Goal: Task Accomplishment & Management: Use online tool/utility

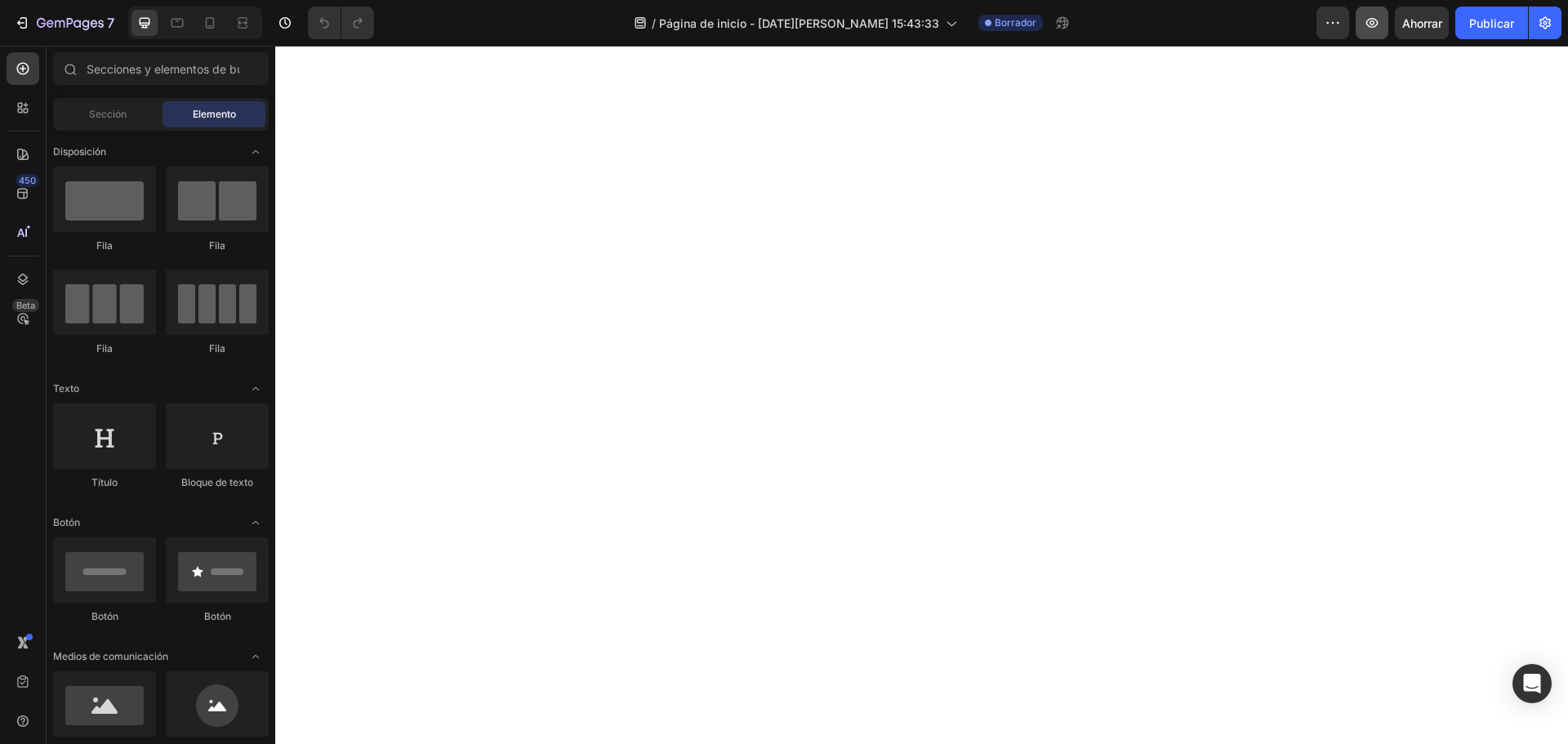
drag, startPoint x: 0, startPoint y: 0, endPoint x: 1373, endPoint y: 22, distance: 1373.2
click at [1373, 22] on icon "button" at bounding box center [1372, 22] width 17 height 17
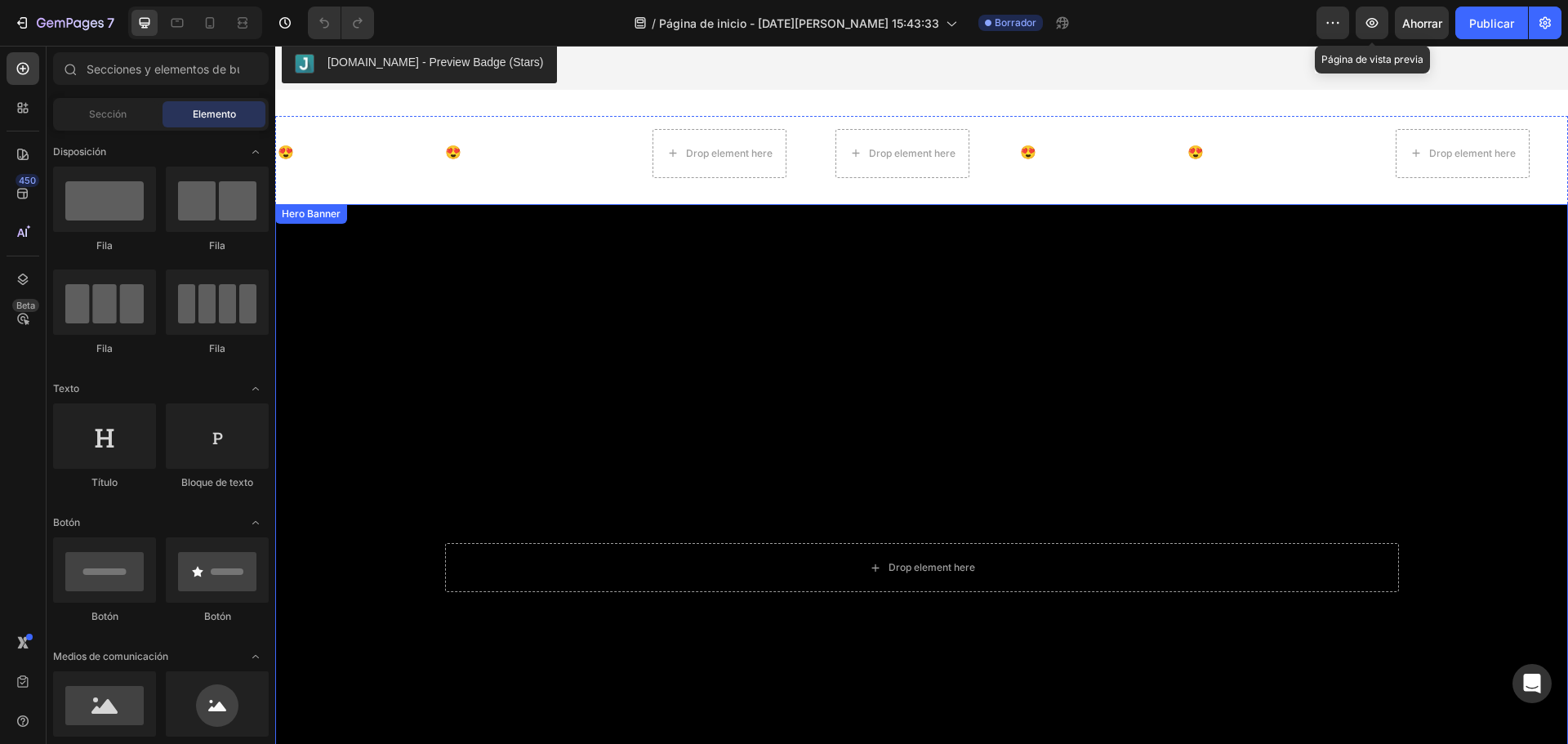
scroll to position [327, 0]
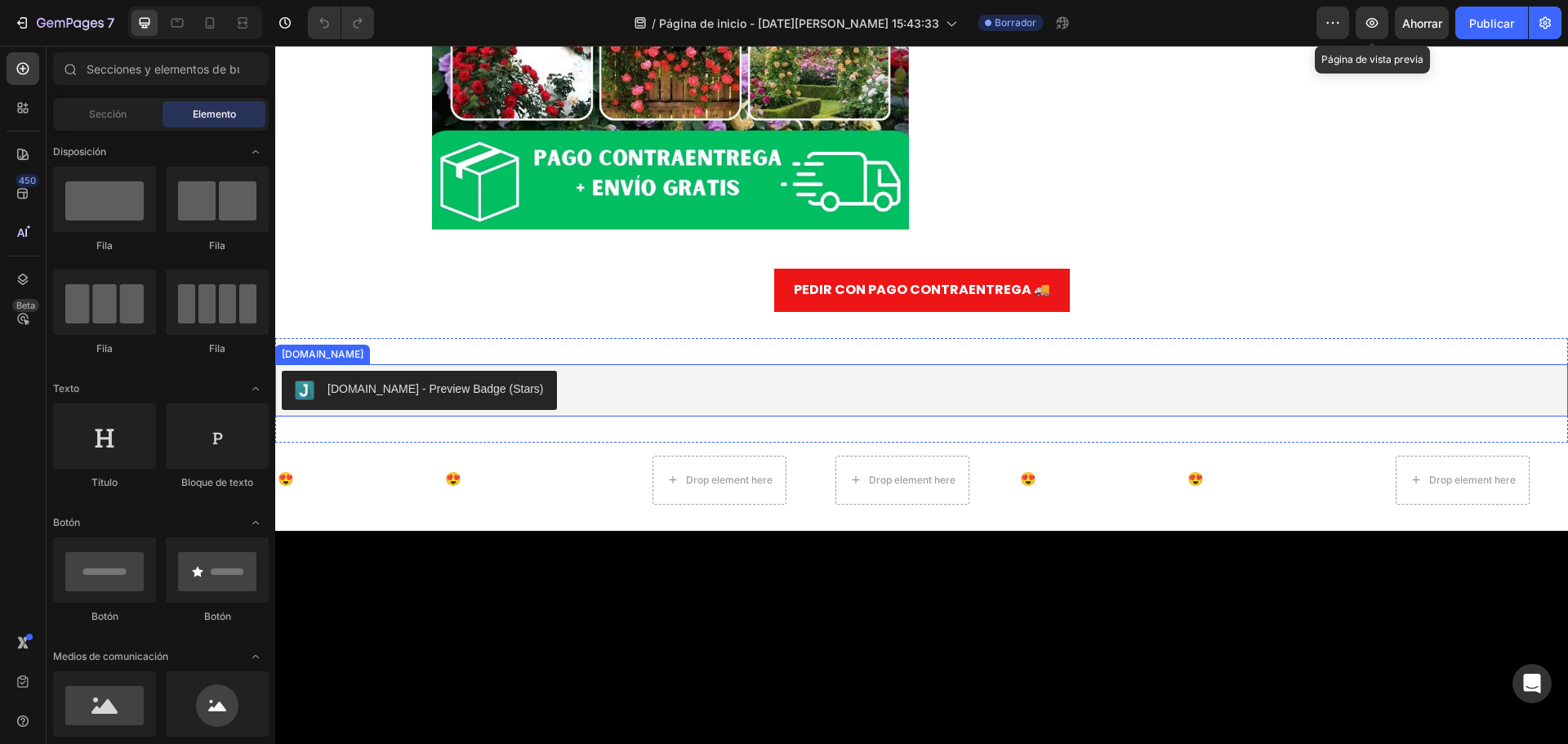
click at [457, 395] on div "[DOMAIN_NAME] - Preview Badge (Stars)" at bounding box center [435, 390] width 217 height 18
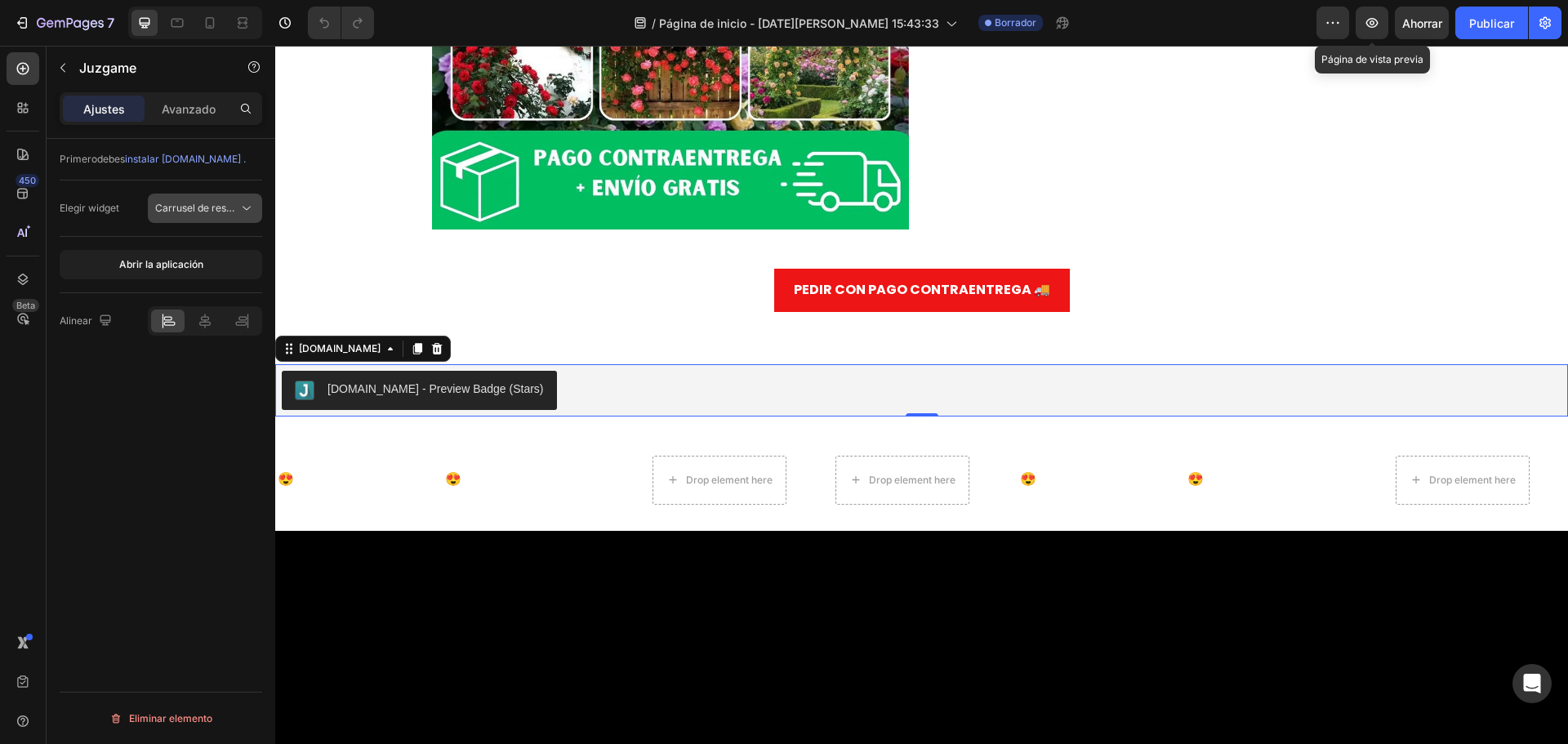
click at [187, 217] on button "Carrusel de reseñas" at bounding box center [204, 208] width 114 height 29
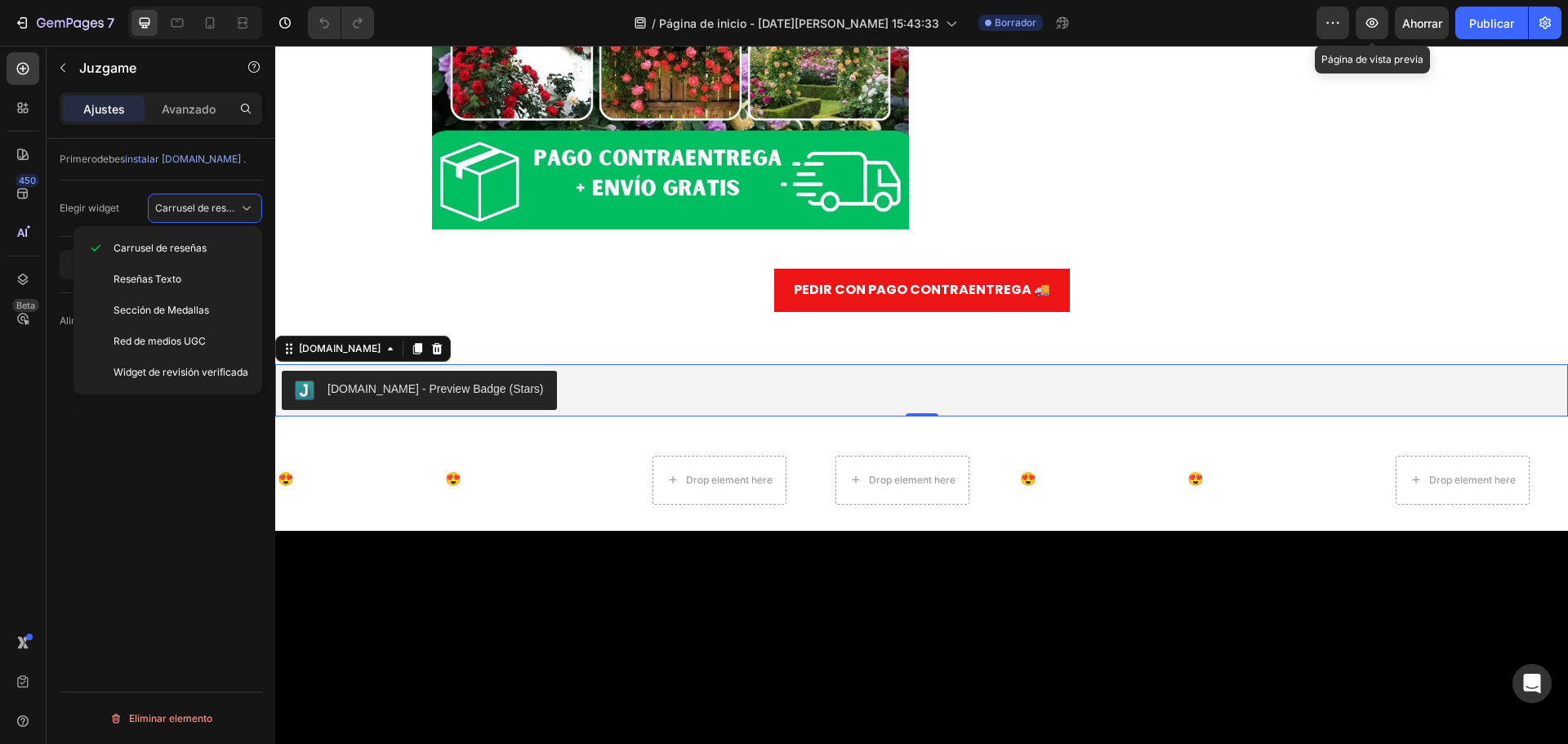
click at [159, 508] on div "Primero debes instalar Judge.me . Elegir widget Carrusel de reseñas Abrir la ap…" at bounding box center [161, 465] width 228 height 652
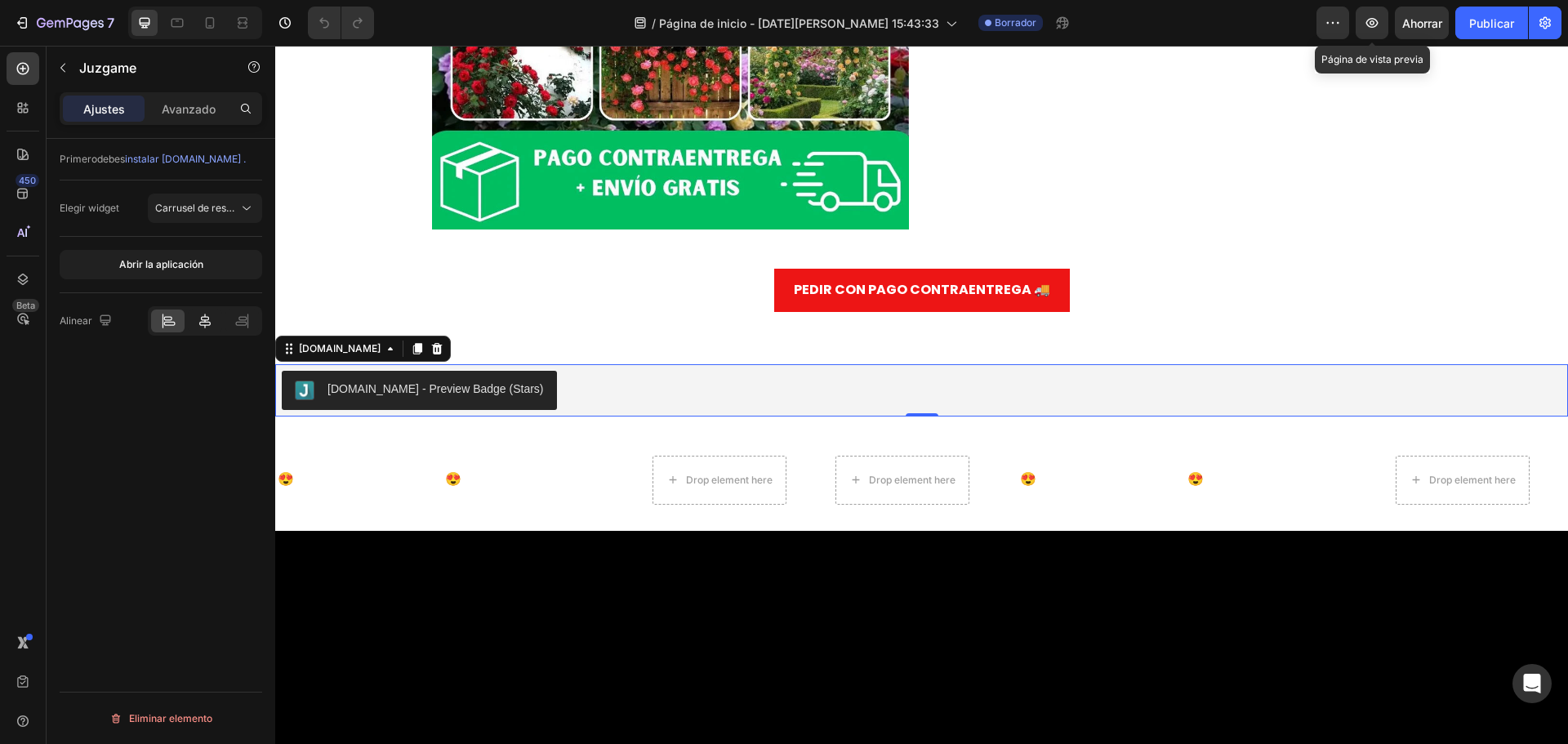
click at [203, 320] on icon at bounding box center [205, 320] width 12 height 15
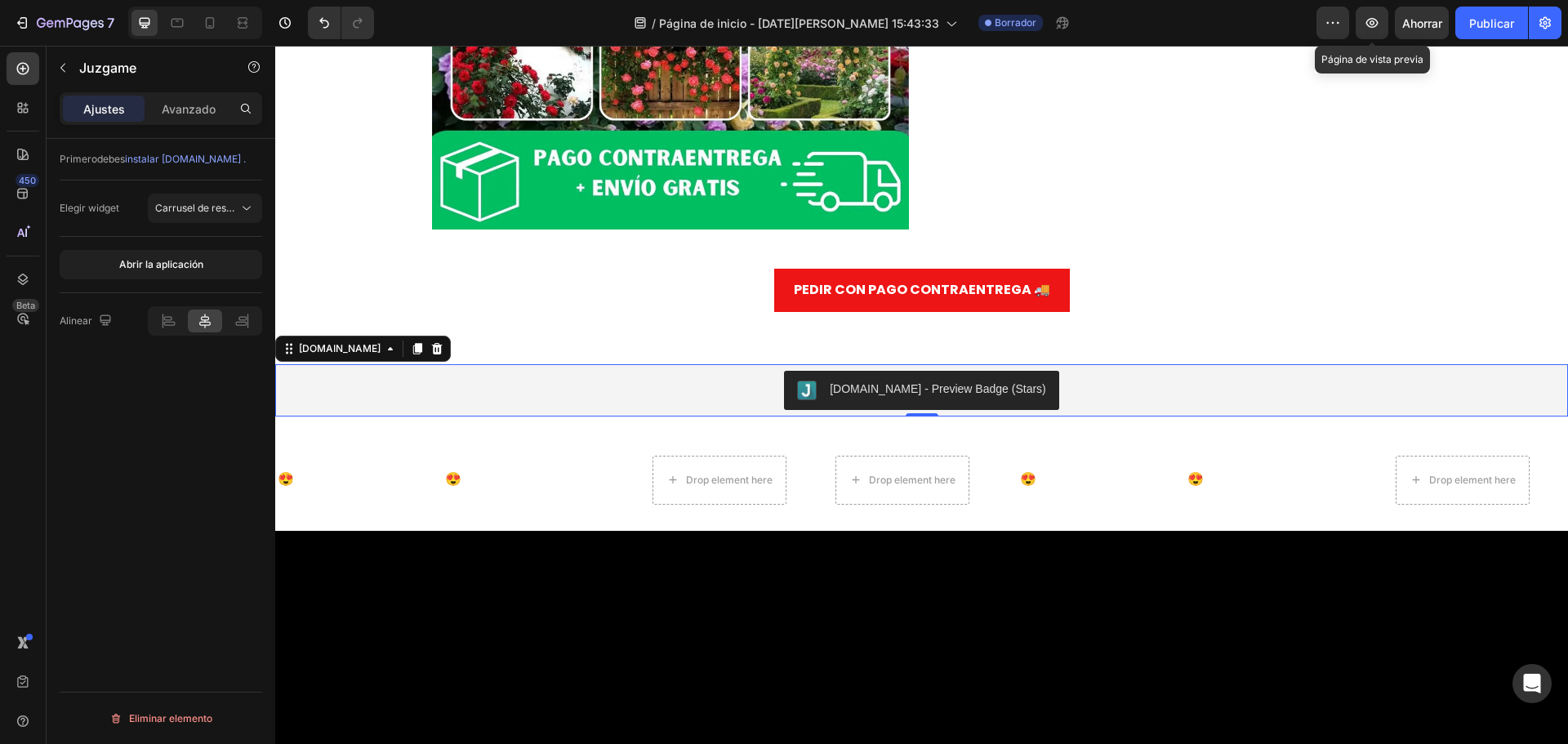
click at [159, 444] on div "Primero debes instalar Judge.me . Elegir widget Carrusel de reseñas Abrir la ap…" at bounding box center [161, 465] width 228 height 652
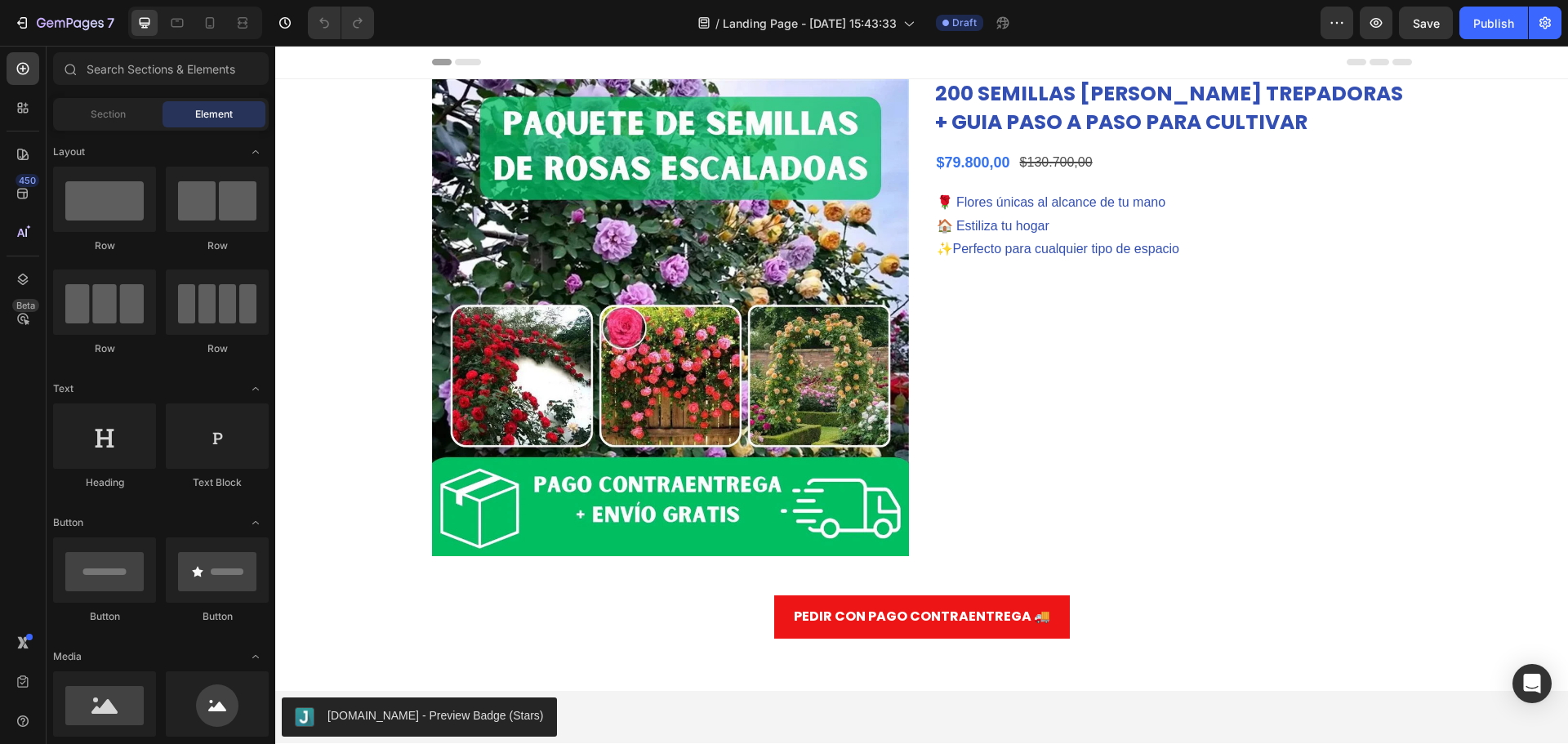
scroll to position [408, 0]
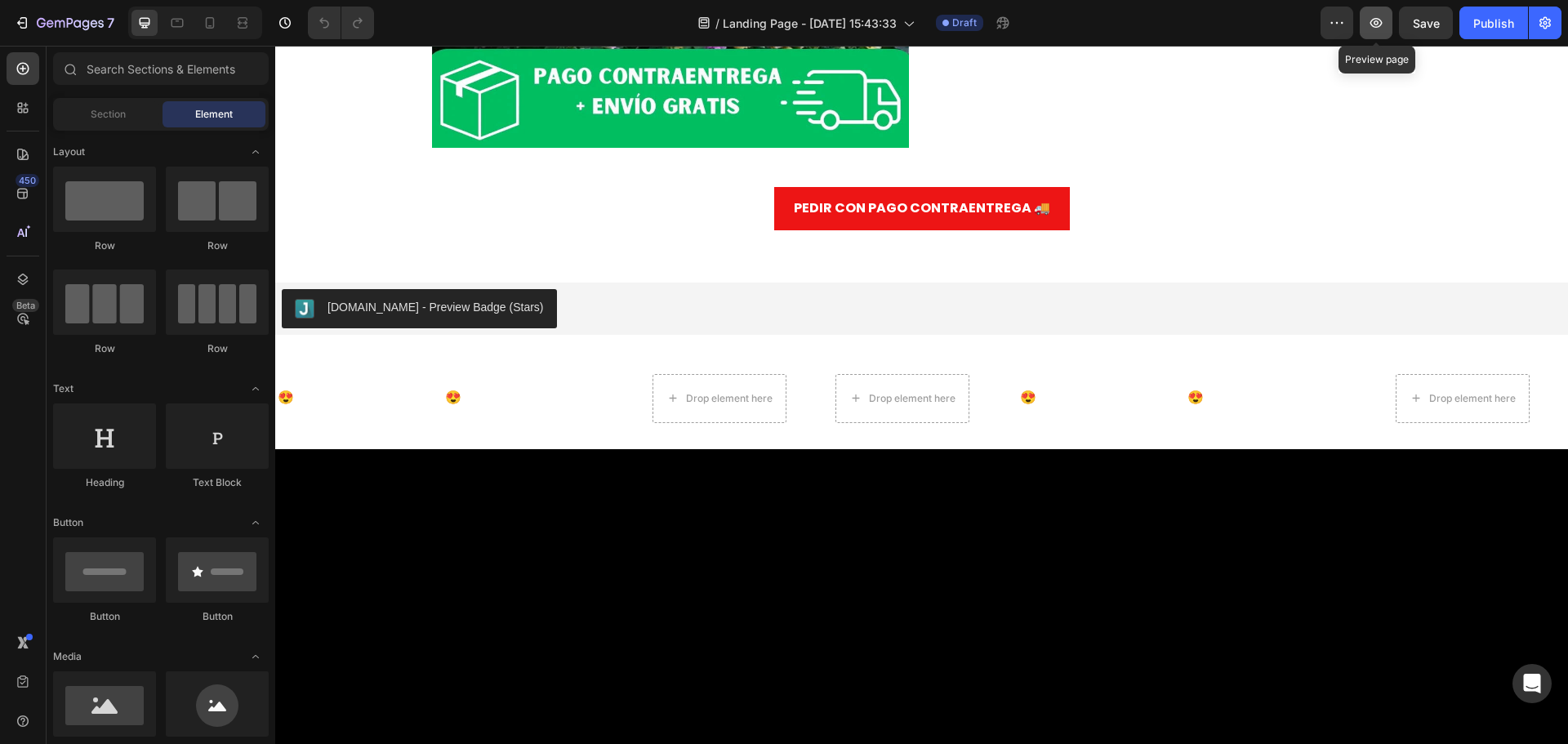
click at [1377, 23] on icon "button" at bounding box center [1376, 22] width 17 height 17
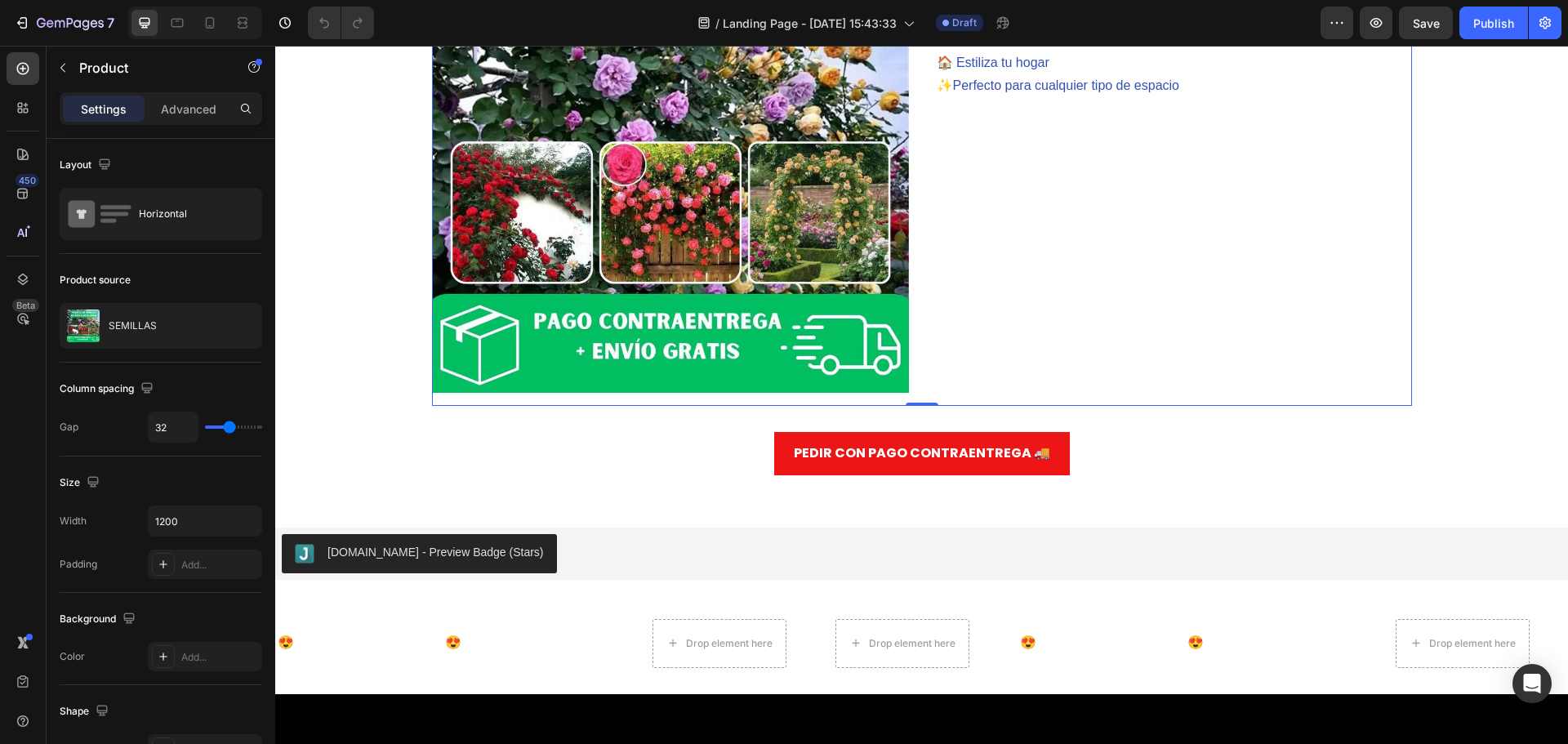
scroll to position [0, 0]
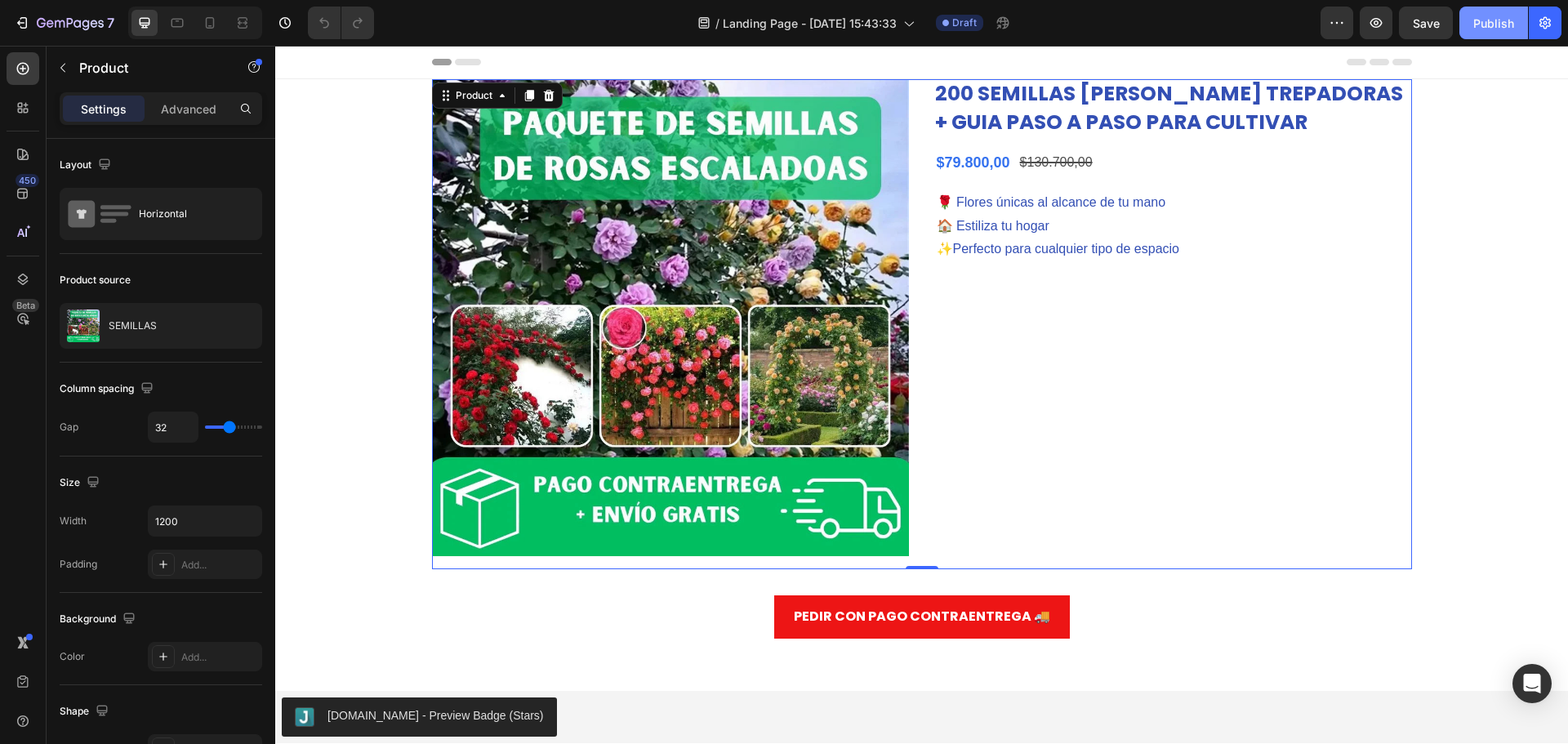
click at [1495, 17] on div "Publish" at bounding box center [1494, 23] width 41 height 18
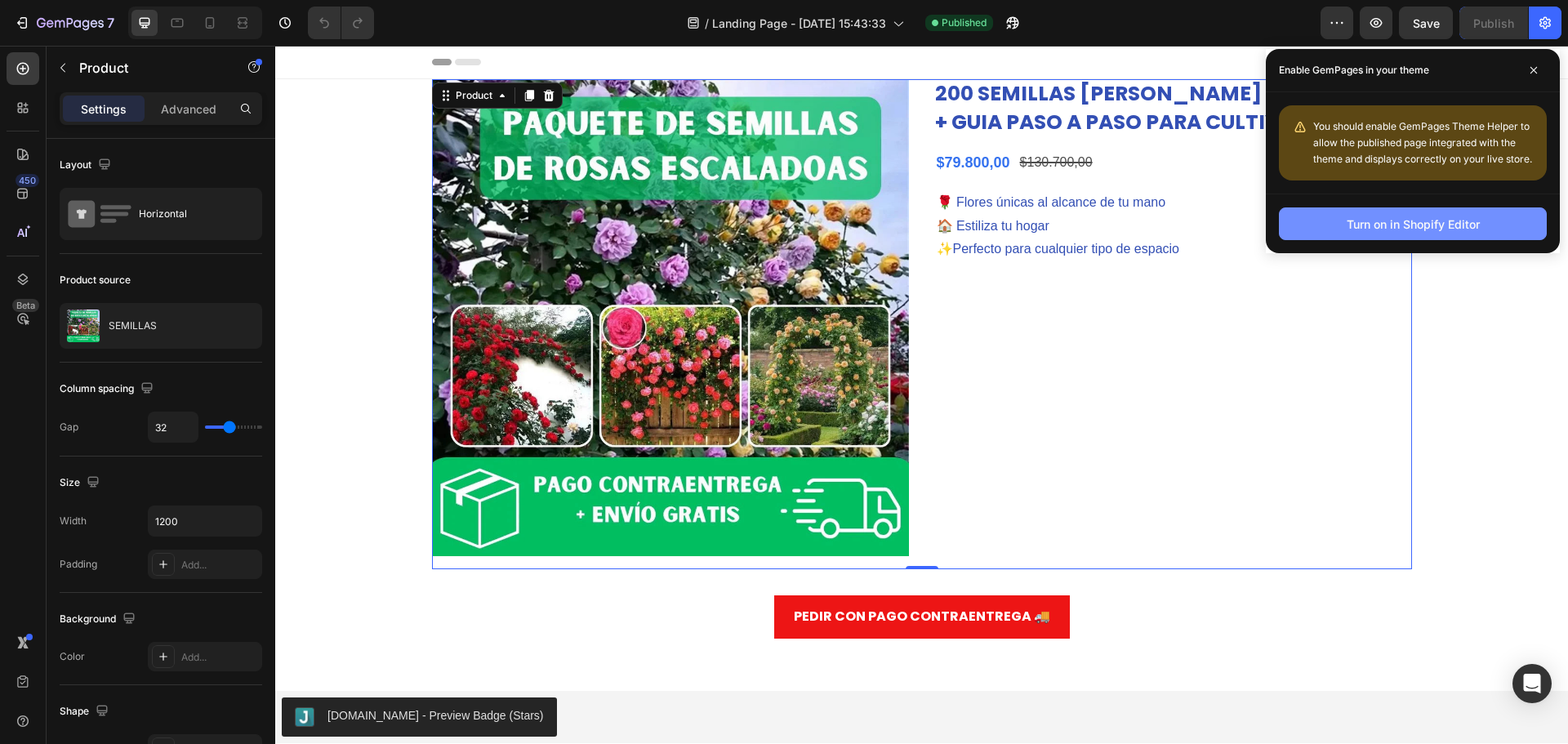
click at [1422, 223] on div "Turn on in Shopify Editor" at bounding box center [1414, 225] width 133 height 18
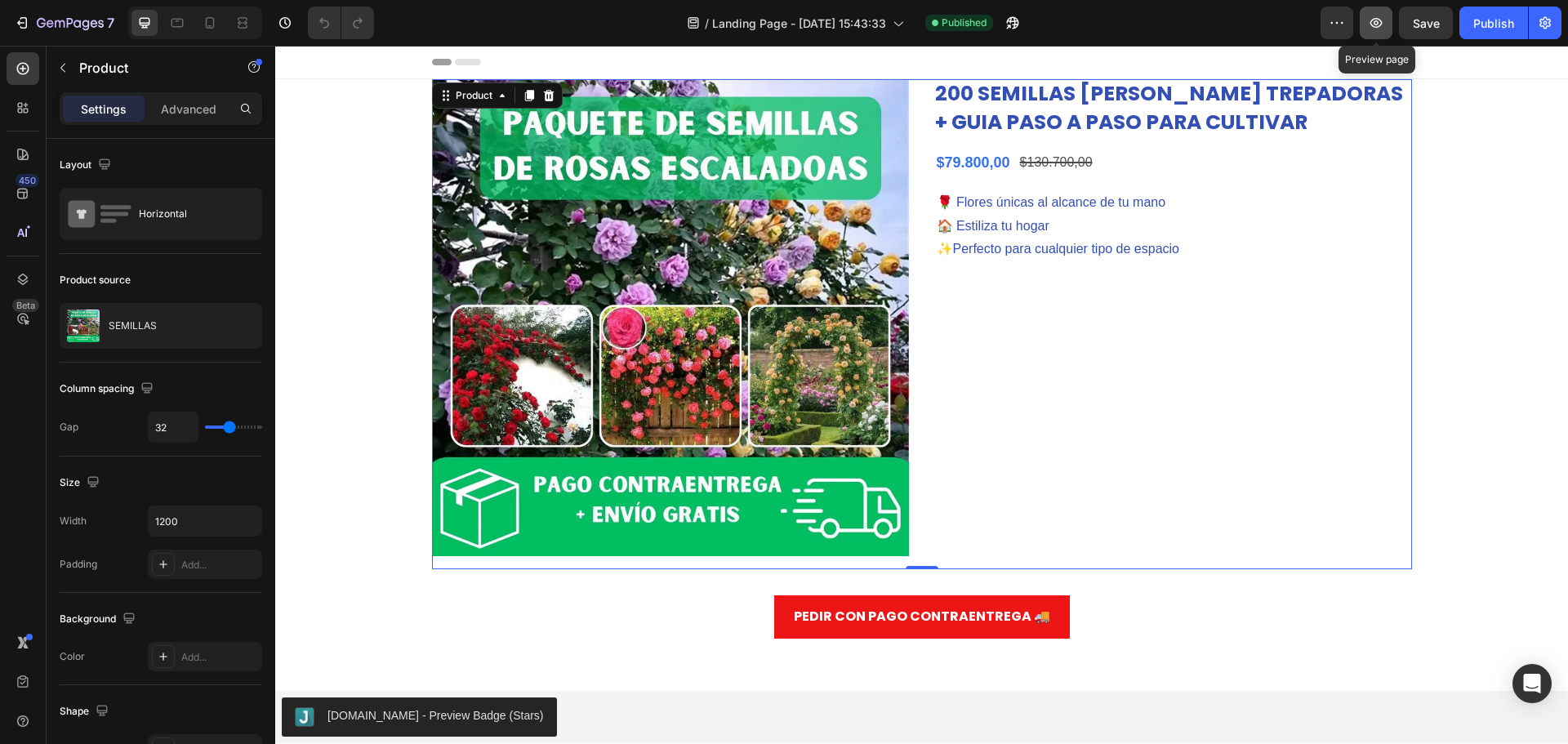
click at [1368, 22] on icon "button" at bounding box center [1376, 22] width 17 height 17
click at [210, 23] on icon at bounding box center [210, 22] width 17 height 17
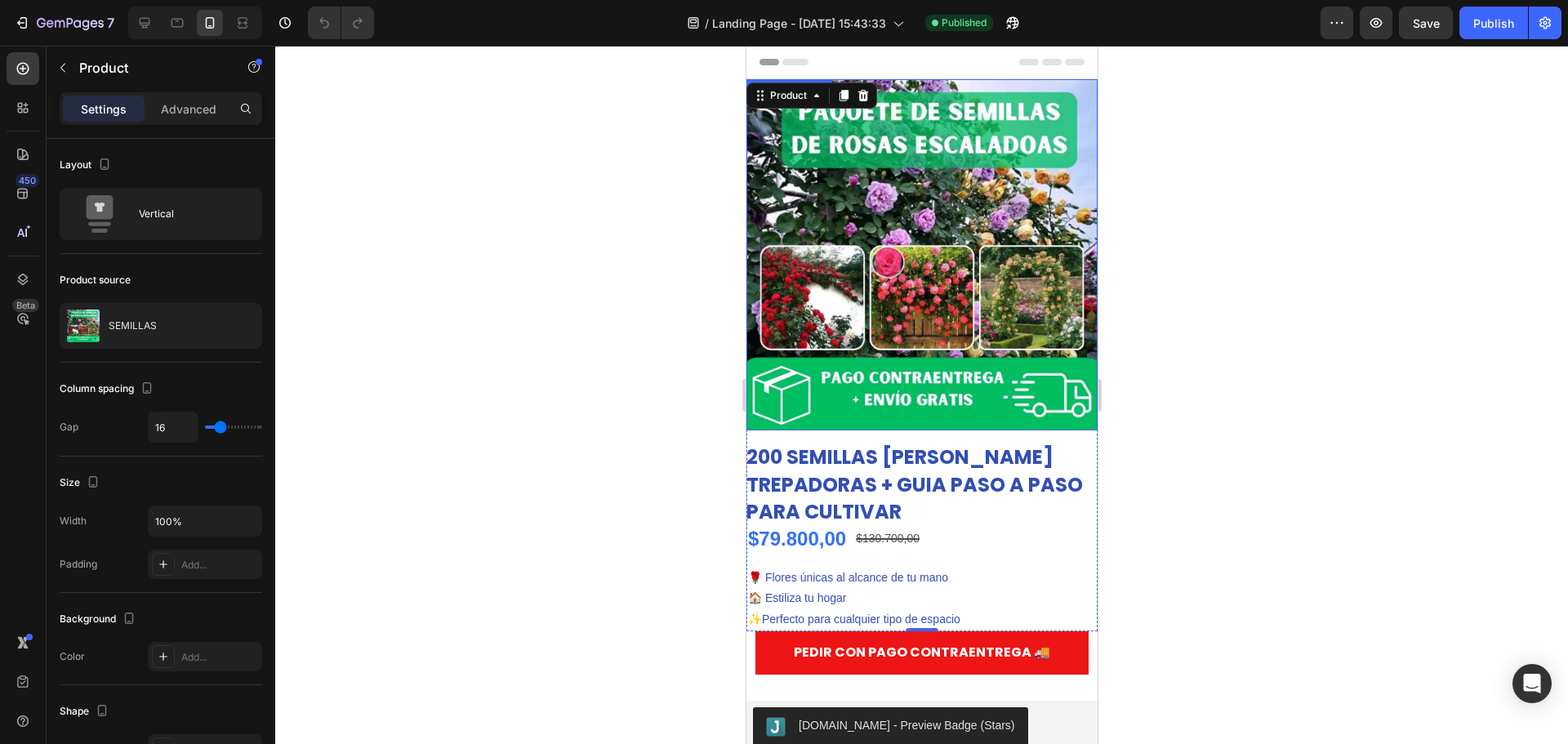
click at [21, 105] on icon at bounding box center [22, 107] width 17 height 17
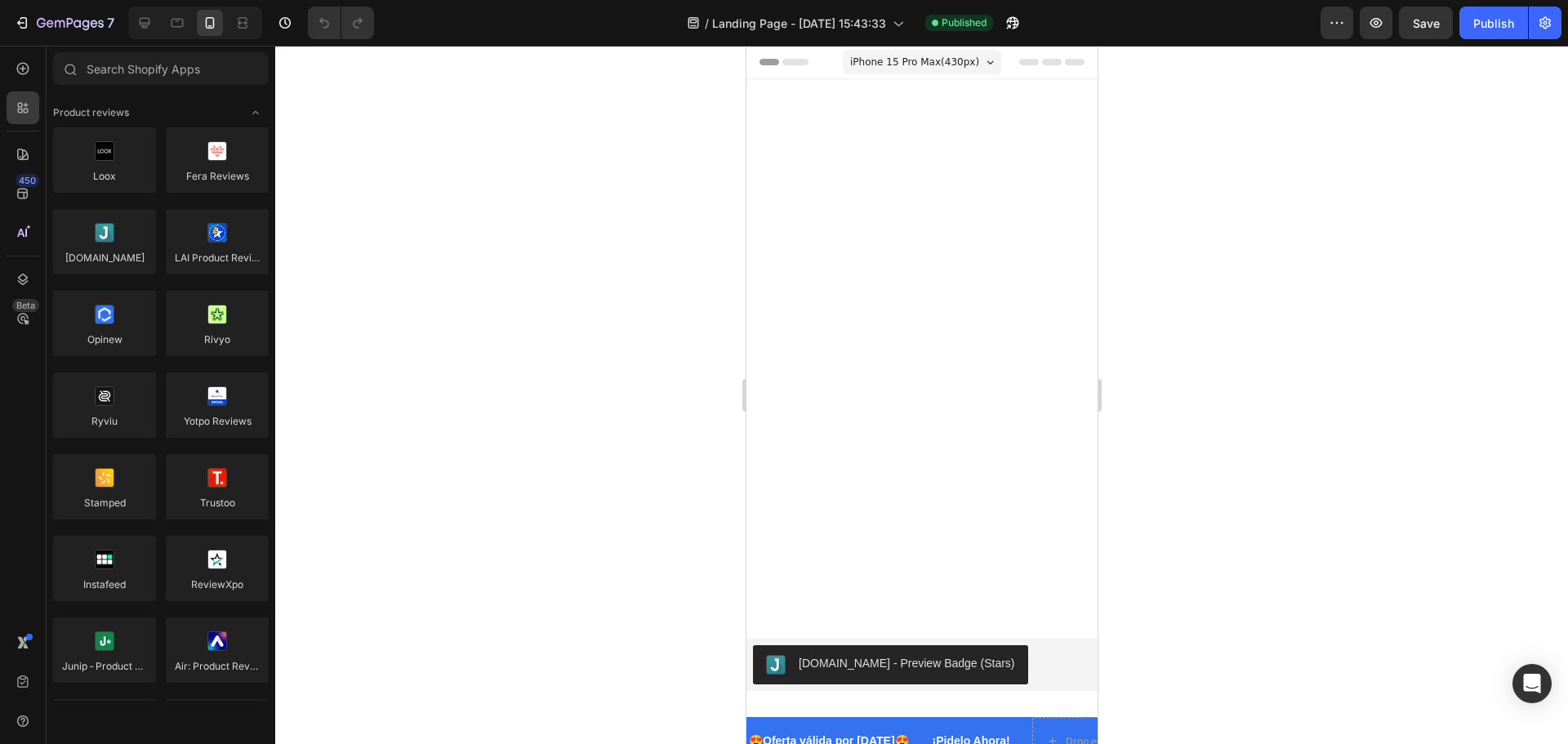
scroll to position [572, 0]
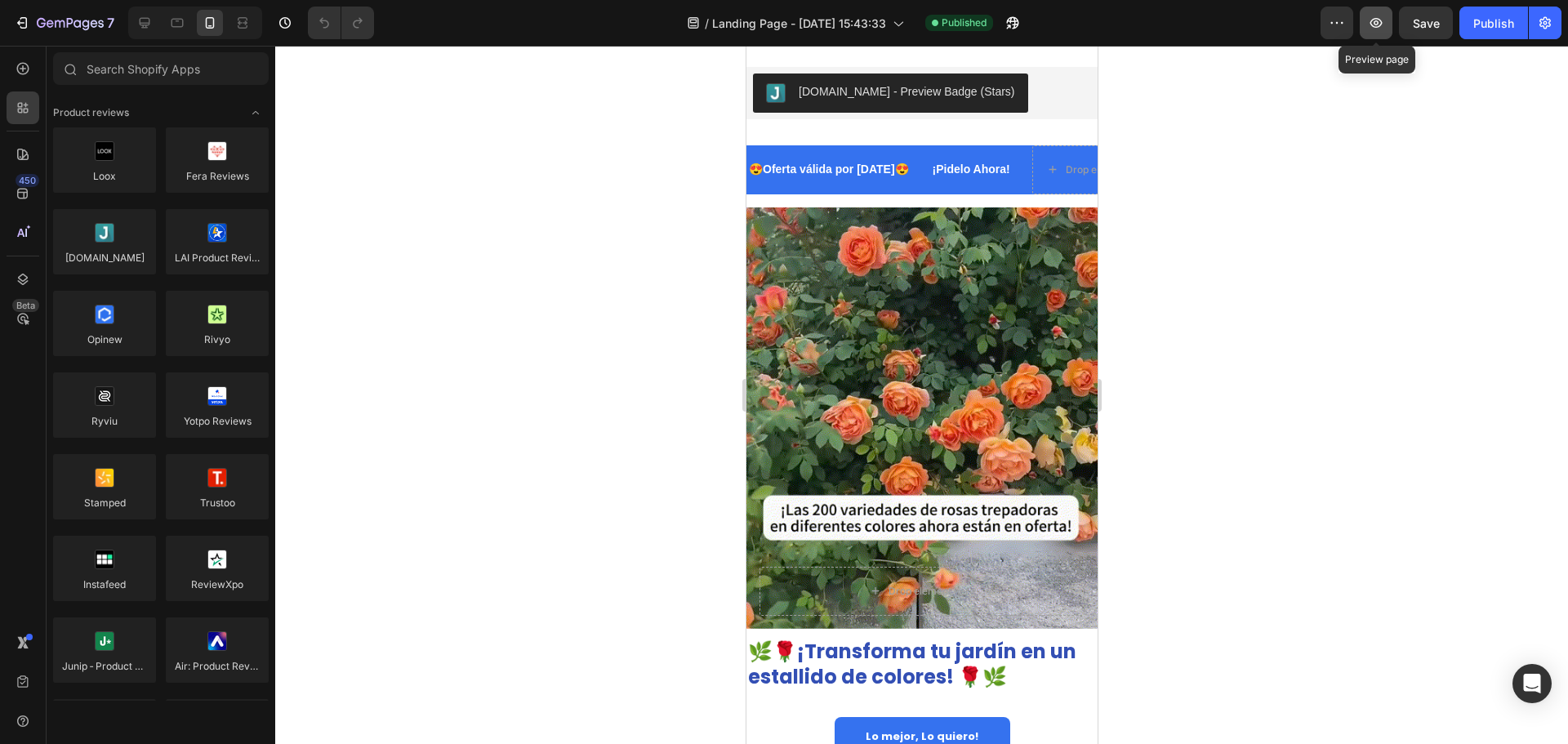
click at [1382, 23] on icon "button" at bounding box center [1377, 22] width 13 height 10
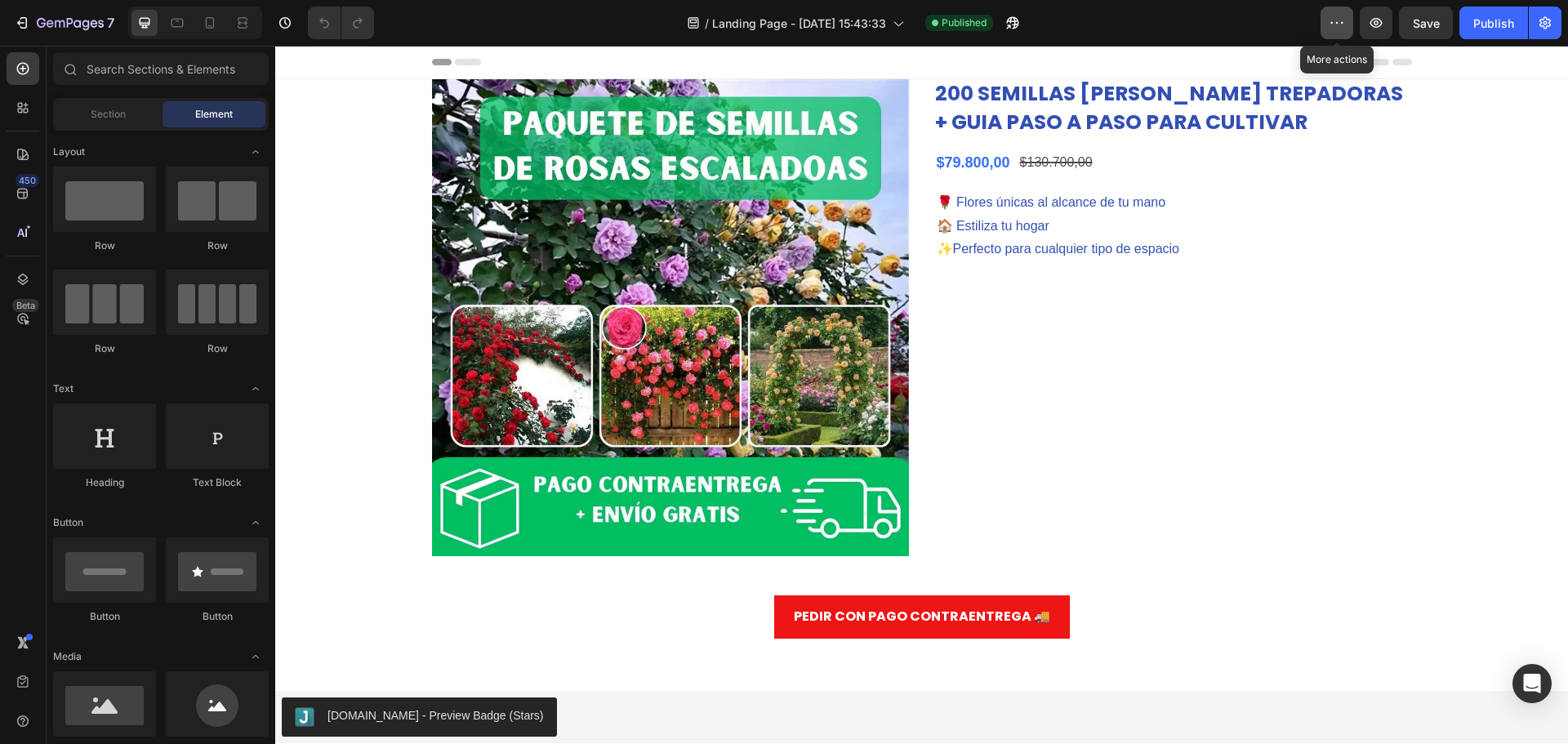
click at [1348, 21] on button "button" at bounding box center [1337, 22] width 32 height 32
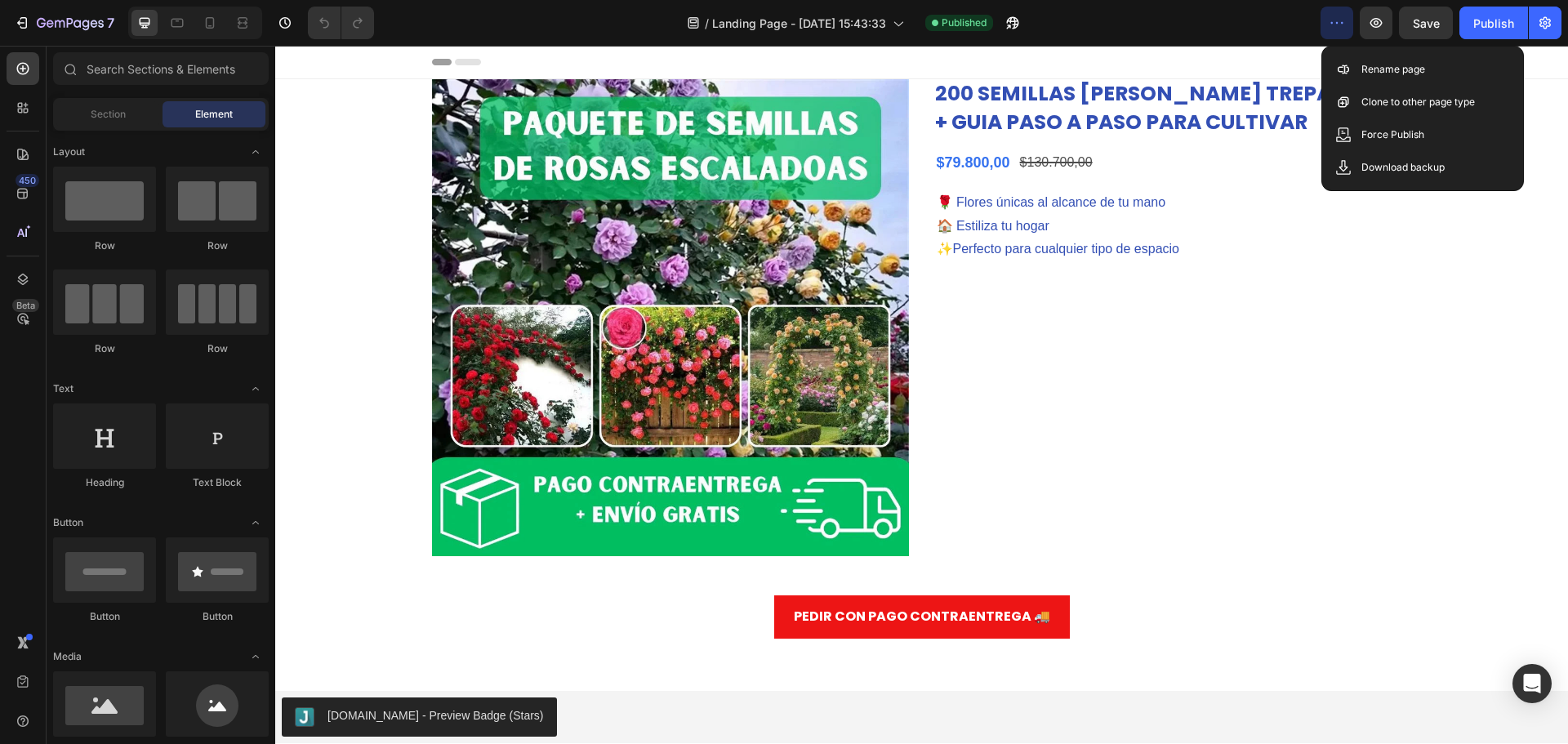
click at [1348, 21] on button "button" at bounding box center [1337, 22] width 32 height 32
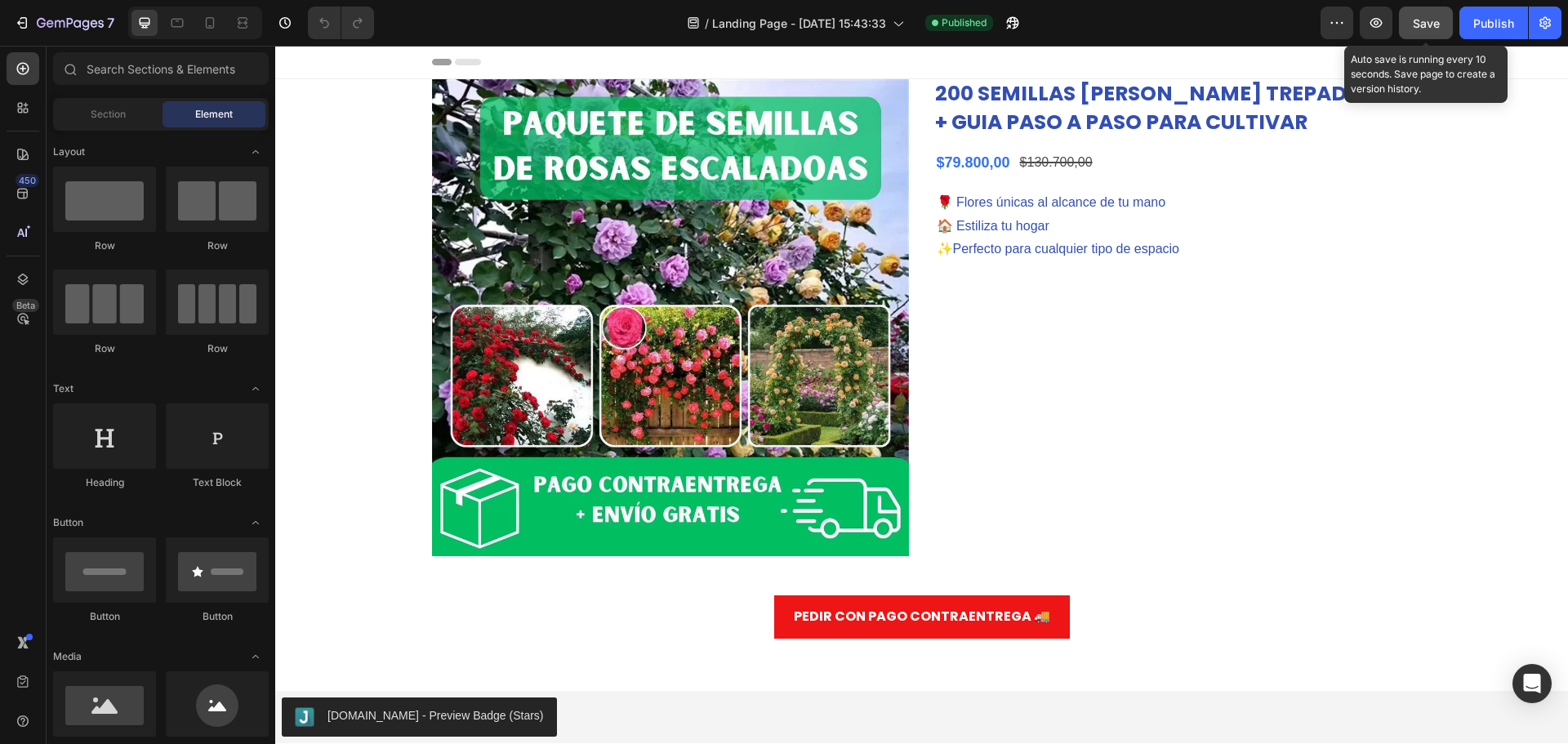
click at [1431, 27] on span "Save" at bounding box center [1426, 23] width 27 height 14
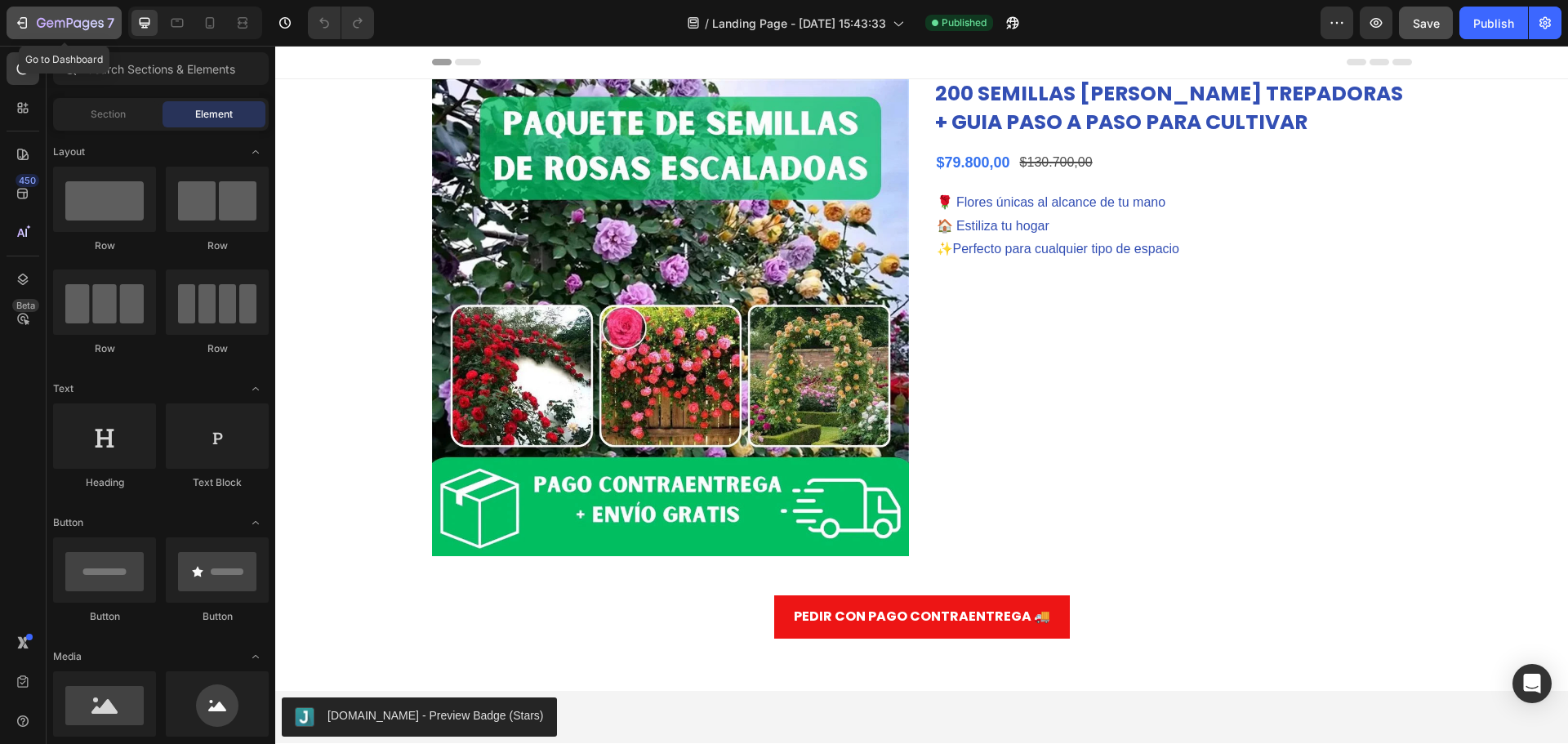
click at [58, 28] on icon "button" at bounding box center [70, 24] width 67 height 14
click at [218, 29] on icon at bounding box center [210, 22] width 17 height 17
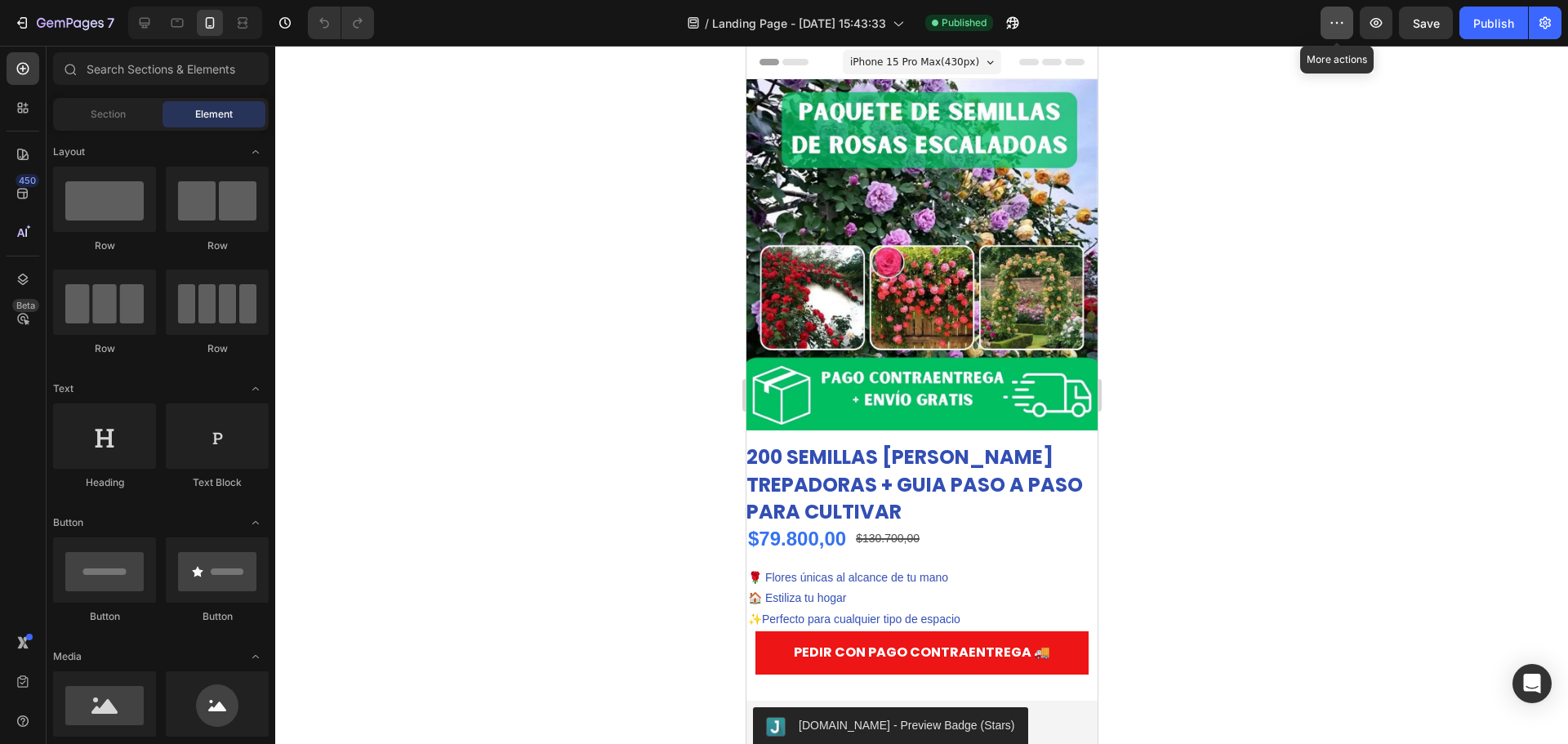
click at [1337, 27] on icon "button" at bounding box center [1337, 22] width 17 height 17
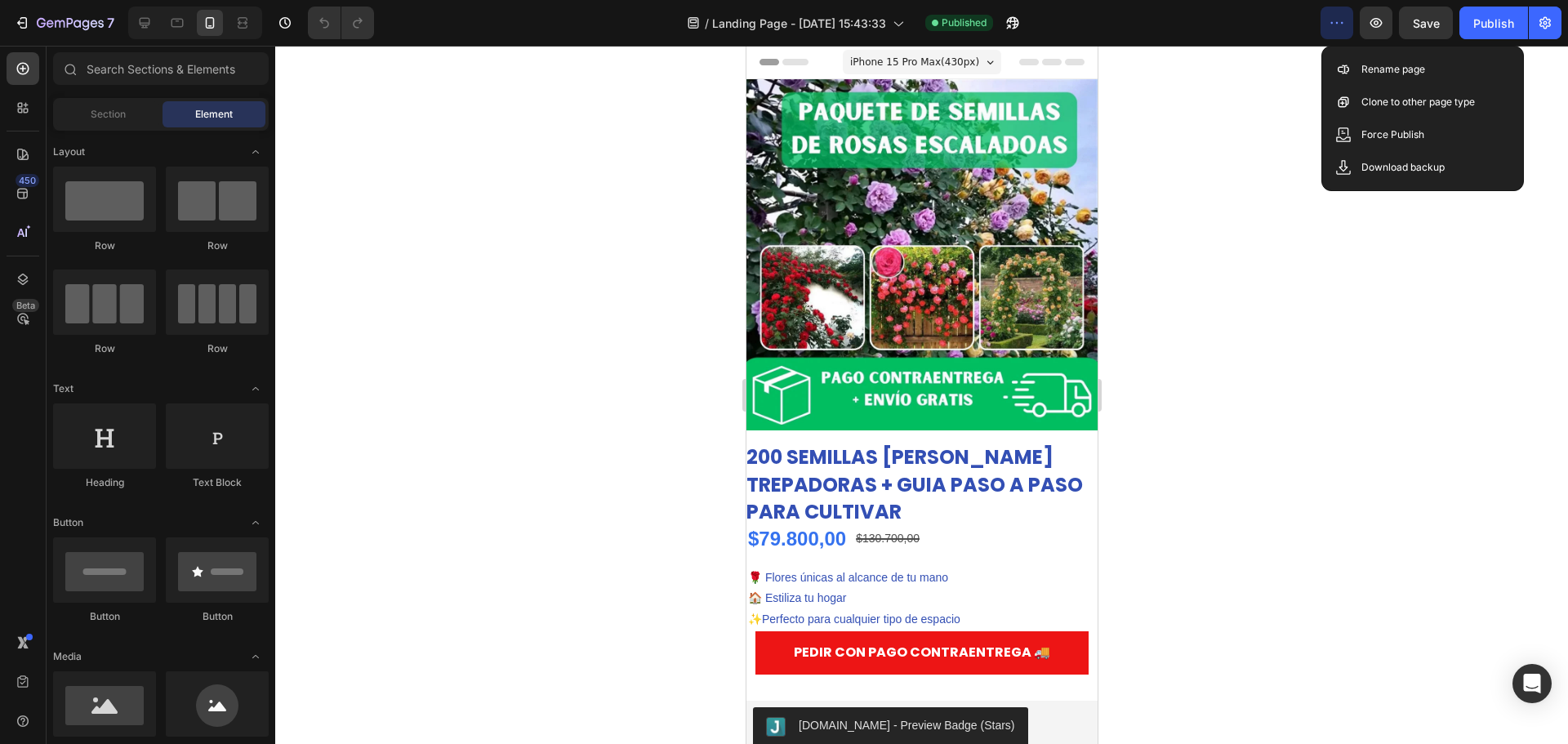
click at [1312, 391] on div at bounding box center [922, 394] width 1293 height 698
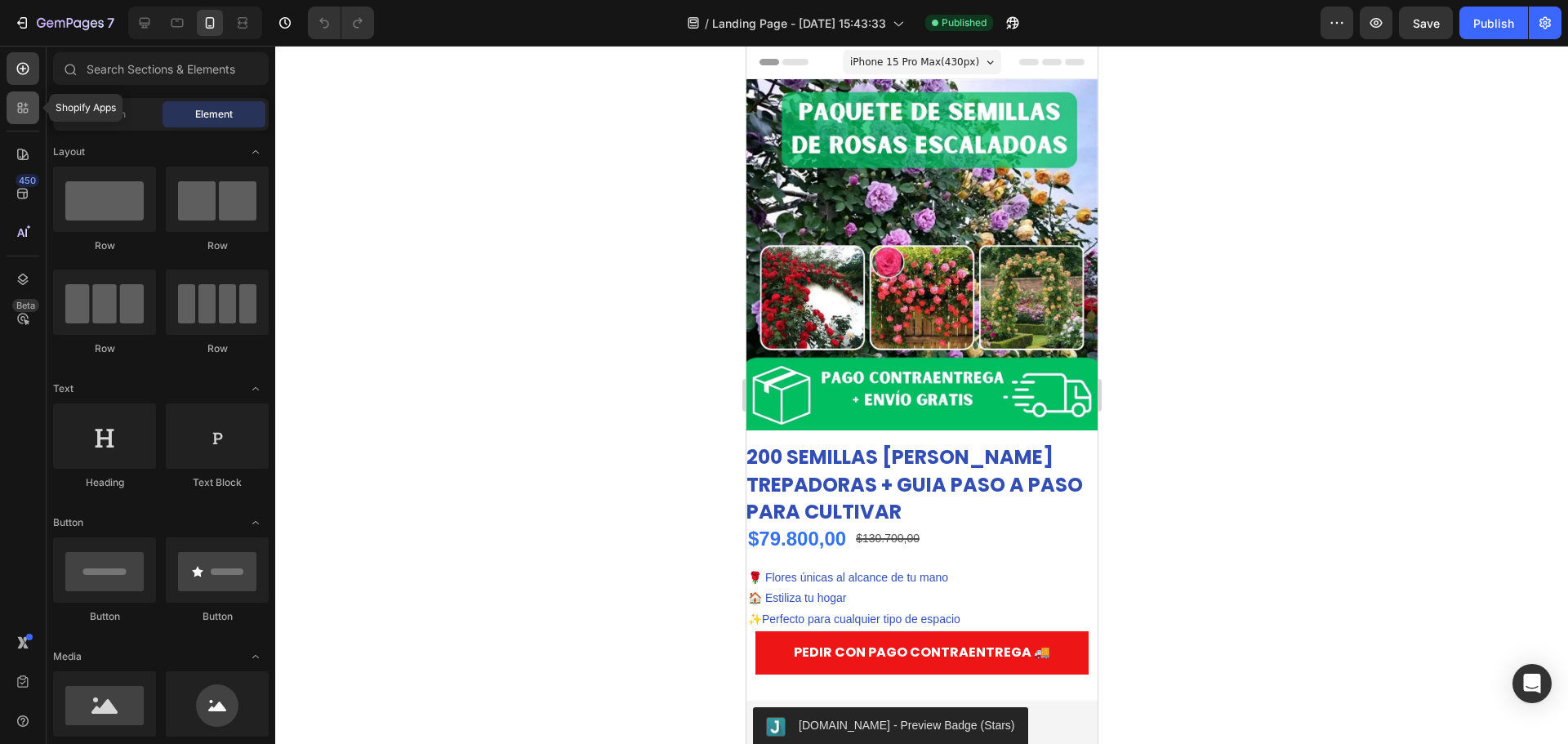
click at [18, 113] on icon at bounding box center [22, 107] width 17 height 17
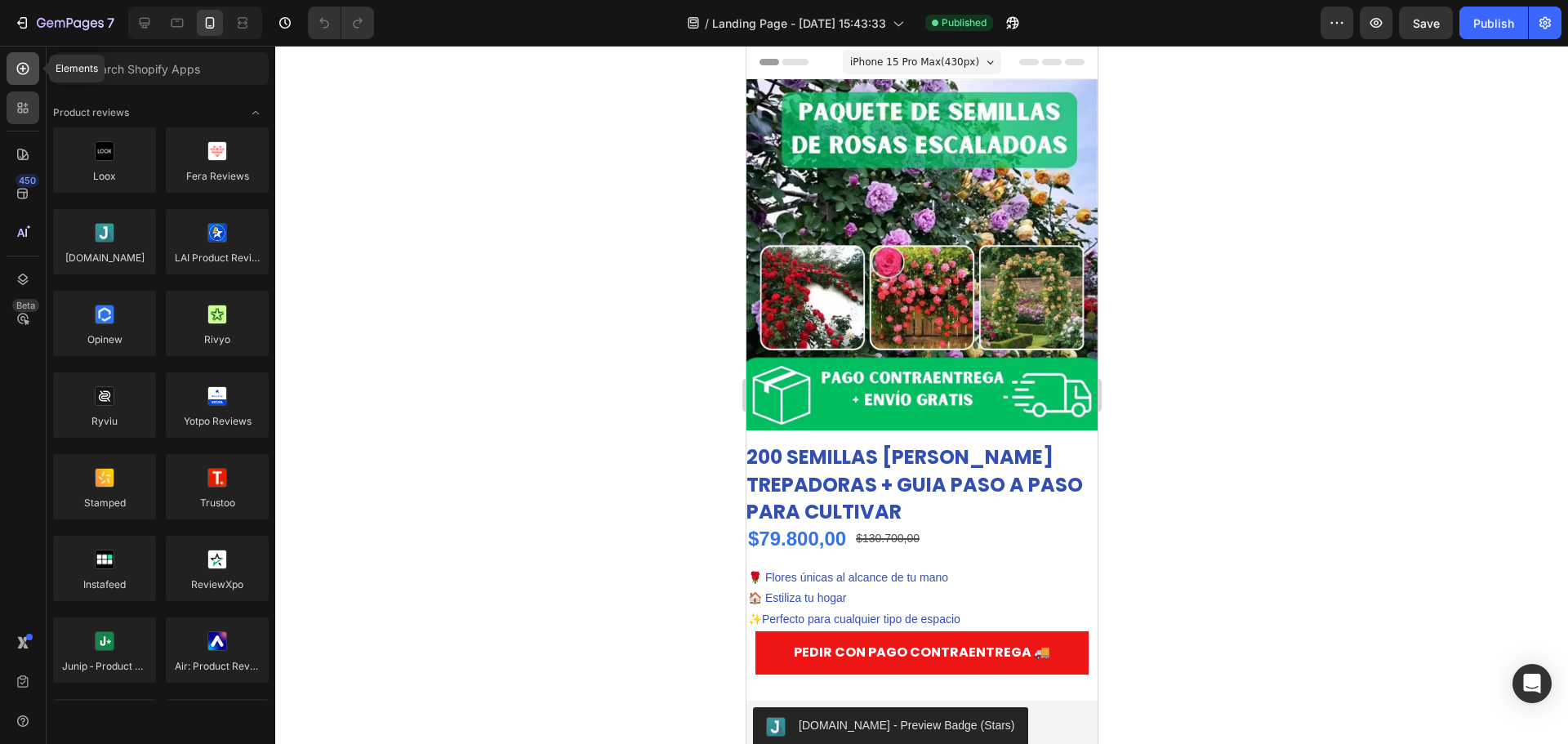
click at [28, 71] on icon at bounding box center [22, 68] width 17 height 17
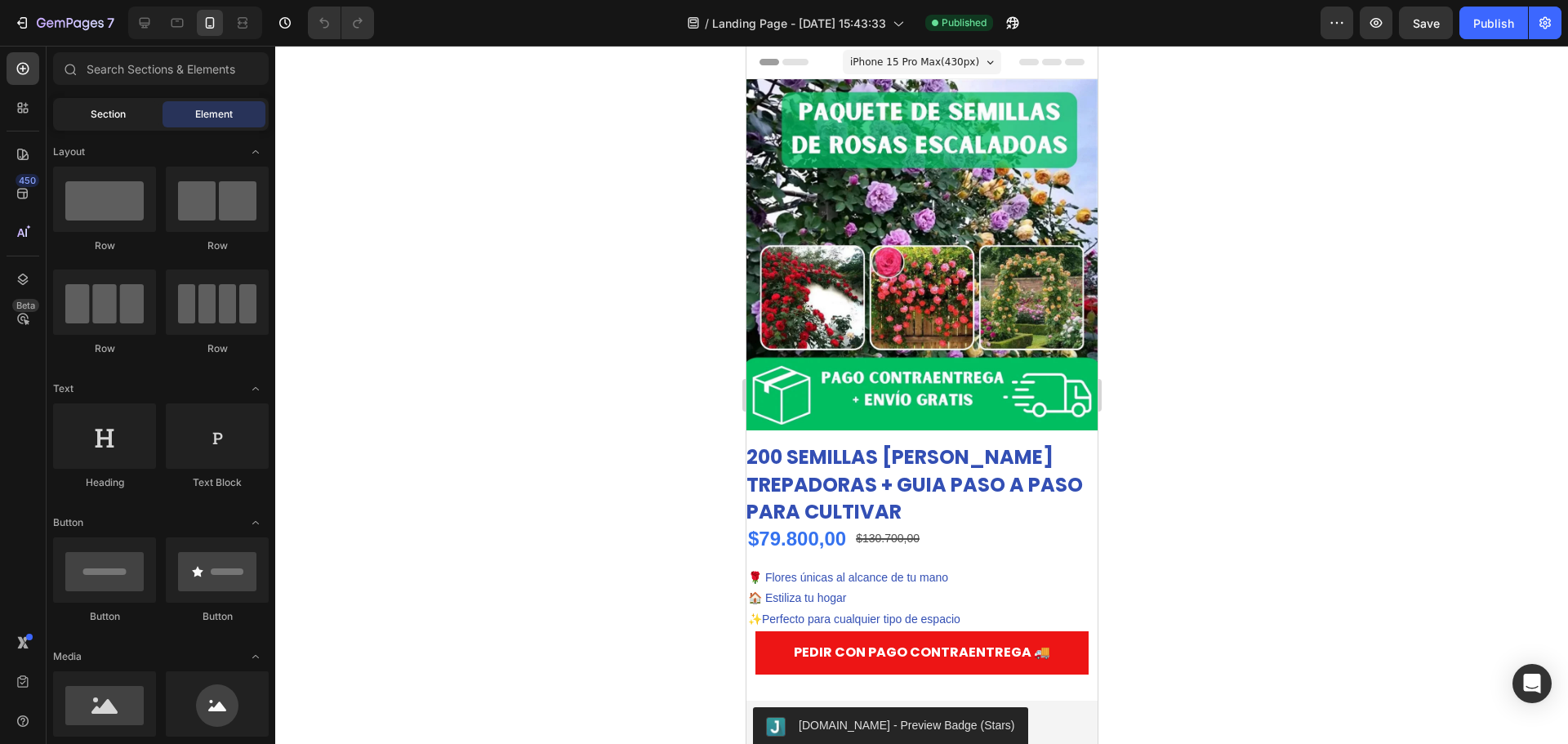
click at [107, 112] on span "Section" at bounding box center [108, 114] width 35 height 15
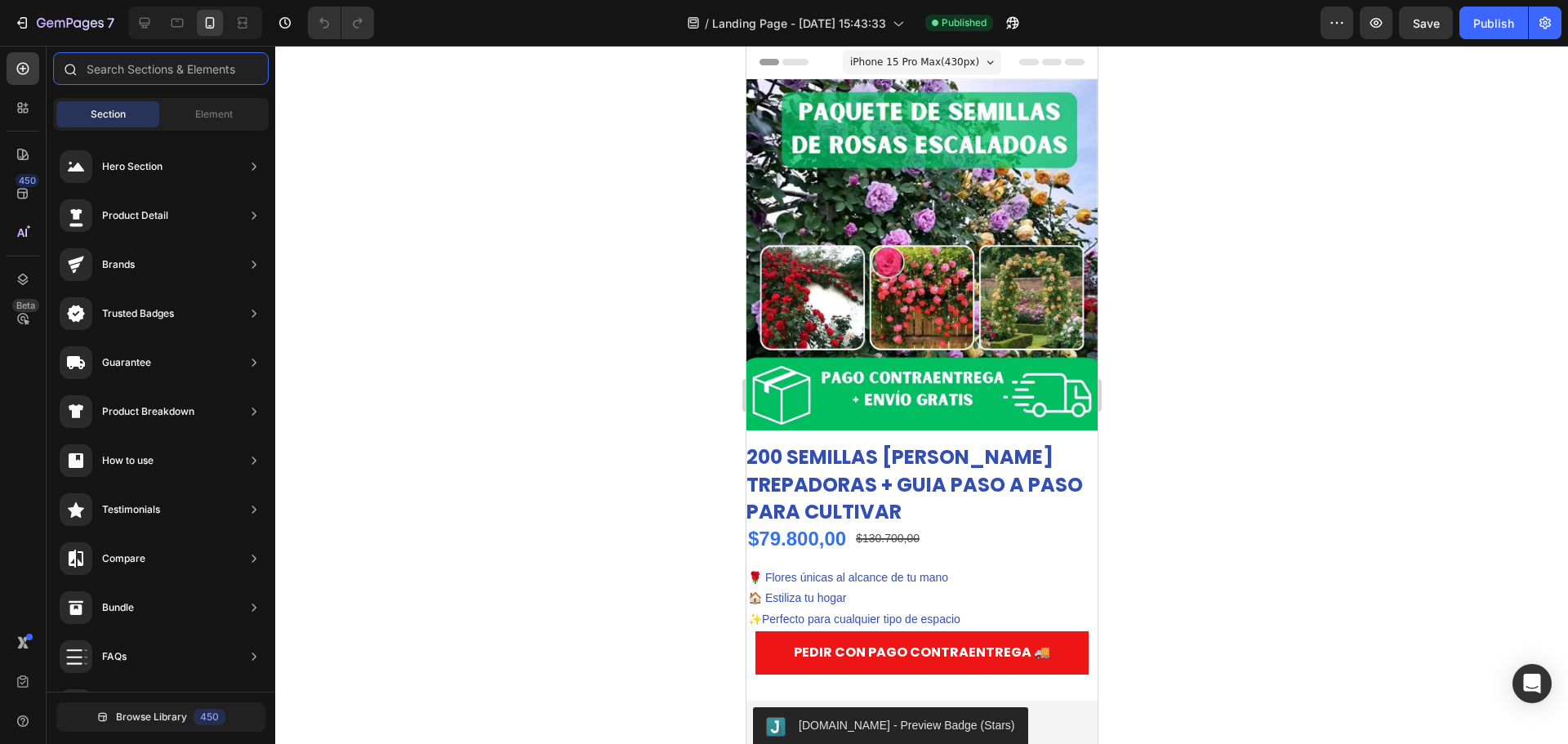
click at [133, 77] on input "text" at bounding box center [160, 68] width 216 height 32
click at [203, 120] on span "Element" at bounding box center [214, 114] width 37 height 15
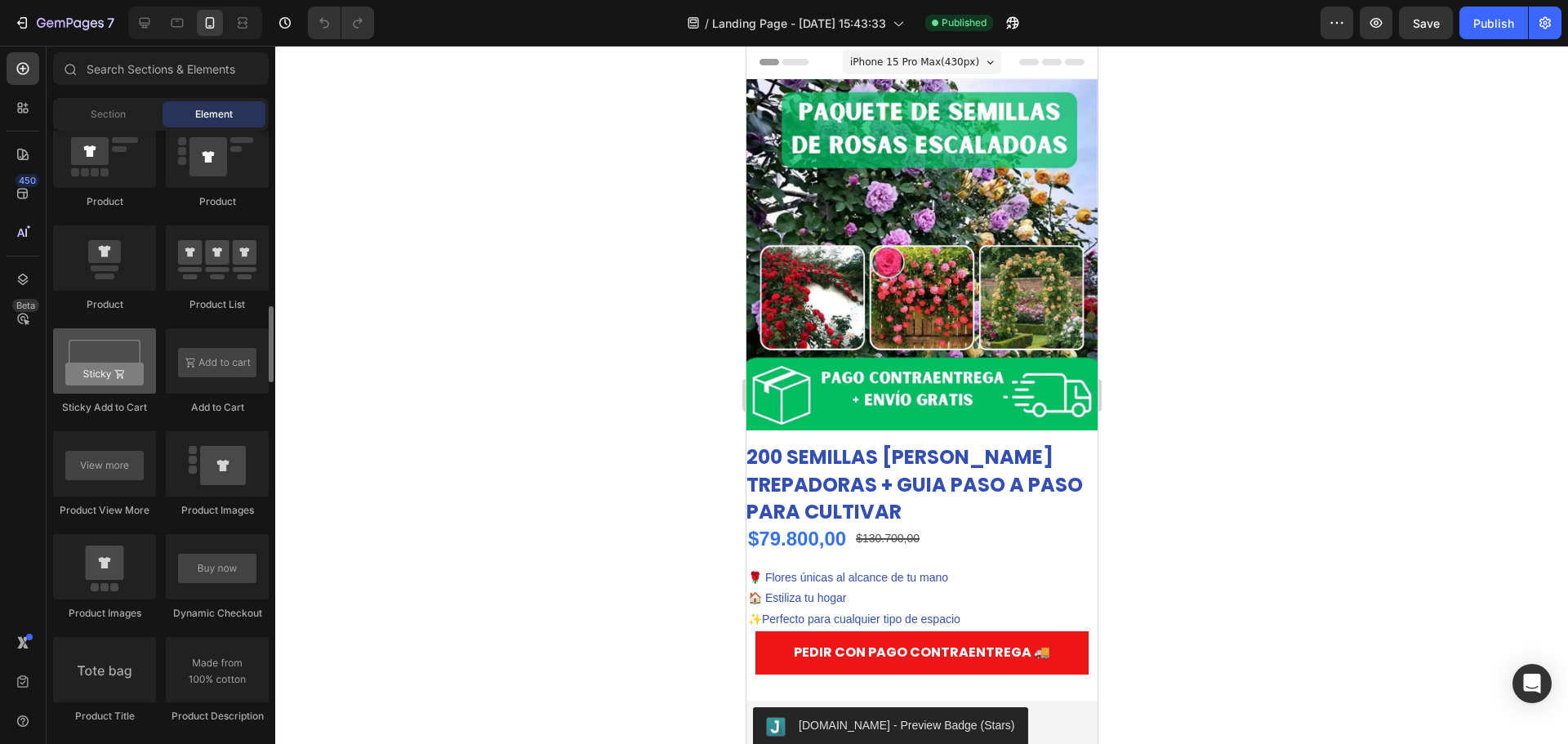
scroll to position [2042, 0]
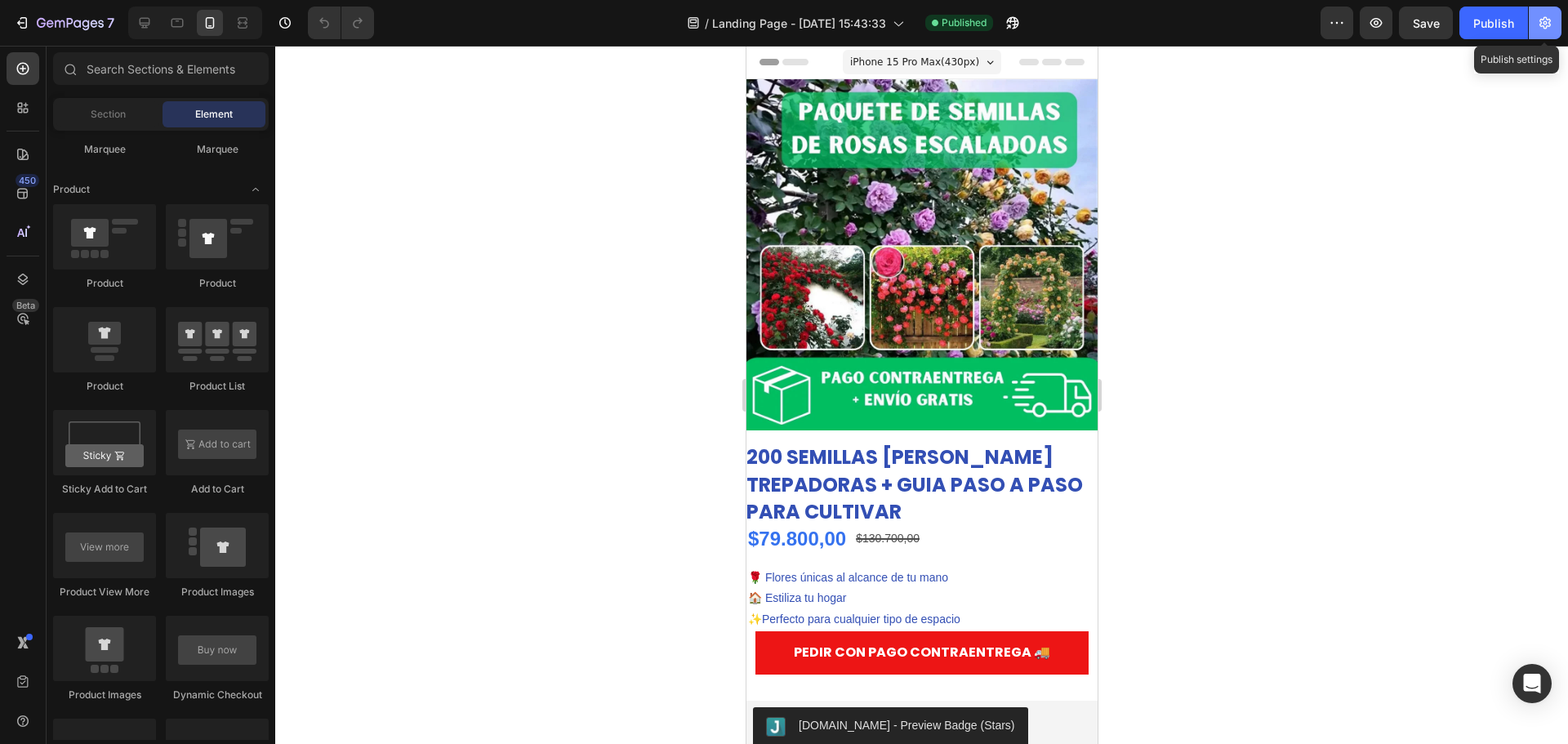
click at [1546, 28] on icon "button" at bounding box center [1546, 23] width 12 height 13
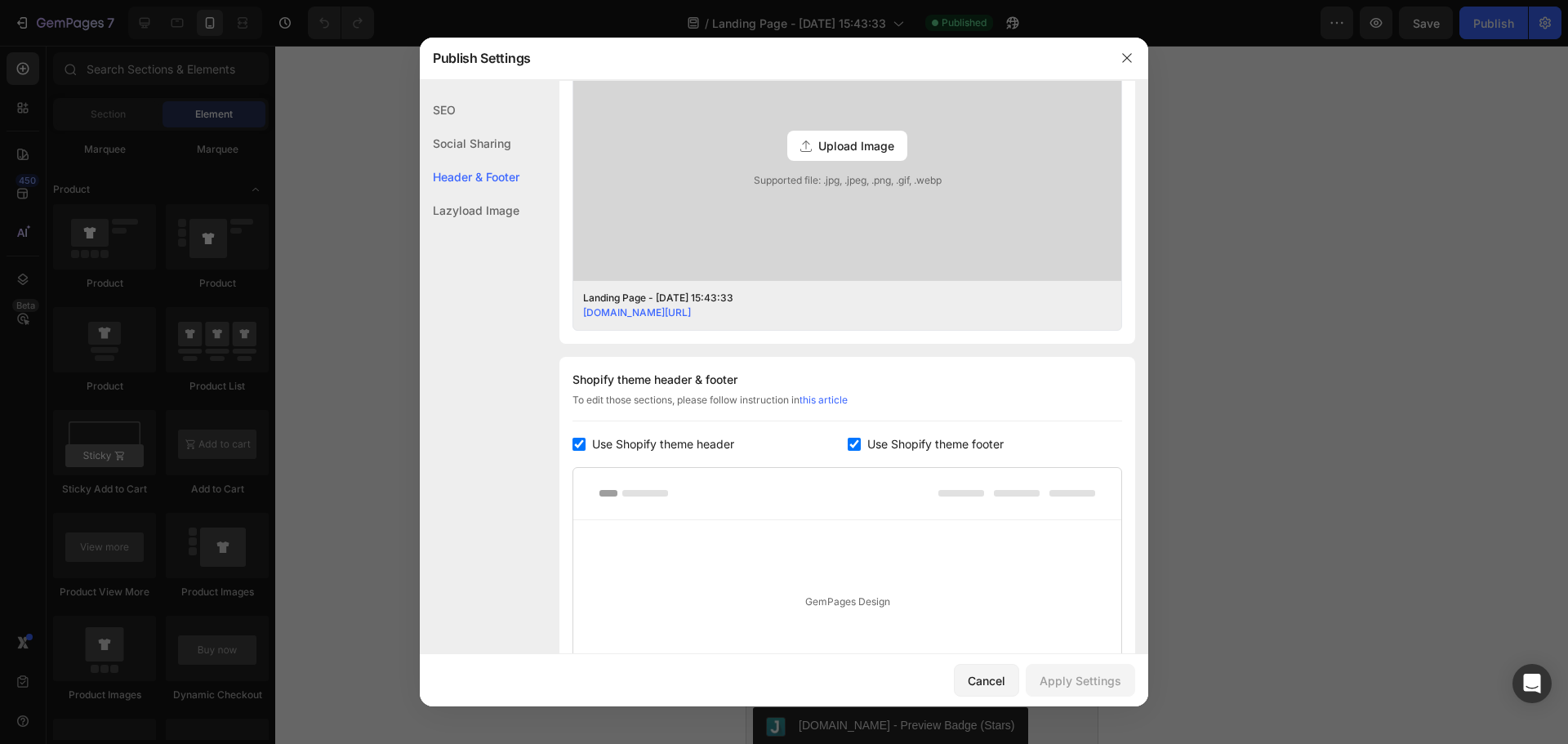
scroll to position [653, 0]
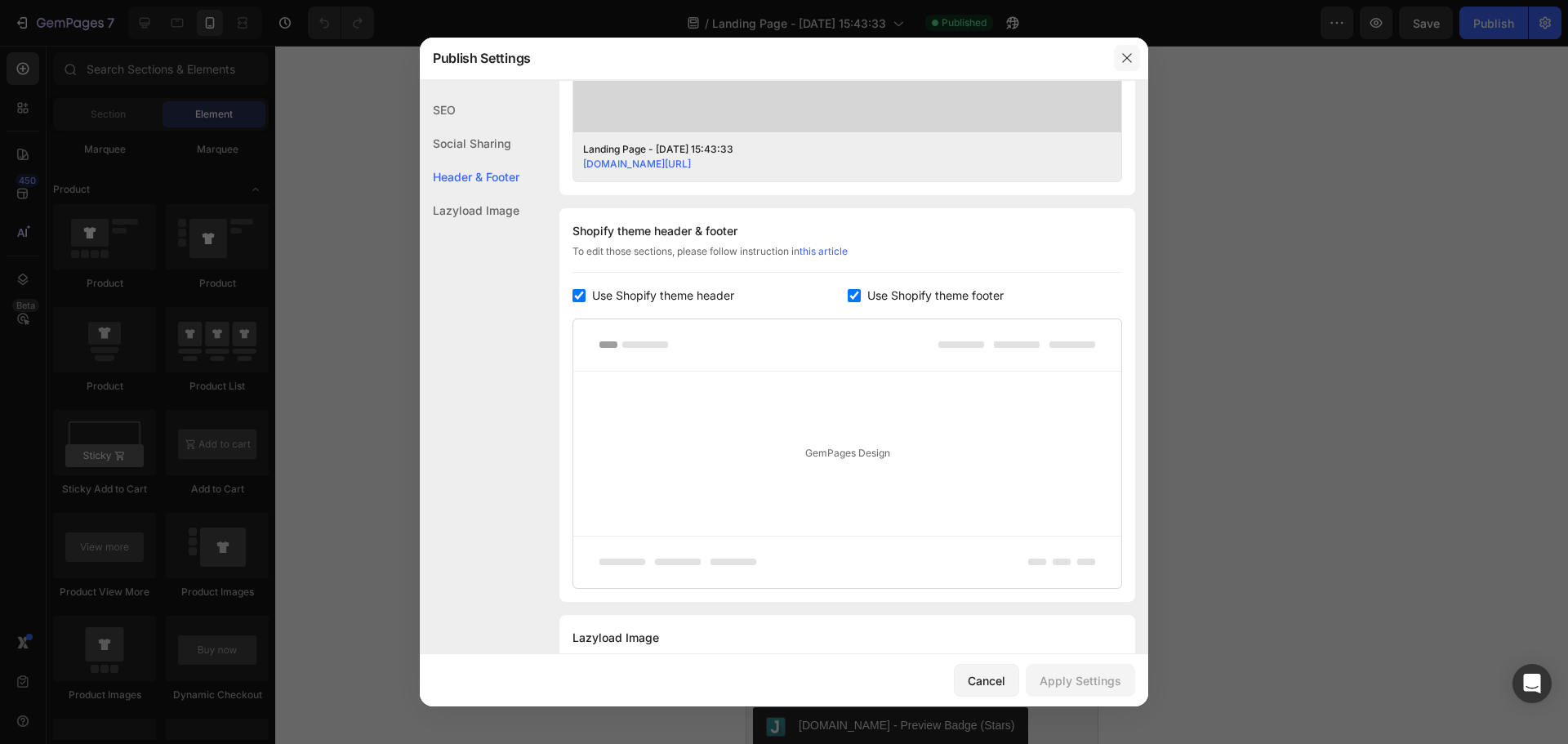
click at [1122, 58] on icon "button" at bounding box center [1127, 58] width 13 height 13
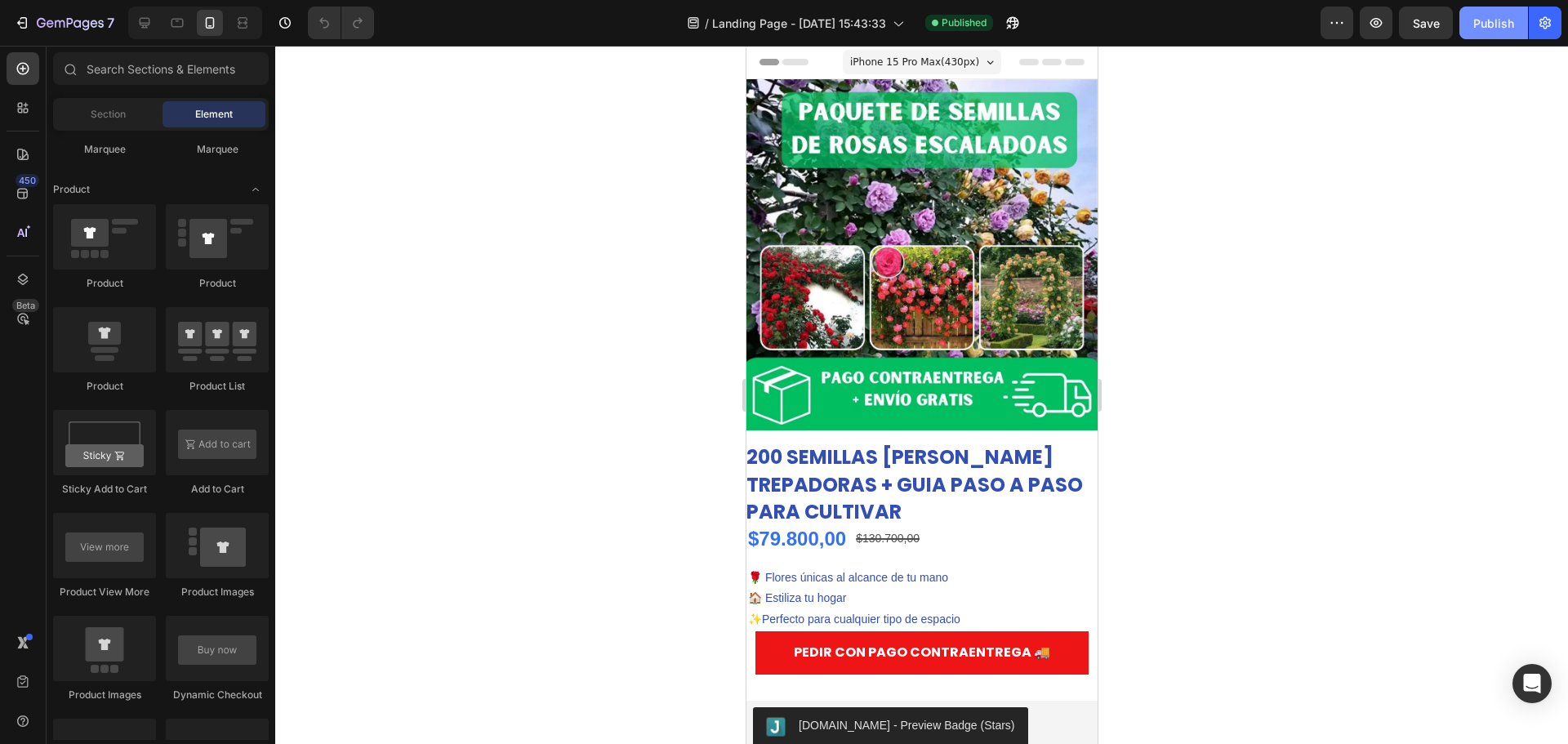
click at [1486, 24] on div "Publish" at bounding box center [1494, 23] width 41 height 18
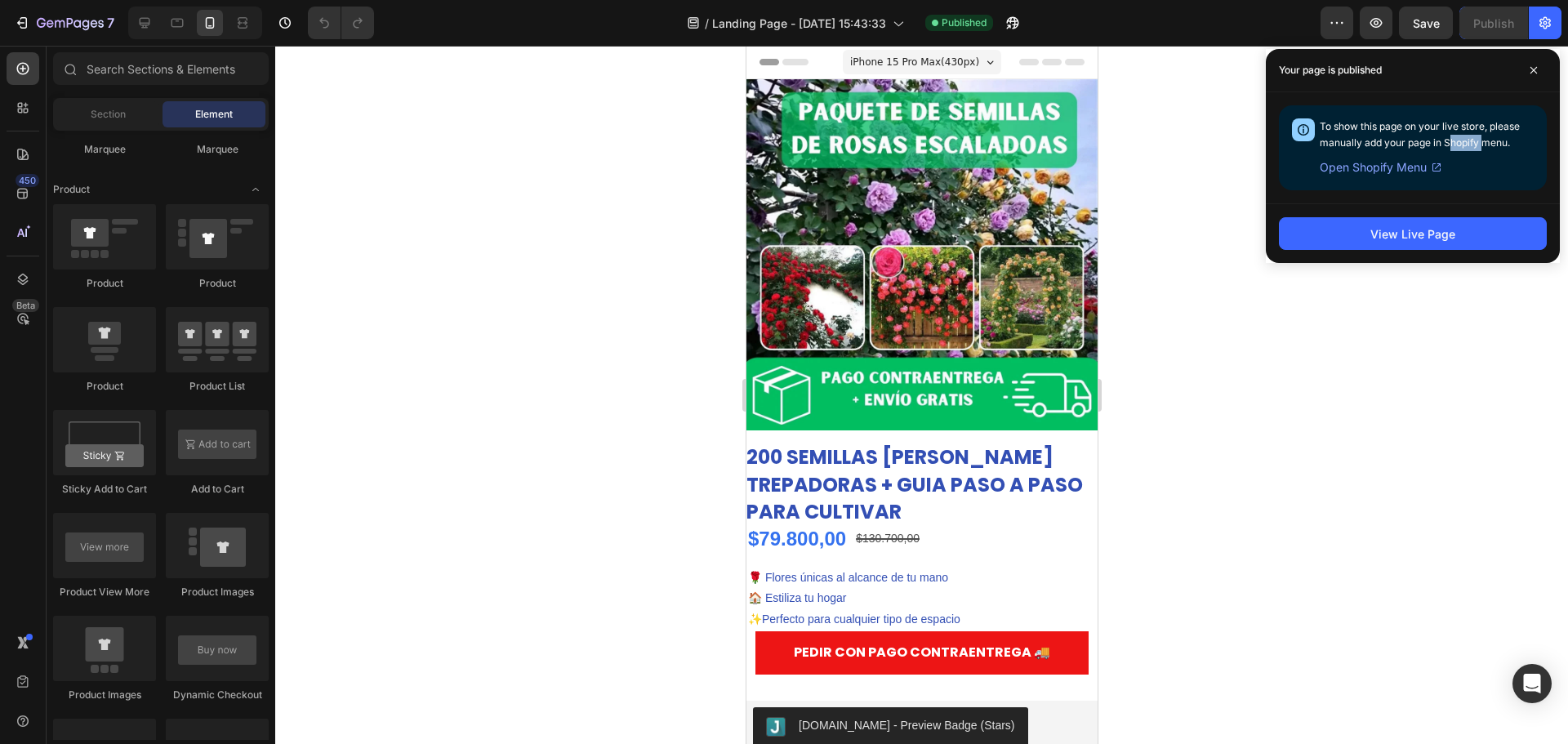
drag, startPoint x: 1449, startPoint y: 141, endPoint x: 1487, endPoint y: 142, distance: 38.0
click at [1486, 142] on span "To show this page on your live store, please manually add your page in Shopify …" at bounding box center [1420, 134] width 200 height 28
click at [1487, 142] on span "To show this page on your live store, please manually add your page in Shopify …" at bounding box center [1420, 134] width 200 height 28
drag, startPoint x: 1472, startPoint y: 141, endPoint x: 1434, endPoint y: 137, distance: 38.2
click at [1435, 137] on span "To show this page on your live store, please manually add your page in Shopify …" at bounding box center [1420, 134] width 200 height 28
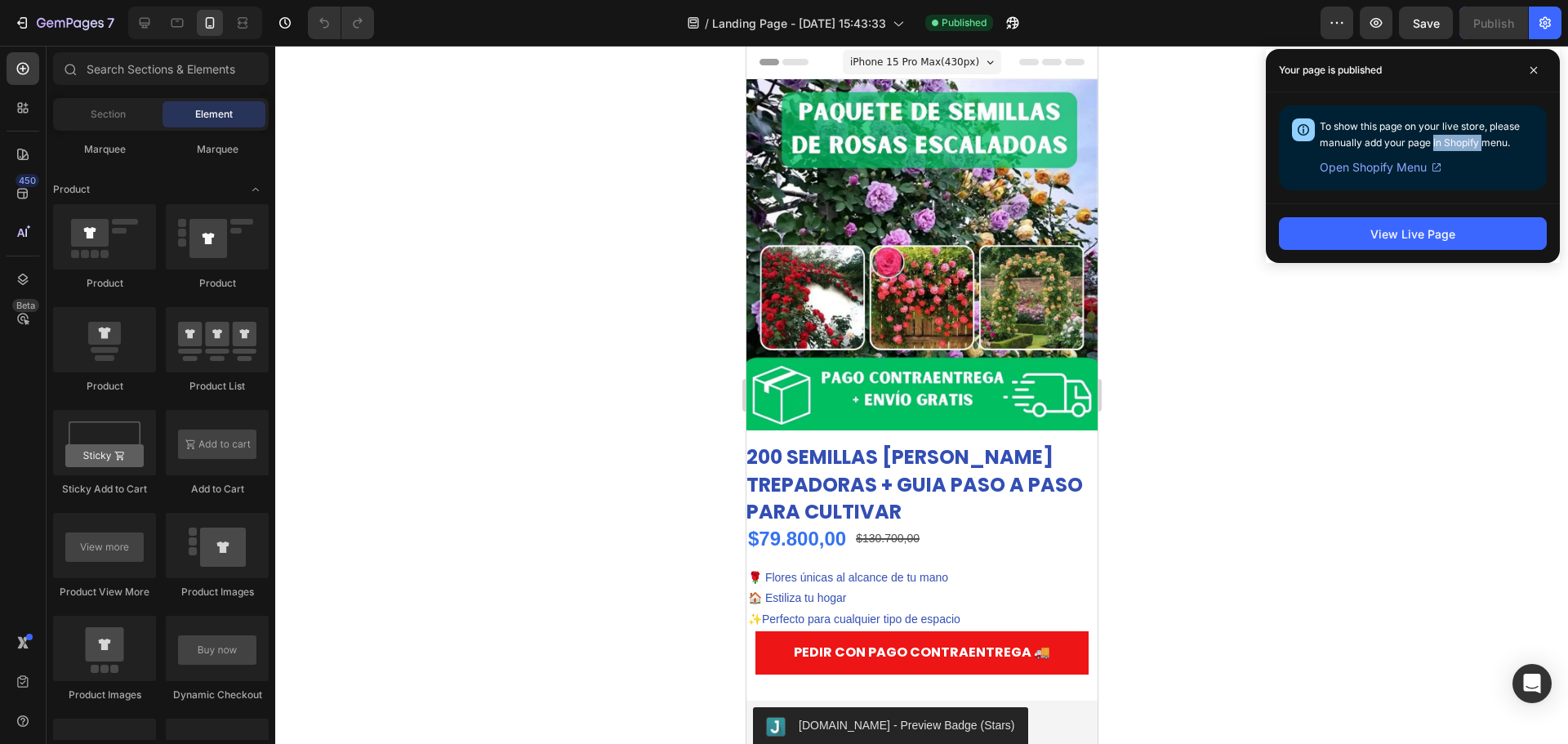
click at [1434, 136] on div "To show this page on your live store, please manually add your page in Shopify …" at bounding box center [1426, 147] width 214 height 59
click at [1368, 171] on span "Open Shopify Menu" at bounding box center [1374, 167] width 107 height 20
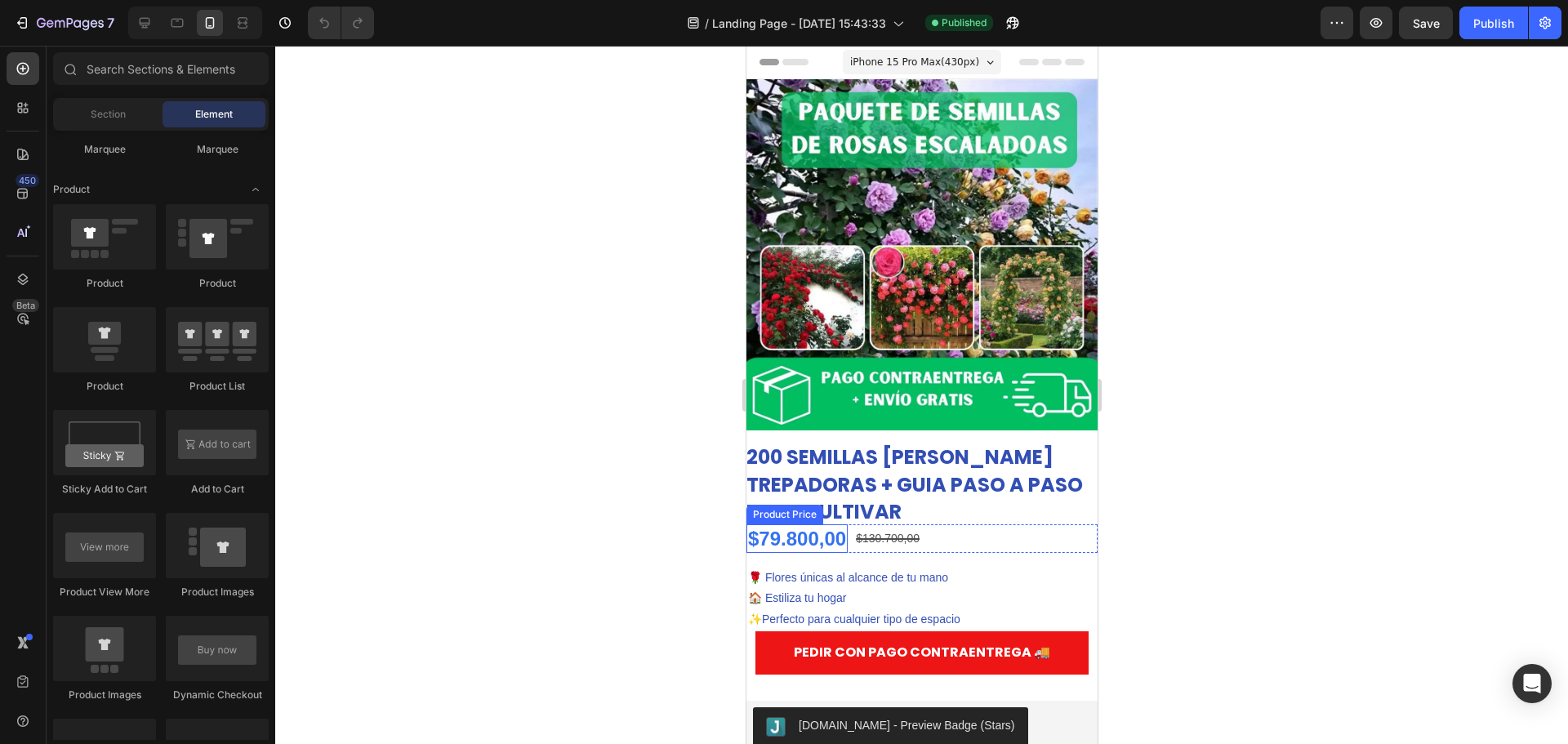
click at [784, 525] on div "$79.800,00" at bounding box center [797, 538] width 102 height 28
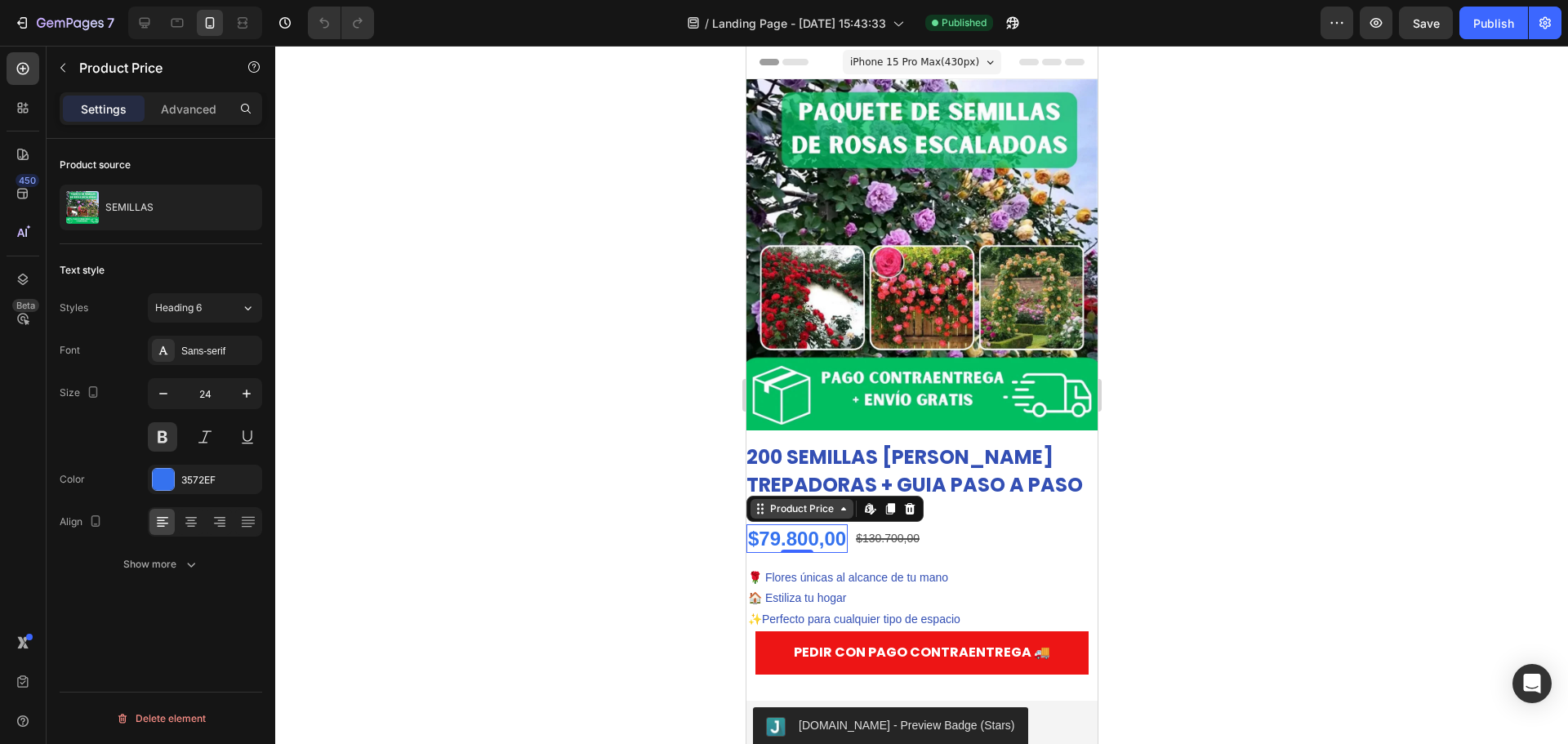
click at [842, 503] on div "Product Price" at bounding box center [801, 509] width 103 height 20
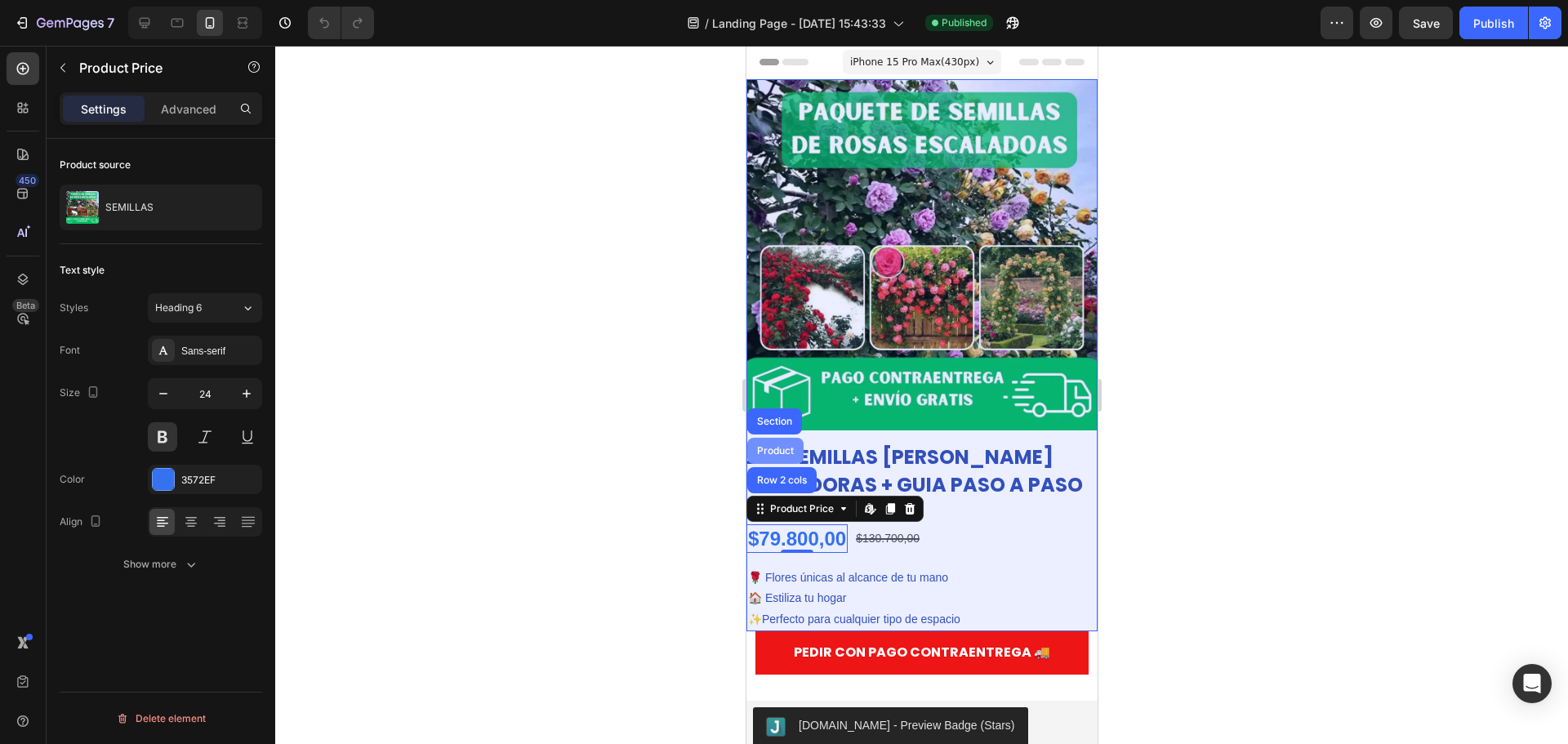
click at [773, 446] on div "Product" at bounding box center [774, 451] width 43 height 10
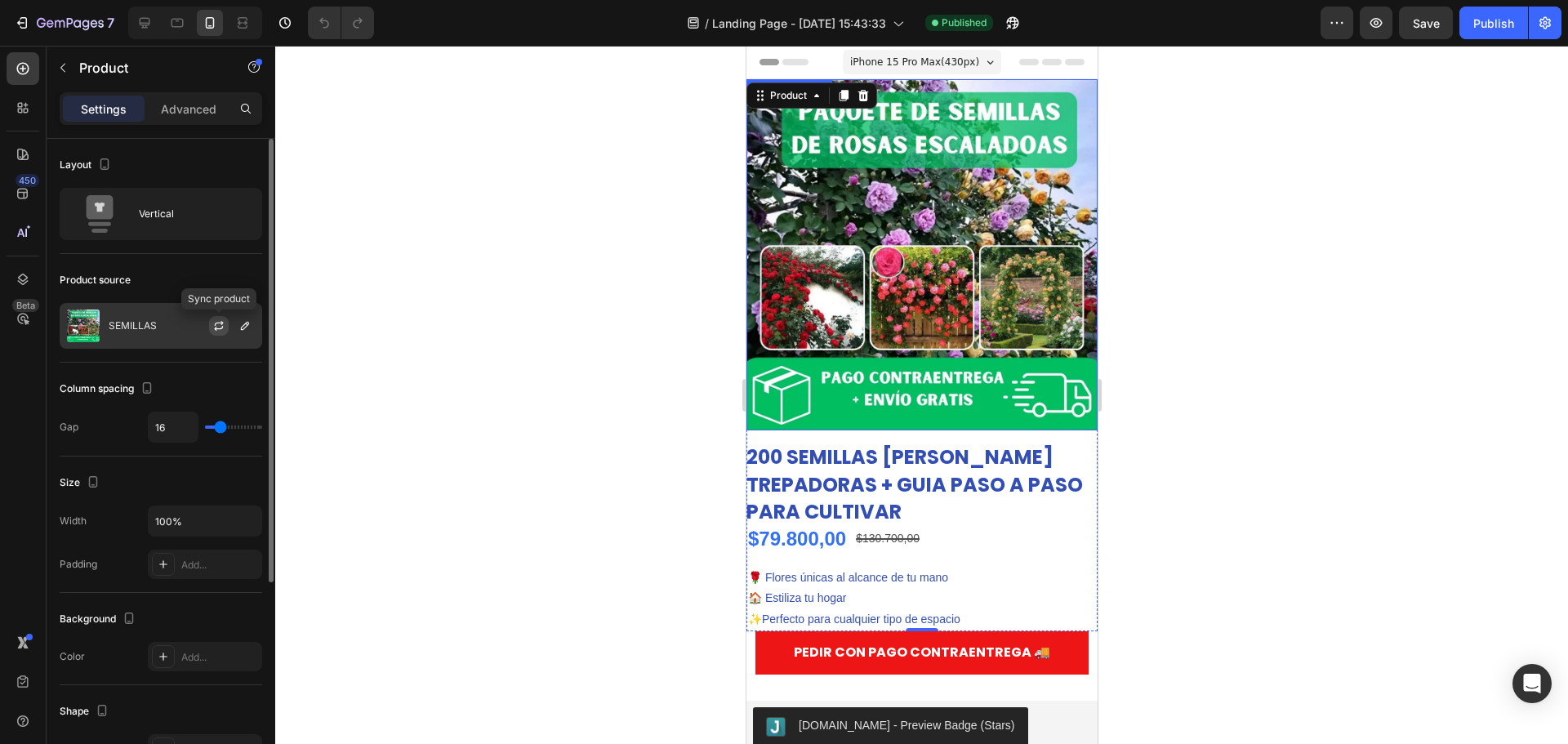
click at [221, 328] on icon "button" at bounding box center [218, 328] width 9 height 5
click at [244, 323] on icon "button" at bounding box center [244, 325] width 13 height 13
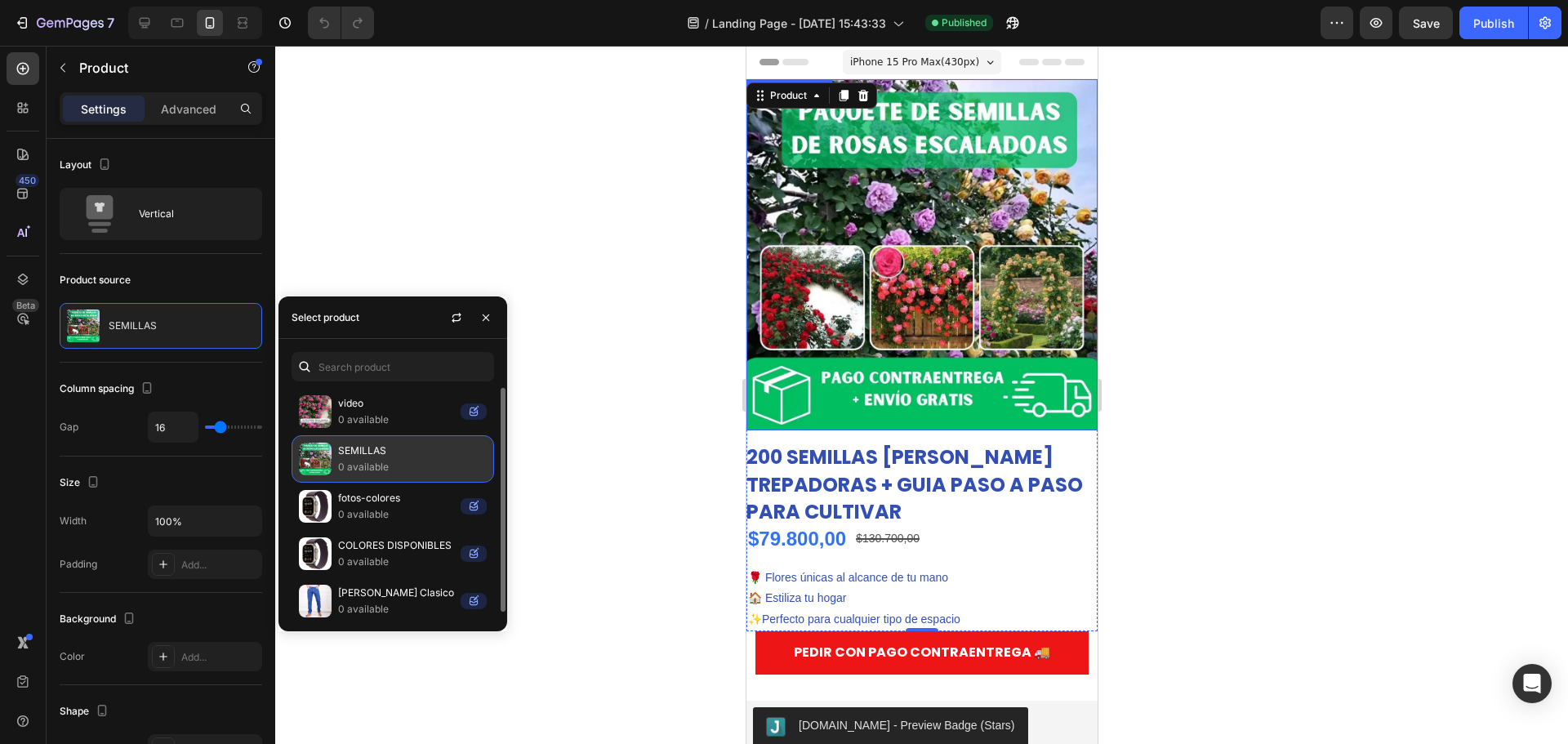
click at [324, 460] on img at bounding box center [314, 458] width 32 height 32
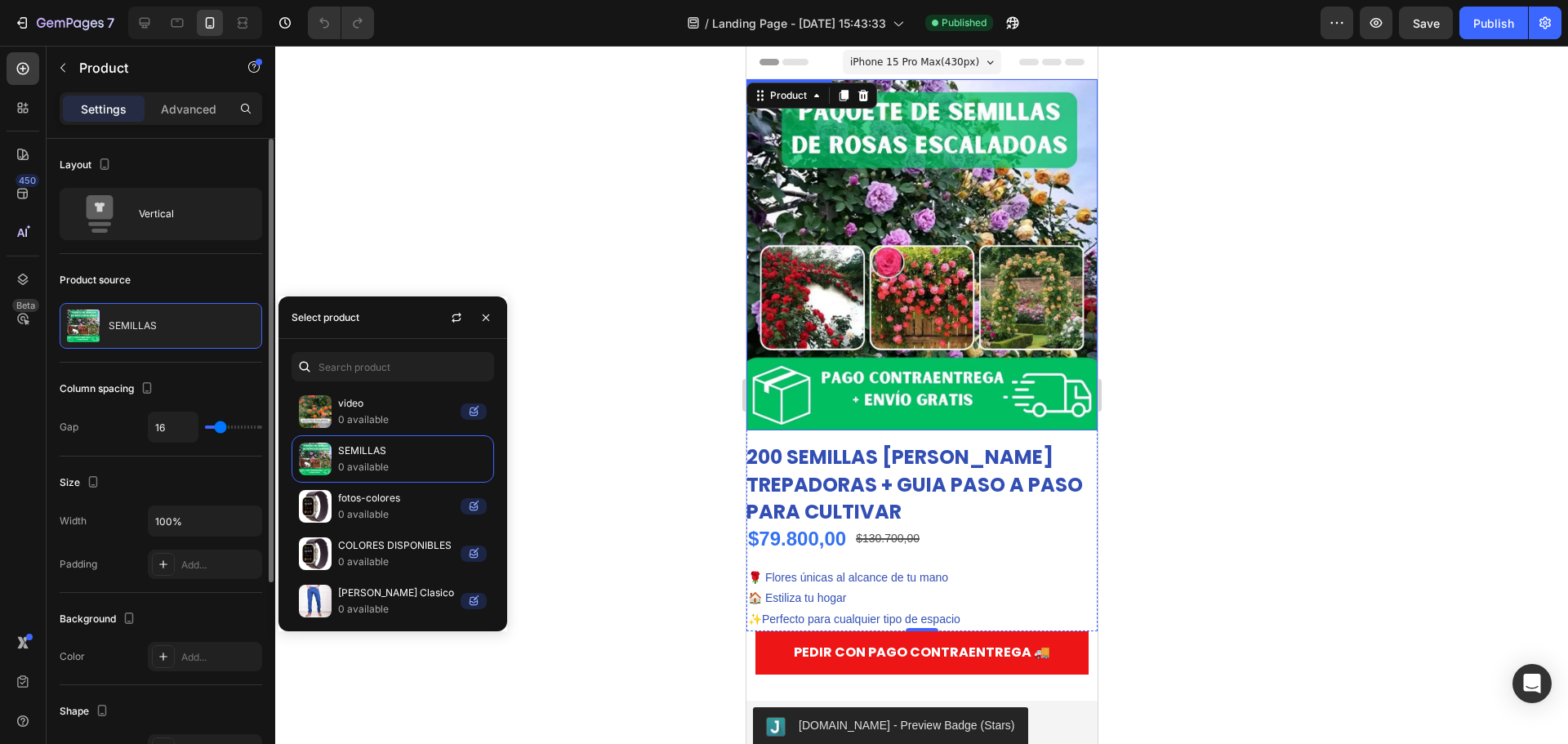
click at [229, 269] on div "Product source" at bounding box center [160, 280] width 202 height 26
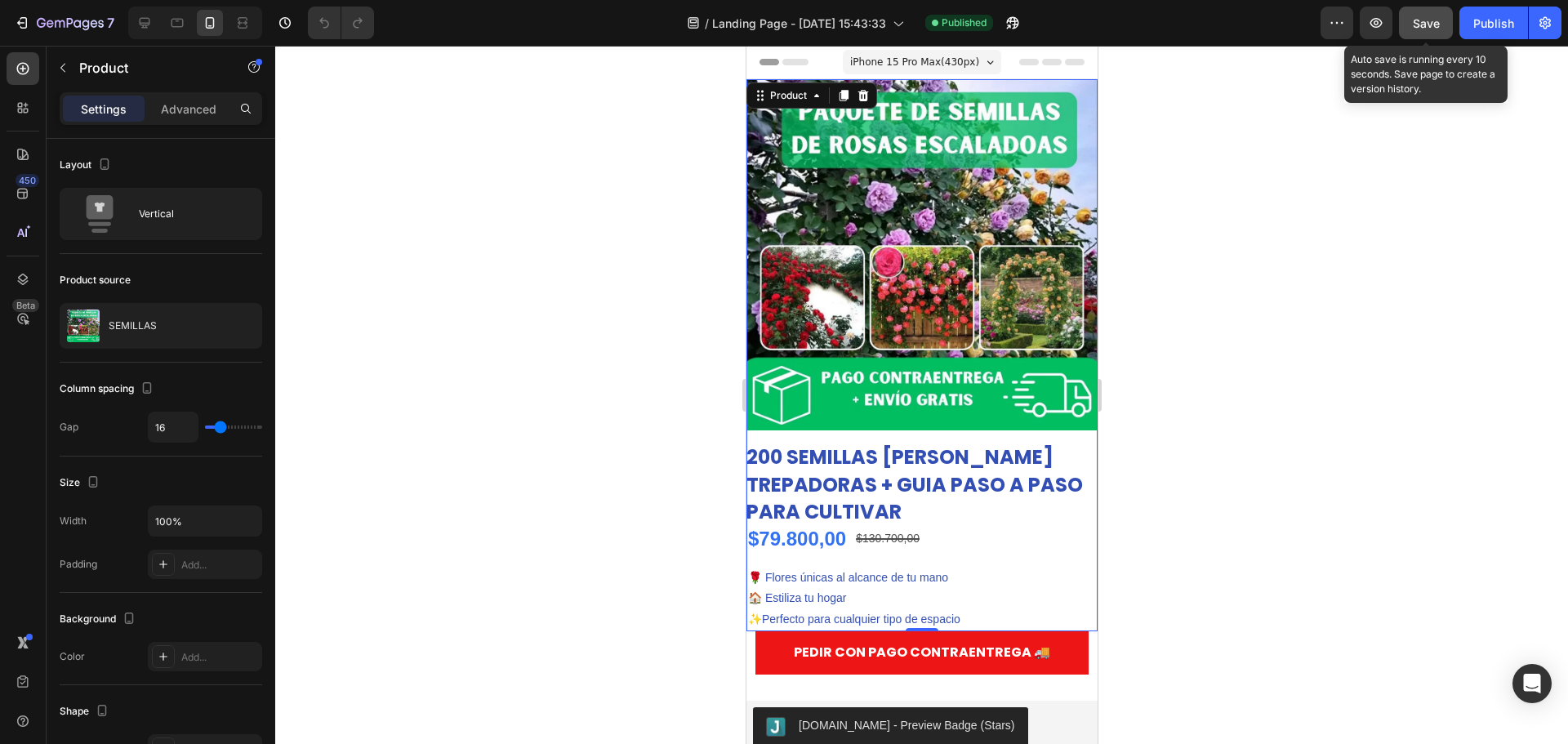
click at [1408, 26] on button "Save" at bounding box center [1425, 22] width 54 height 32
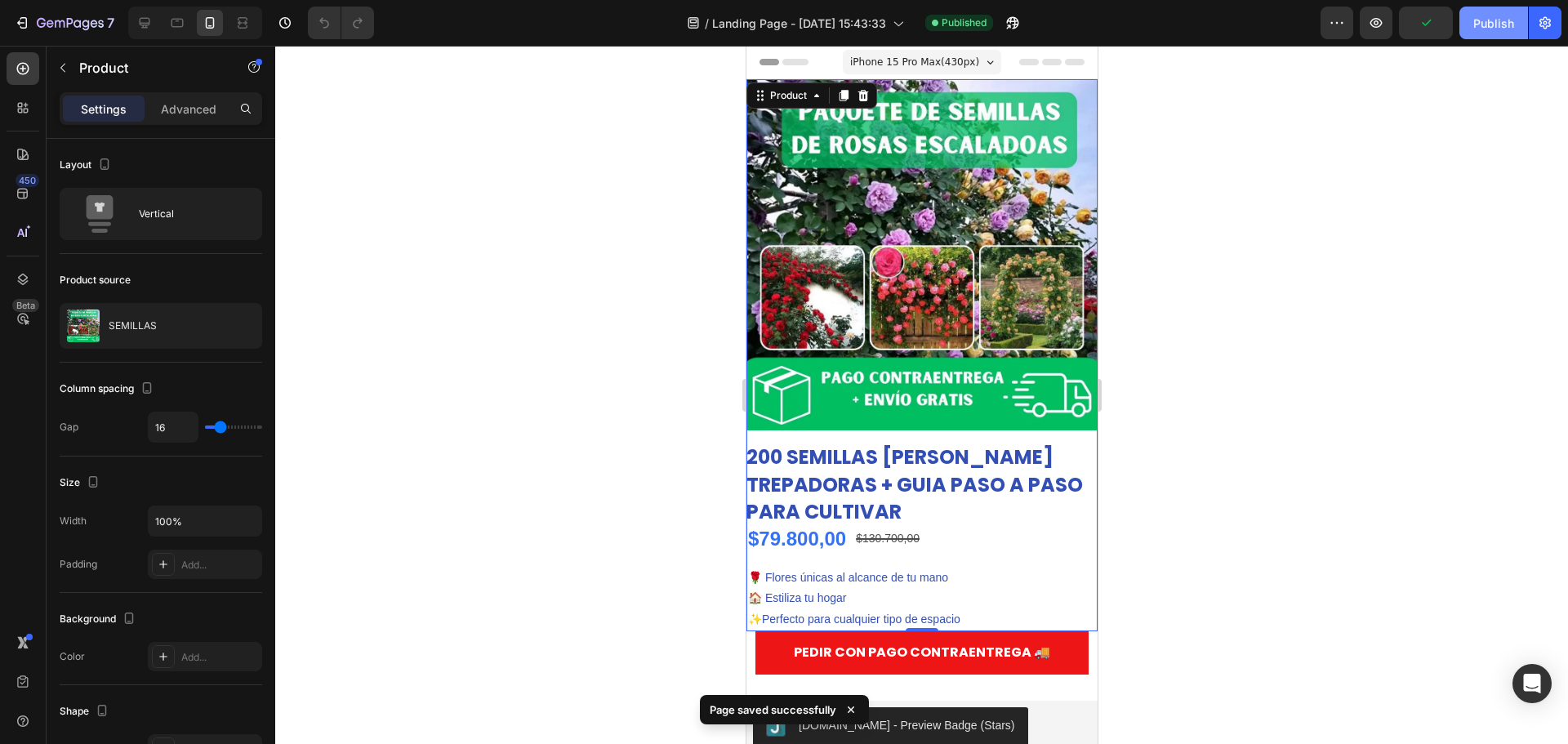
click at [1497, 24] on div "Publish" at bounding box center [1494, 23] width 41 height 18
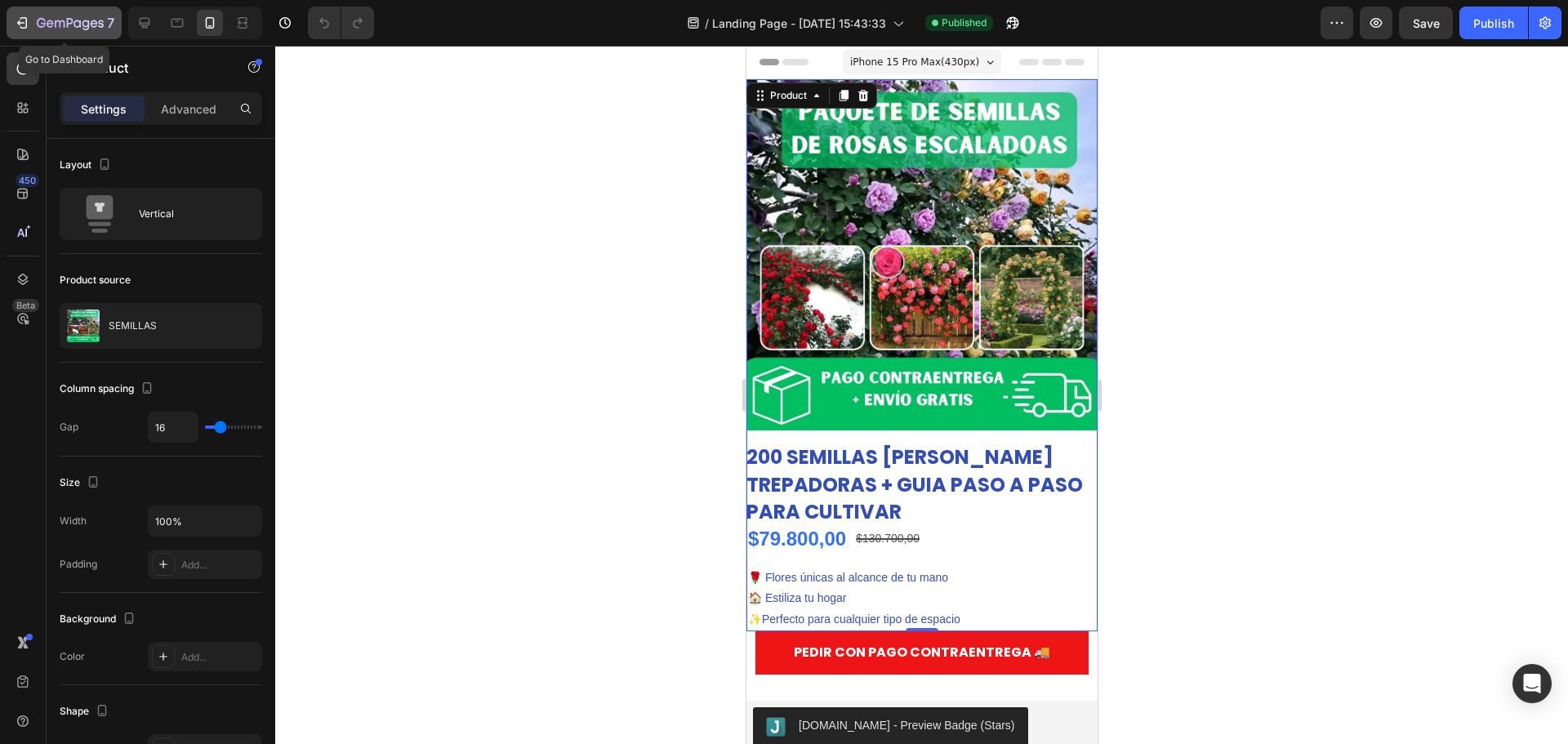
click at [32, 28] on div "7" at bounding box center [63, 22] width 101 height 20
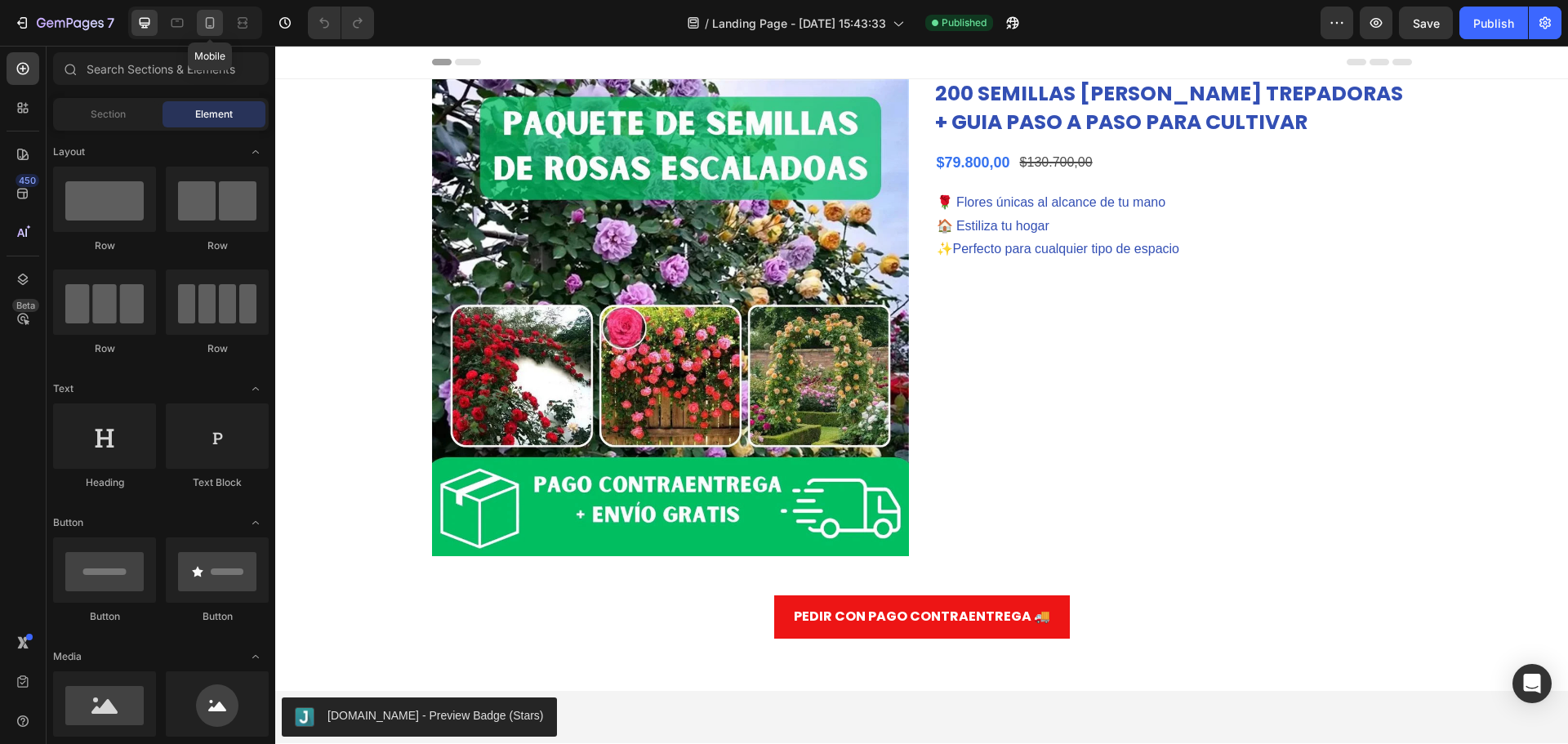
drag, startPoint x: 200, startPoint y: 23, endPoint x: 139, endPoint y: 173, distance: 161.9
click at [200, 23] on div at bounding box center [210, 22] width 26 height 26
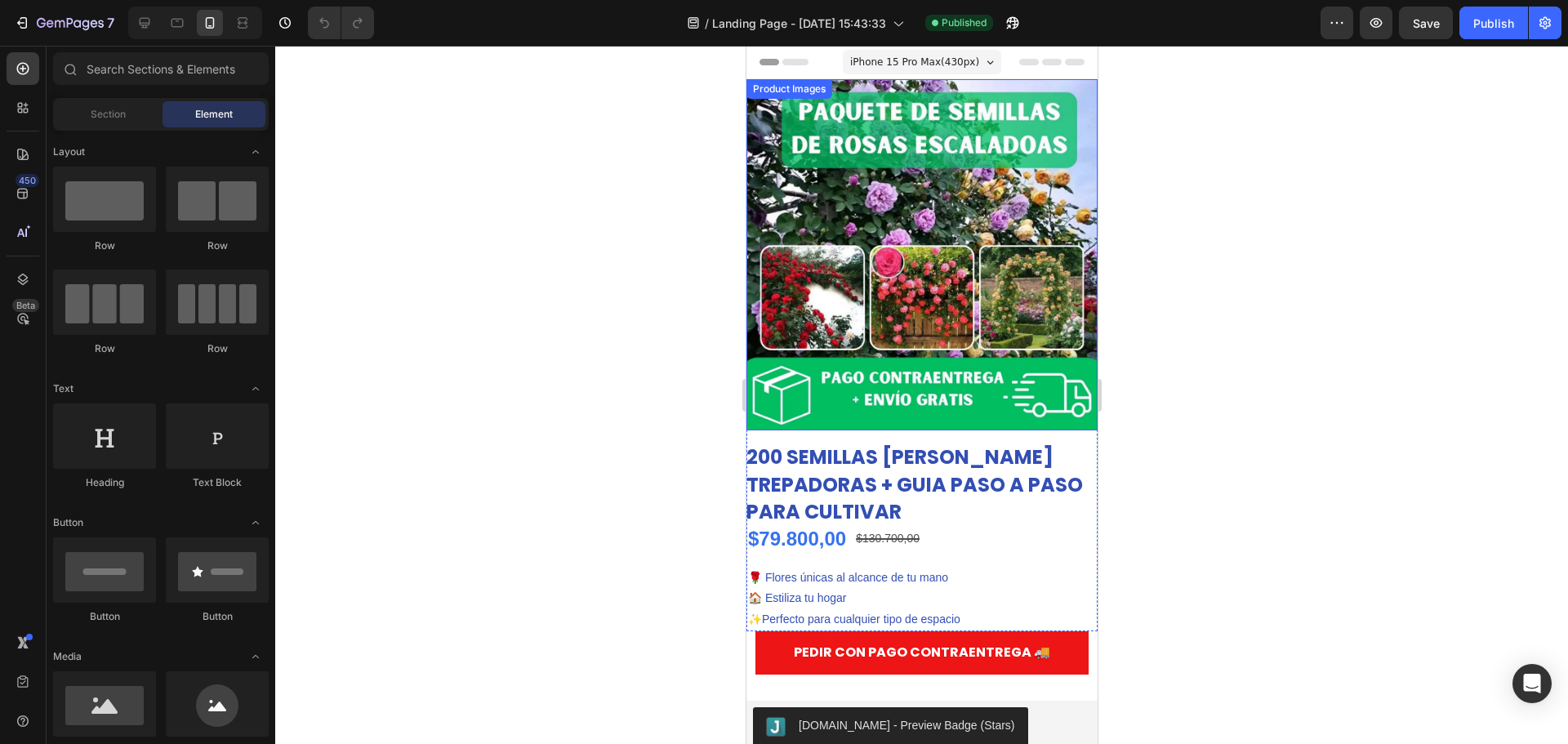
click at [807, 227] on img at bounding box center [922, 255] width 351 height 351
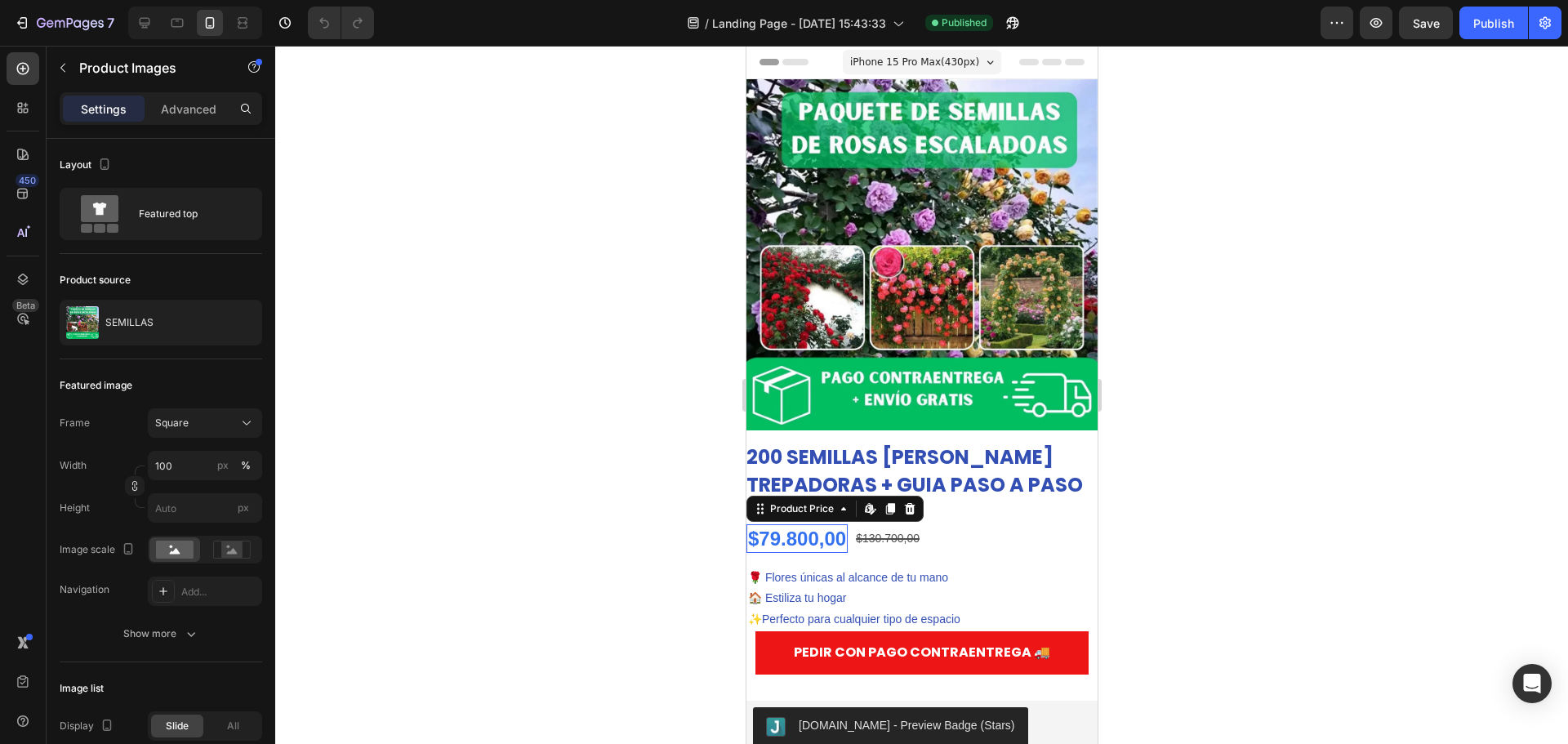
click at [792, 524] on div "$79.800,00" at bounding box center [797, 538] width 102 height 28
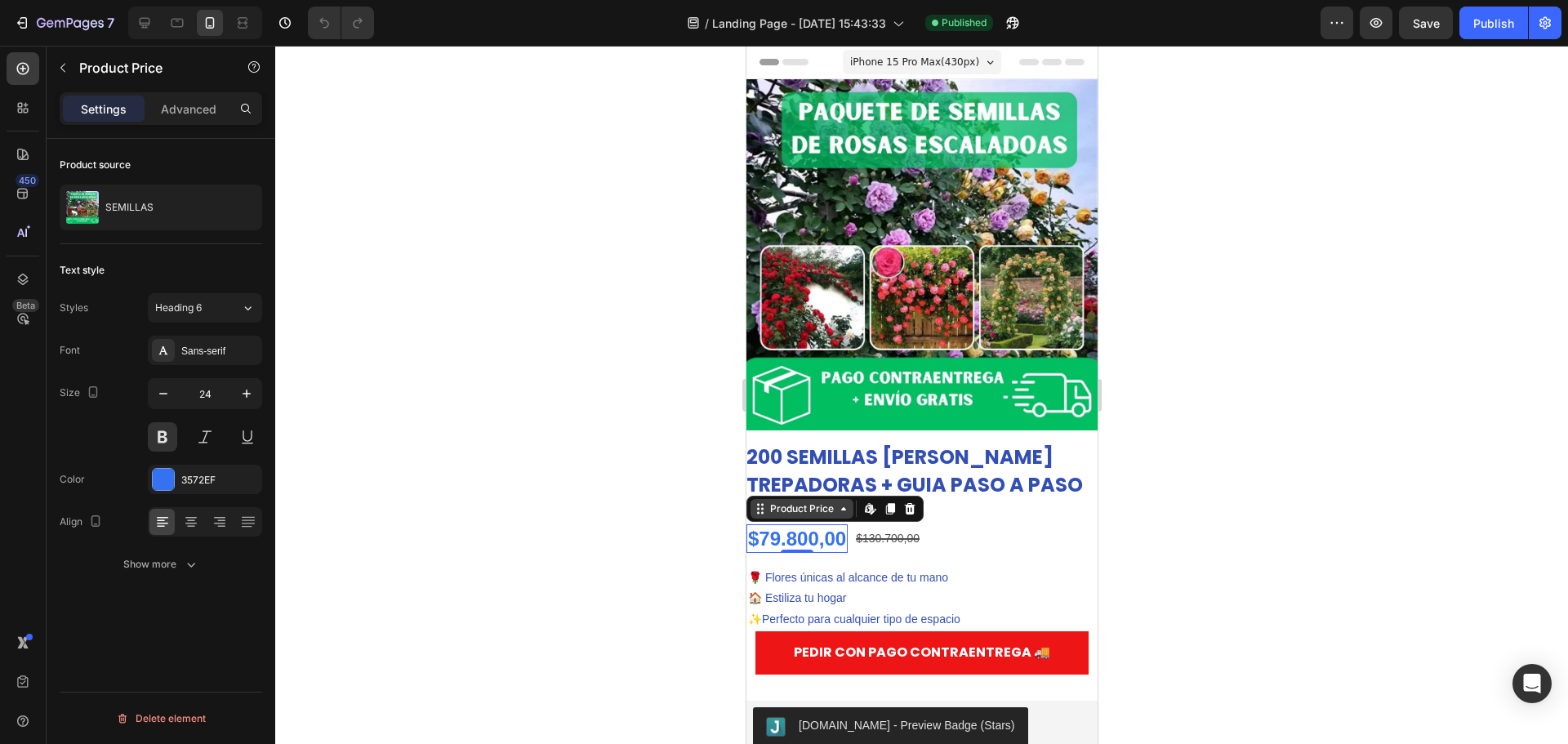
click at [834, 502] on div "Product Price" at bounding box center [802, 509] width 70 height 15
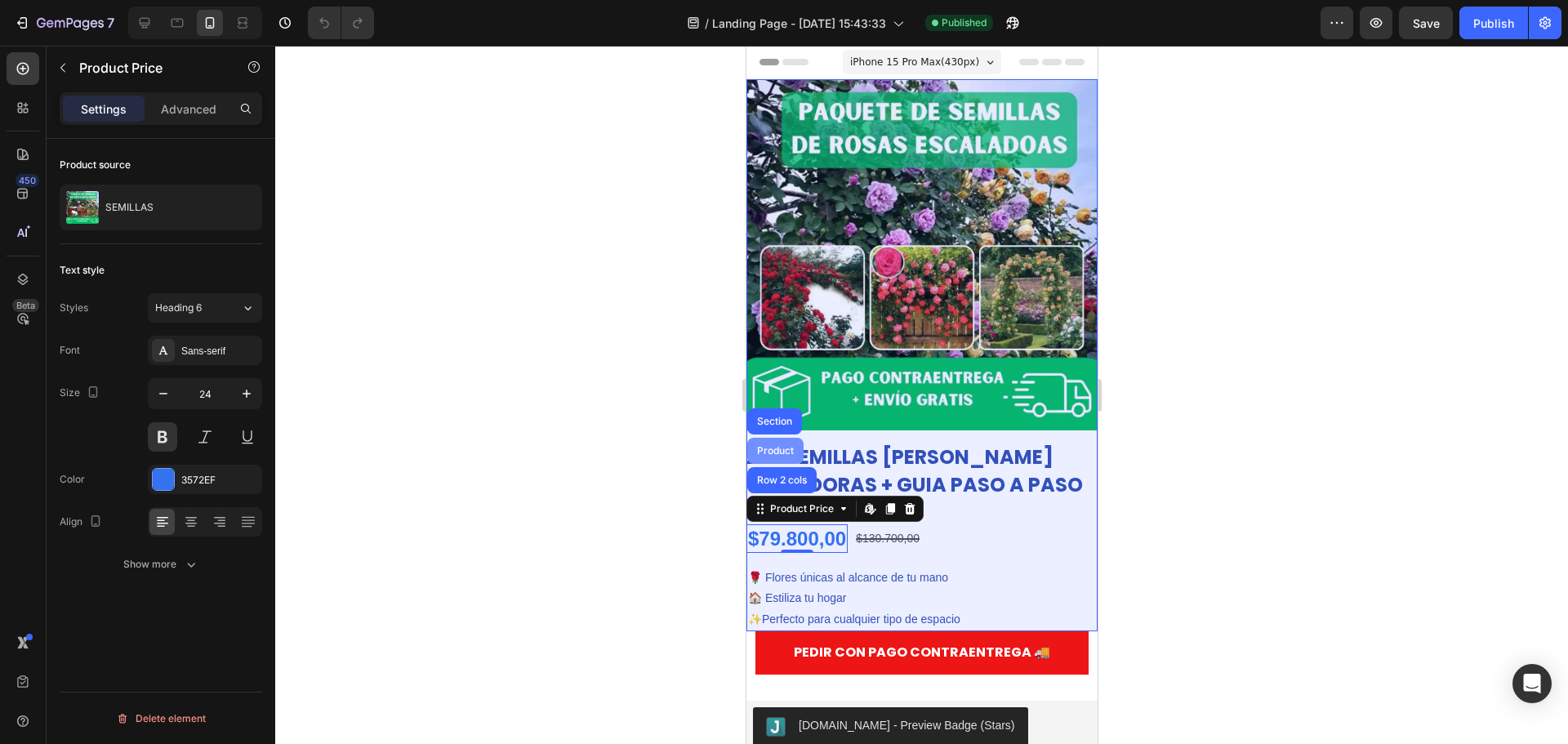
click at [783, 446] on div "Product" at bounding box center [774, 451] width 43 height 10
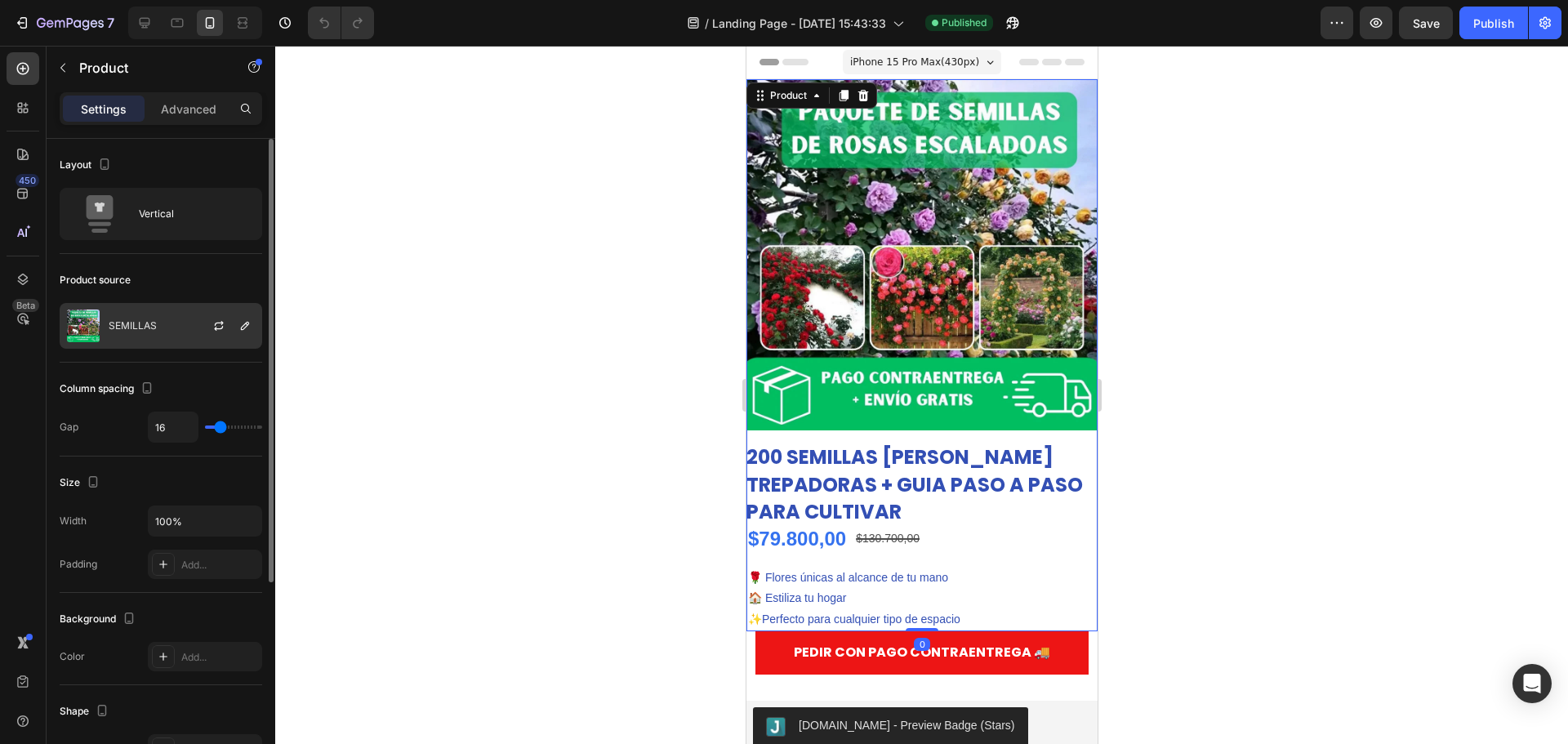
click at [166, 334] on div "SEMILLAS" at bounding box center [160, 325] width 202 height 46
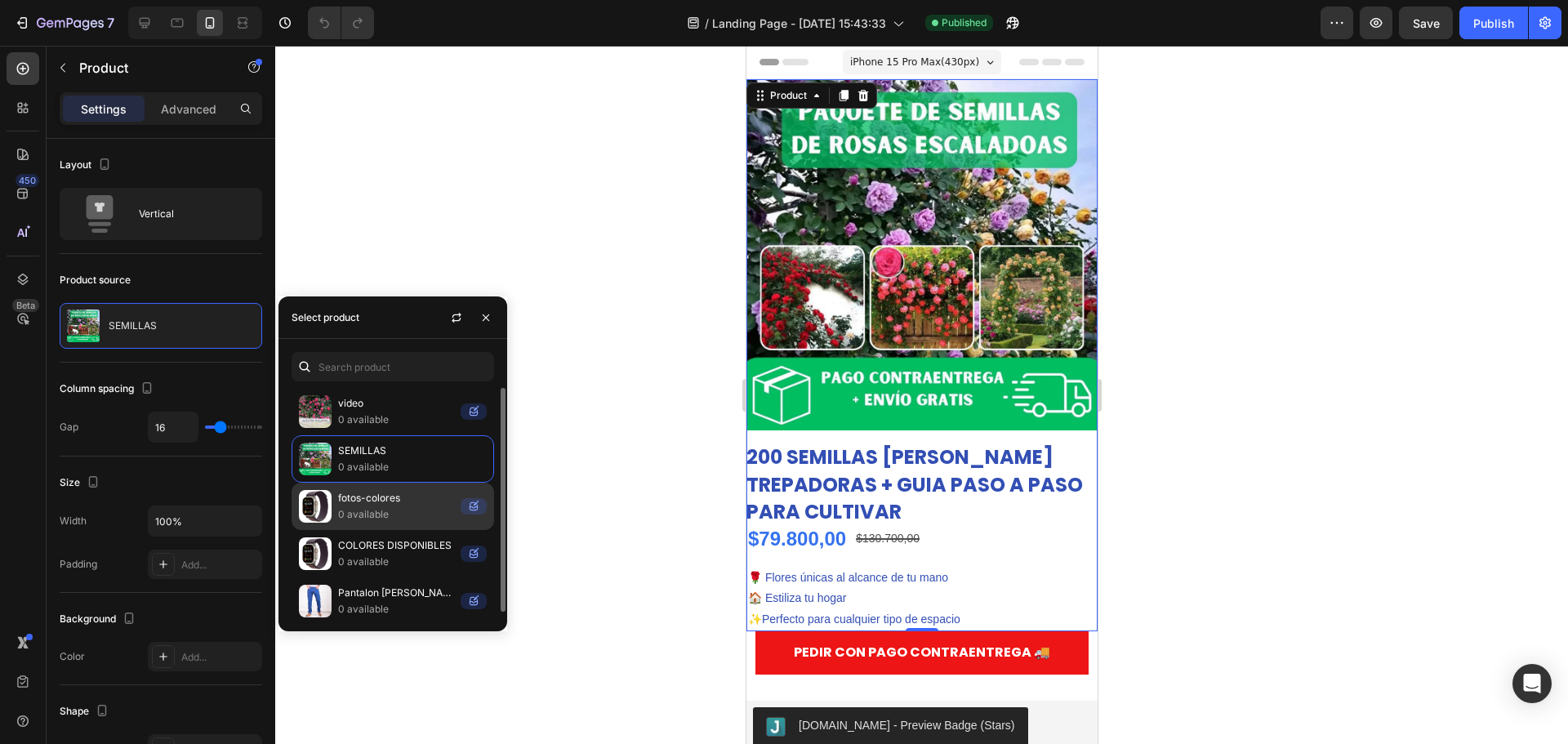
click at [373, 517] on p "0 available" at bounding box center [395, 515] width 116 height 17
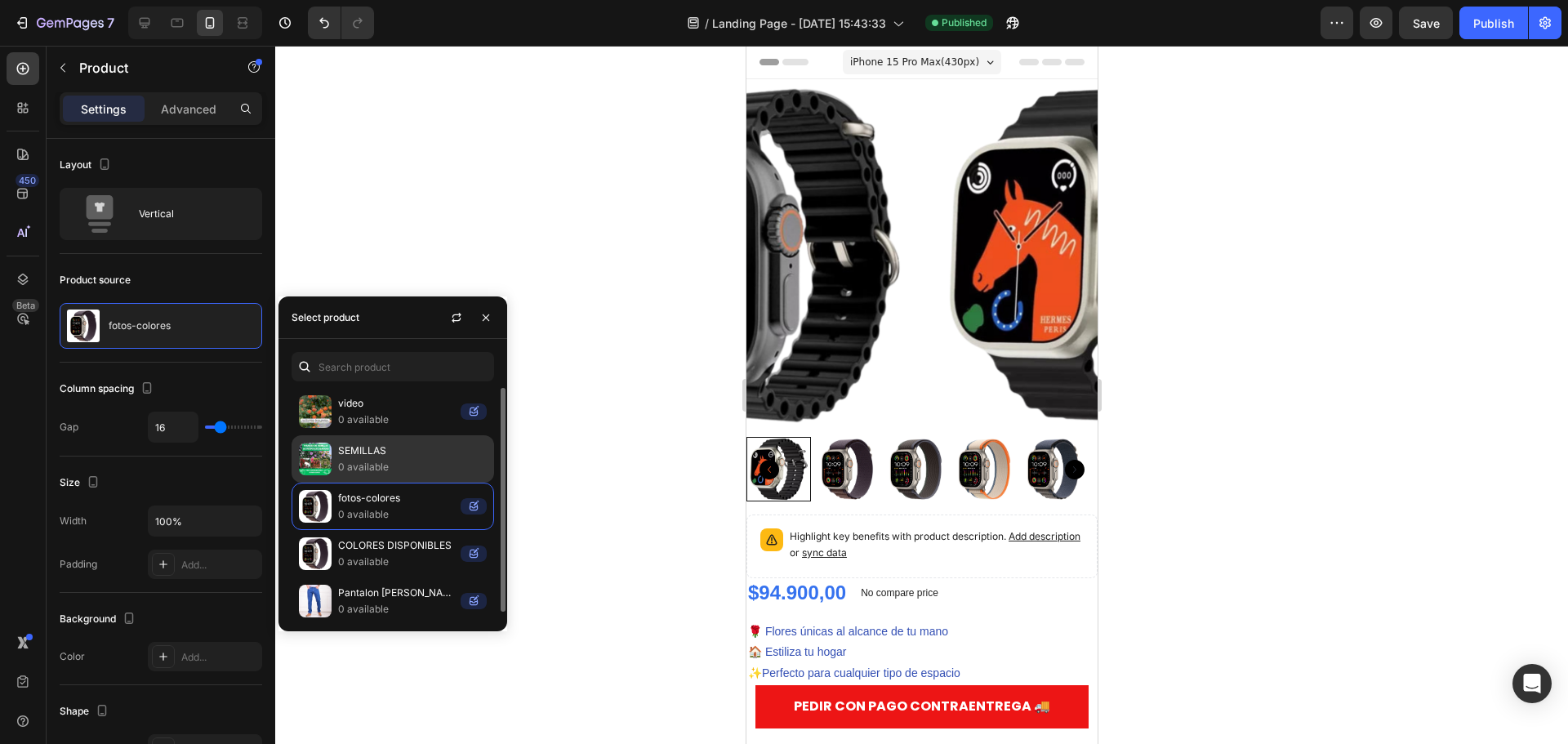
click at [368, 452] on p "SEMILLAS" at bounding box center [412, 450] width 148 height 17
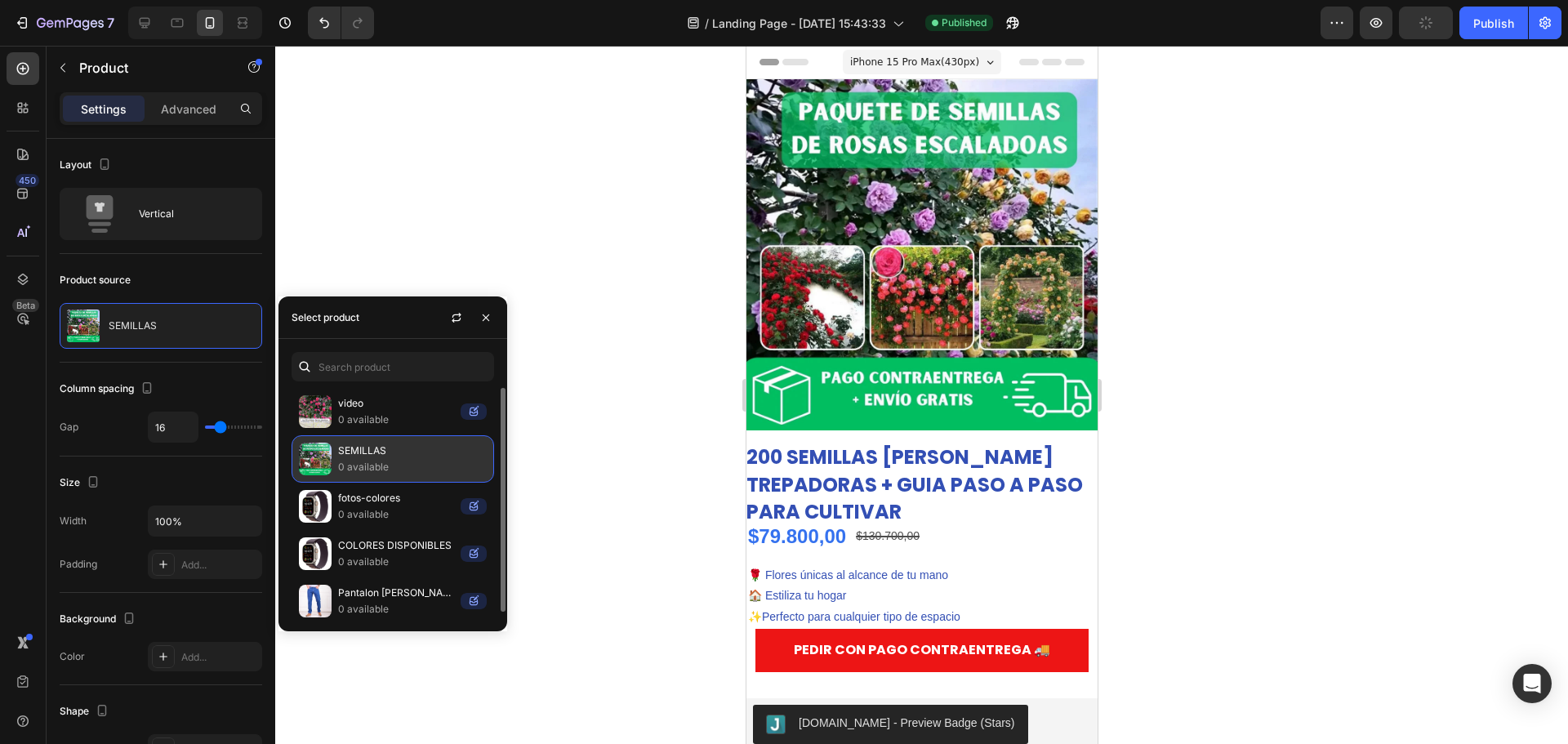
click at [362, 465] on p "0 available" at bounding box center [412, 467] width 148 height 17
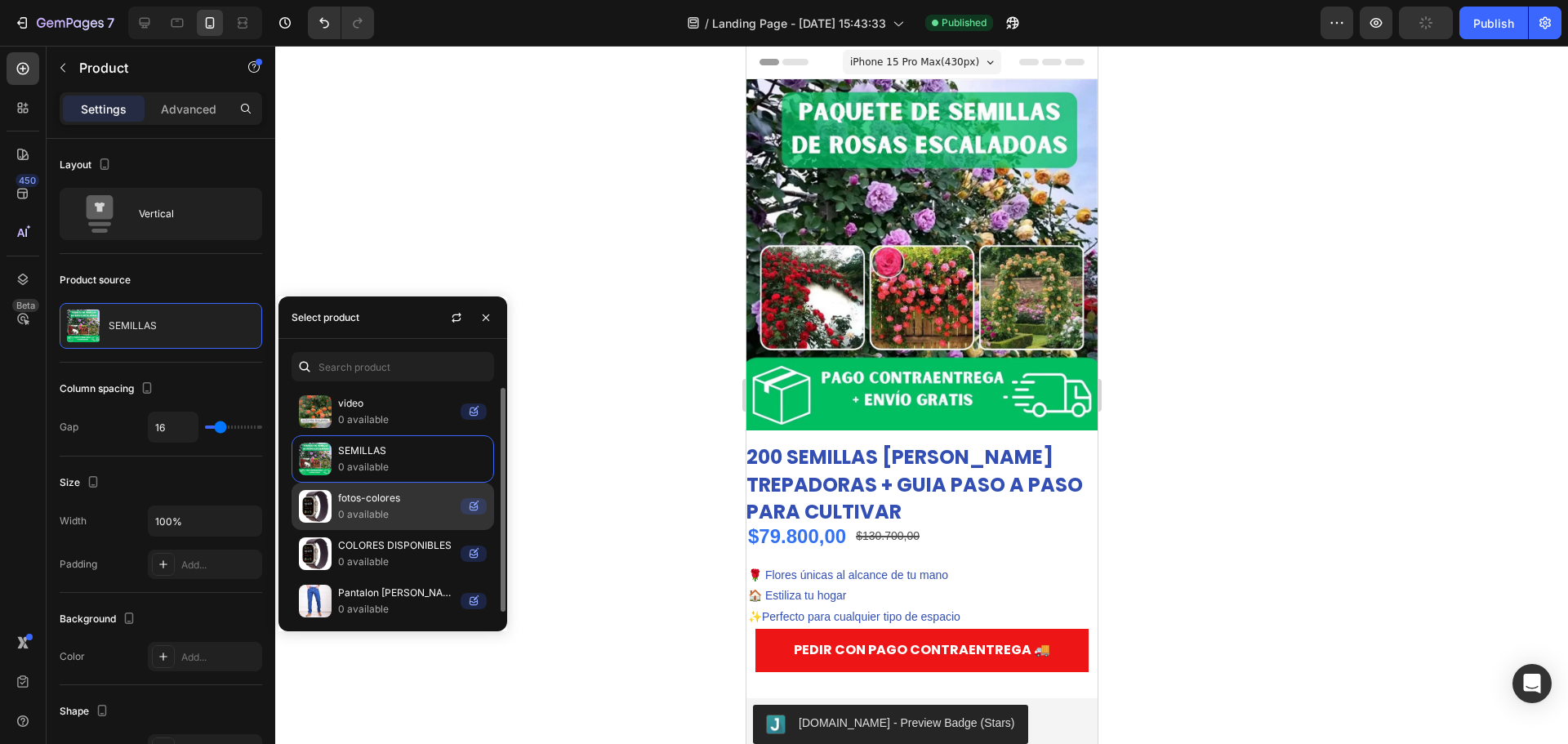
click at [363, 517] on p "0 available" at bounding box center [395, 515] width 116 height 17
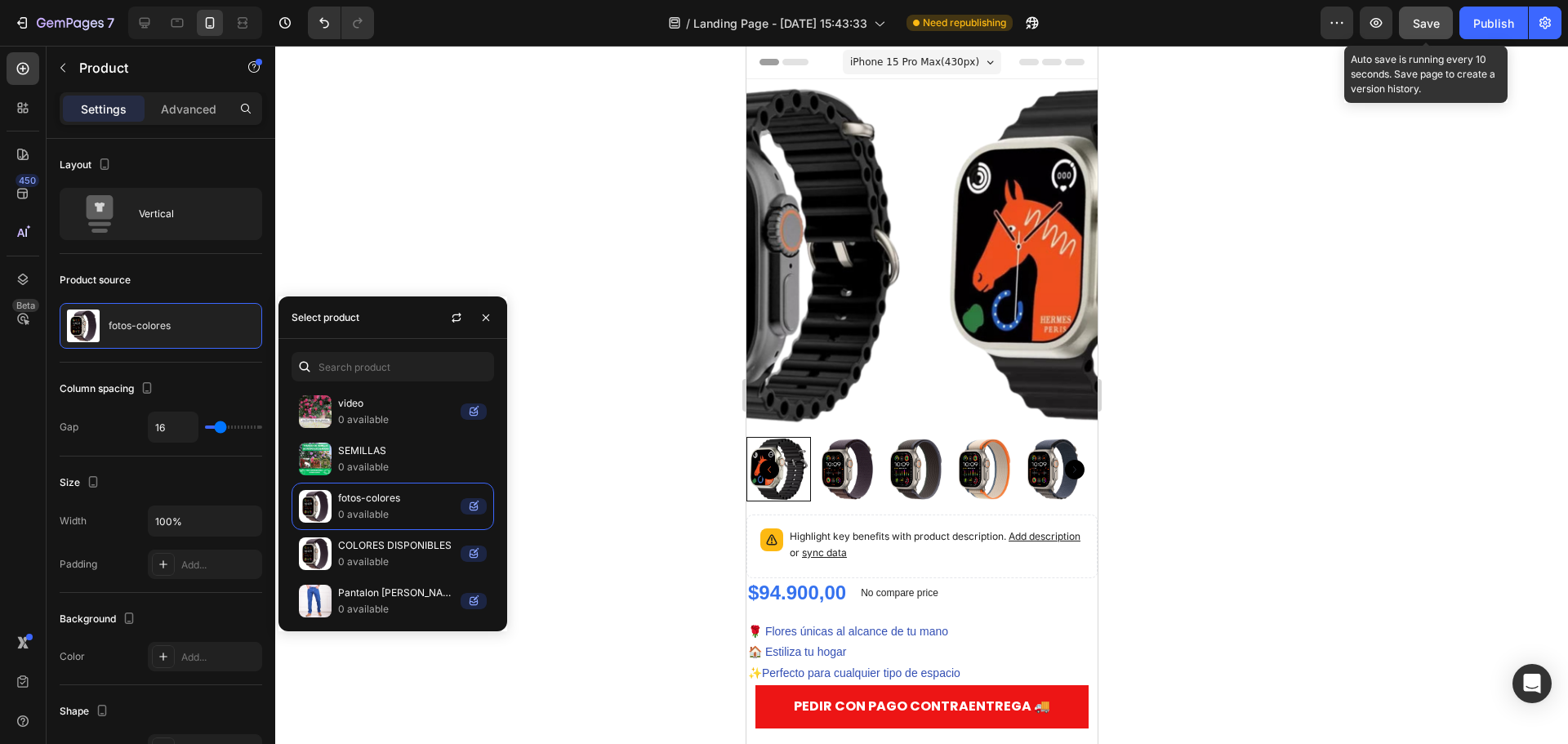
click at [1442, 17] on button "Save" at bounding box center [1425, 22] width 54 height 32
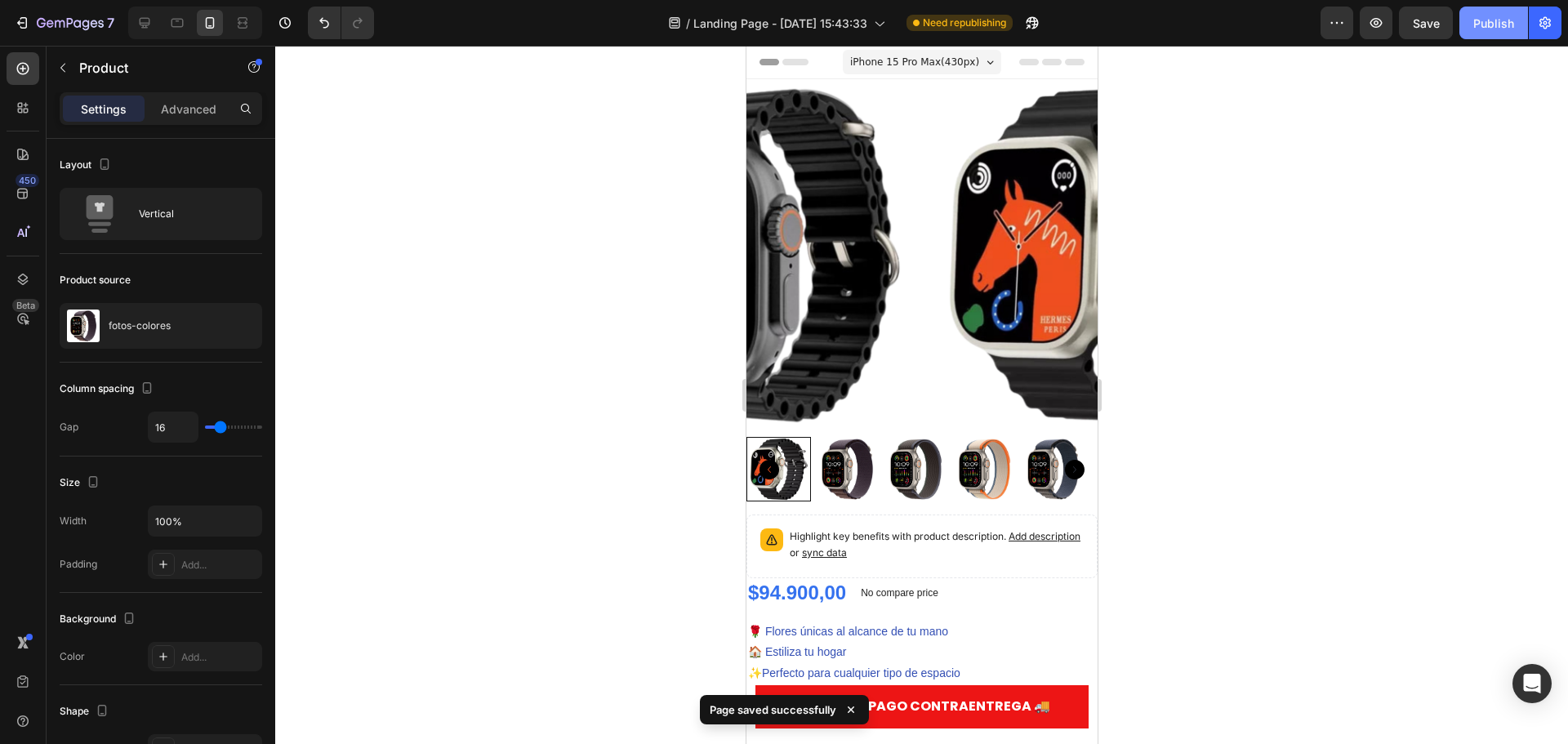
click at [1504, 24] on div "Publish" at bounding box center [1494, 23] width 41 height 18
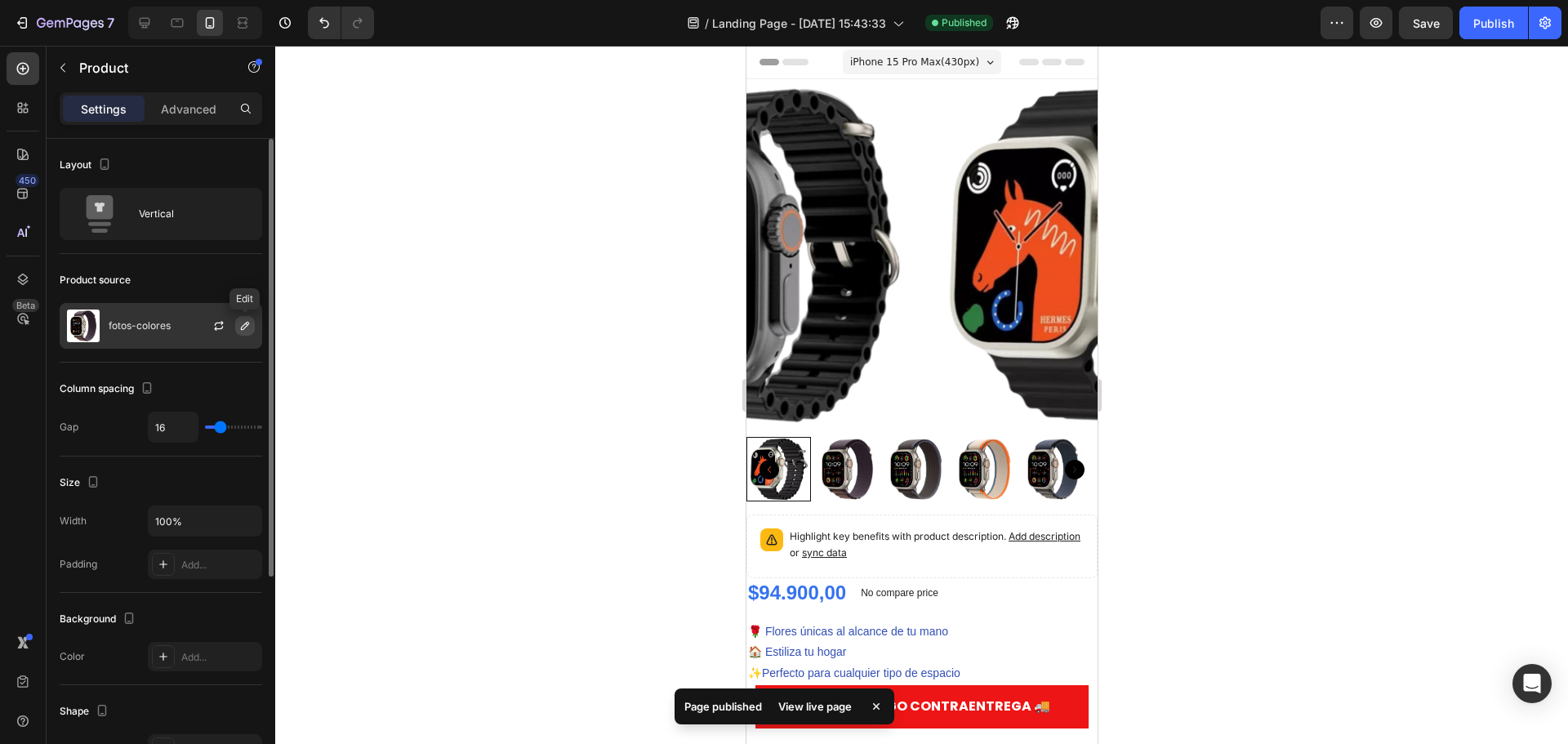
click at [240, 327] on icon "button" at bounding box center [244, 325] width 13 height 13
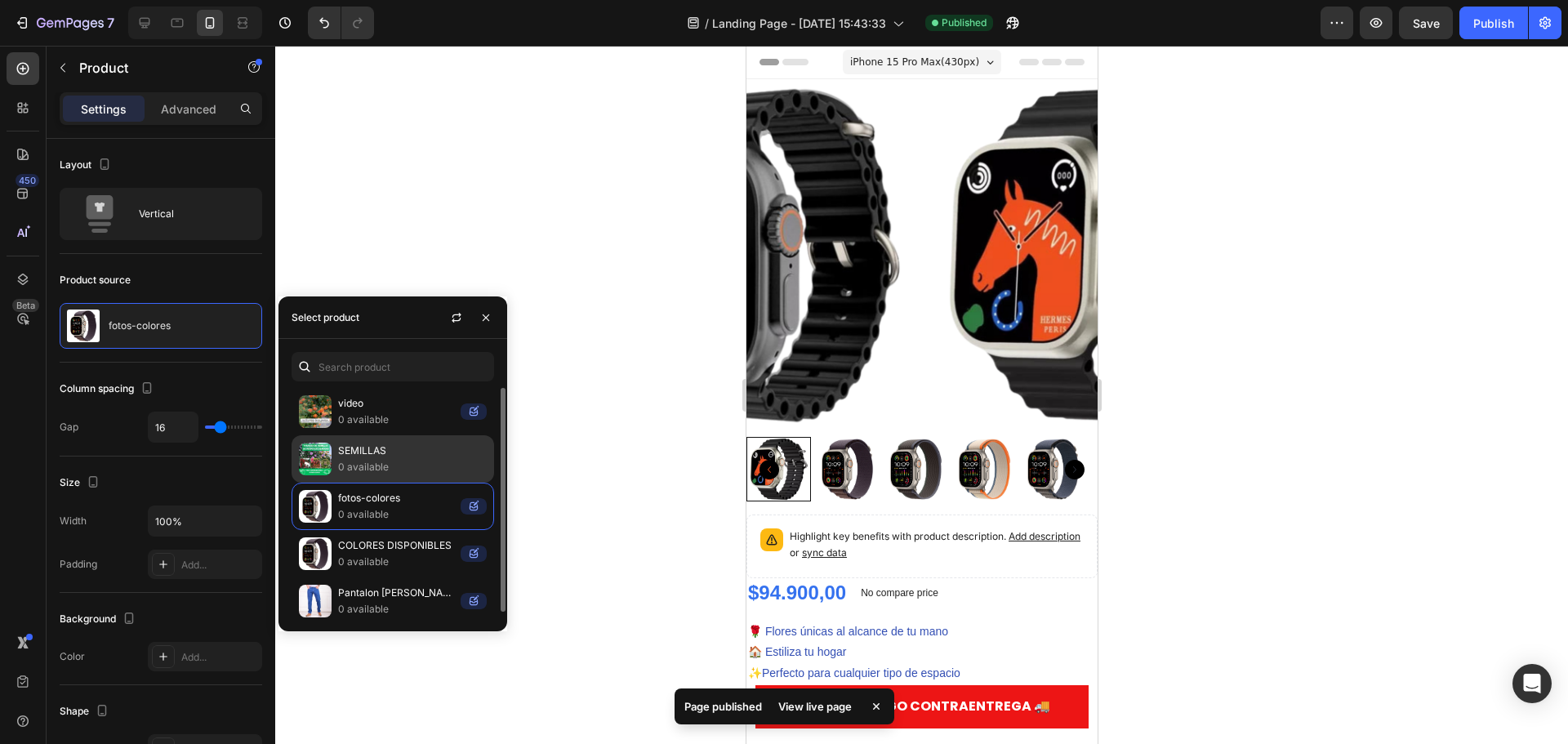
click at [367, 457] on p "SEMILLAS" at bounding box center [412, 450] width 148 height 17
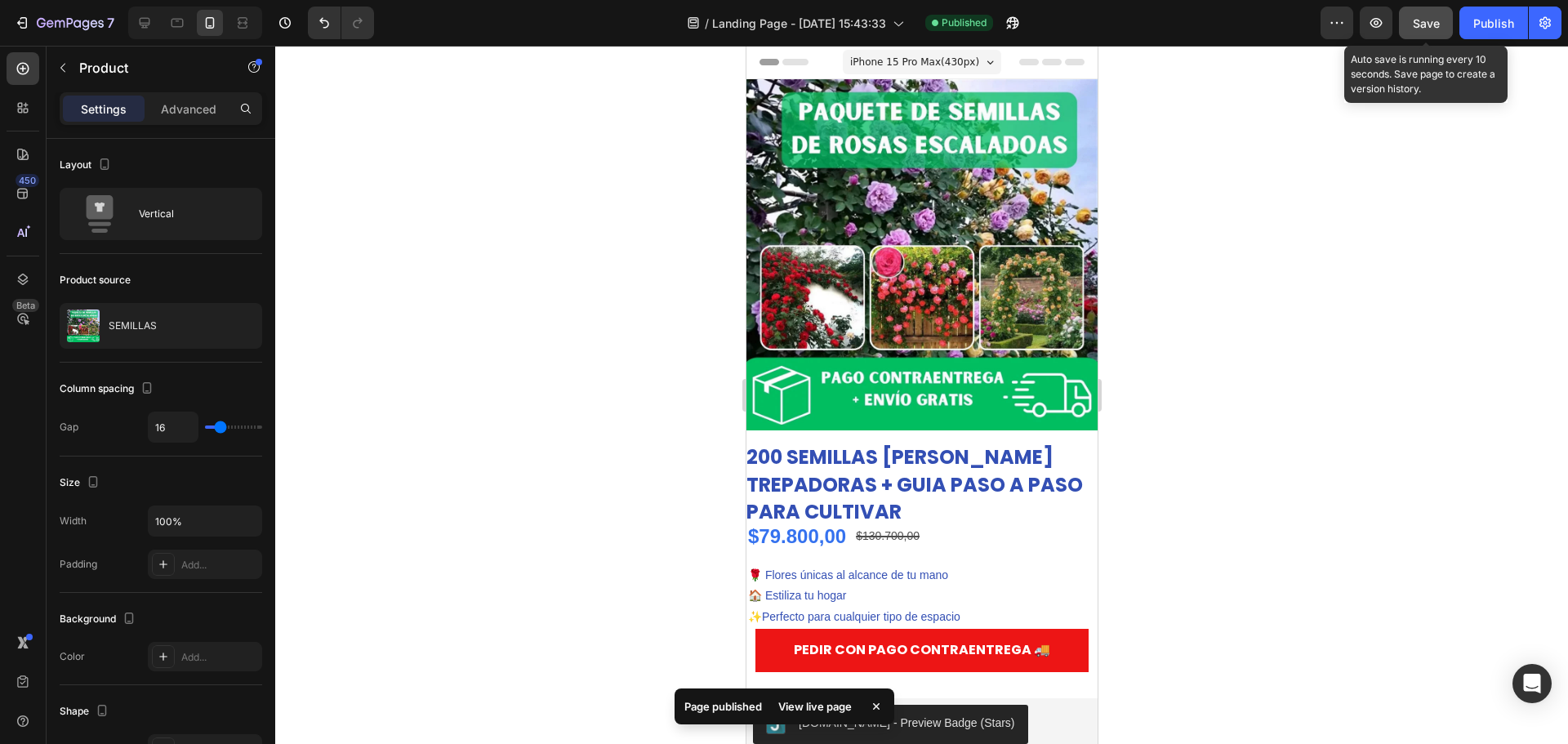
click at [1417, 30] on div "Save" at bounding box center [1426, 23] width 27 height 18
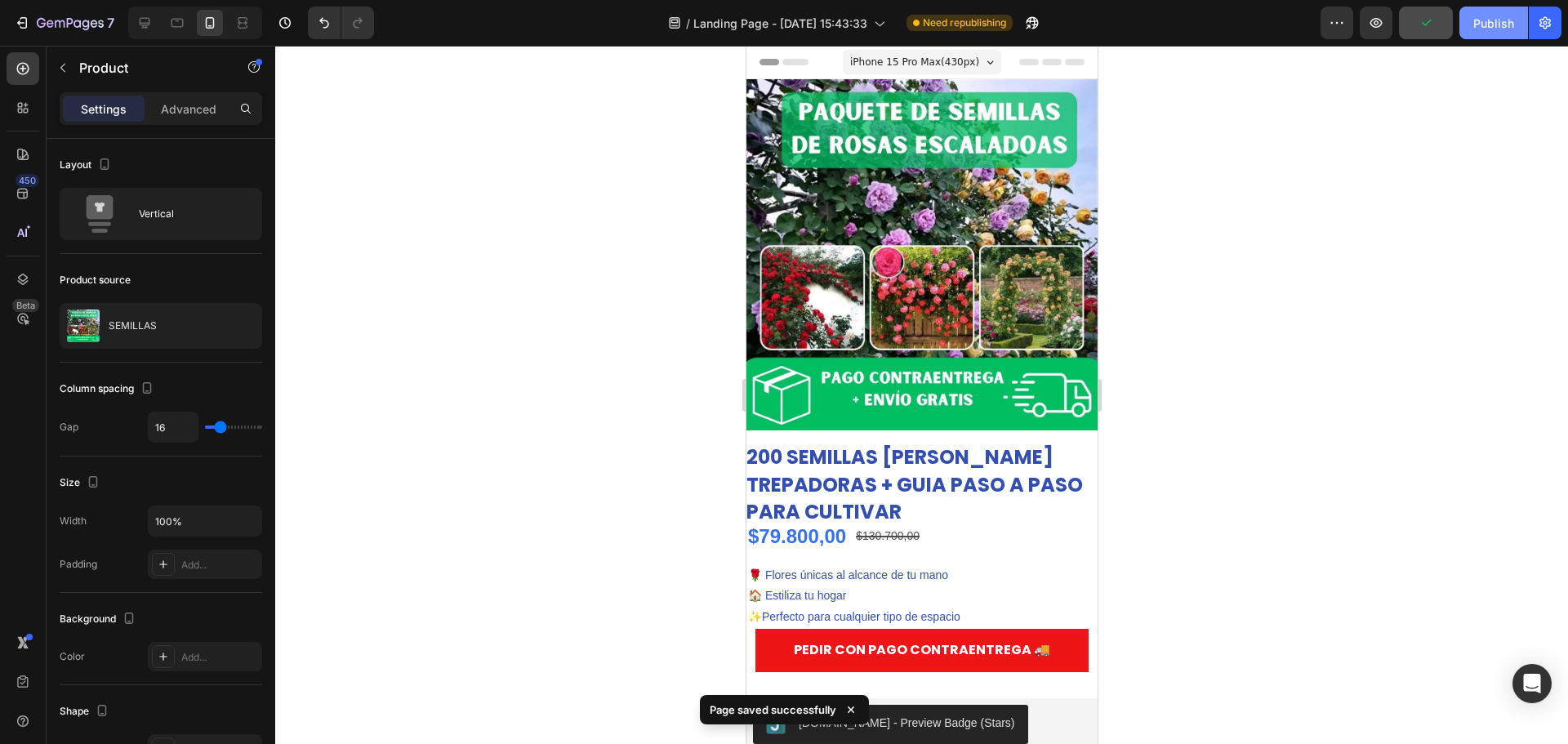
click at [1496, 20] on div "Publish" at bounding box center [1494, 23] width 41 height 18
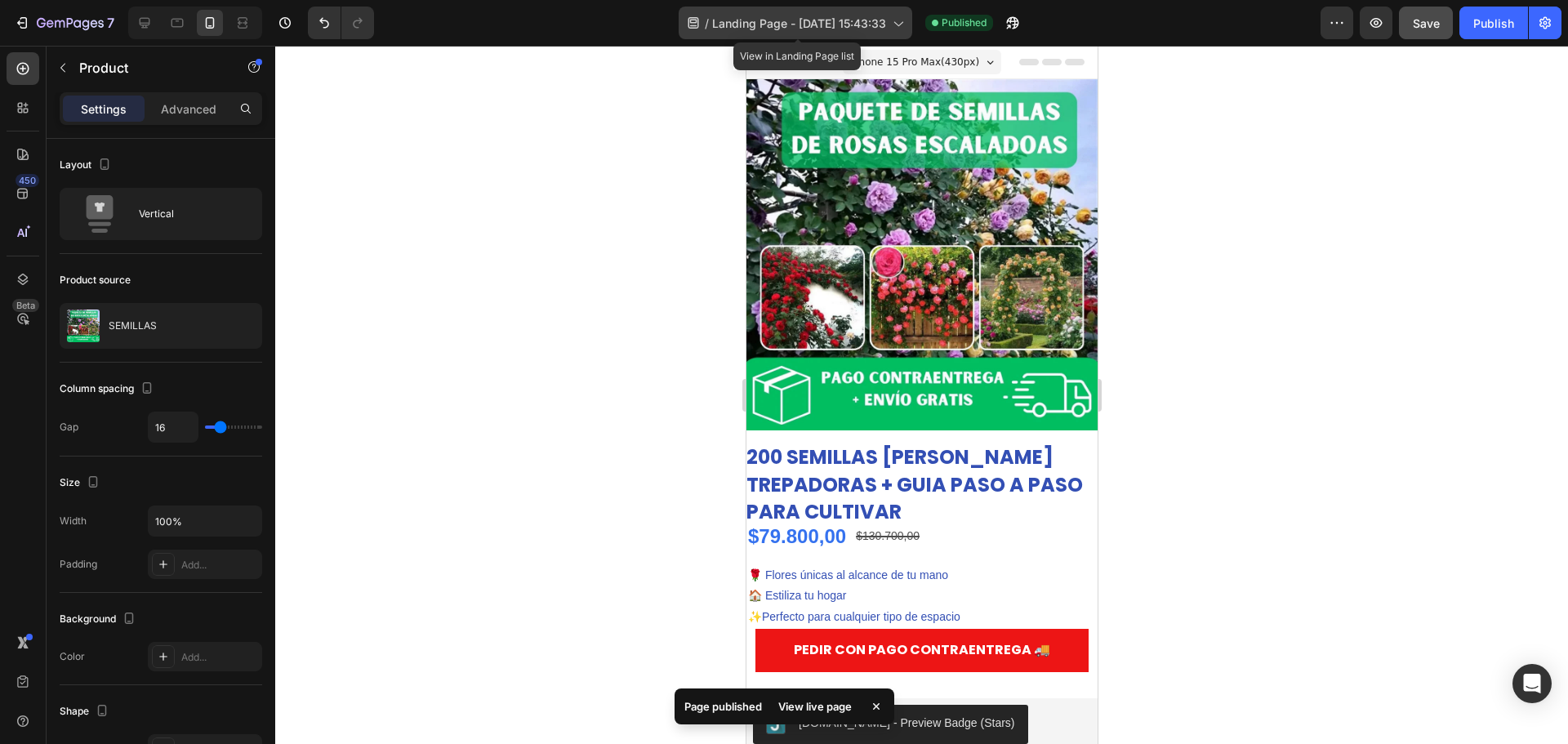
click at [783, 30] on span "Landing Page - [DATE] 15:43:33" at bounding box center [799, 23] width 174 height 18
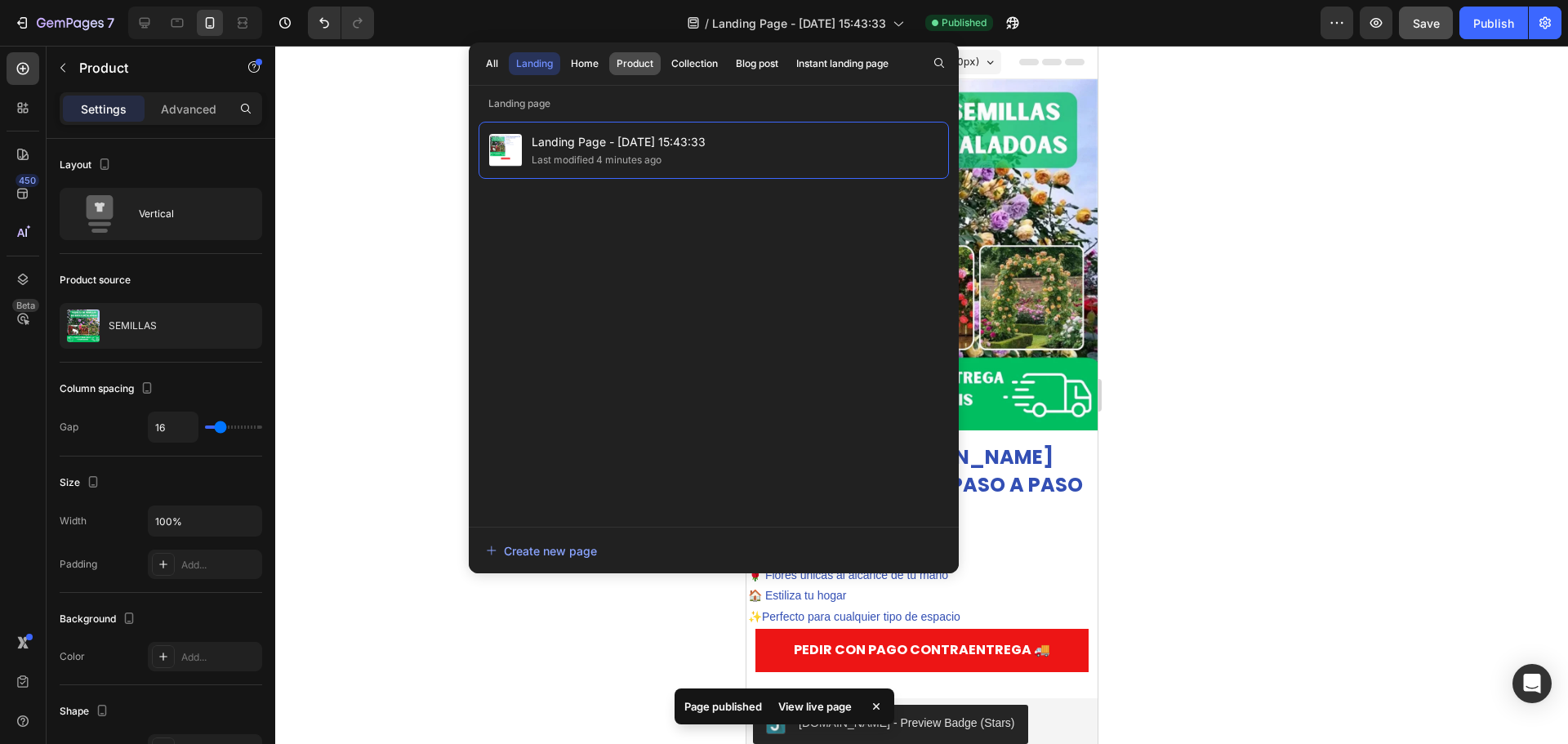
click at [649, 63] on div "Product" at bounding box center [636, 63] width 37 height 15
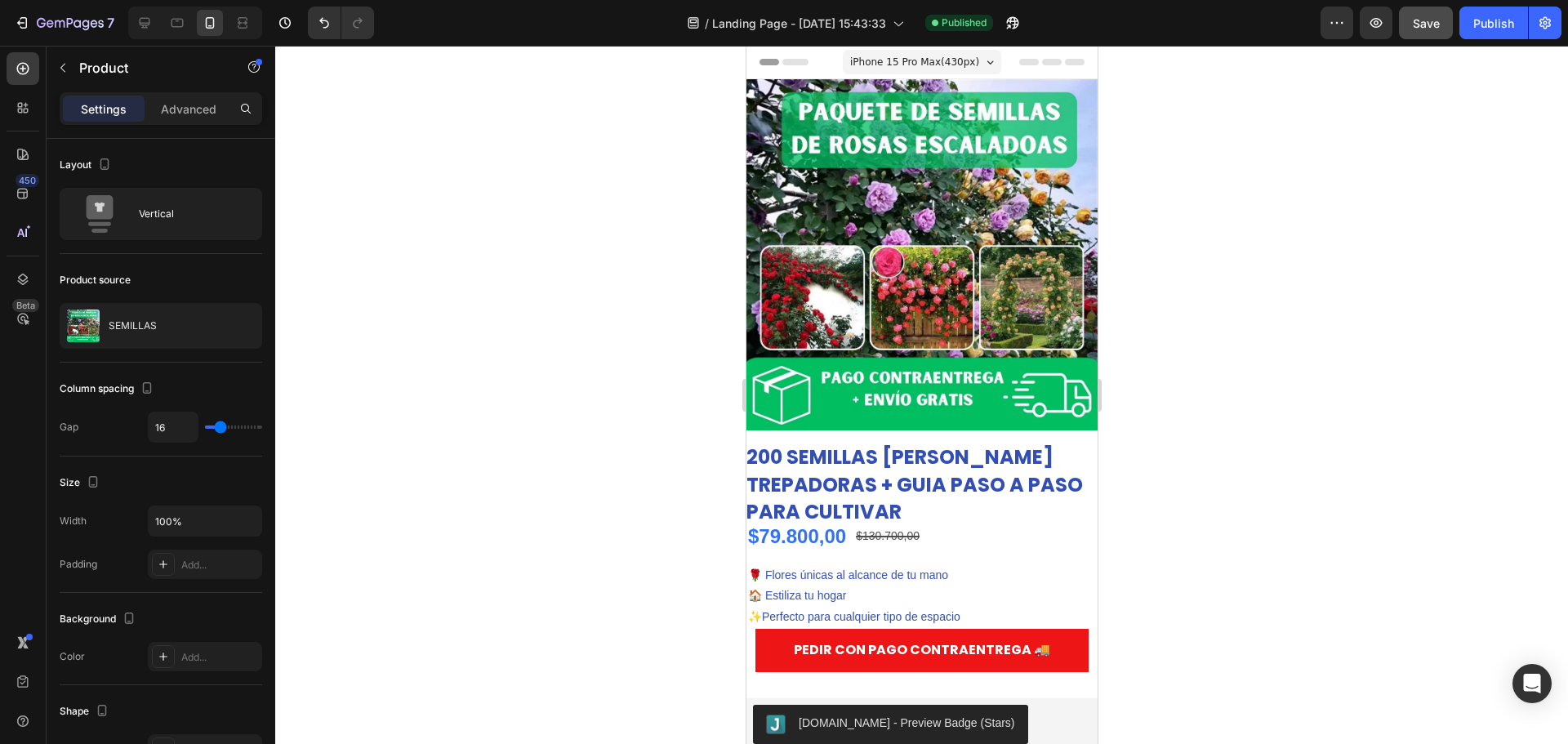
click at [1257, 308] on div at bounding box center [922, 394] width 1293 height 698
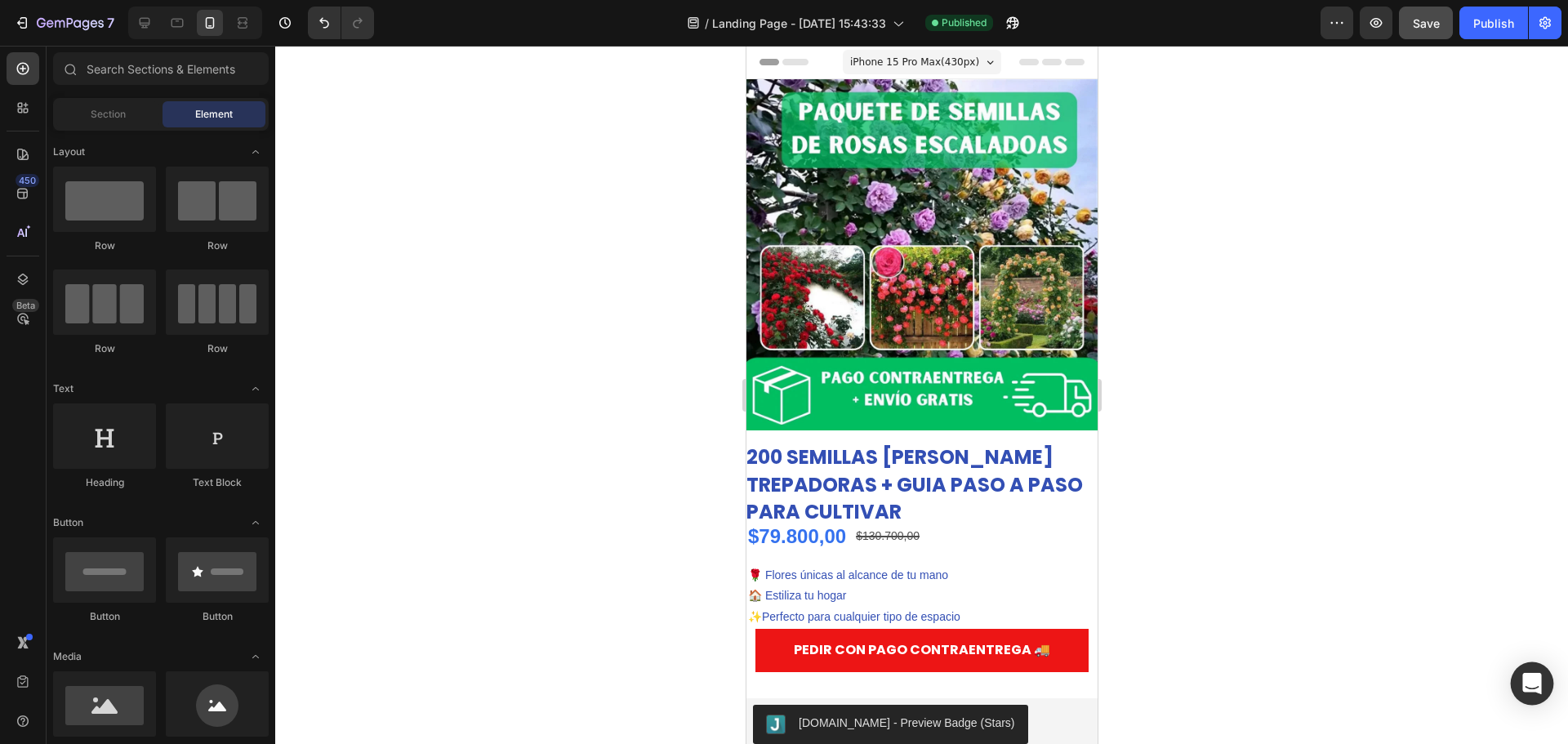
click at [1524, 682] on icon "Open Intercom Messenger" at bounding box center [1533, 683] width 21 height 21
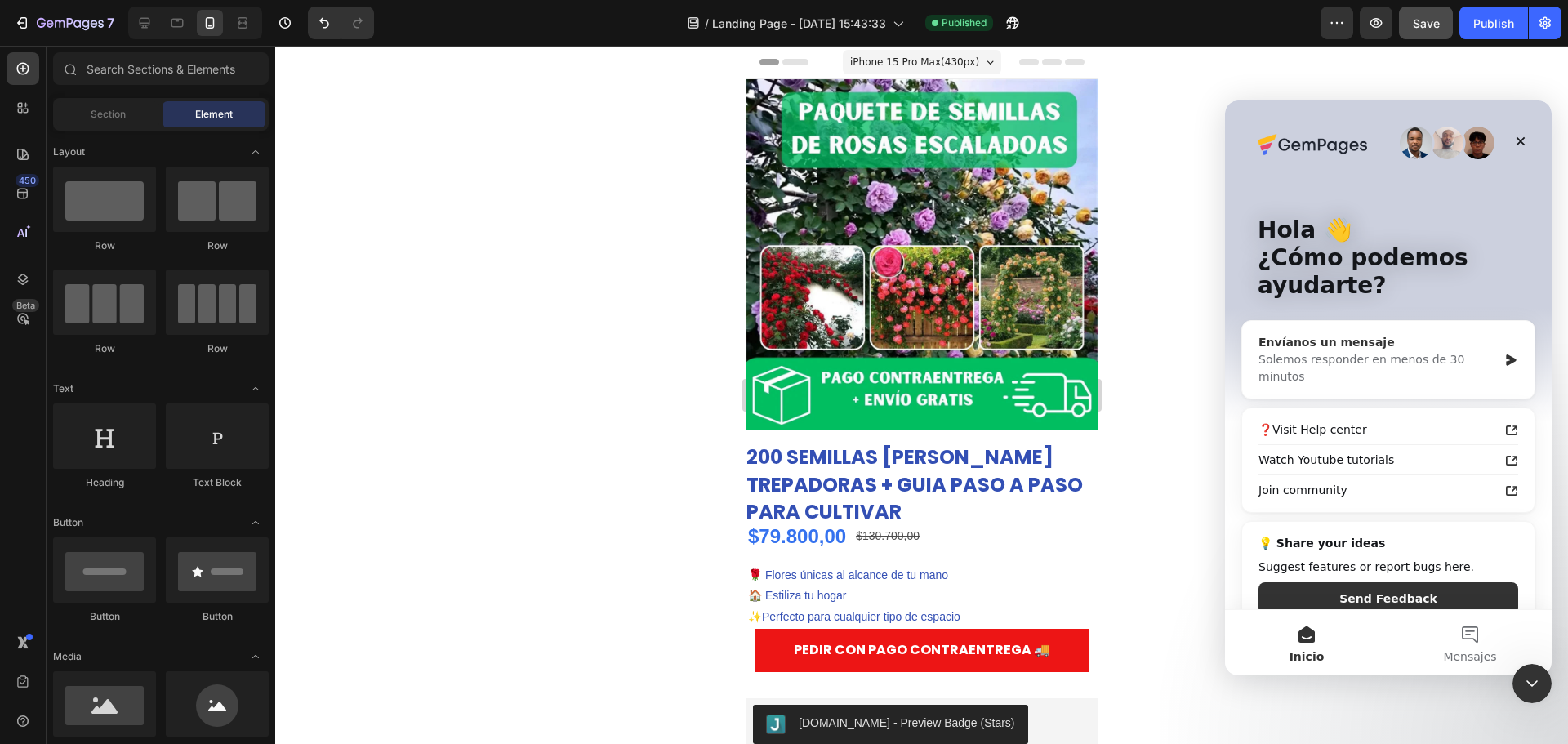
click at [1331, 357] on div "Solemos responder en menos de 30 minutos" at bounding box center [1378, 368] width 239 height 34
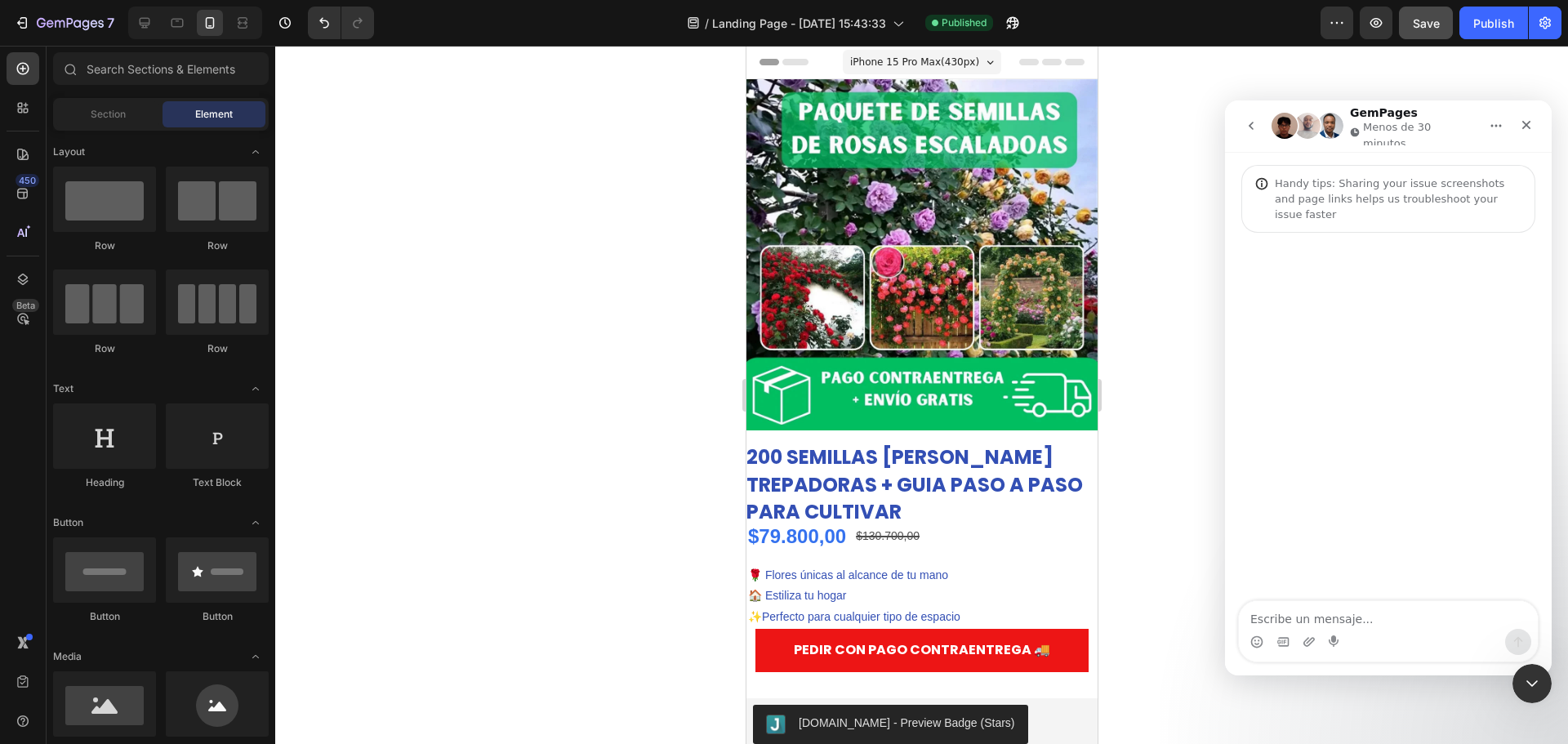
click at [1340, 622] on textarea "Escribe un mensaje..." at bounding box center [1388, 615] width 299 height 27
type textarea "Cual es el metodo correcto para asignar un producto? porque lo asigno, pero cua…"
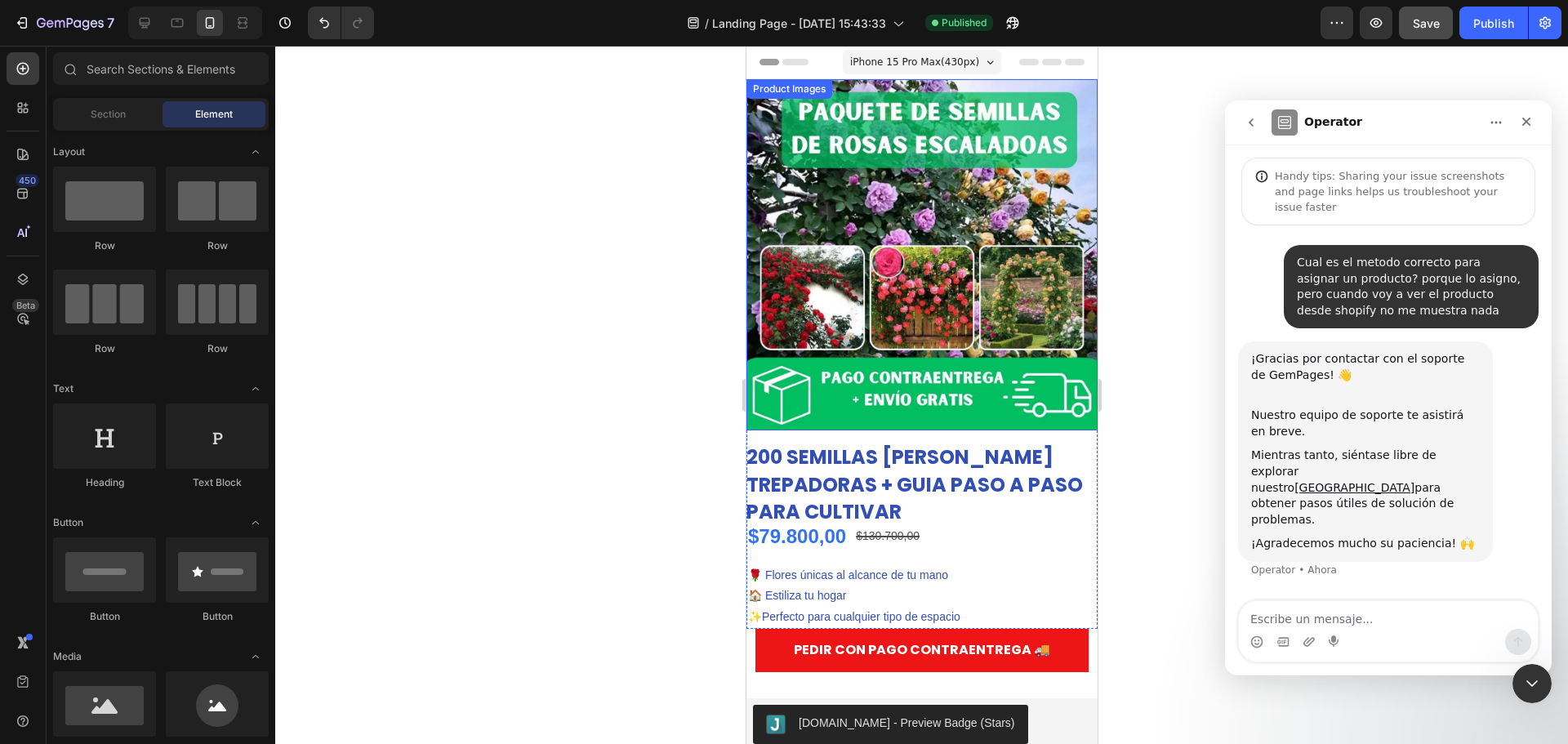
click at [437, 424] on div at bounding box center [922, 394] width 1293 height 698
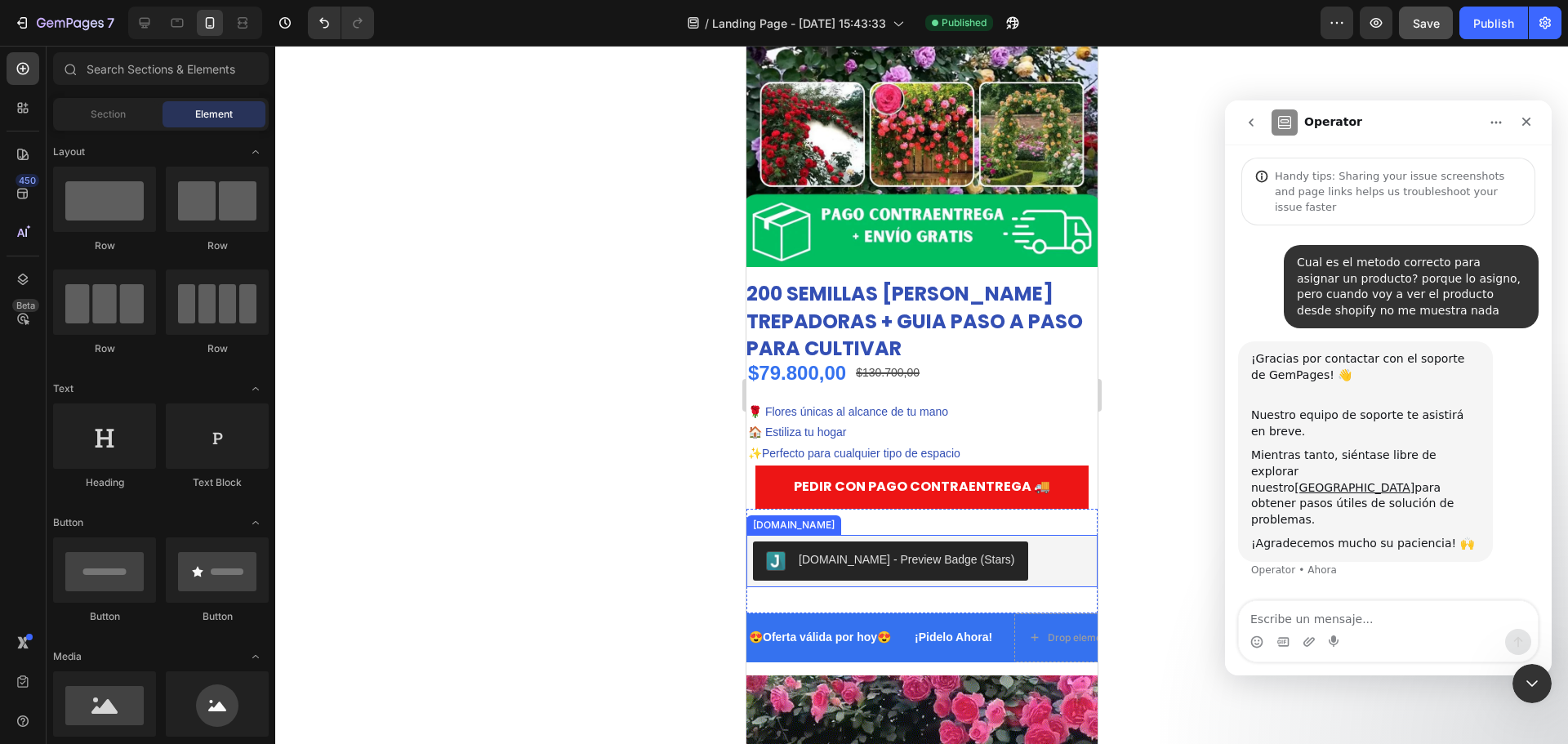
click at [815, 552] on div "[DOMAIN_NAME] - Preview Badge (Stars)" at bounding box center [906, 560] width 217 height 18
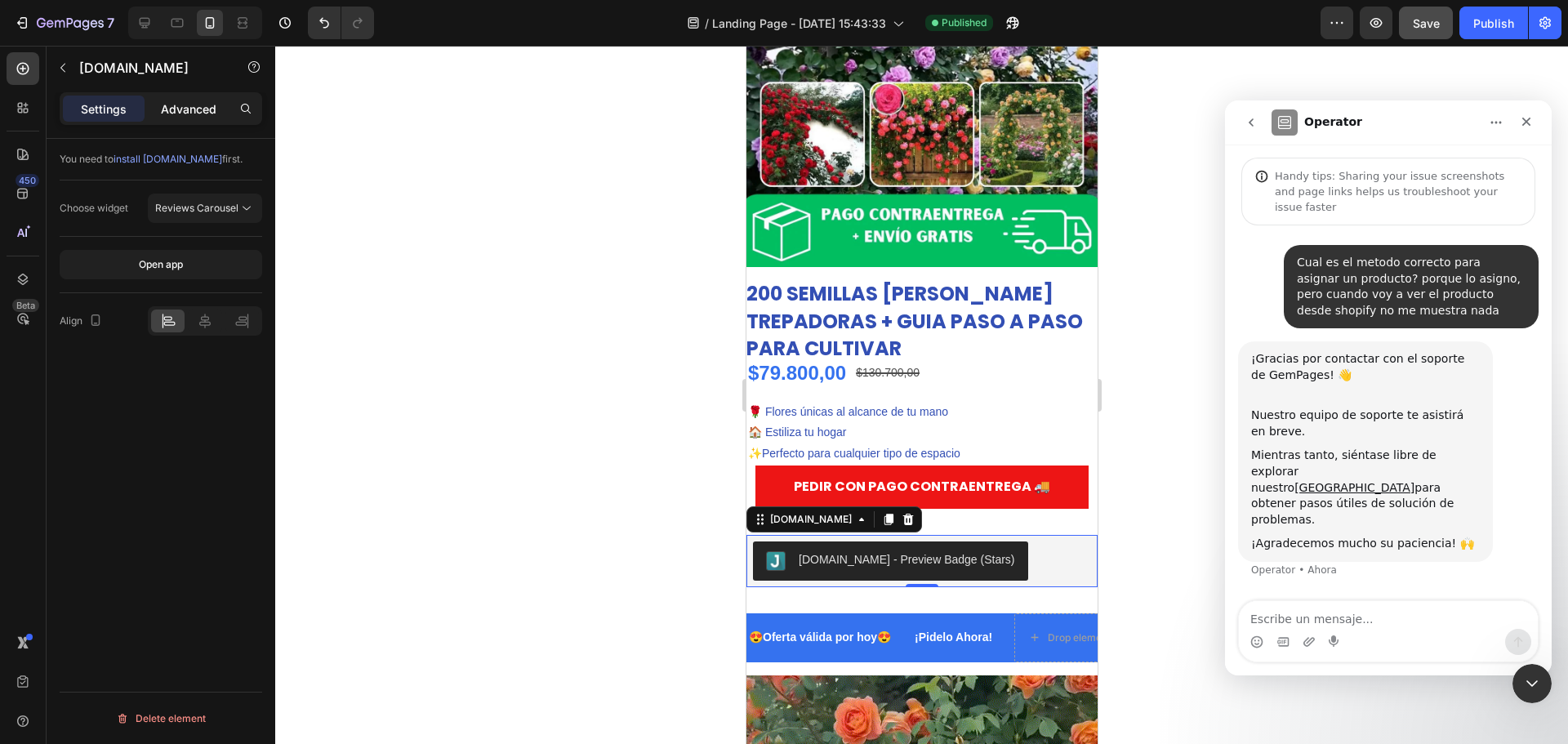
click at [181, 110] on p "Advanced" at bounding box center [188, 109] width 56 height 18
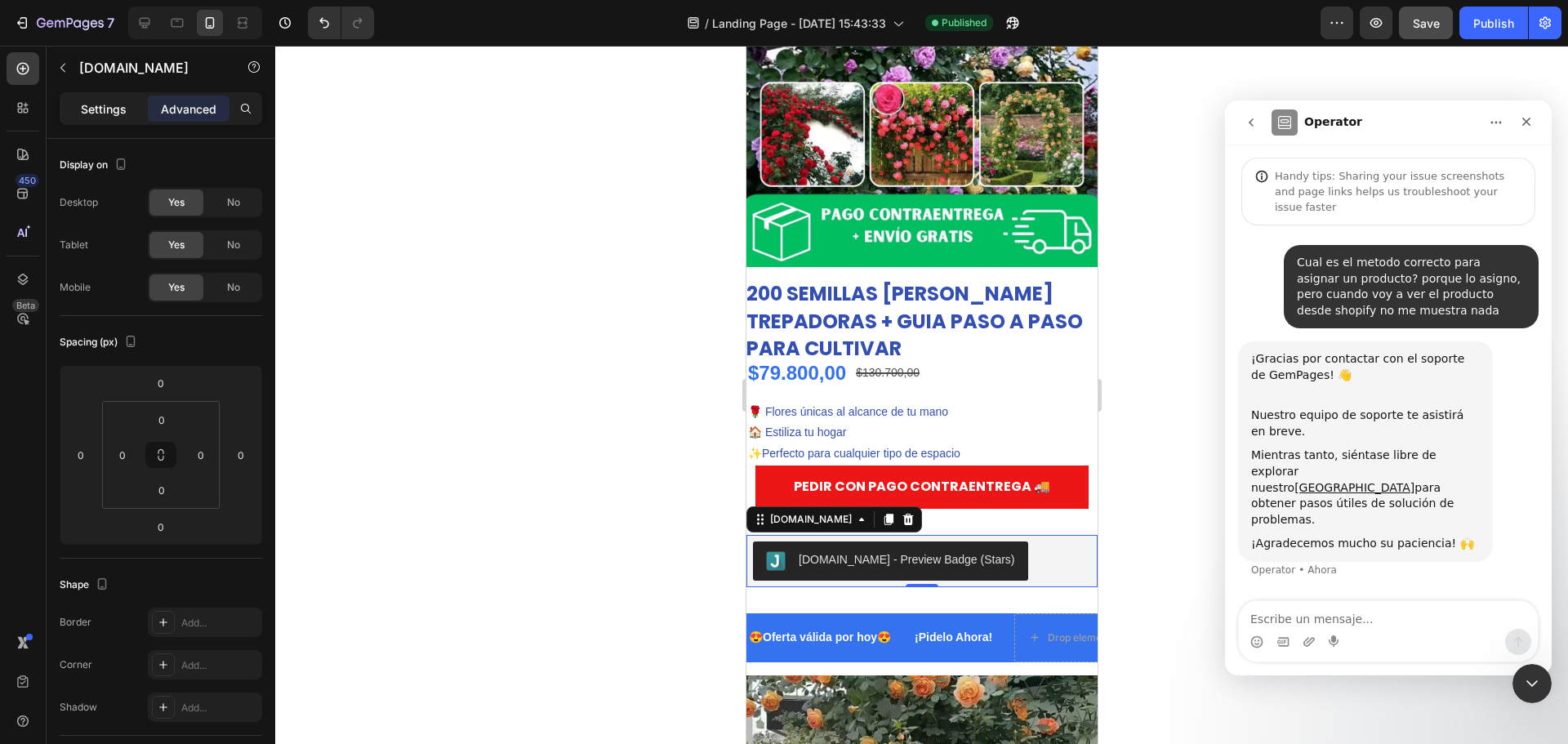
click at [117, 117] on p "Settings" at bounding box center [103, 109] width 46 height 18
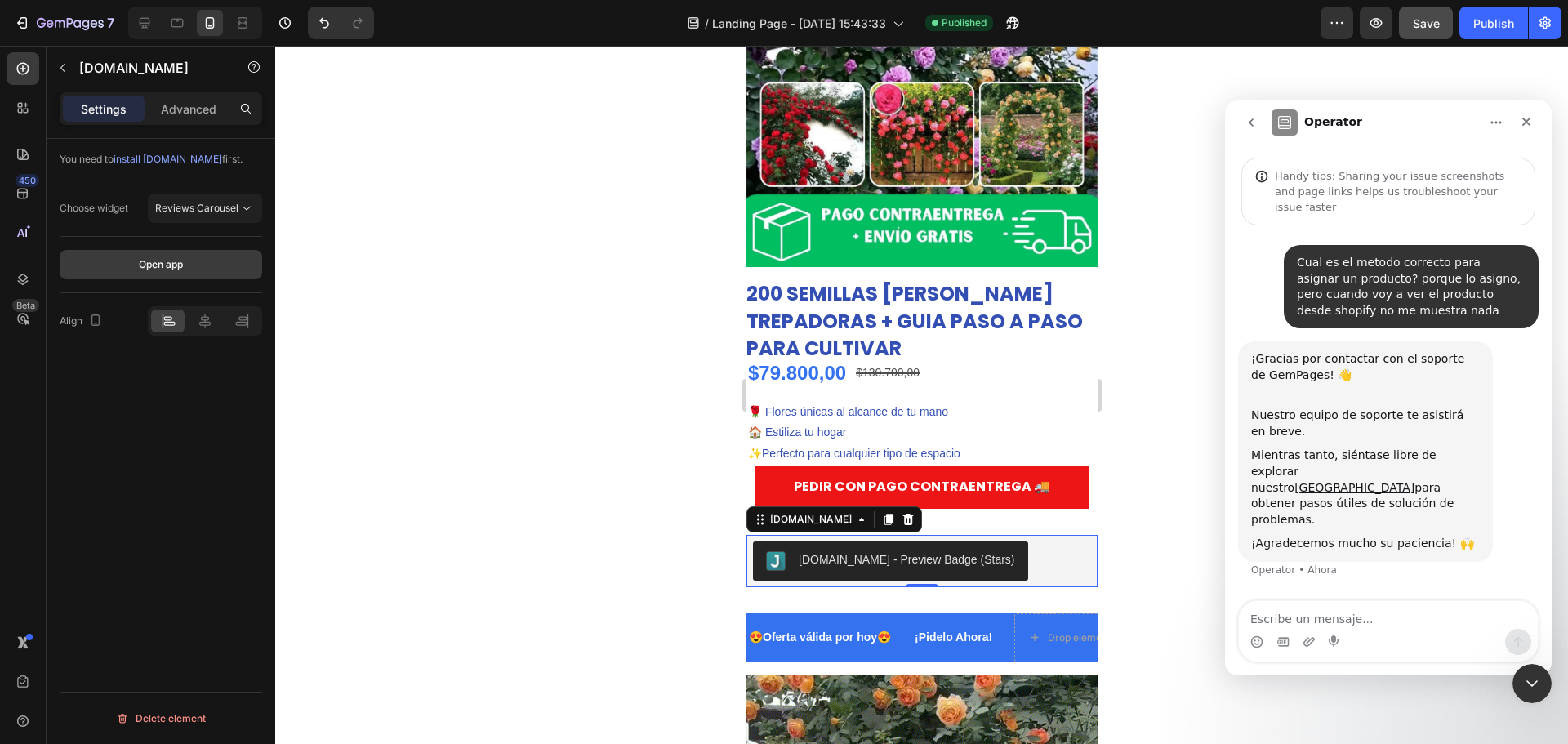
click at [173, 277] on button "Open app" at bounding box center [160, 265] width 202 height 29
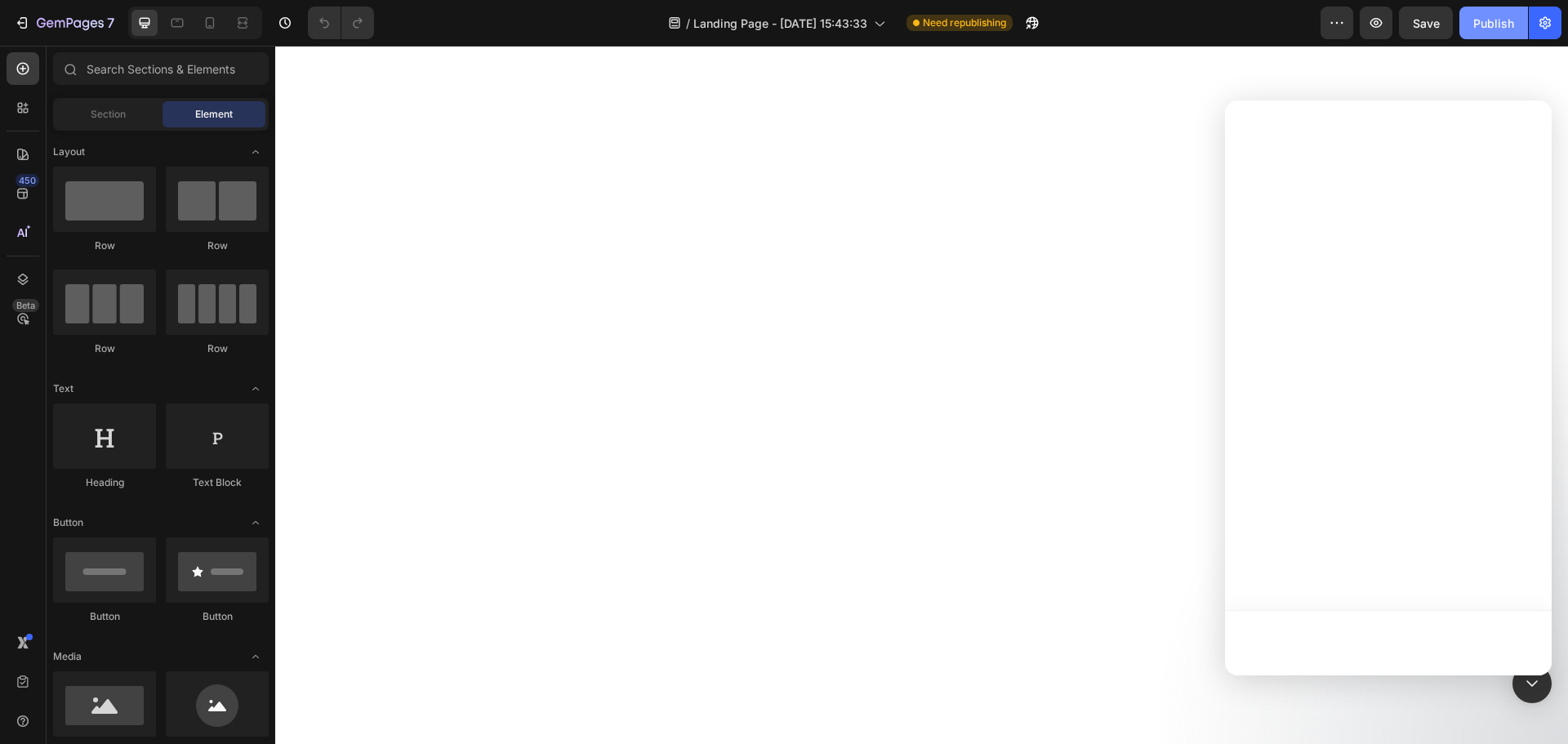
click at [1481, 26] on div "Publish" at bounding box center [1494, 23] width 41 height 18
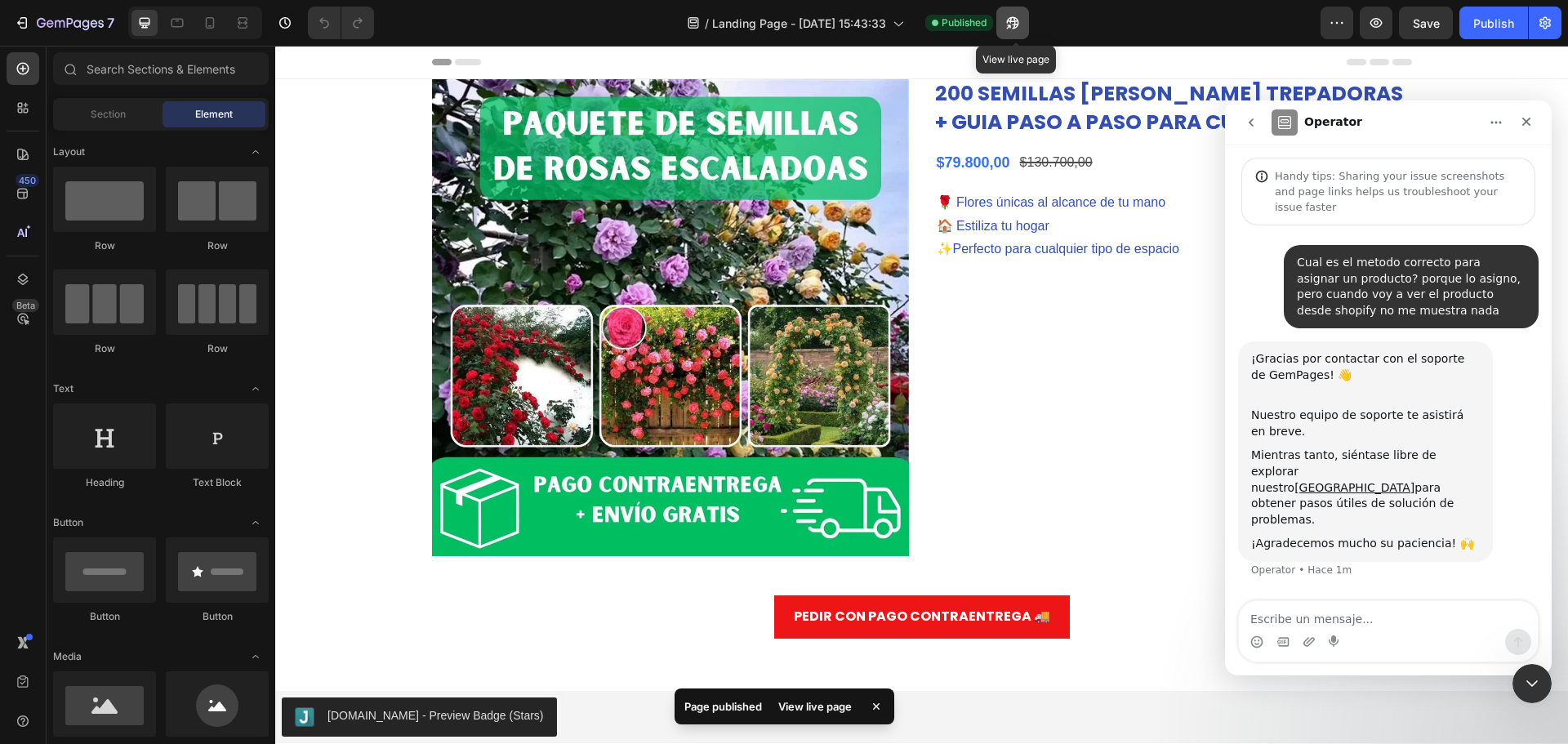
click at [1011, 24] on icon "button" at bounding box center [1010, 26] width 4 height 4
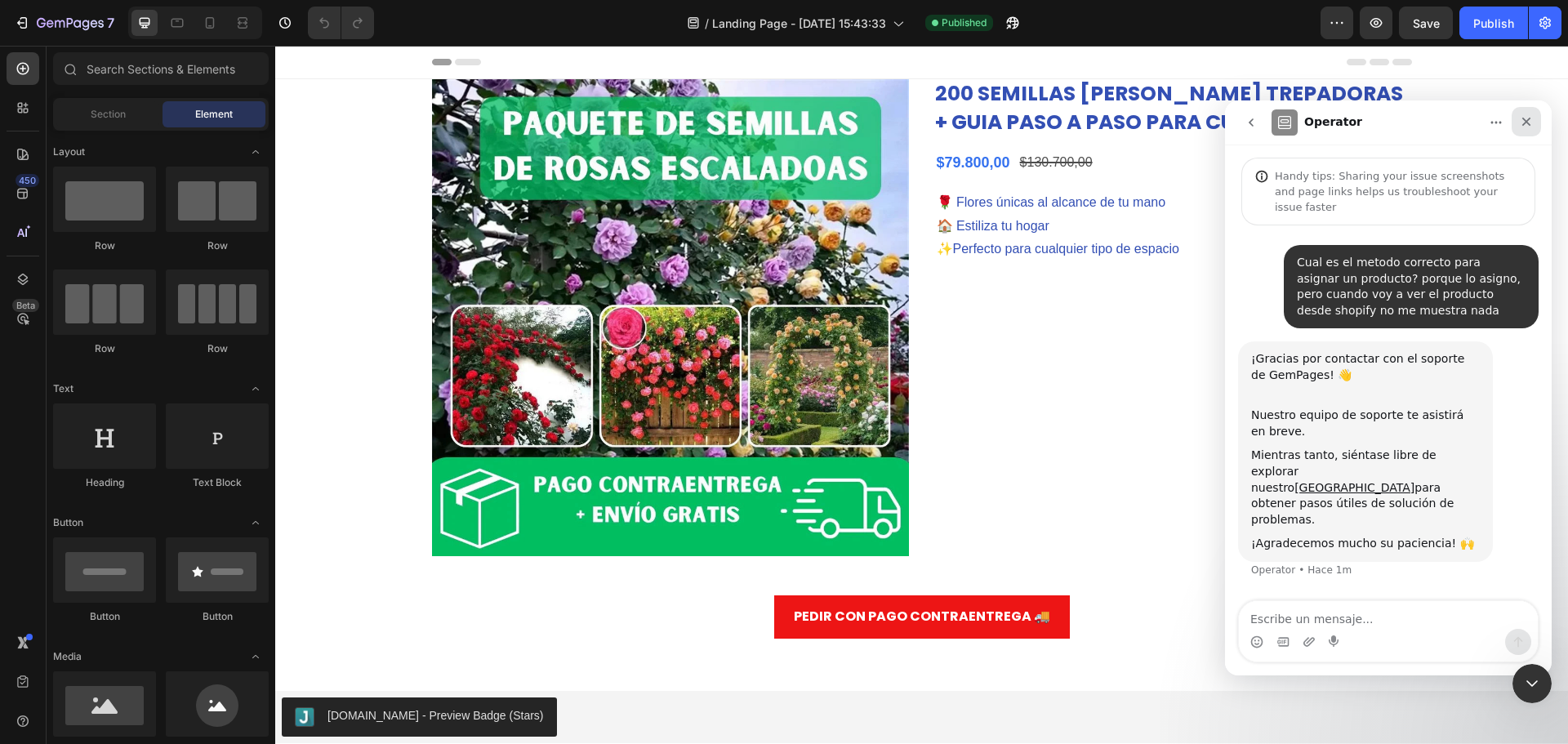
click at [1518, 122] on div "Cerrar" at bounding box center [1527, 122] width 29 height 29
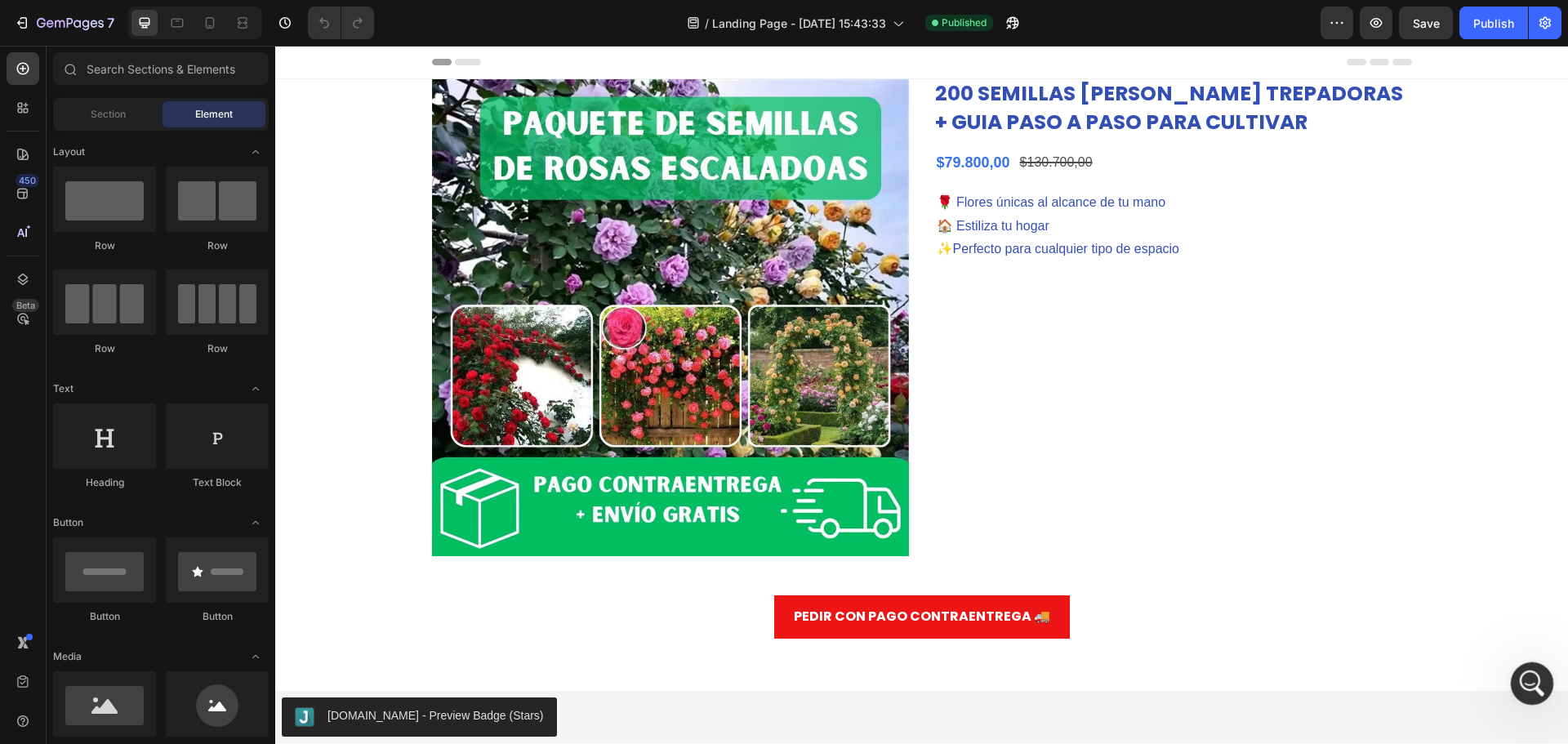
click at [1521, 678] on icon "Abrir Intercom Messenger" at bounding box center [1531, 682] width 27 height 27
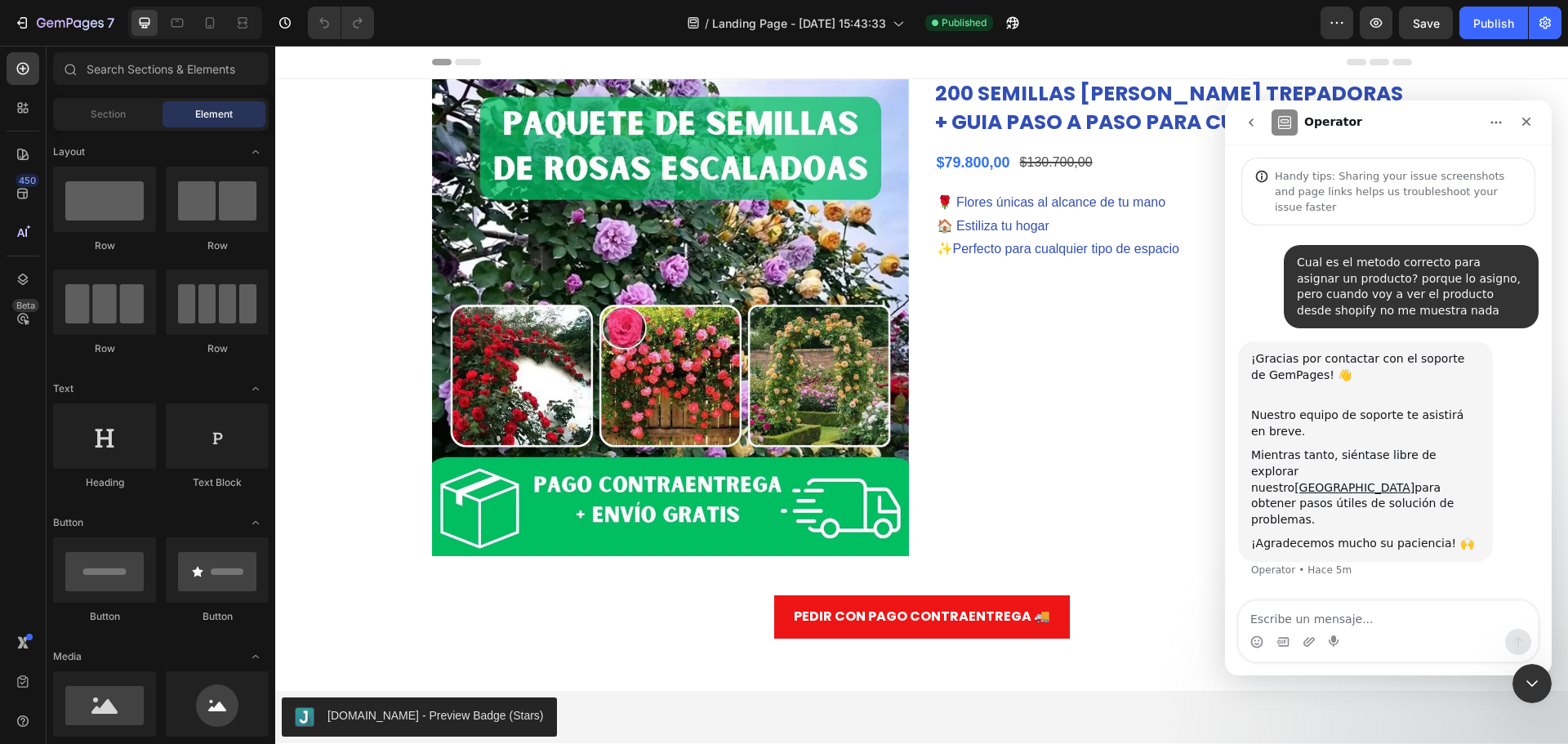
click at [1363, 542] on div "¡Gracias por contactar con el soporte de GemPages! 👋 ​ Nuestro equipo de soport…" at bounding box center [1388, 470] width 301 height 257
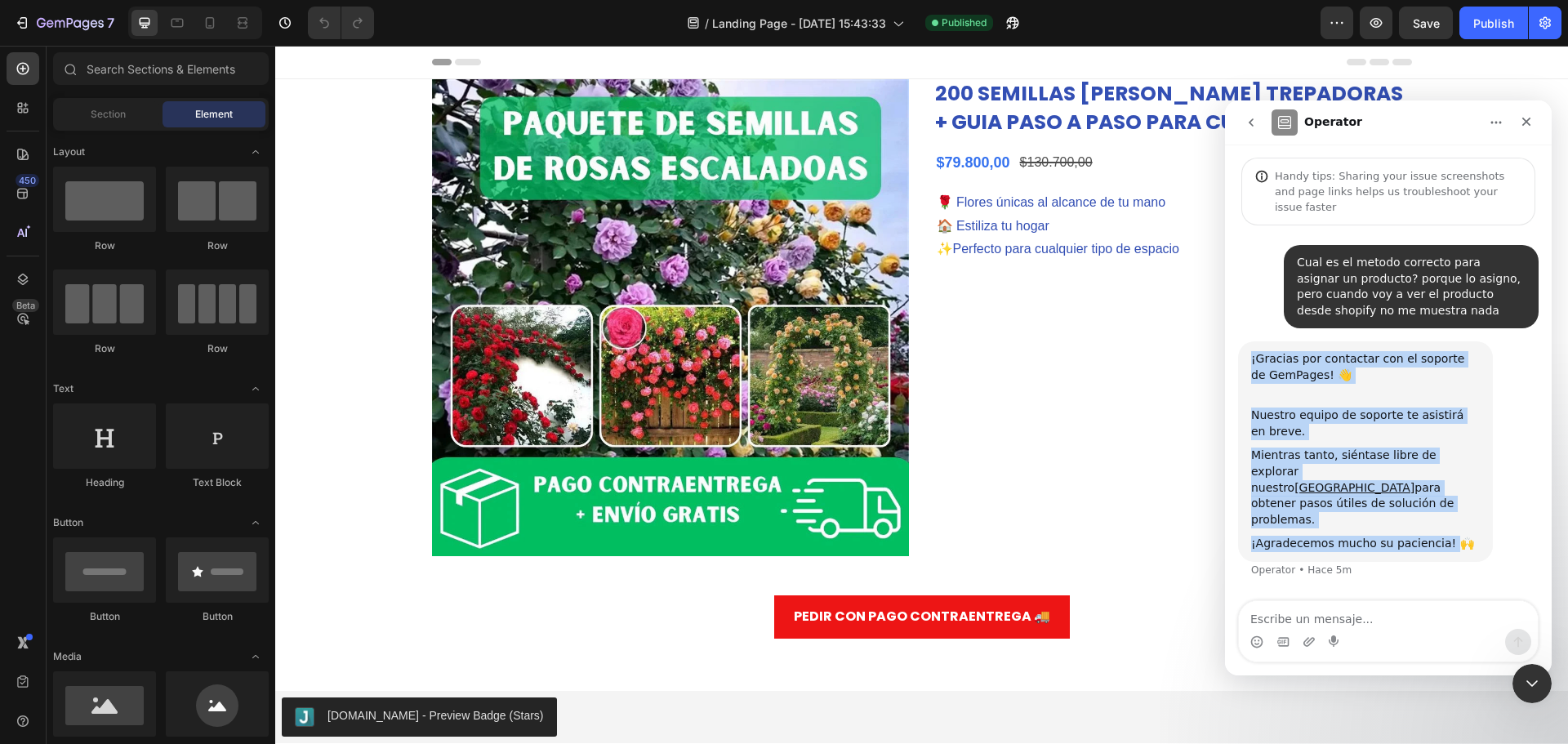
drag, startPoint x: 1437, startPoint y: 494, endPoint x: 1259, endPoint y: 324, distance: 246.1
click at [1259, 324] on div "Cual es el metodo correcto para asignar un producto? porque lo asigno, pero cua…" at bounding box center [1388, 421] width 301 height 352
click at [1353, 532] on div "¡Gracias por contactar con el soporte de GemPages! 👋 ​ Nuestro equipo de soport…" at bounding box center [1388, 470] width 301 height 257
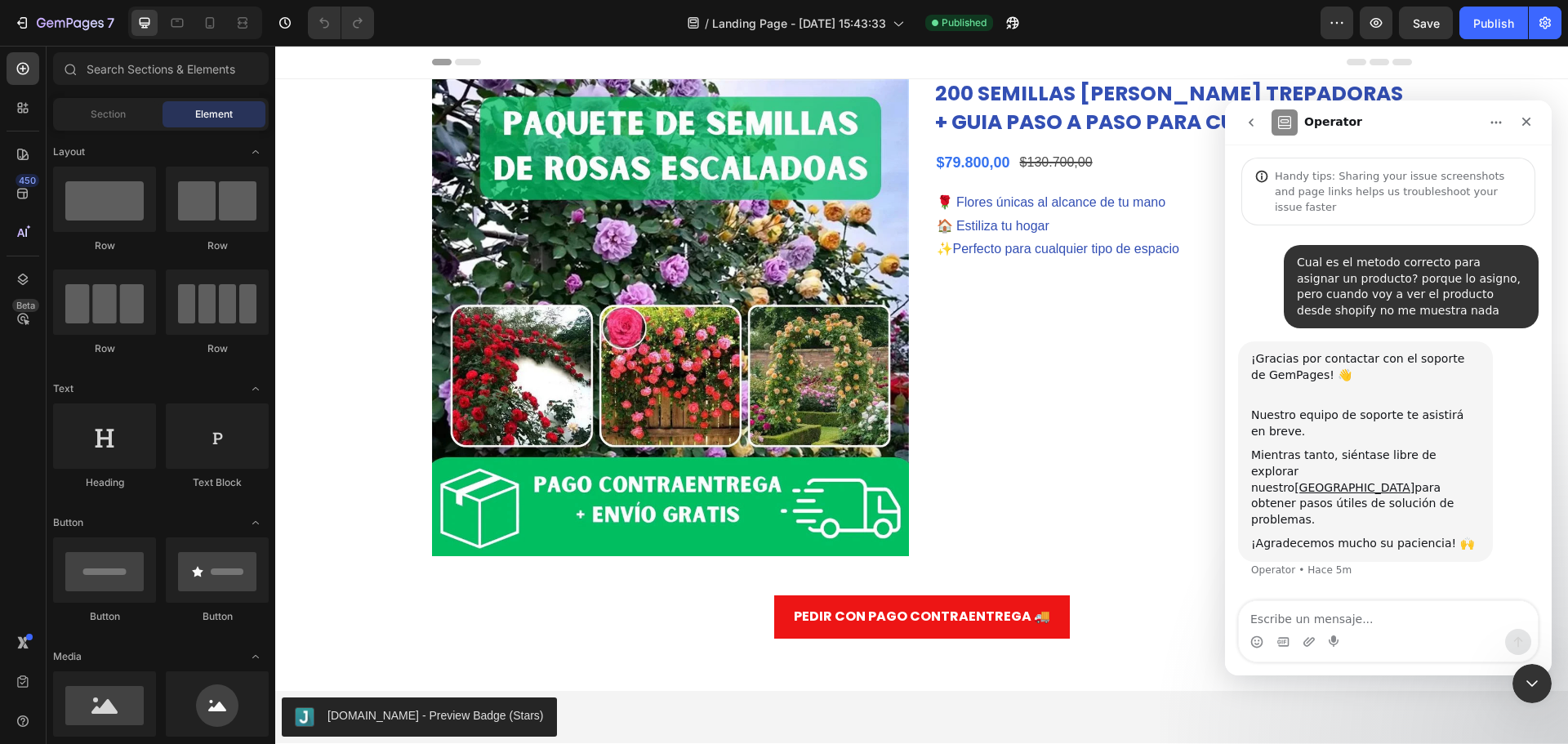
click at [1259, 120] on button "go back" at bounding box center [1252, 123] width 31 height 31
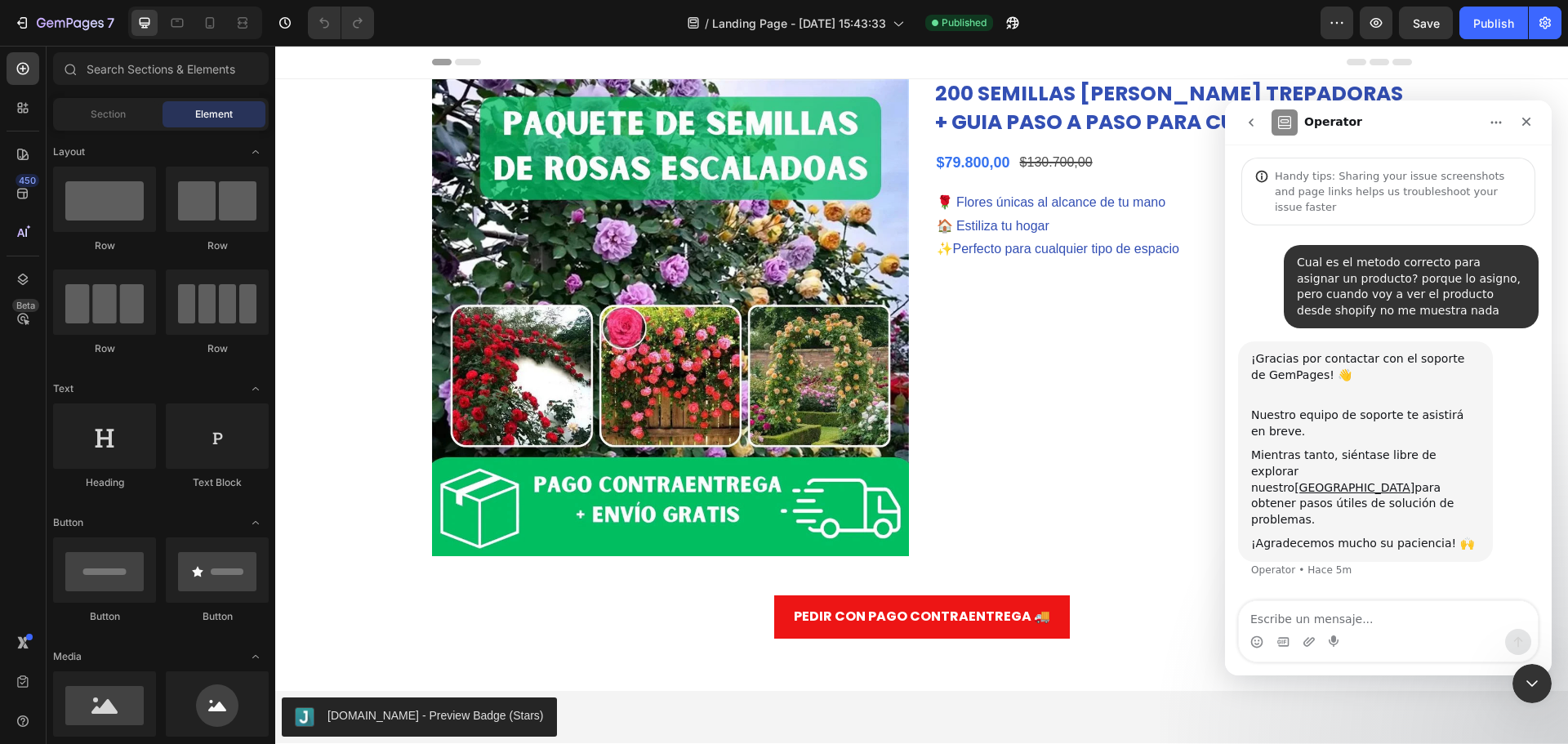
click at [1323, 607] on textarea "Escribe un mensaje..." at bounding box center [1388, 615] width 299 height 27
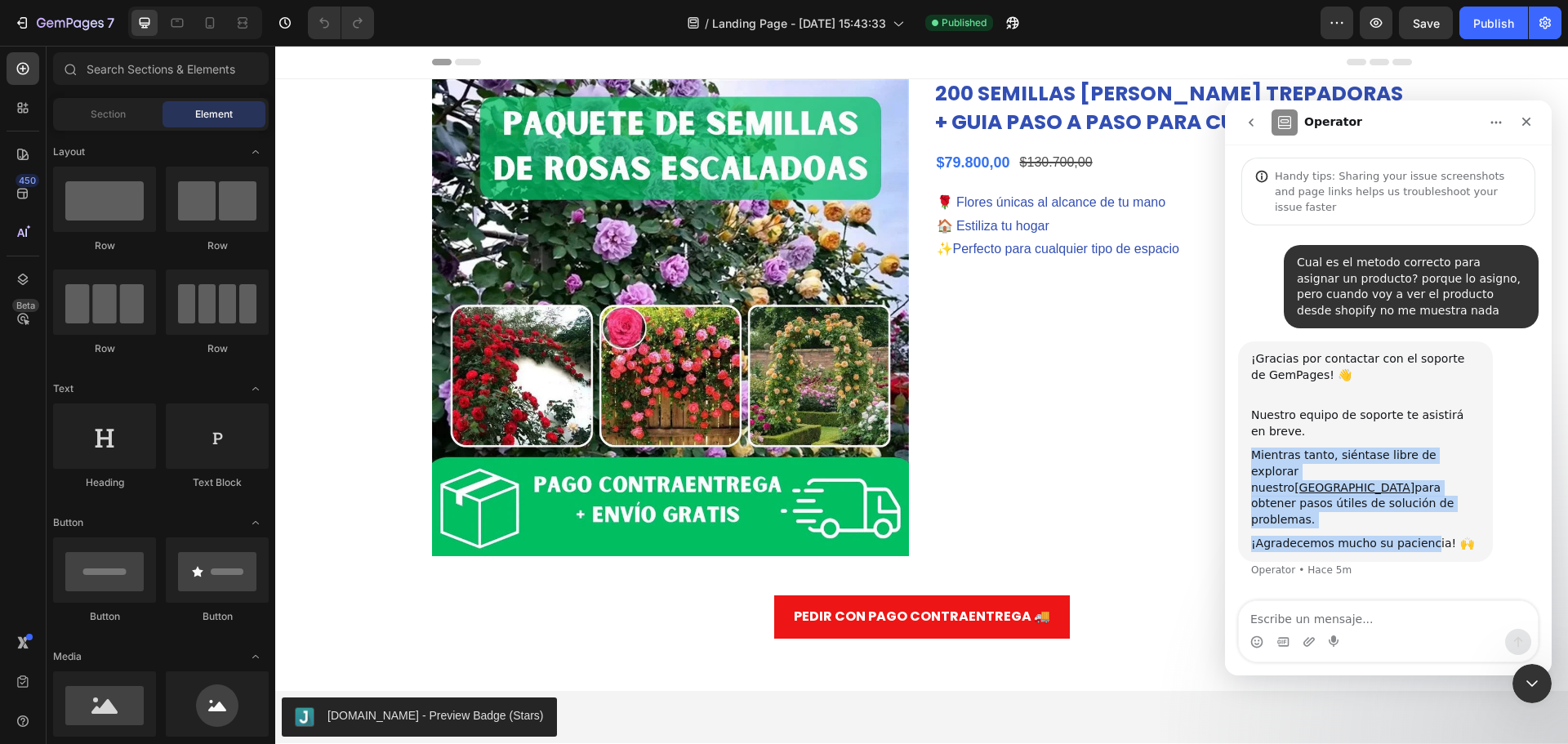
drag, startPoint x: 1368, startPoint y: 457, endPoint x: 1338, endPoint y: 409, distance: 56.6
click at [1338, 411] on div "¡Gracias por contactar con el soporte de GemPages! 👋 ​ Nuestro equipo de soport…" at bounding box center [1366, 452] width 228 height 201
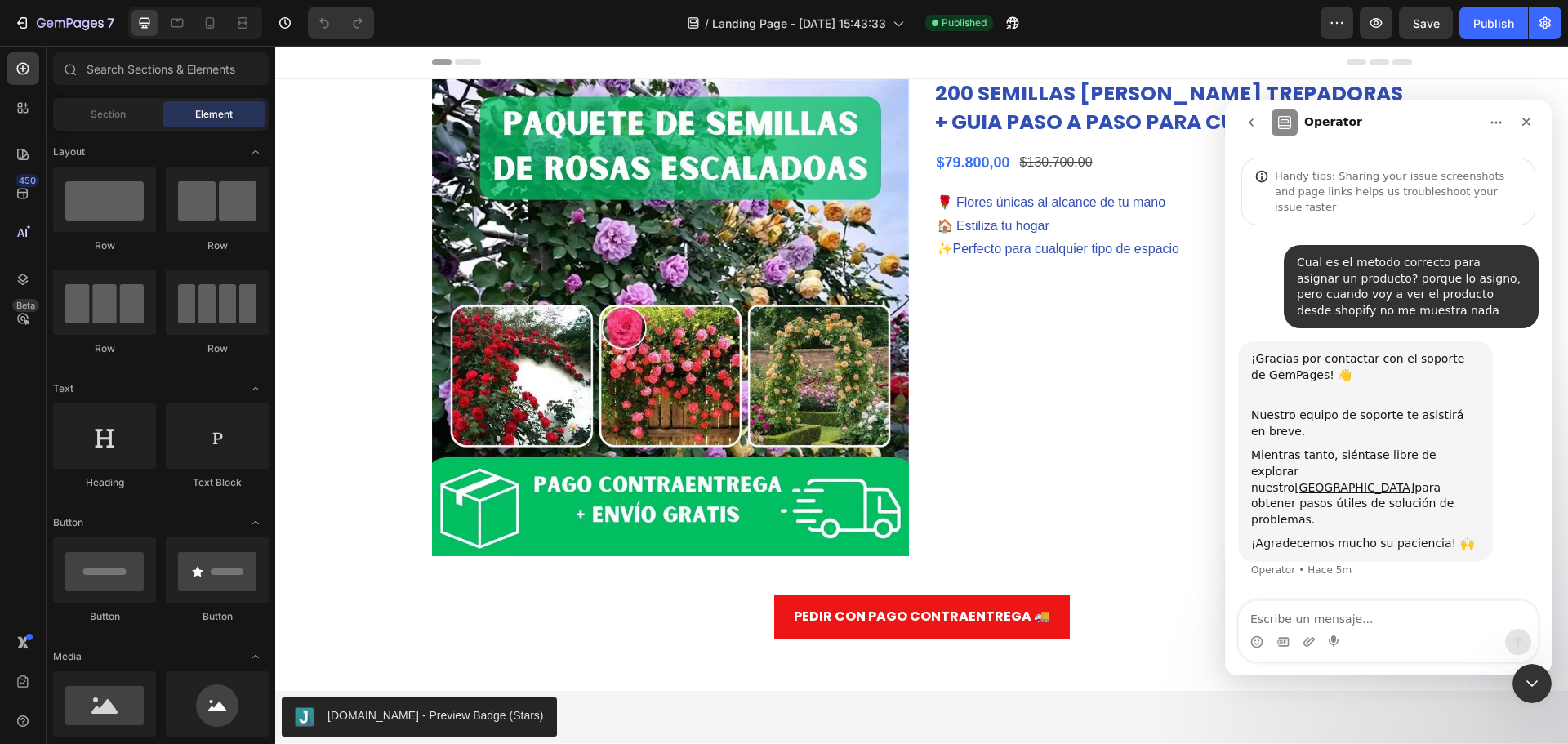
click at [1319, 351] on div "¡Gracias por contactar con el soporte de GemPages! 👋 ​" at bounding box center [1366, 375] width 228 height 48
click at [21, 111] on icon at bounding box center [22, 107] width 17 height 17
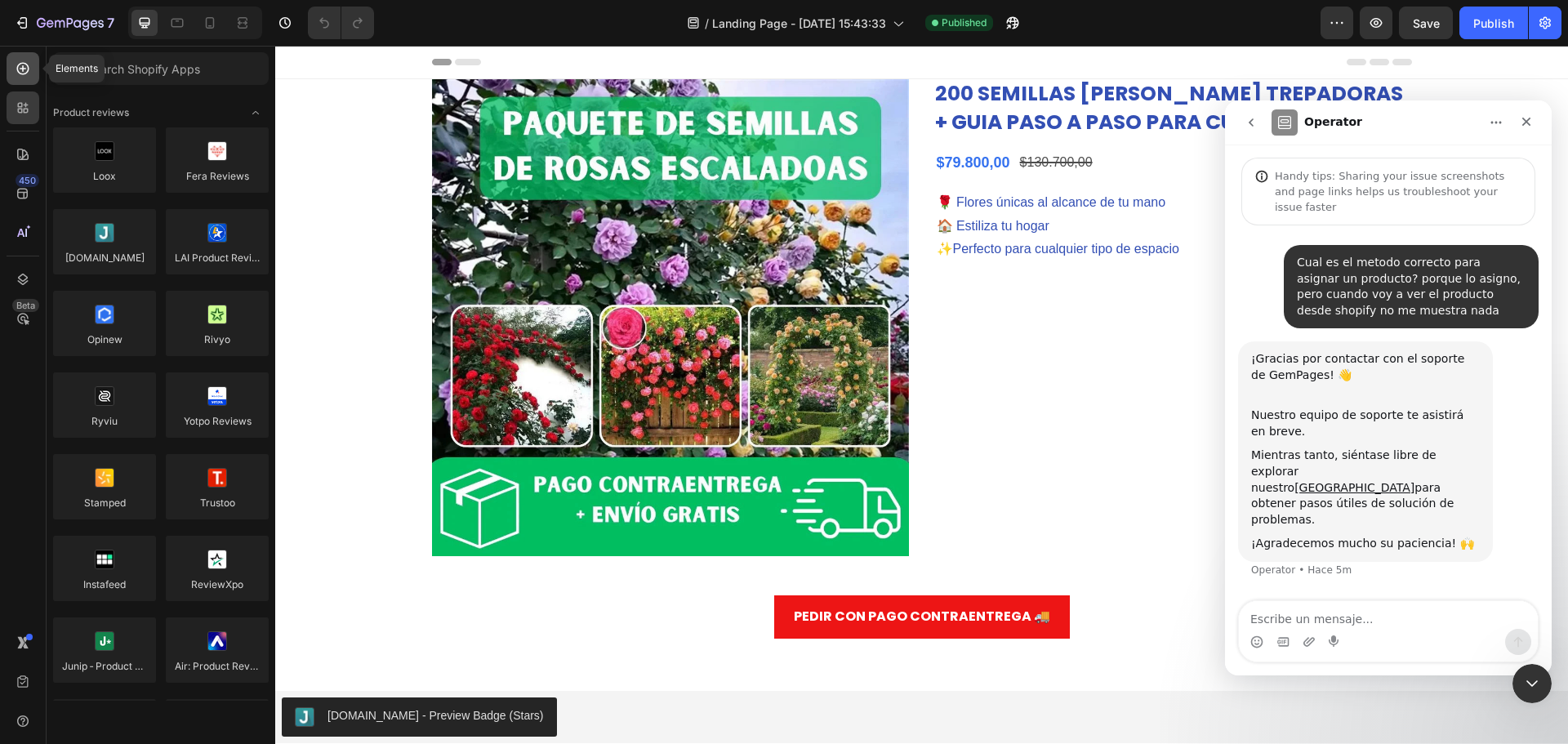
click at [22, 72] on icon at bounding box center [22, 68] width 17 height 17
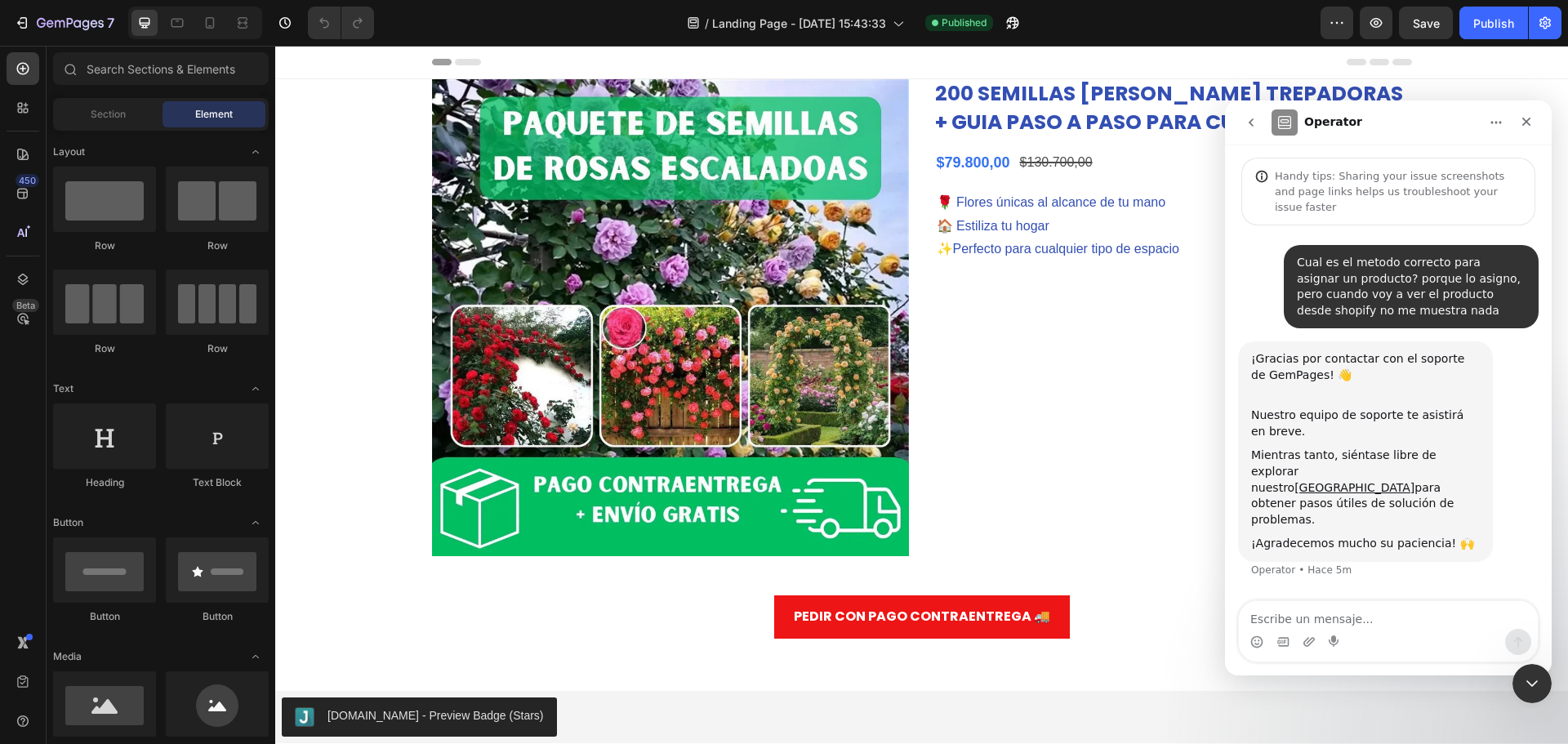
click at [1532, 124] on icon "Cerrar" at bounding box center [1526, 121] width 13 height 13
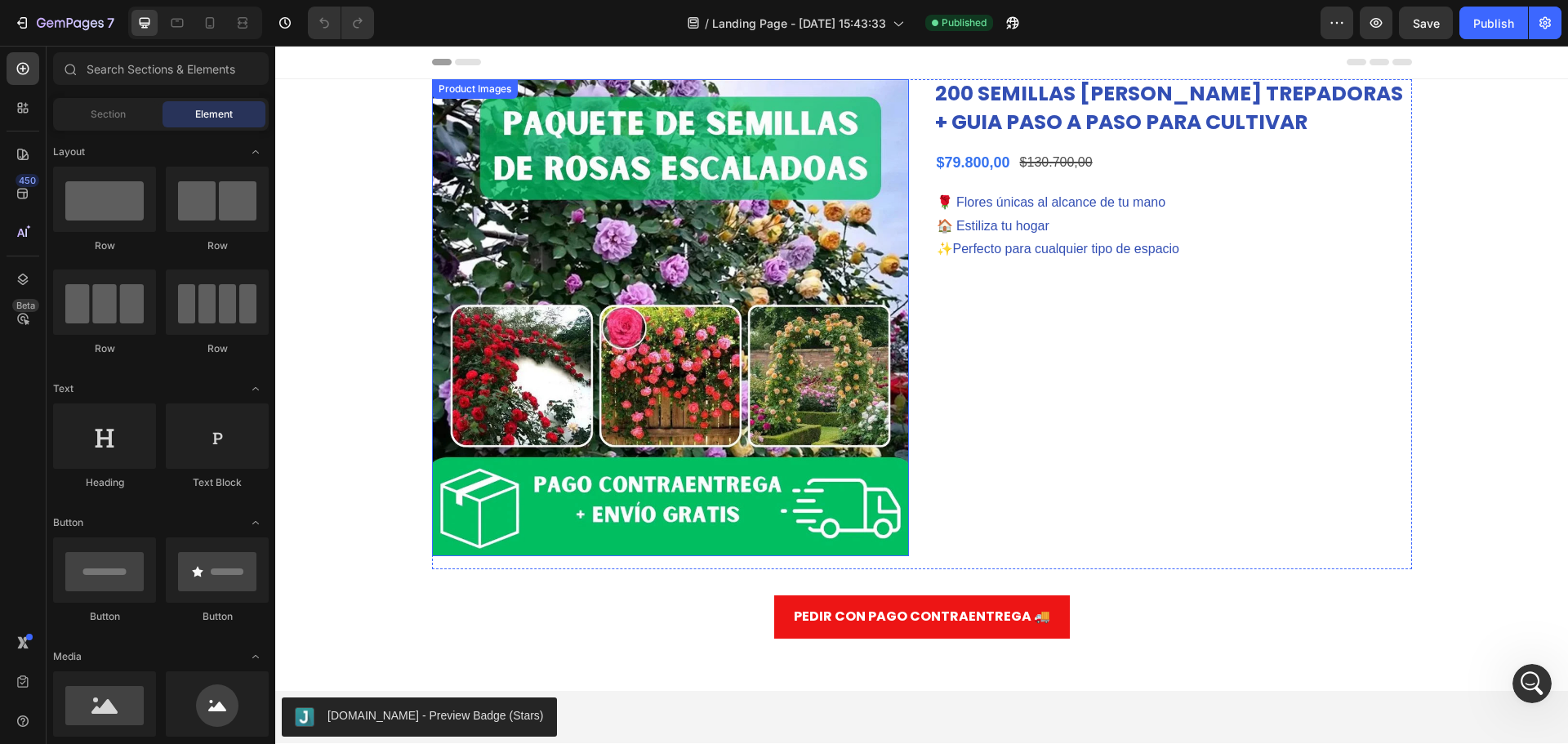
click at [770, 231] on img at bounding box center [671, 317] width 477 height 477
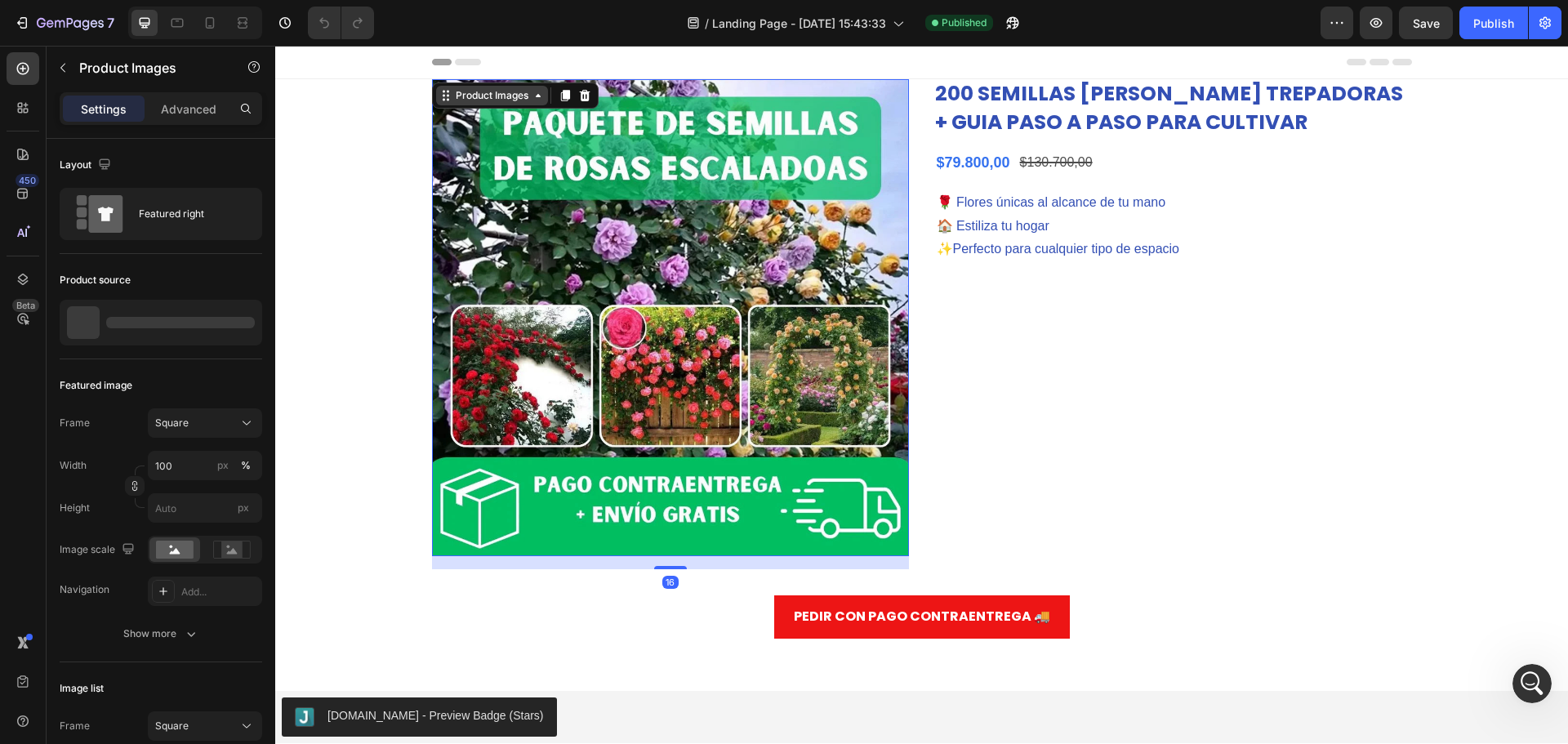
click at [478, 98] on div "Product Images" at bounding box center [491, 95] width 79 height 15
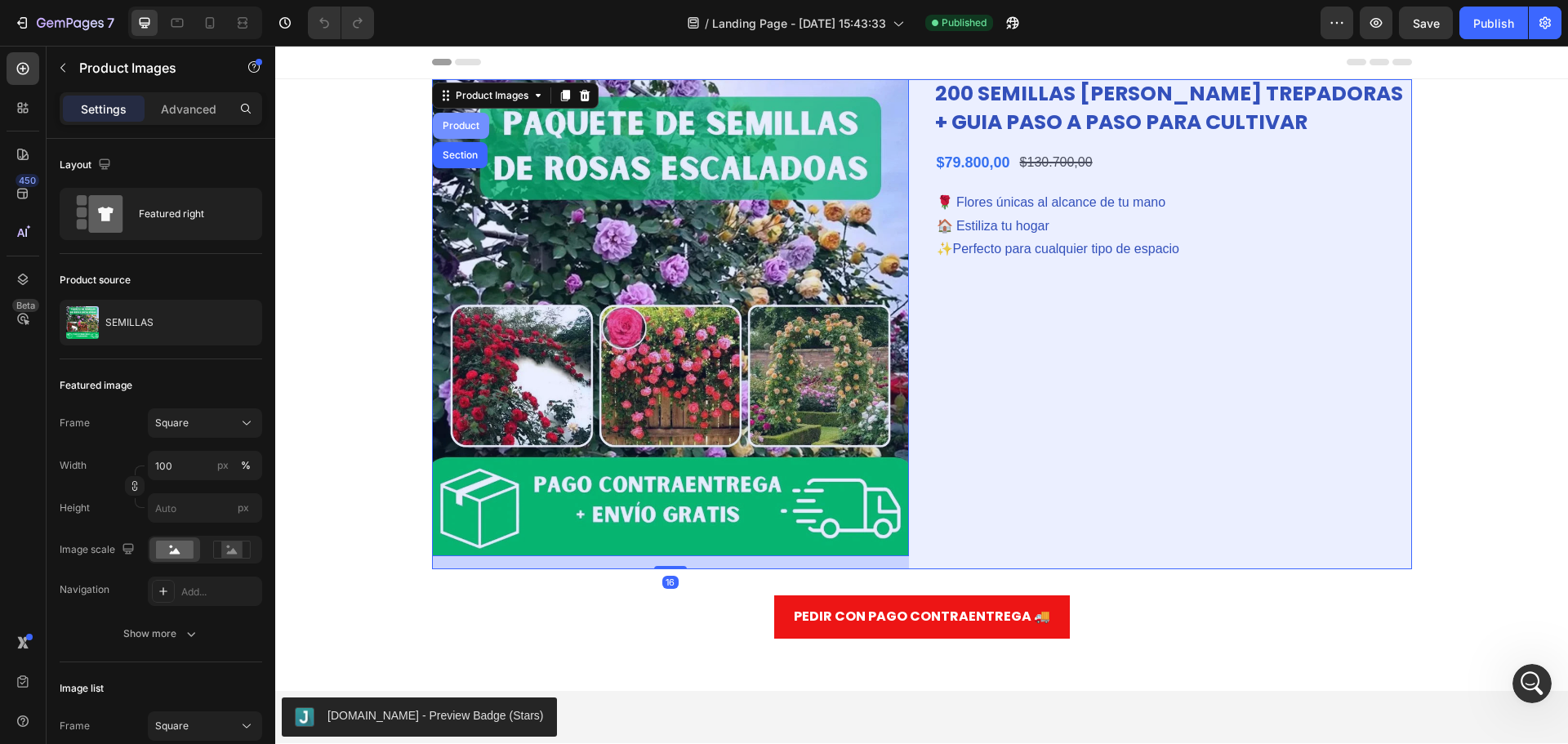
click at [453, 124] on div "Product" at bounding box center [461, 126] width 43 height 10
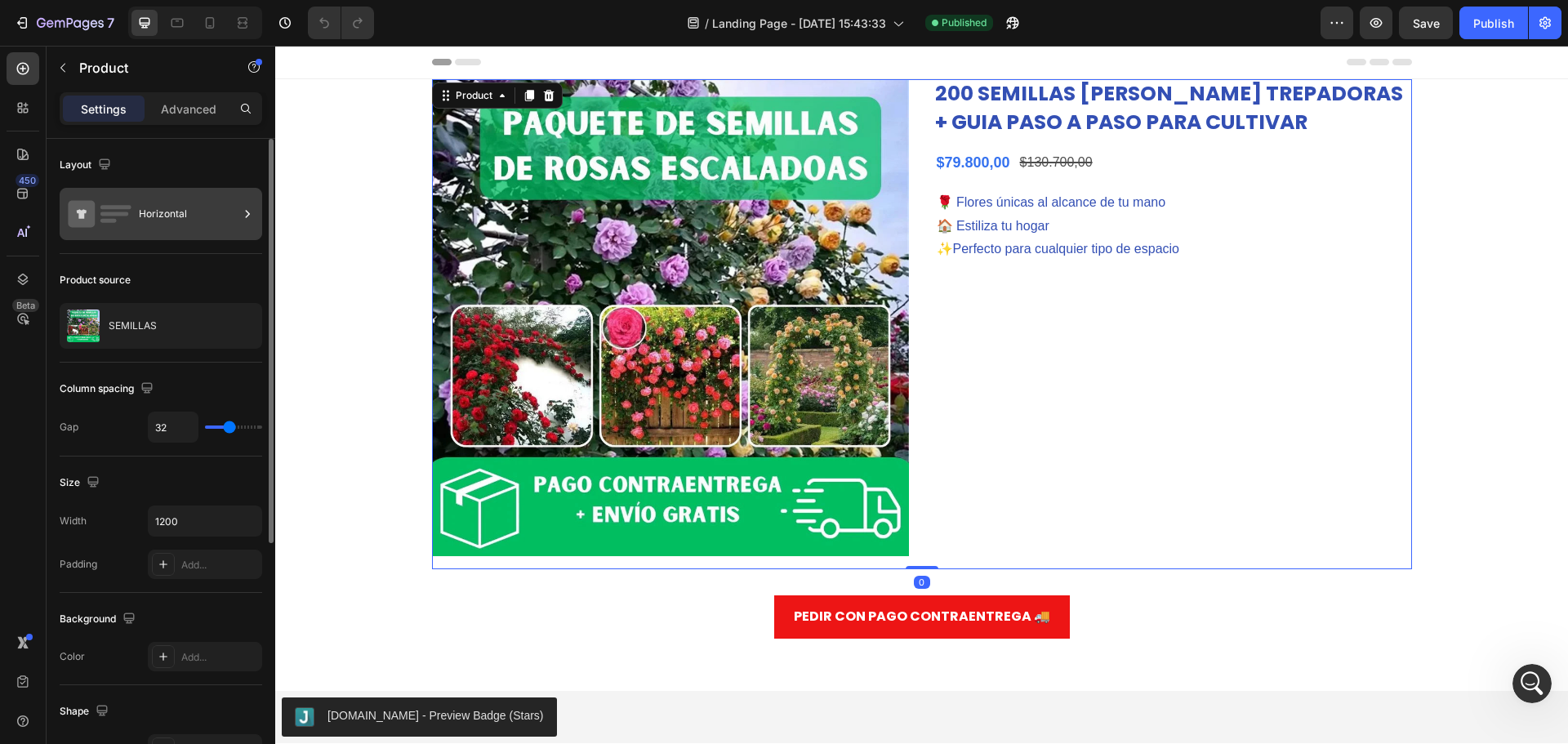
click at [197, 198] on div "Horizontal" at bounding box center [188, 214] width 100 height 37
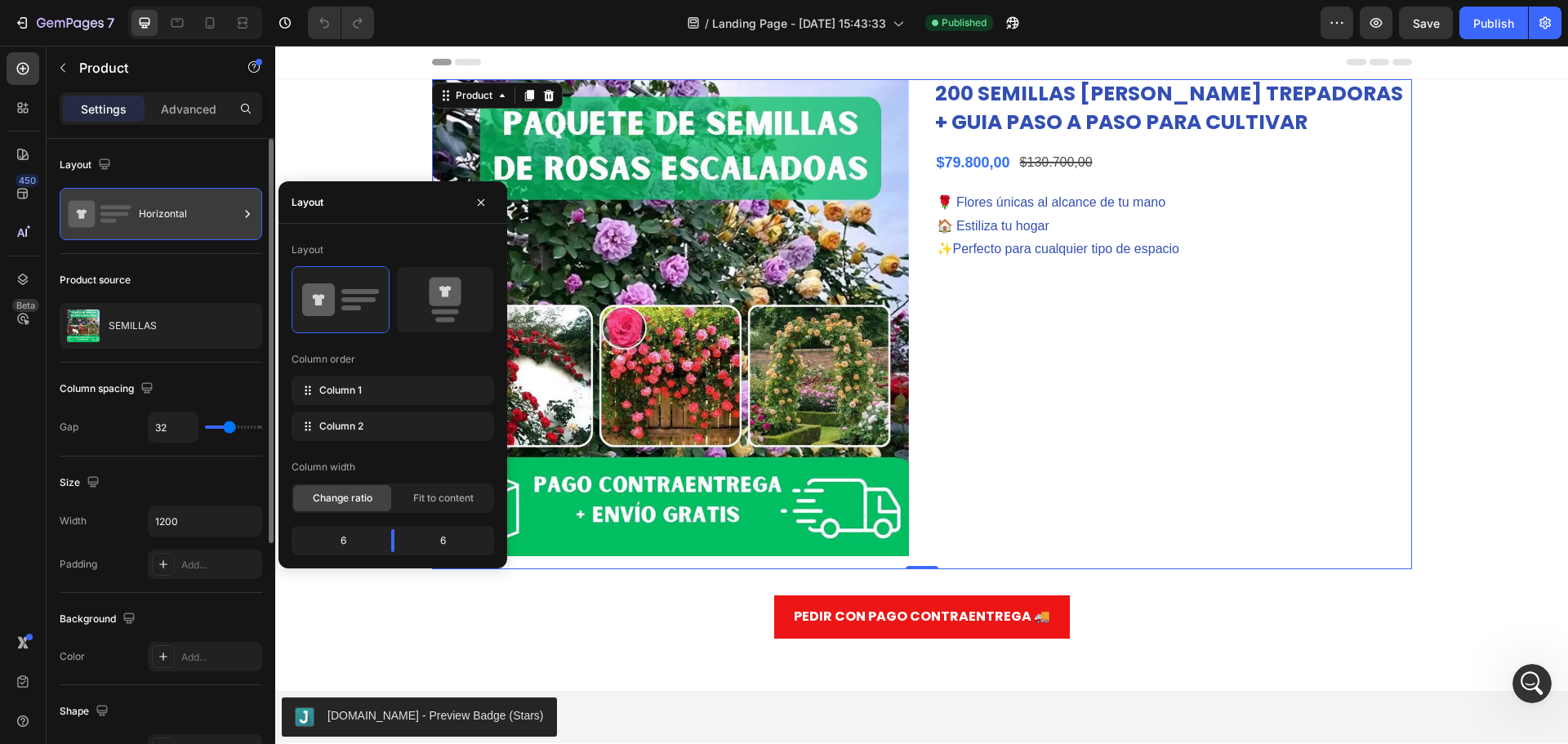
click at [197, 213] on div "Horizontal" at bounding box center [188, 214] width 100 height 37
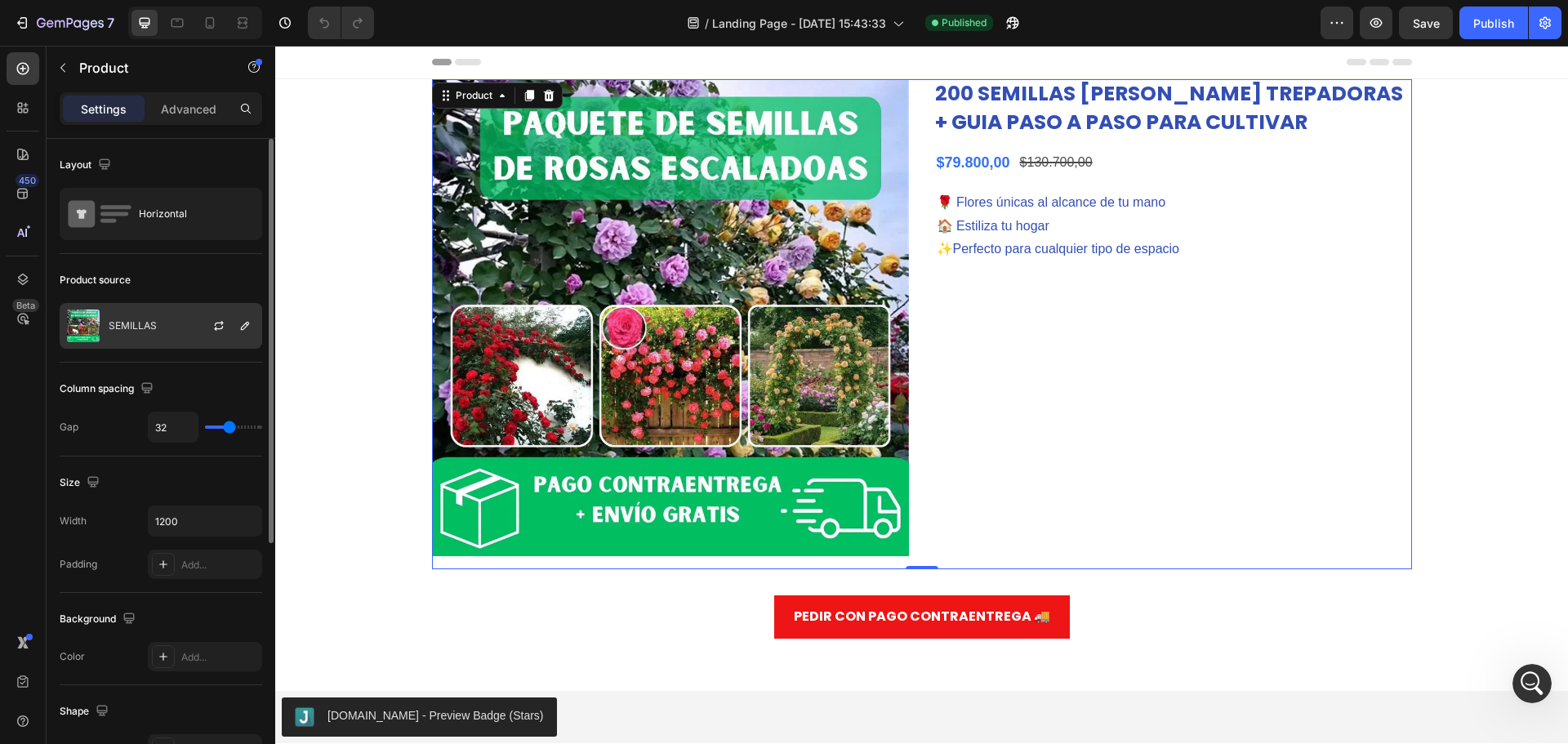
click at [152, 318] on div "SEMILLAS" at bounding box center [160, 325] width 202 height 46
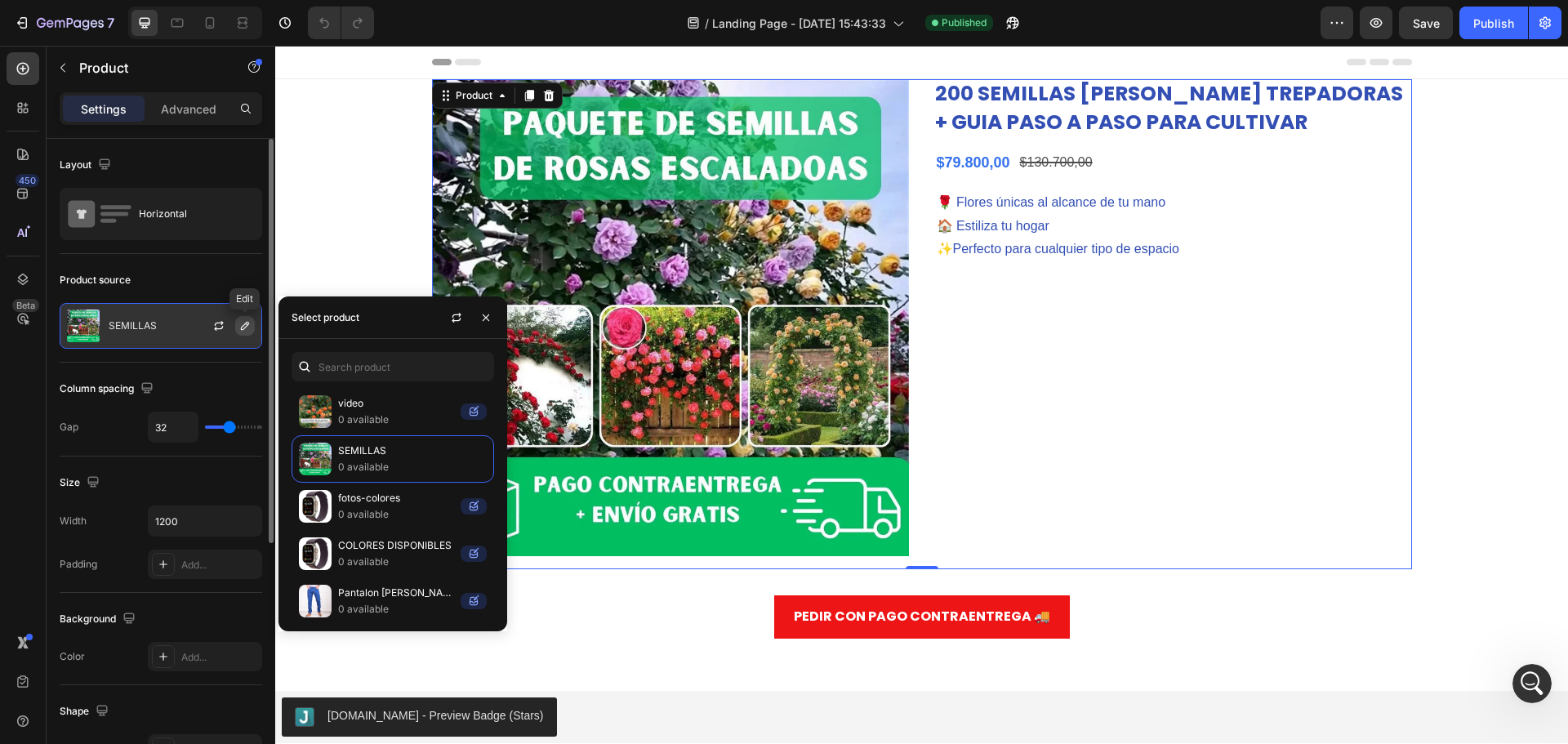
click at [243, 328] on icon "button" at bounding box center [244, 325] width 13 height 13
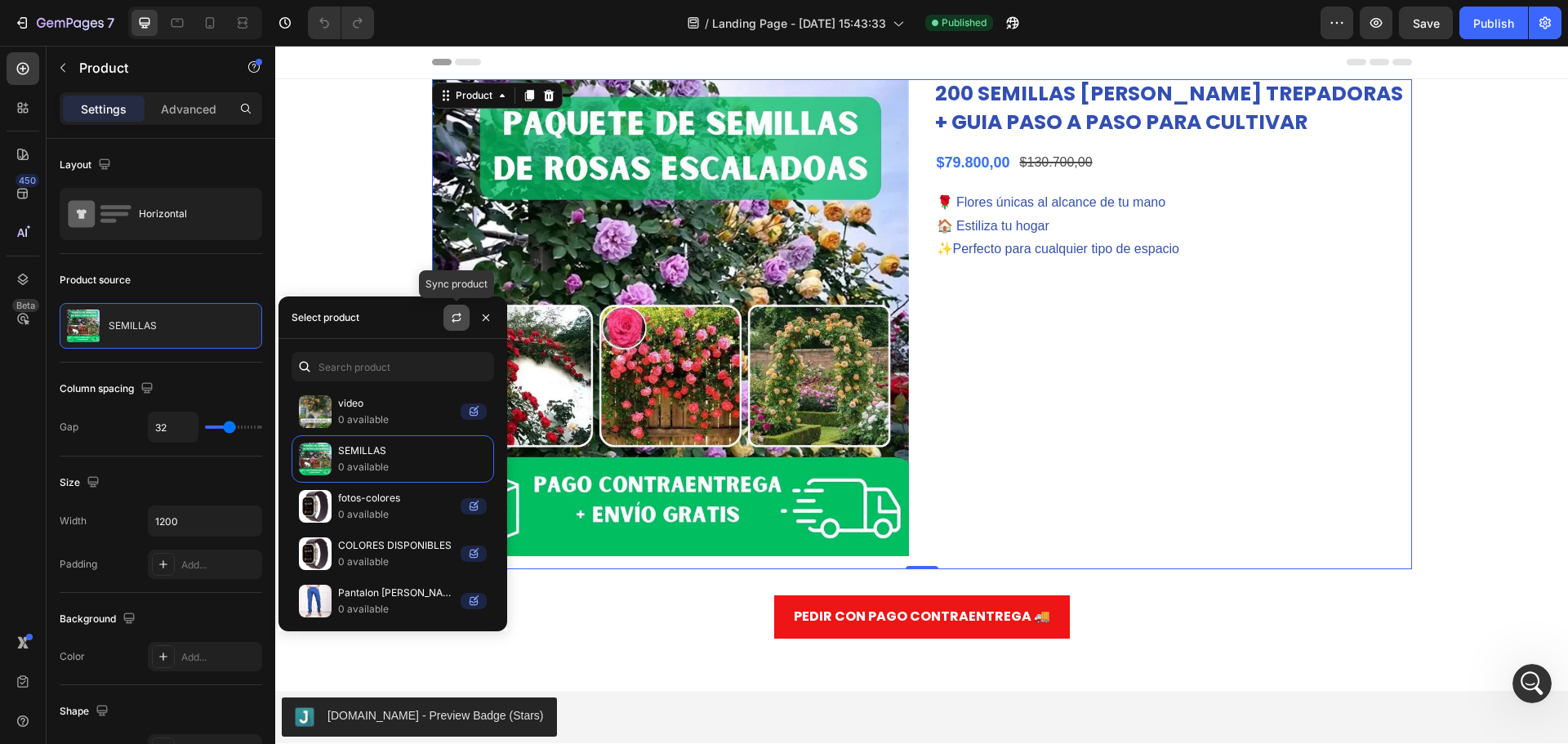
click at [463, 316] on button "button" at bounding box center [456, 317] width 26 height 26
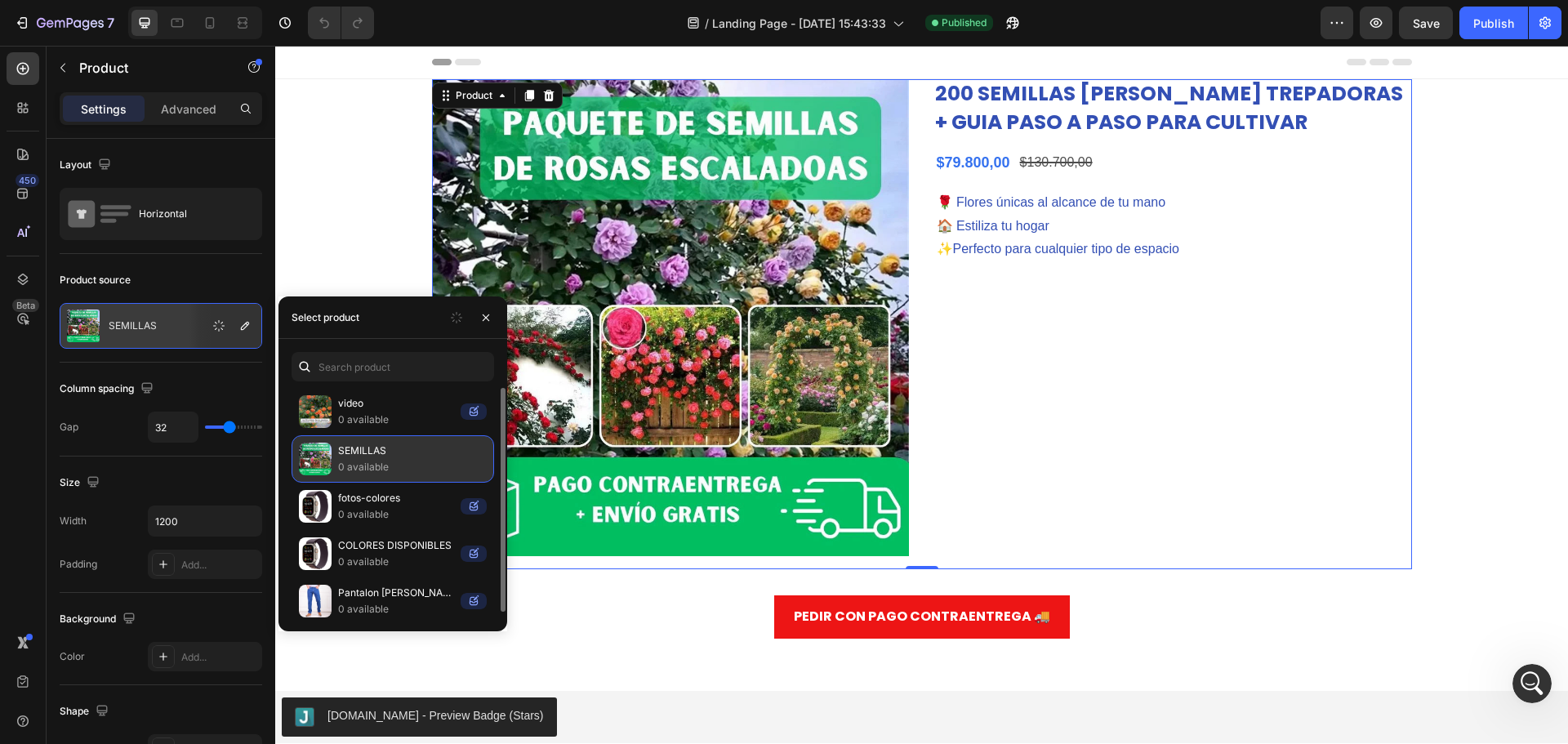
click at [324, 464] on img at bounding box center [314, 458] width 32 height 32
click at [365, 463] on p "0 available" at bounding box center [412, 467] width 148 height 17
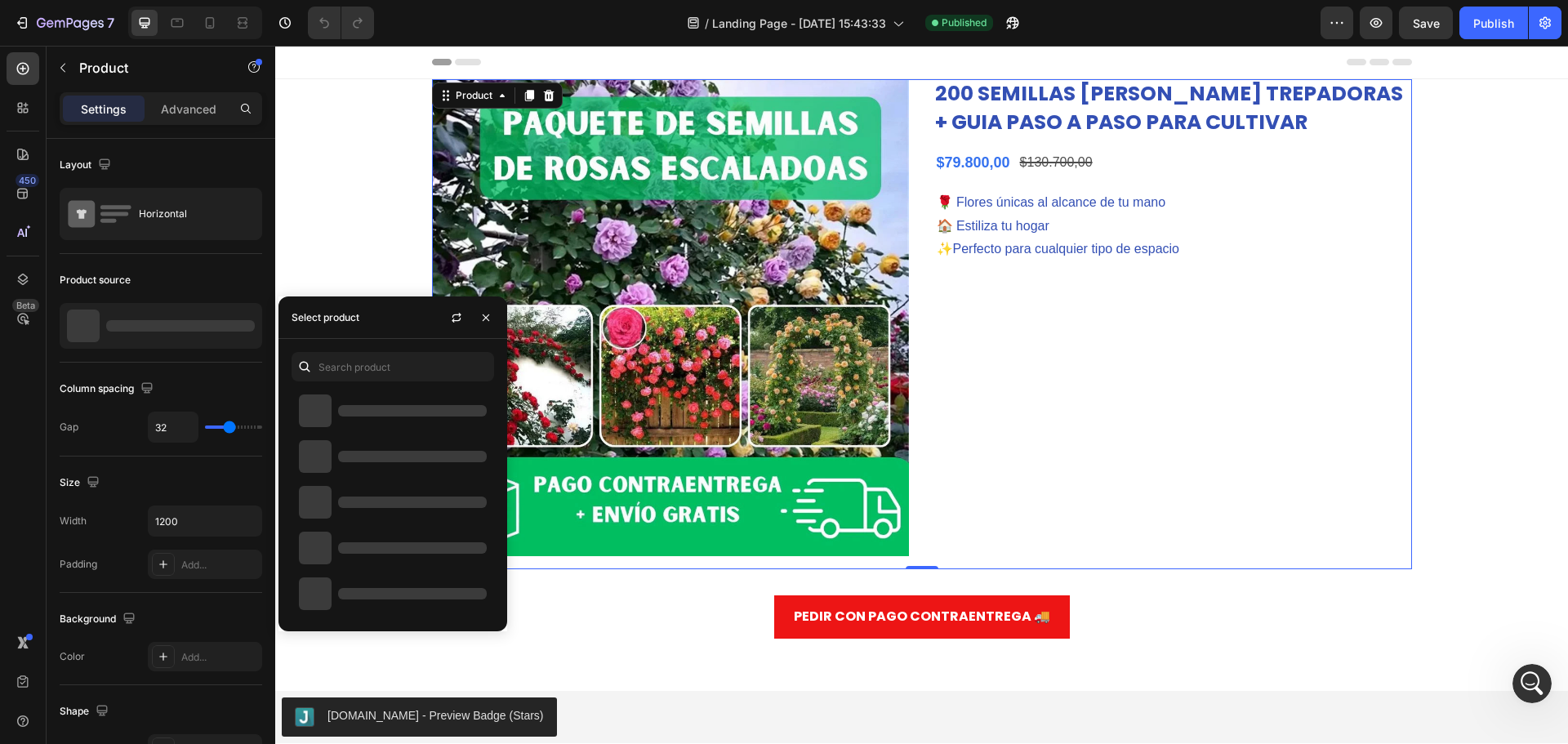
click at [200, 338] on div at bounding box center [160, 325] width 202 height 46
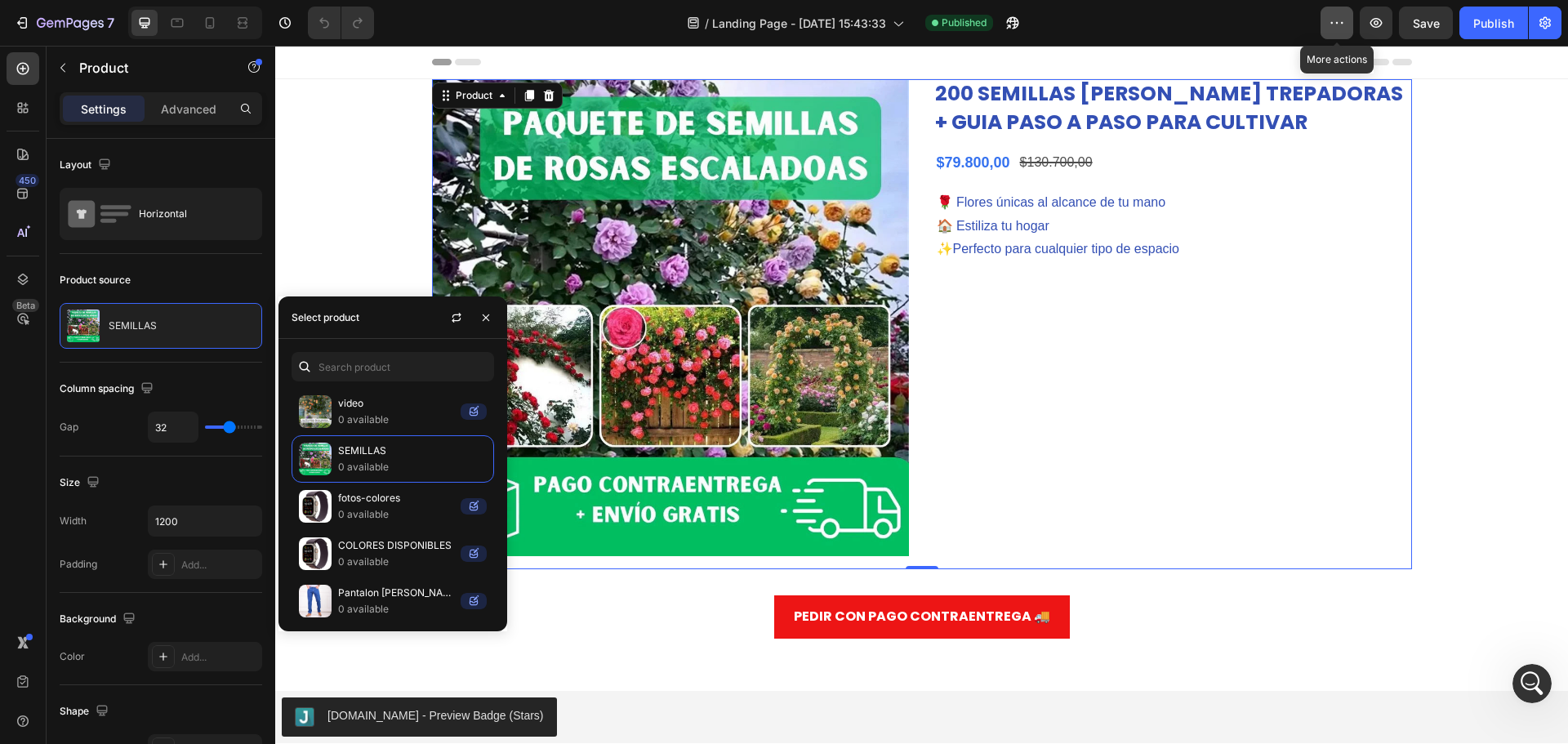
click at [1350, 24] on button "button" at bounding box center [1337, 22] width 32 height 32
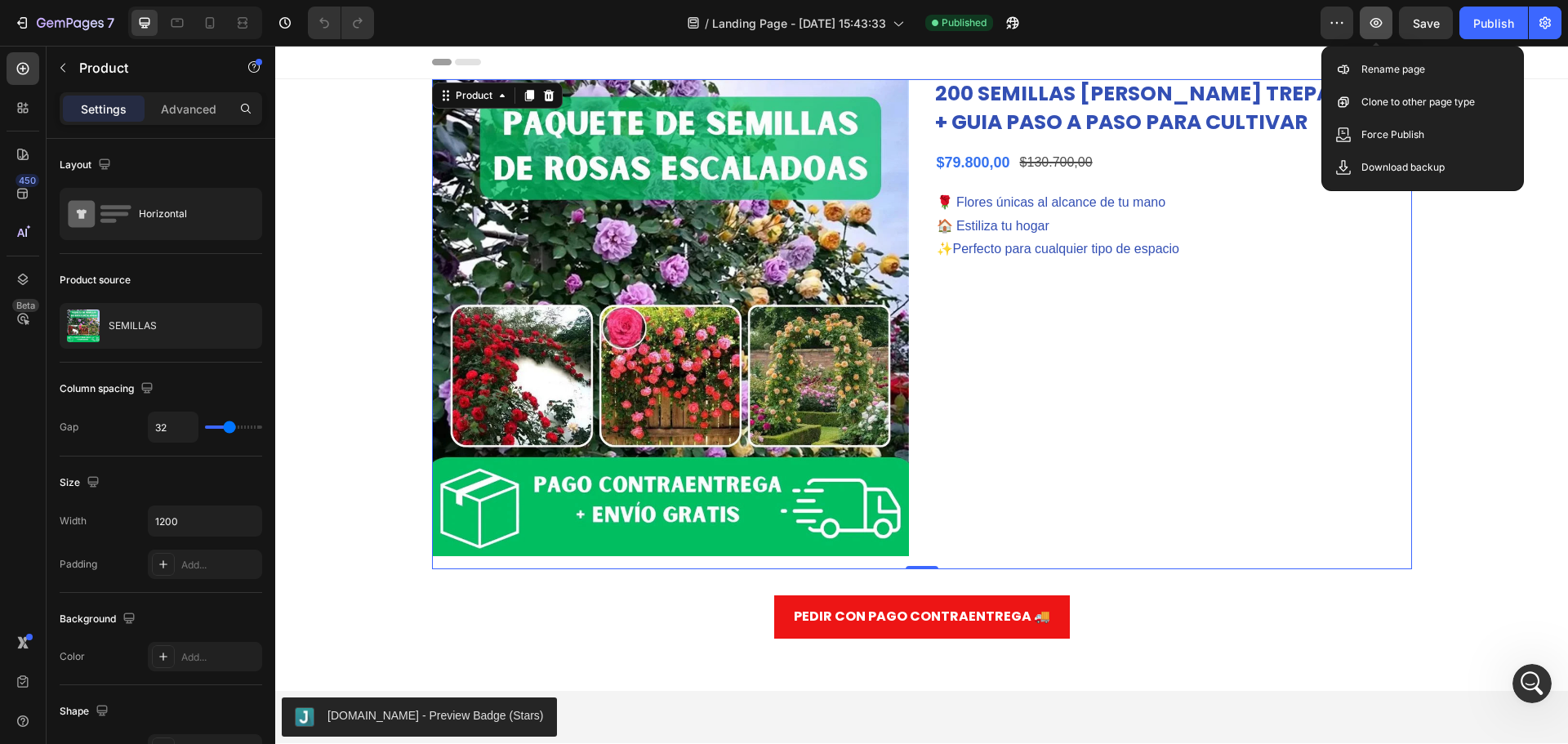
click at [1382, 28] on icon "button" at bounding box center [1376, 22] width 17 height 17
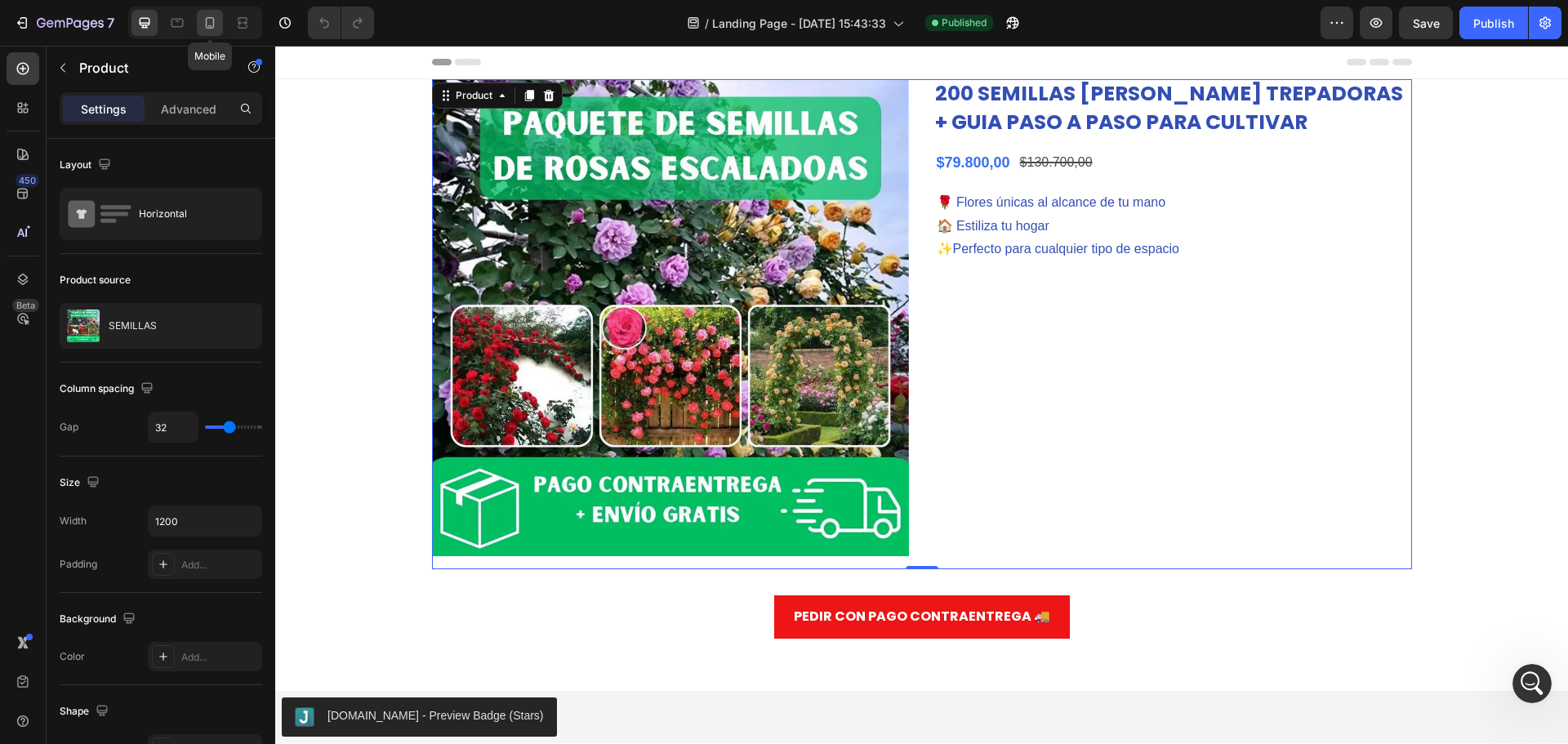
drag, startPoint x: 213, startPoint y: 23, endPoint x: 370, endPoint y: 239, distance: 267.0
click at [213, 23] on icon at bounding box center [210, 23] width 9 height 12
type input "16"
type input "100%"
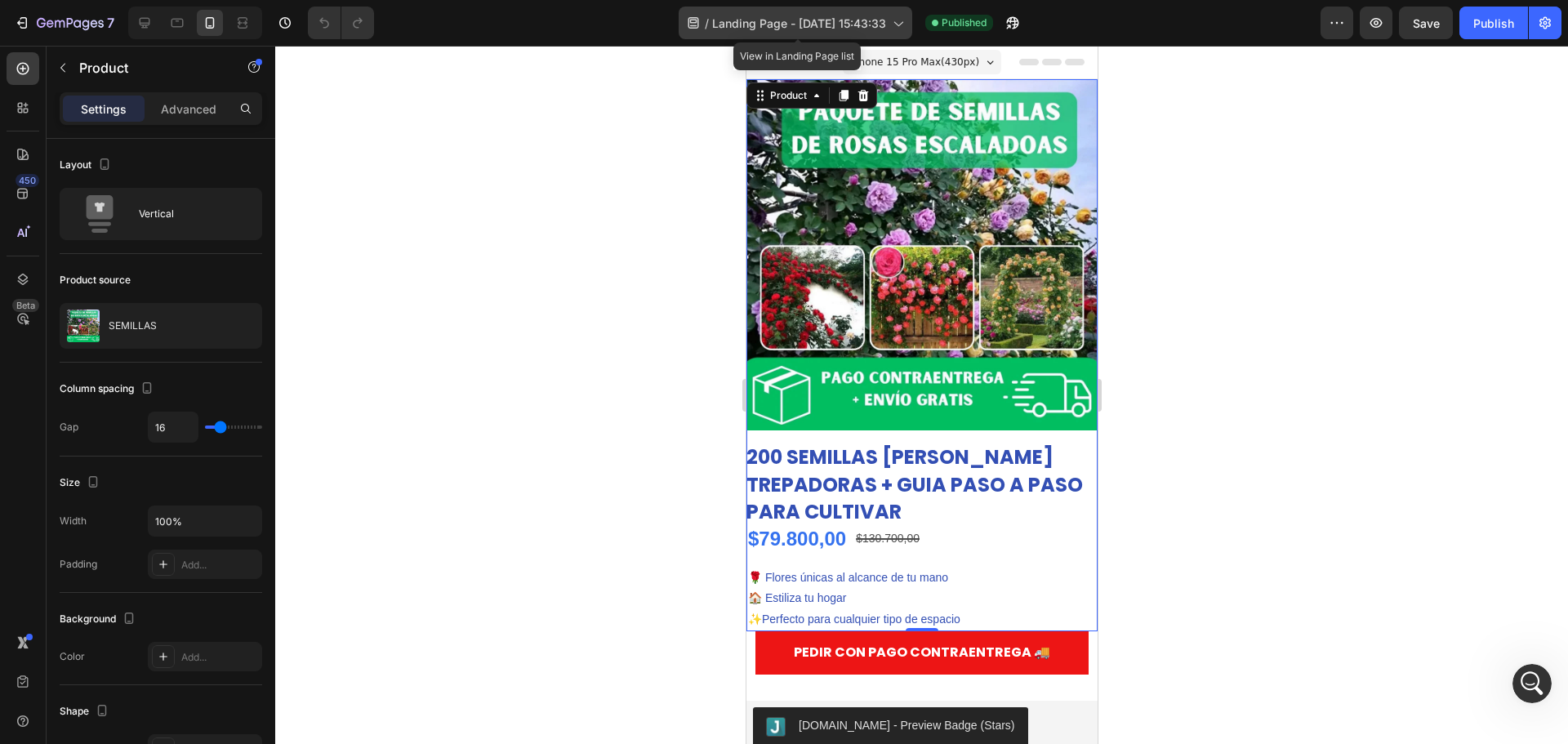
click at [839, 25] on span "Landing Page - Aug 26, 15:43:33" at bounding box center [799, 23] width 174 height 18
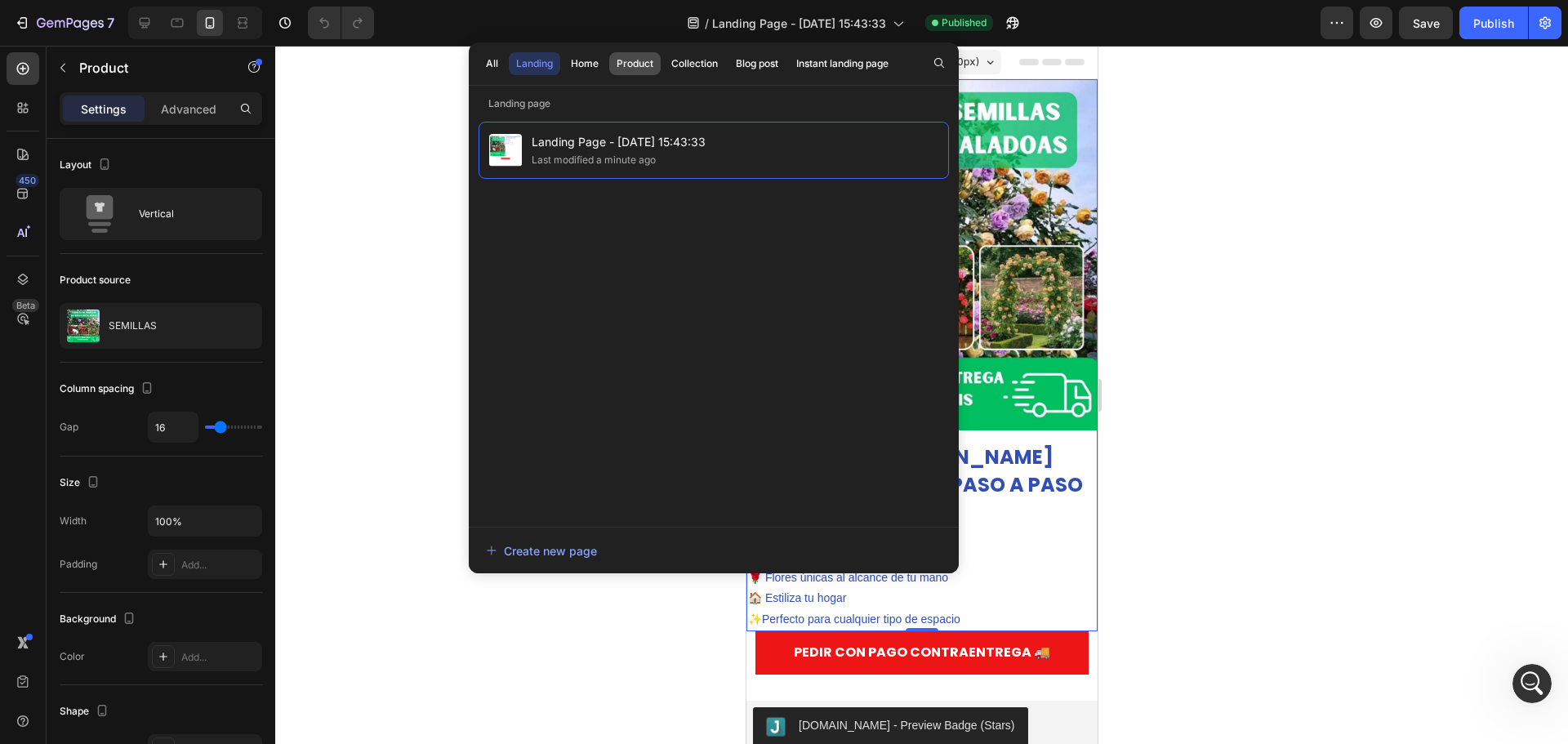
click at [664, 72] on button "Product" at bounding box center [694, 63] width 62 height 22
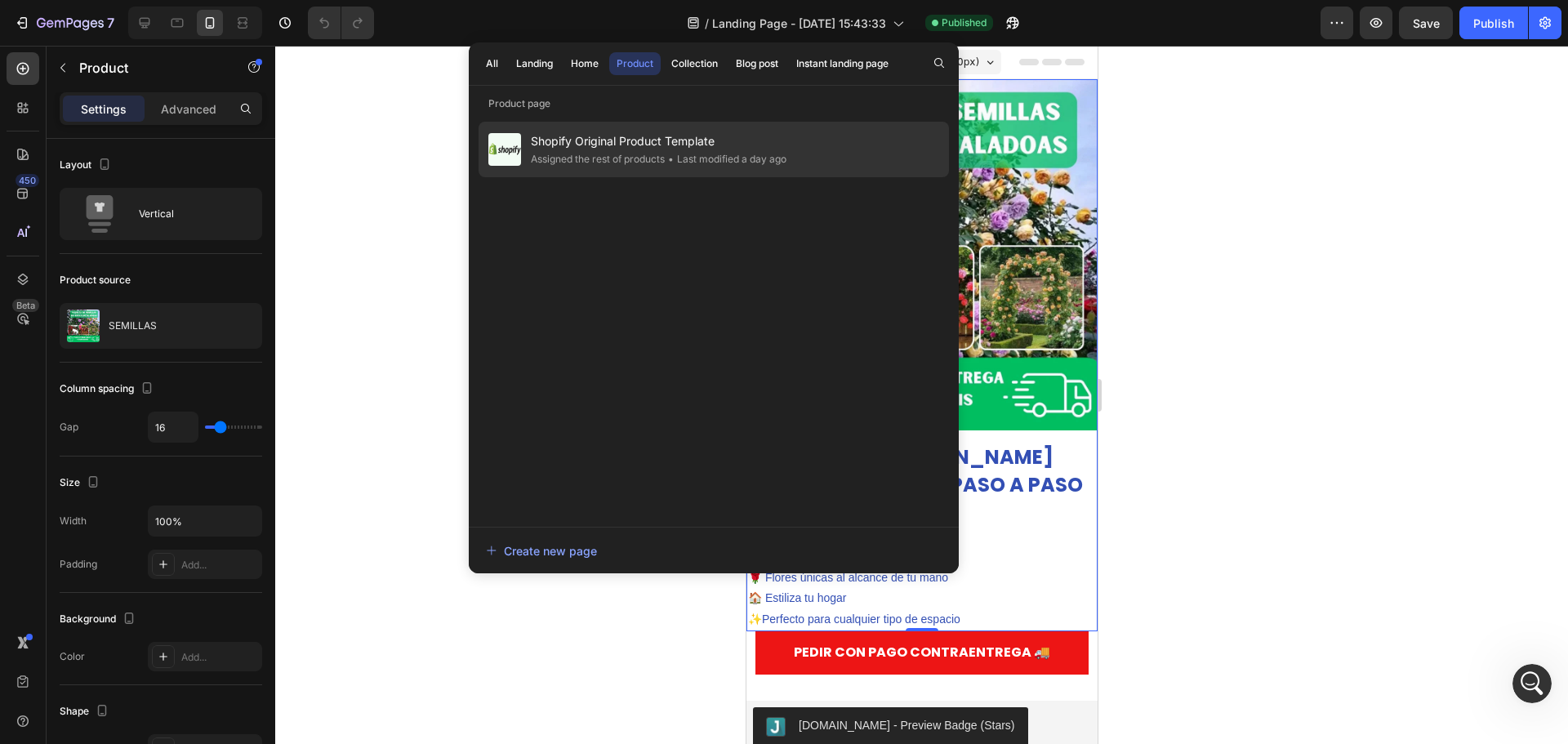
click at [665, 157] on div "Assigned the rest of products" at bounding box center [725, 159] width 122 height 17
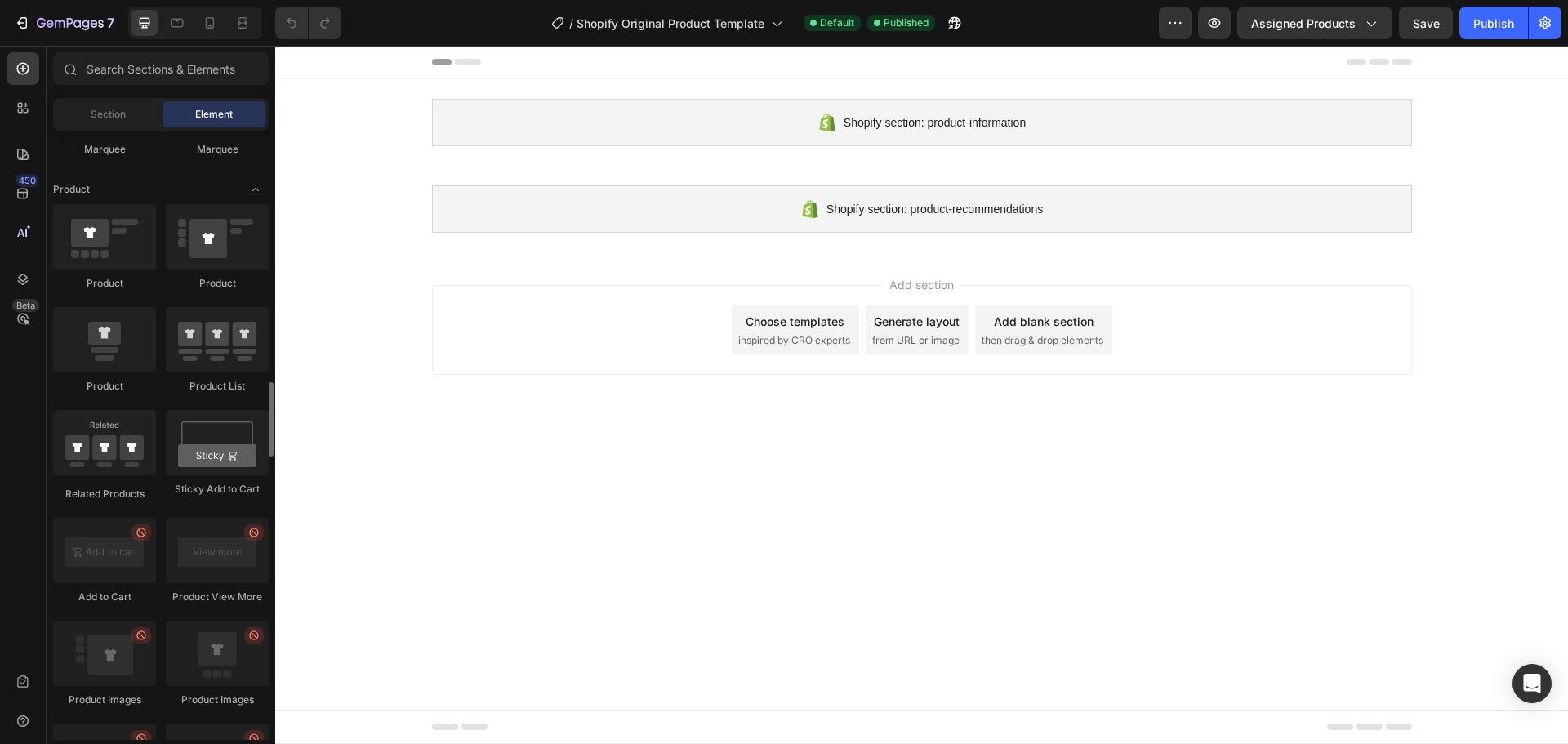
scroll to position [1797, 0]
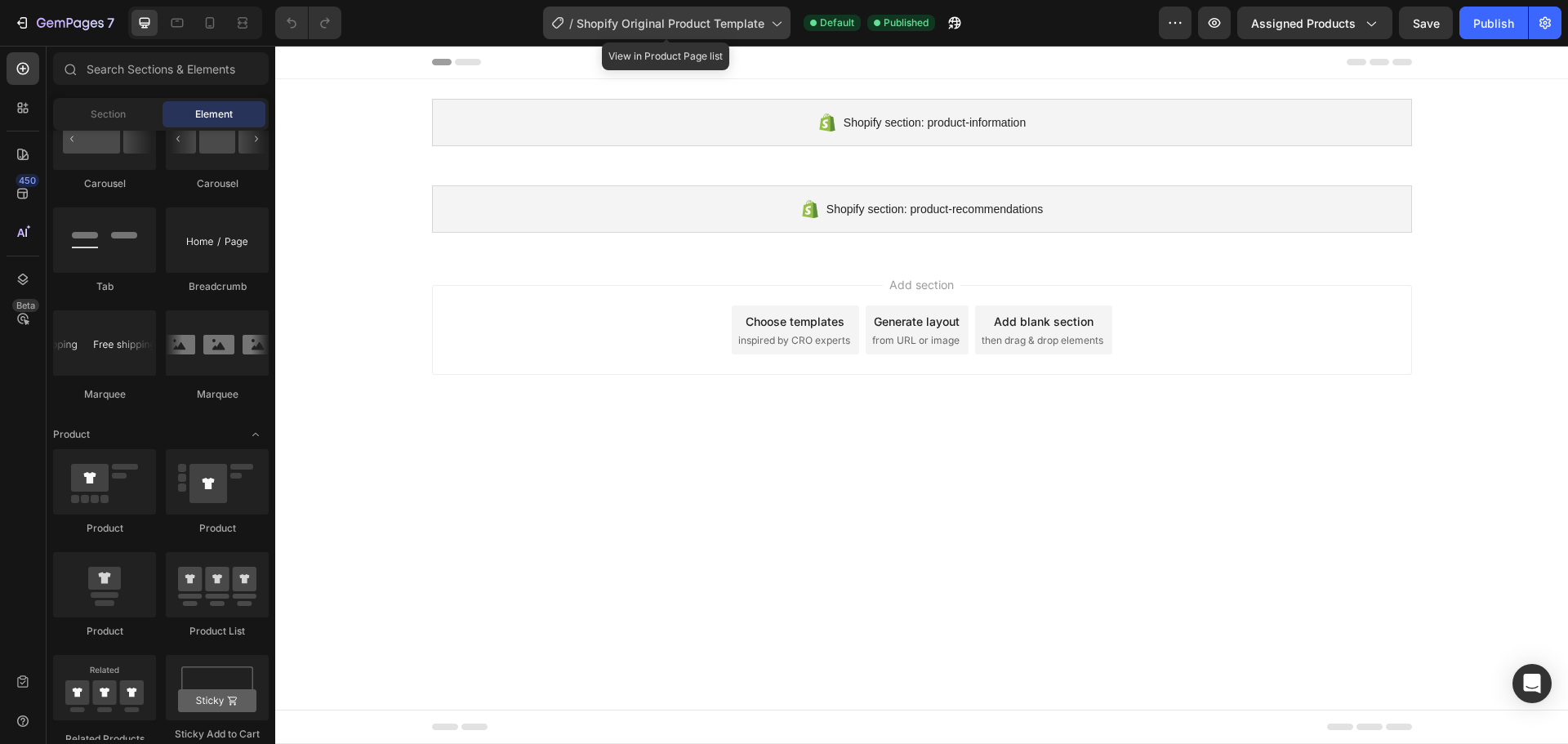
click at [675, 27] on span "Shopify Original Product Template" at bounding box center [671, 23] width 187 height 18
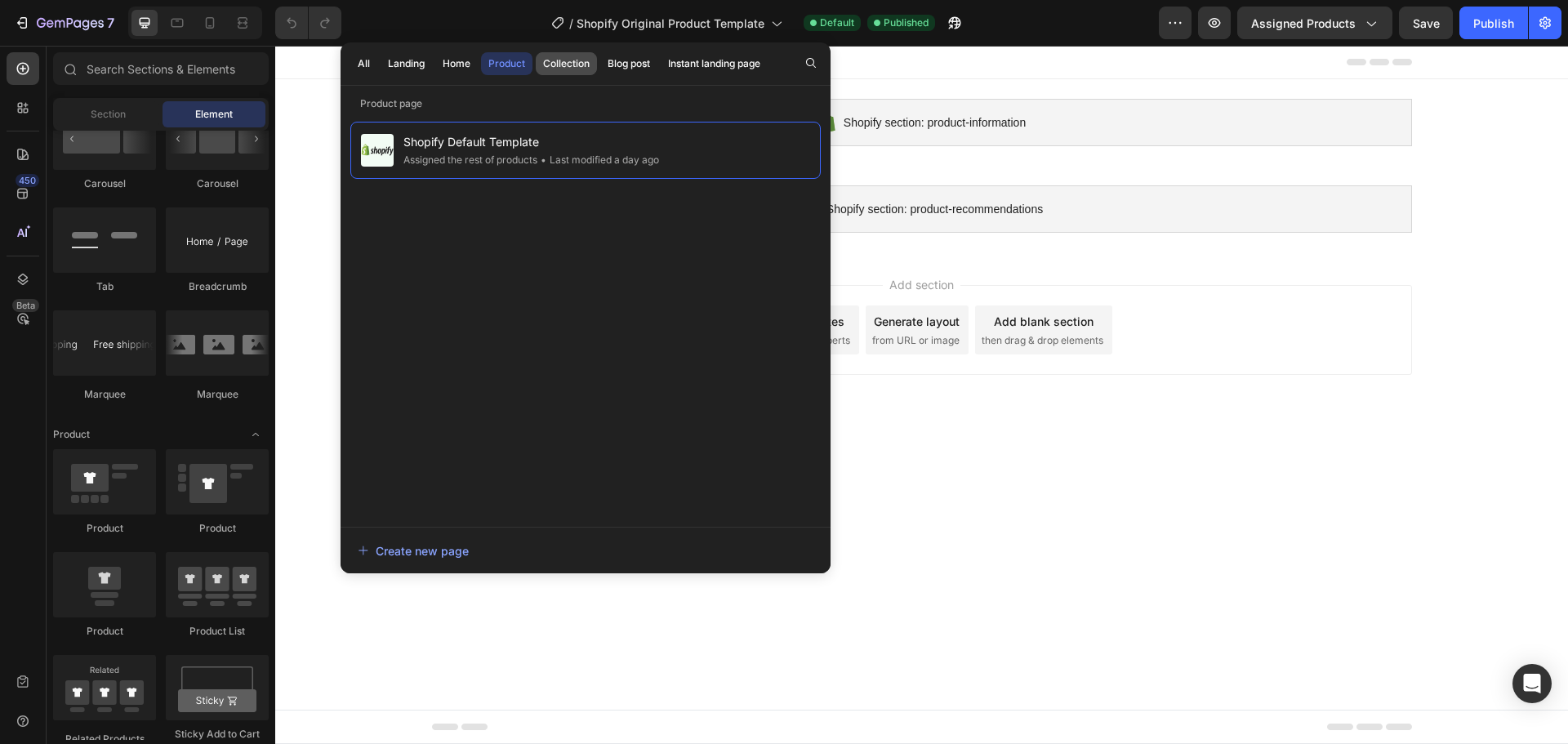
click at [600, 56] on button "Collection" at bounding box center [629, 63] width 58 height 22
click at [497, 66] on div "Product" at bounding box center [507, 63] width 37 height 15
click at [457, 67] on div "Home" at bounding box center [456, 63] width 27 height 15
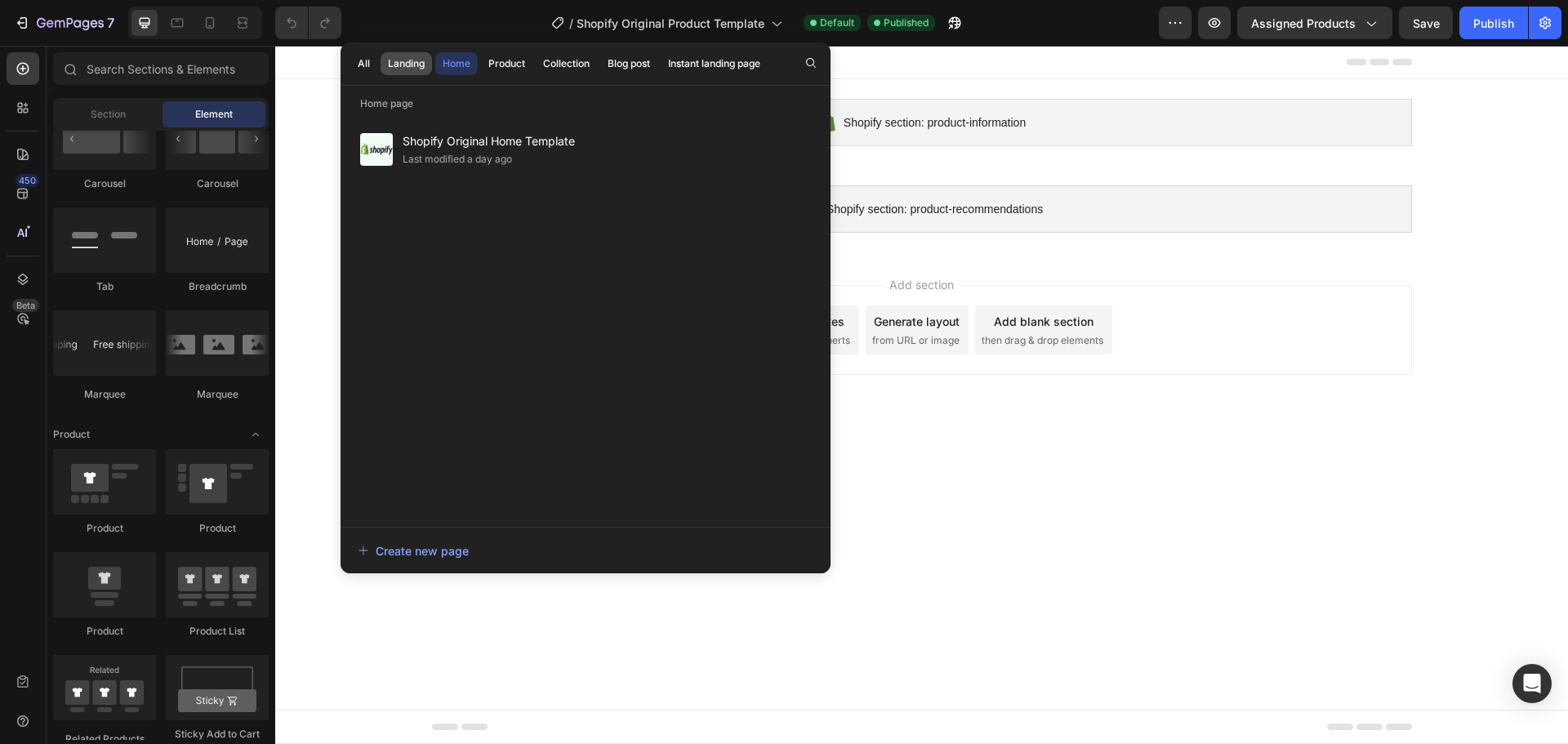
click at [409, 66] on div "Landing" at bounding box center [406, 63] width 37 height 15
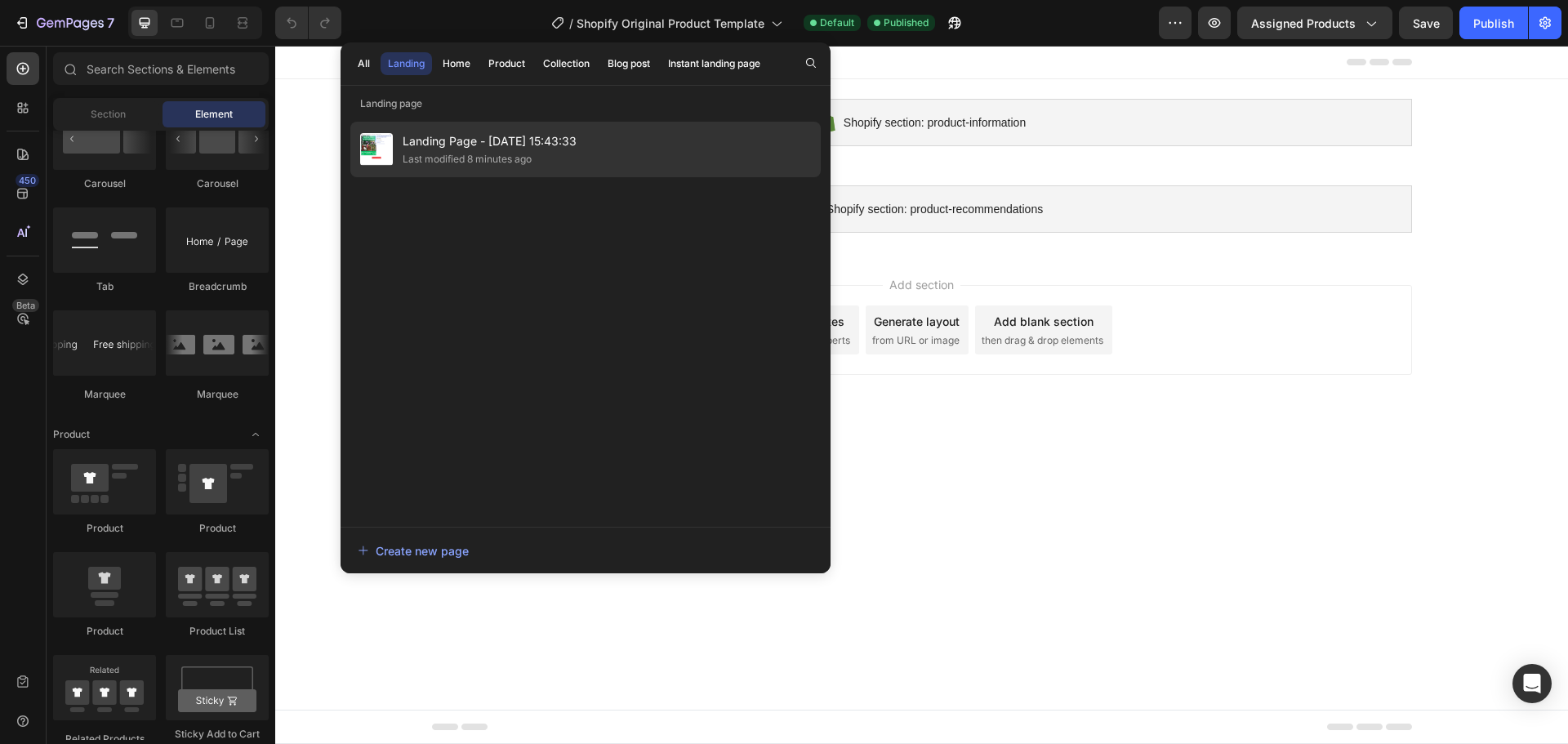
click at [457, 152] on div "Last modified 8 minutes ago" at bounding box center [467, 159] width 129 height 17
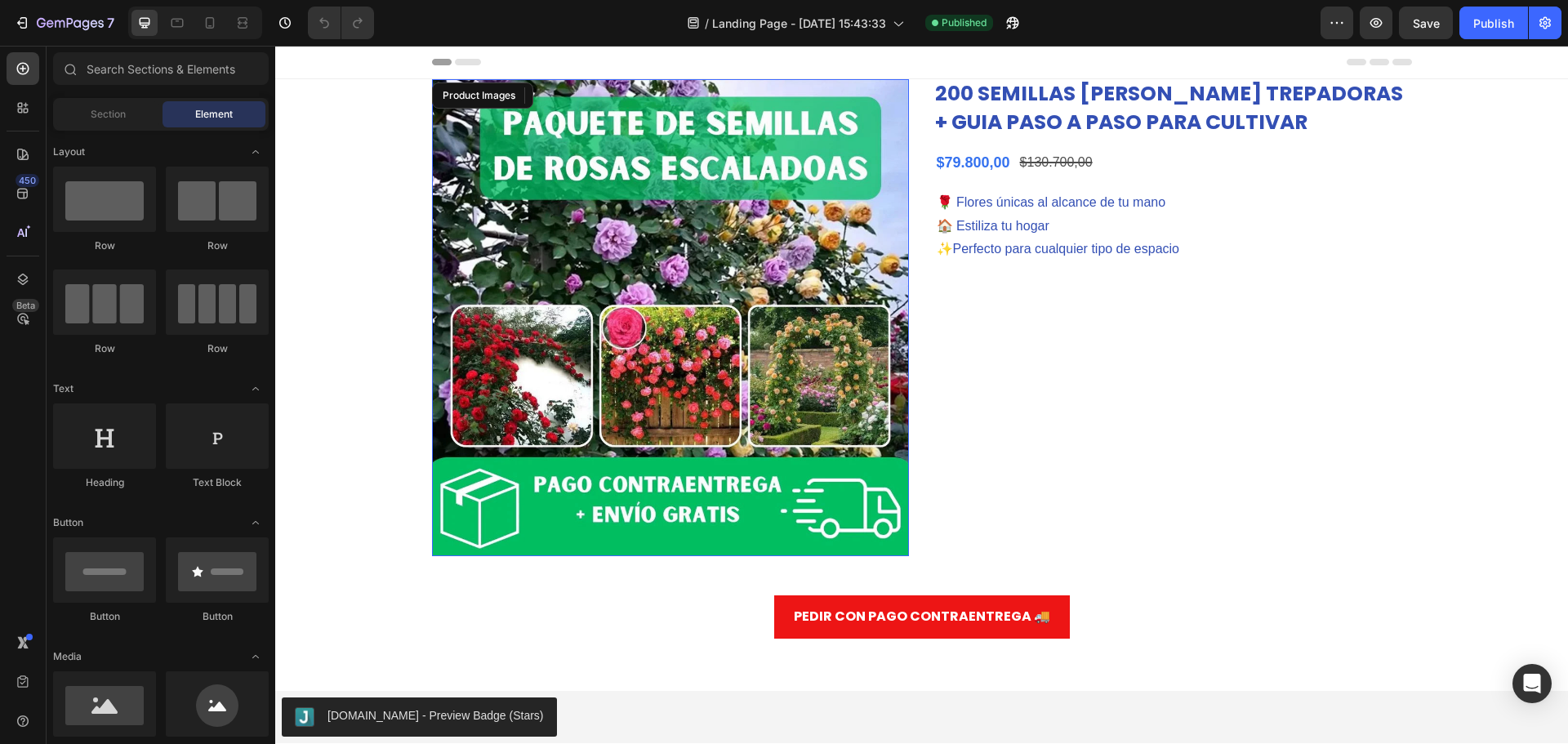
click at [663, 269] on img at bounding box center [671, 317] width 477 height 477
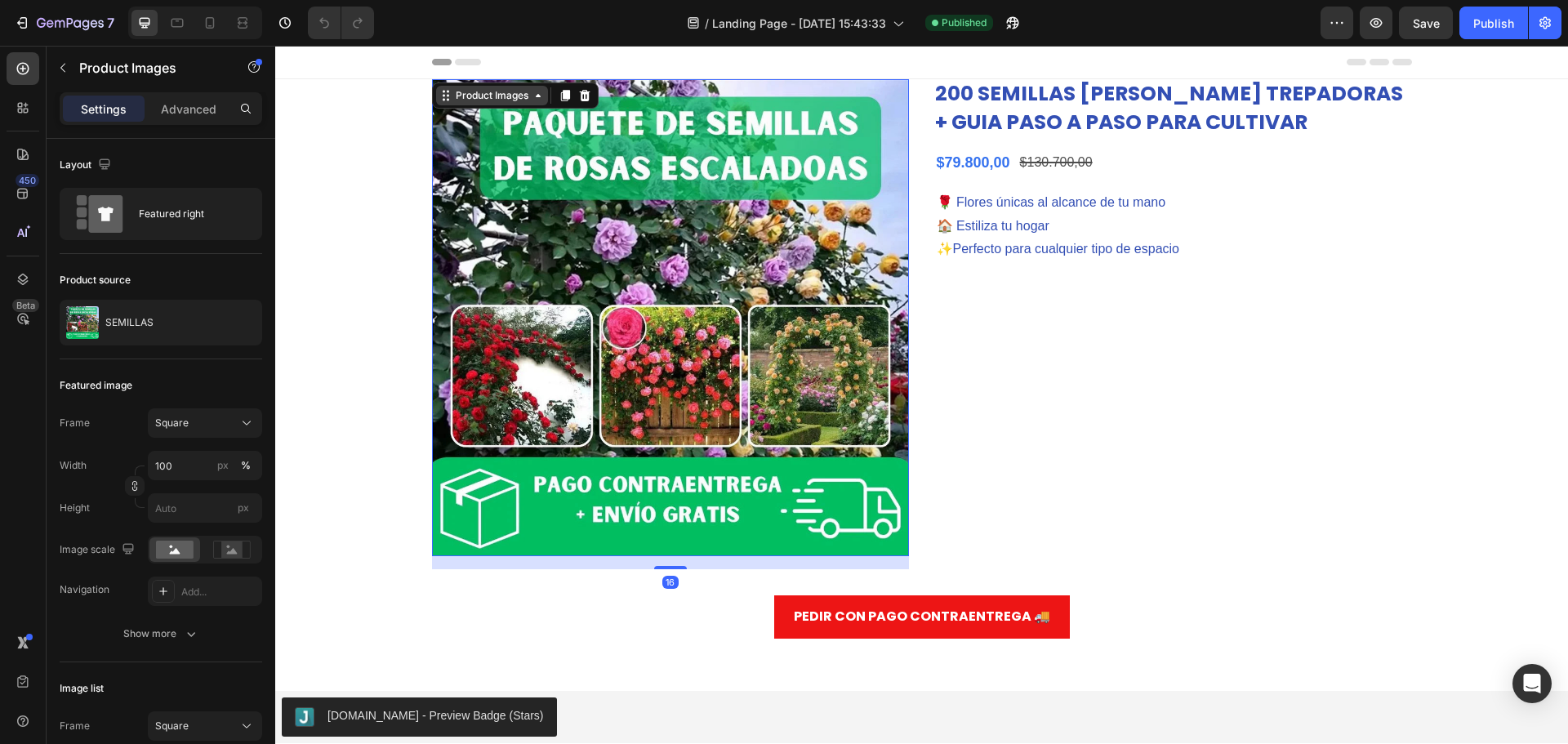
click at [486, 89] on div "Product Images" at bounding box center [491, 95] width 79 height 15
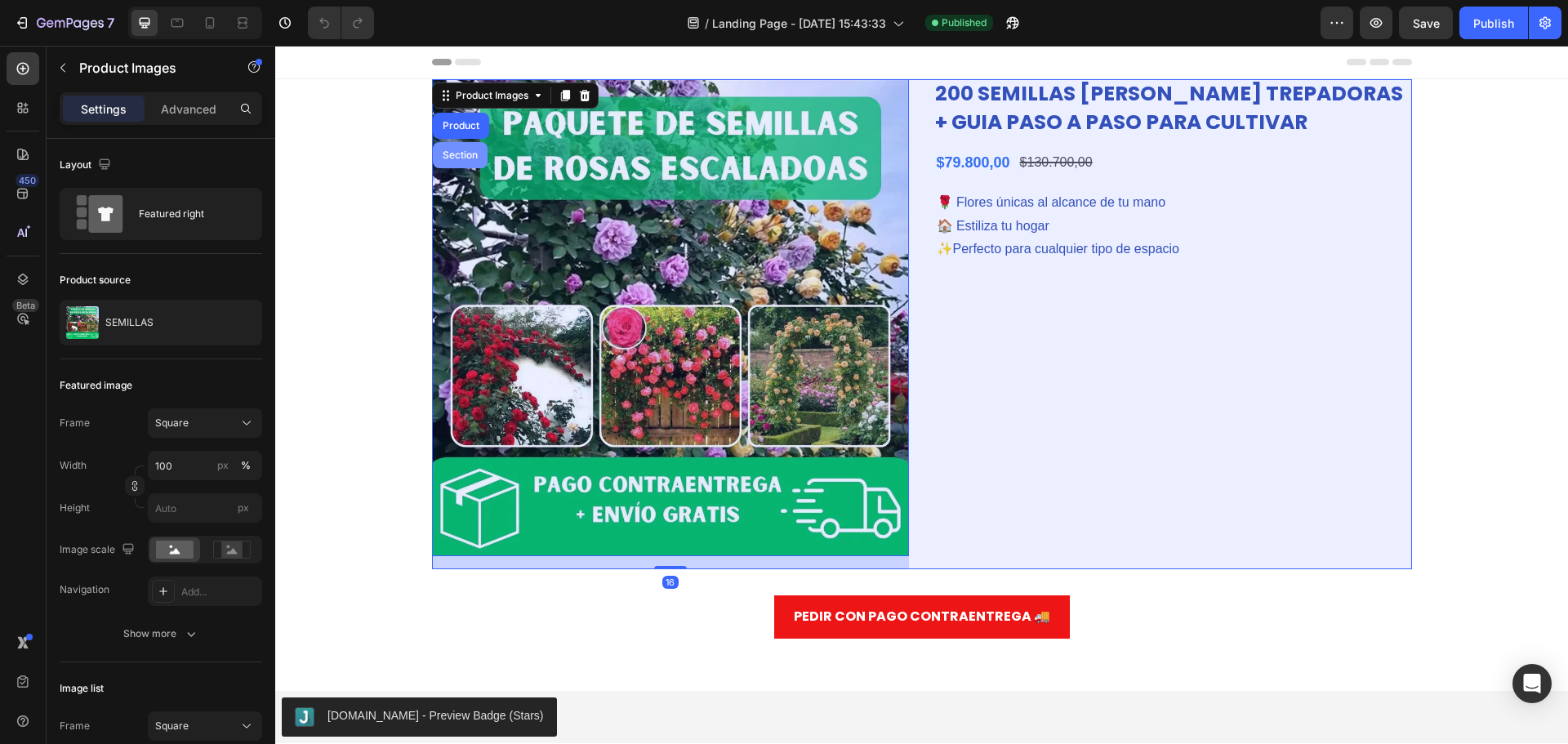
click at [451, 130] on div "Product" at bounding box center [461, 126] width 43 height 10
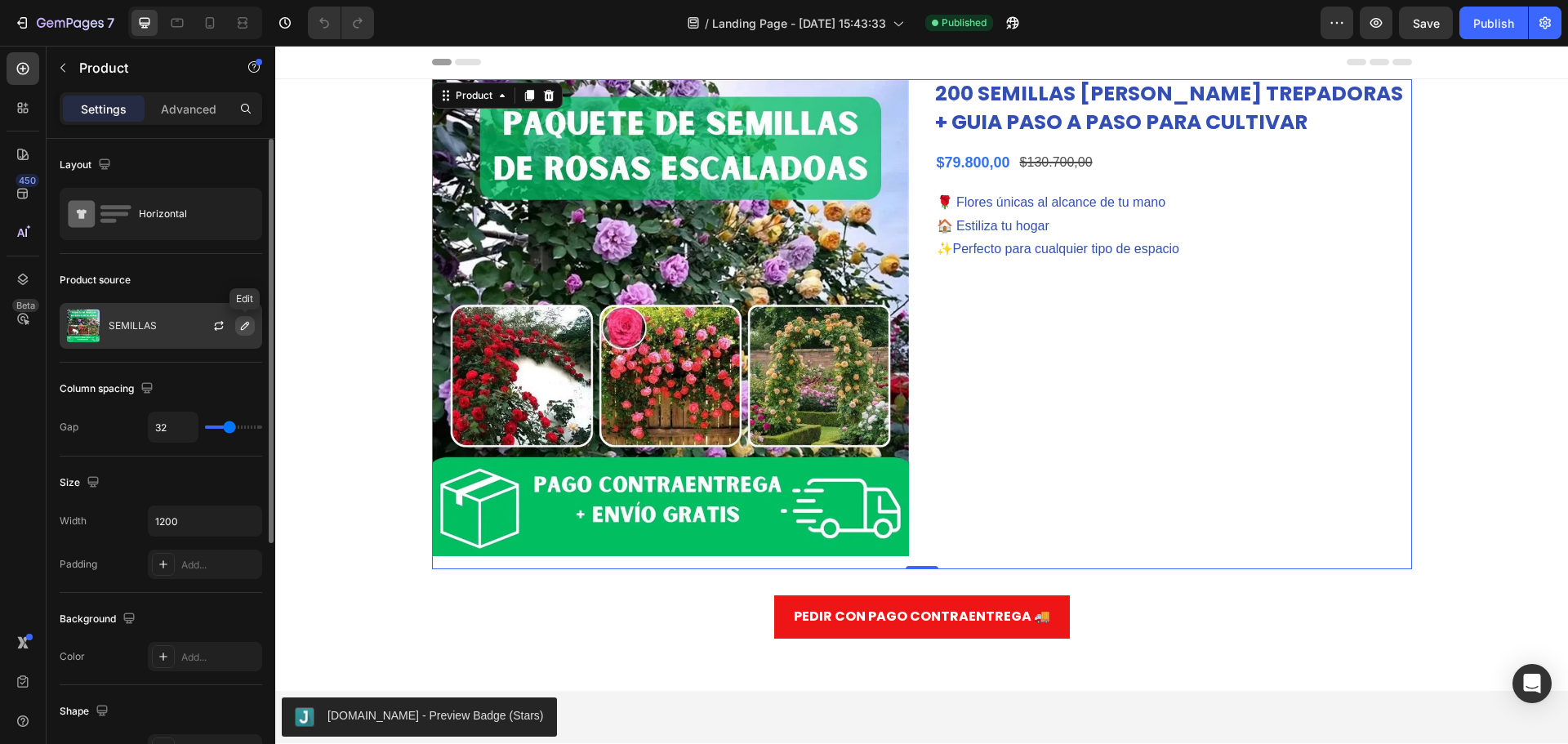
click at [241, 327] on icon "button" at bounding box center [244, 325] width 13 height 13
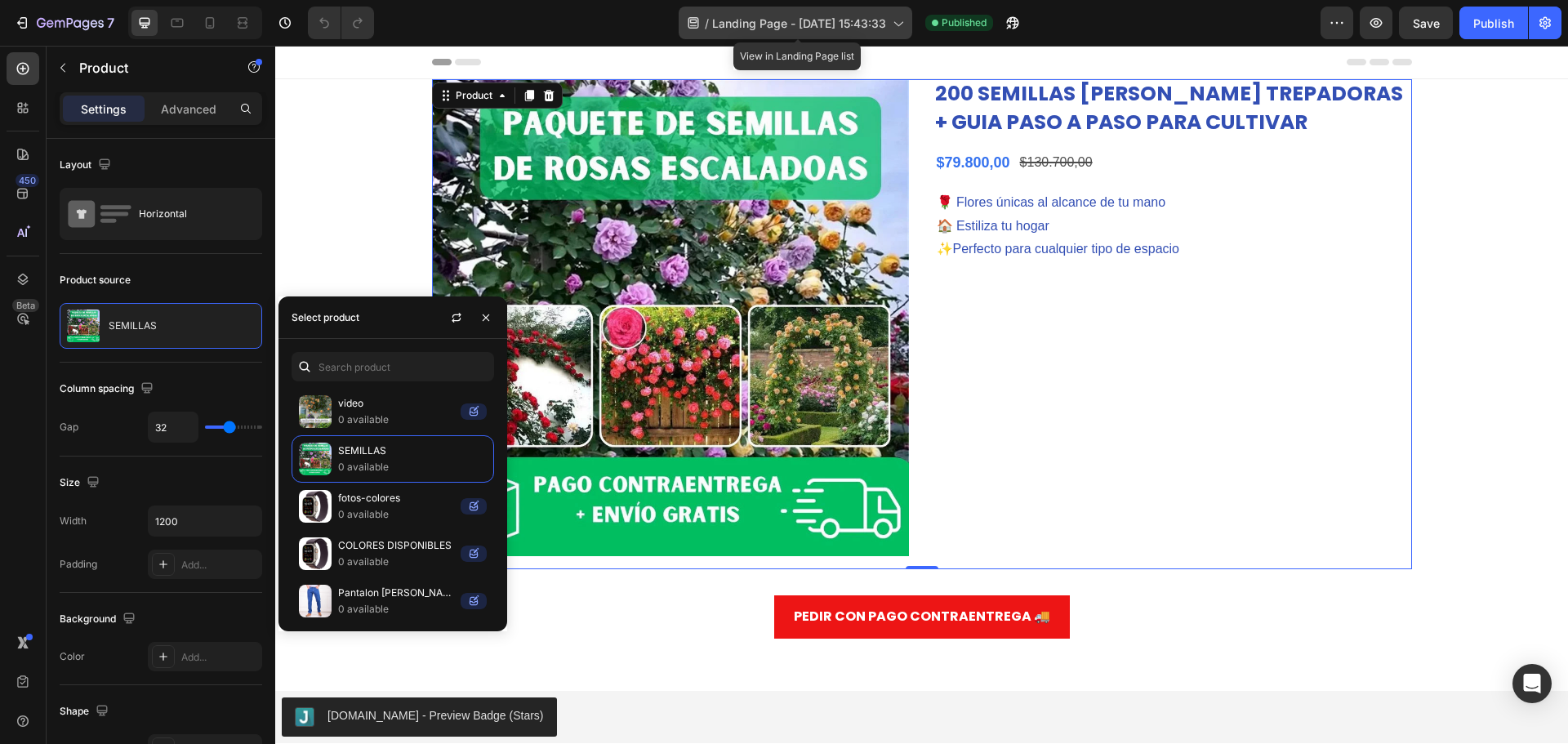
click at [847, 26] on span "Landing Page - Aug 26, 15:43:33" at bounding box center [799, 23] width 174 height 18
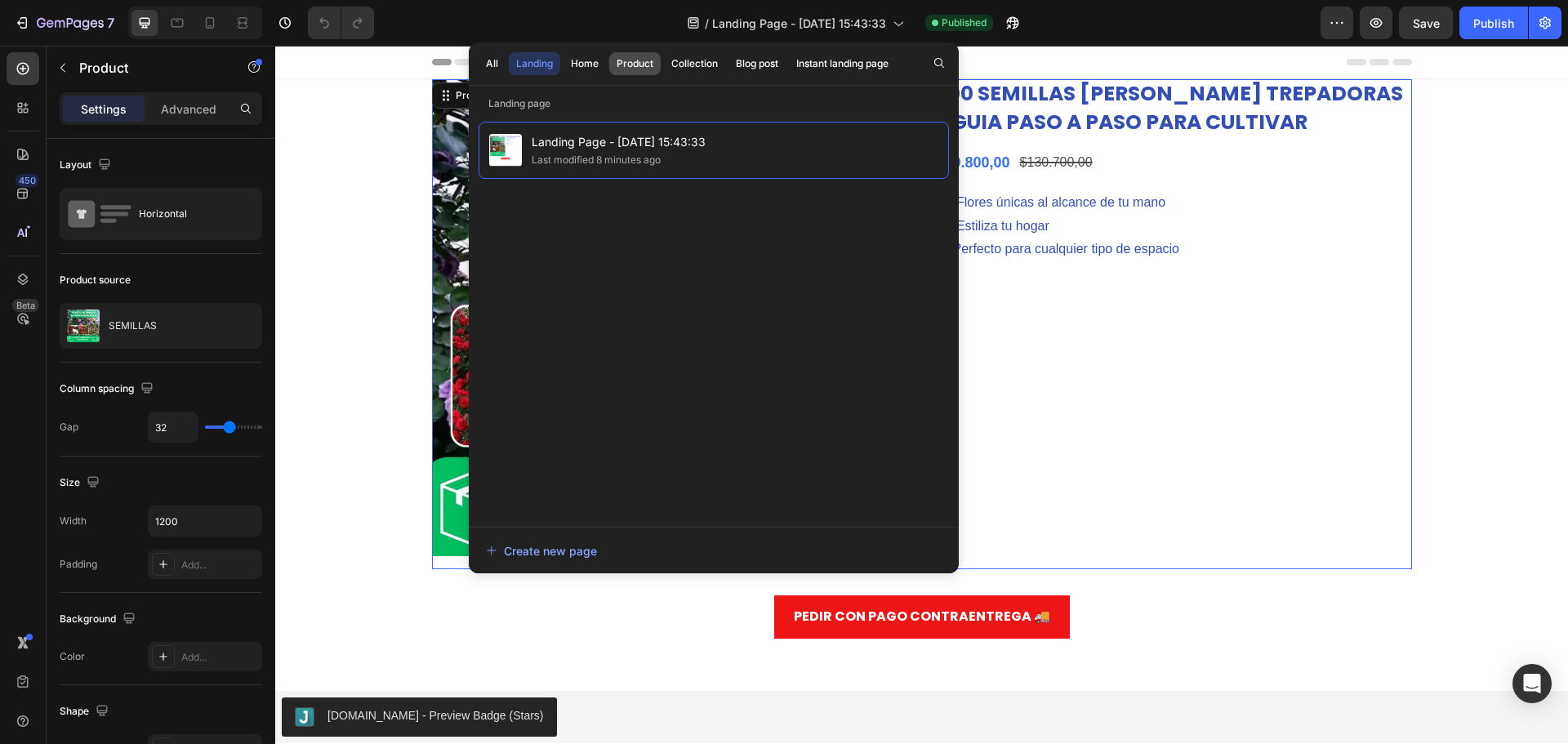
click at [640, 63] on div "Product" at bounding box center [636, 63] width 37 height 15
click at [532, 68] on div "Landing" at bounding box center [535, 63] width 37 height 15
click at [630, 67] on div "Product" at bounding box center [636, 63] width 37 height 15
click at [27, 68] on icon at bounding box center [23, 68] width 13 height 13
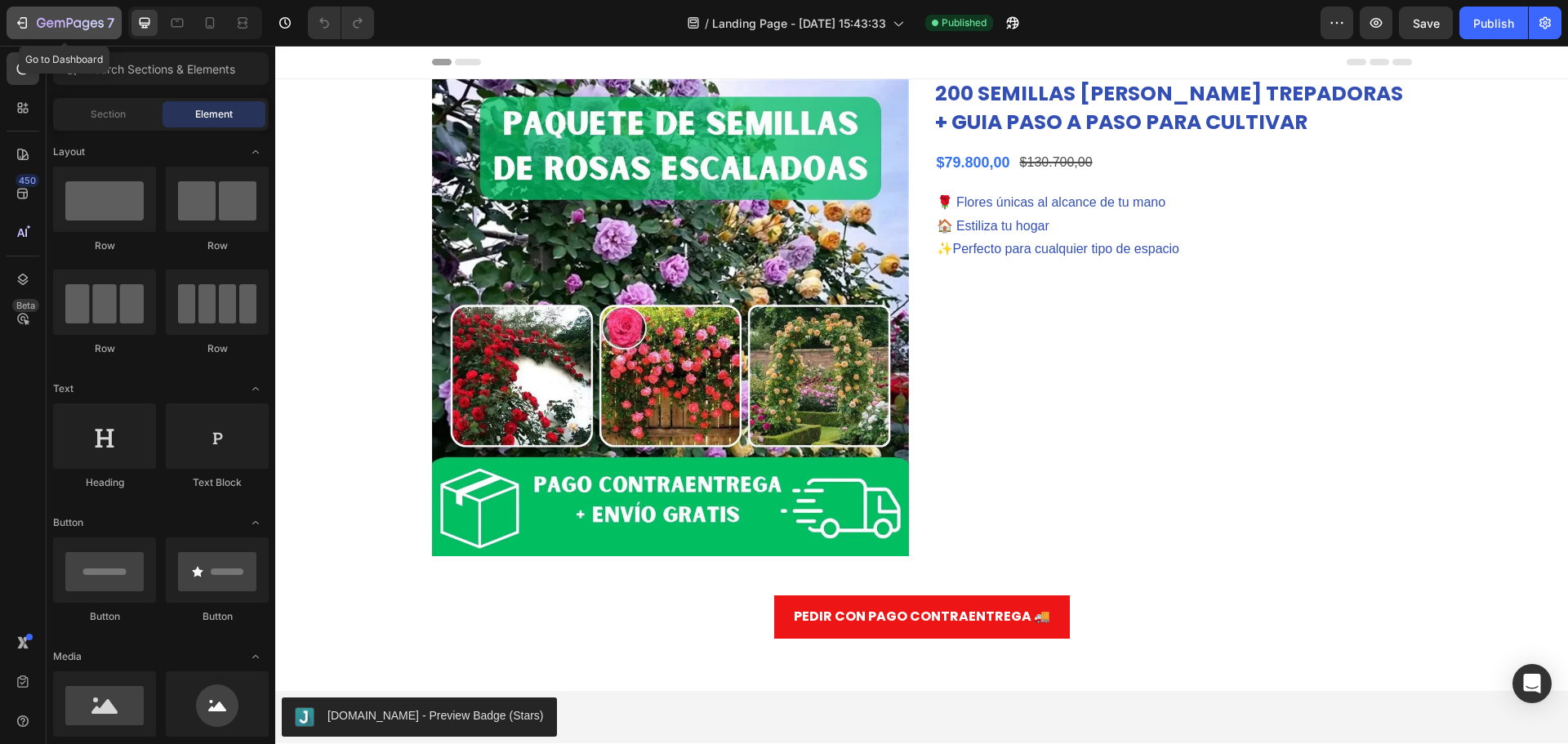
click at [41, 24] on icon "button" at bounding box center [70, 24] width 67 height 14
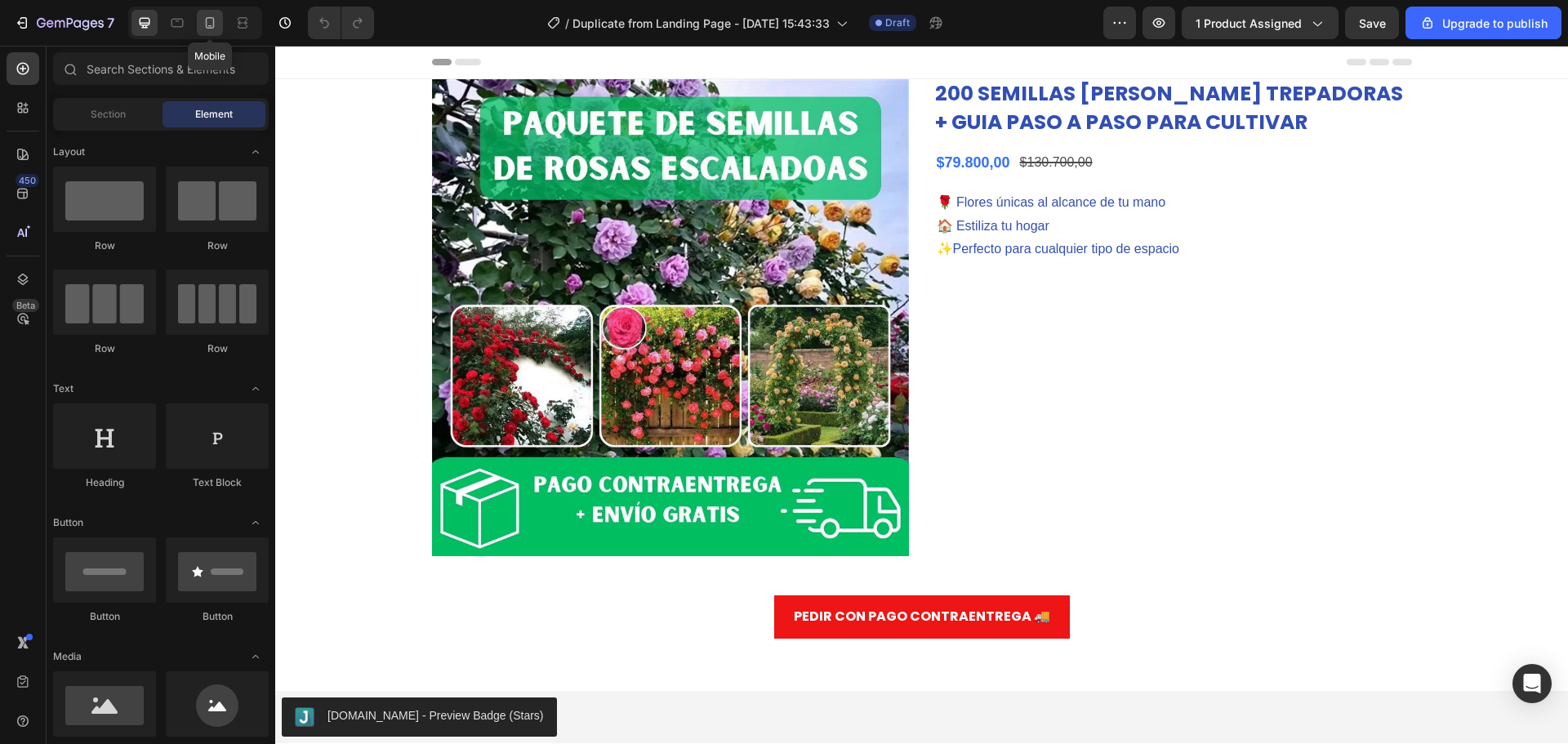
click at [198, 26] on div at bounding box center [210, 22] width 26 height 26
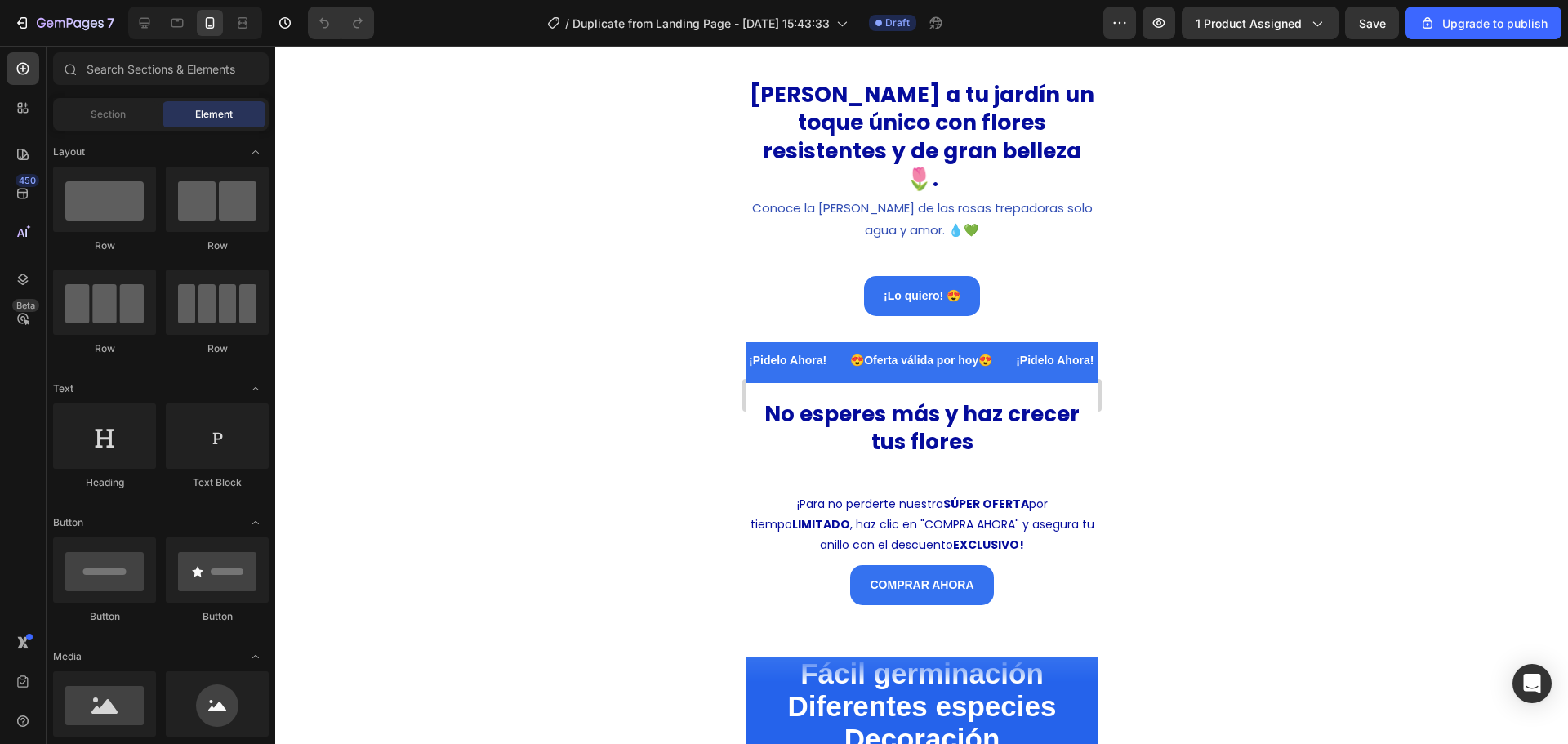
scroll to position [3839, 0]
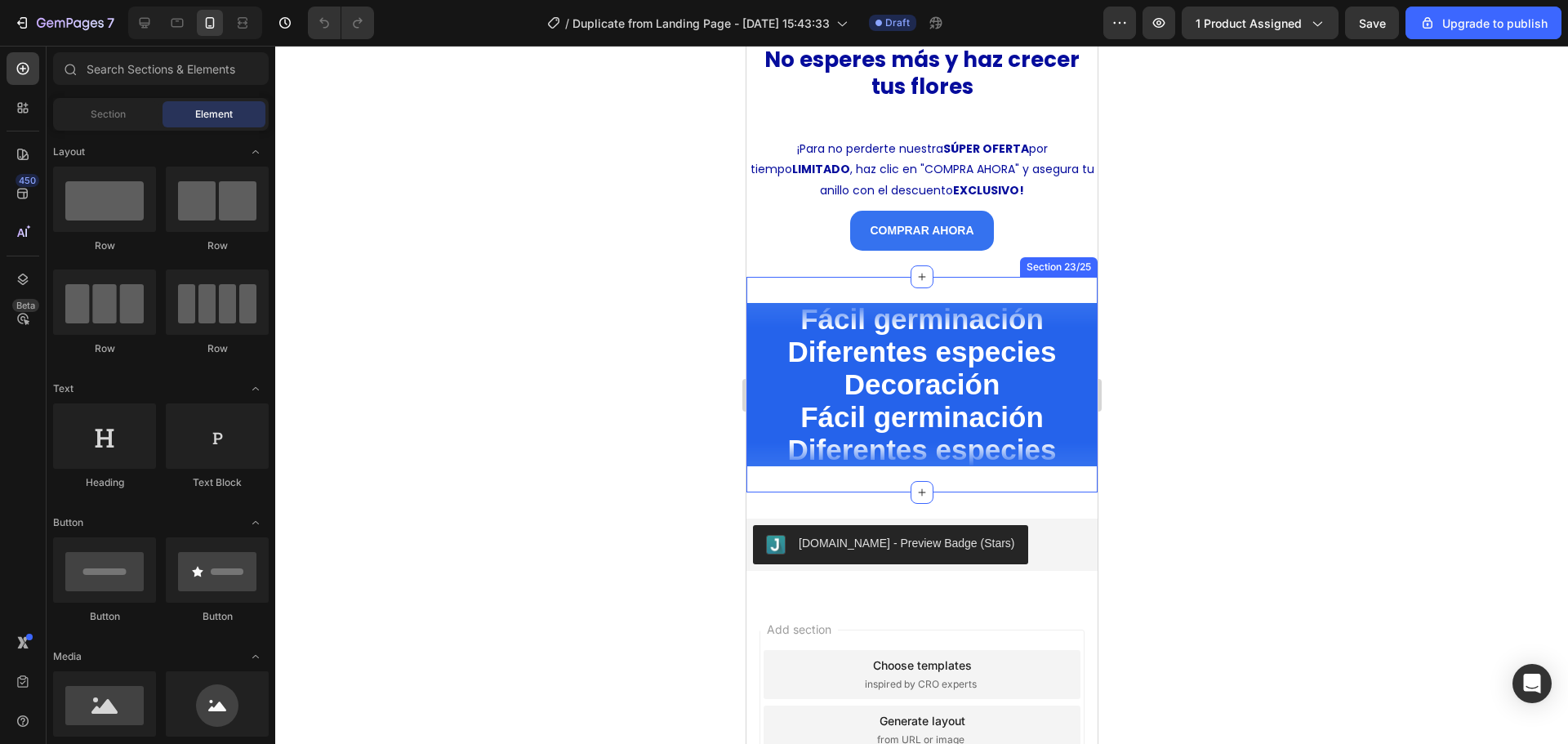
click at [554, 310] on div at bounding box center [922, 394] width 1293 height 698
click at [34, 23] on div "7" at bounding box center [63, 22] width 101 height 20
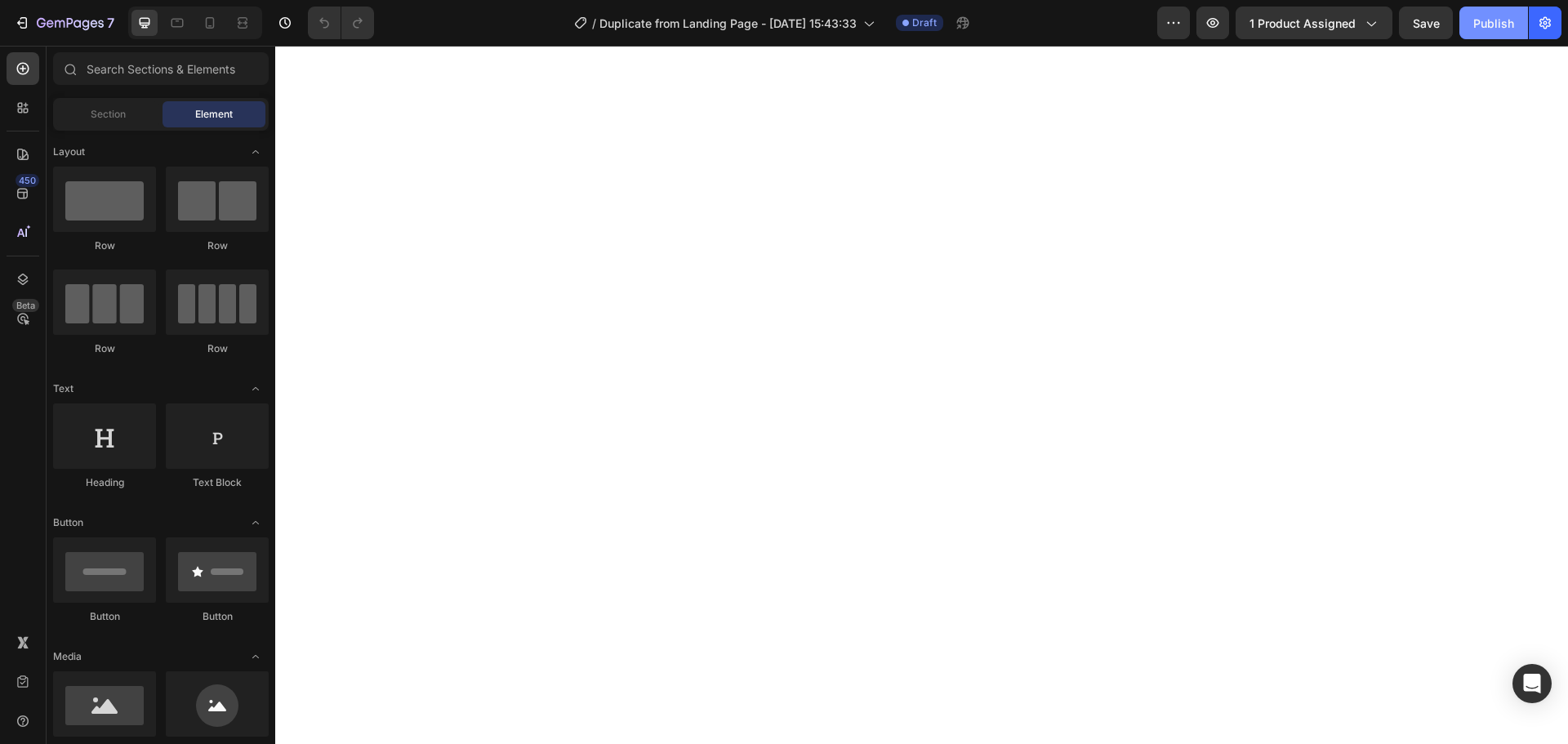
click at [1512, 29] on div "Publish" at bounding box center [1494, 23] width 41 height 18
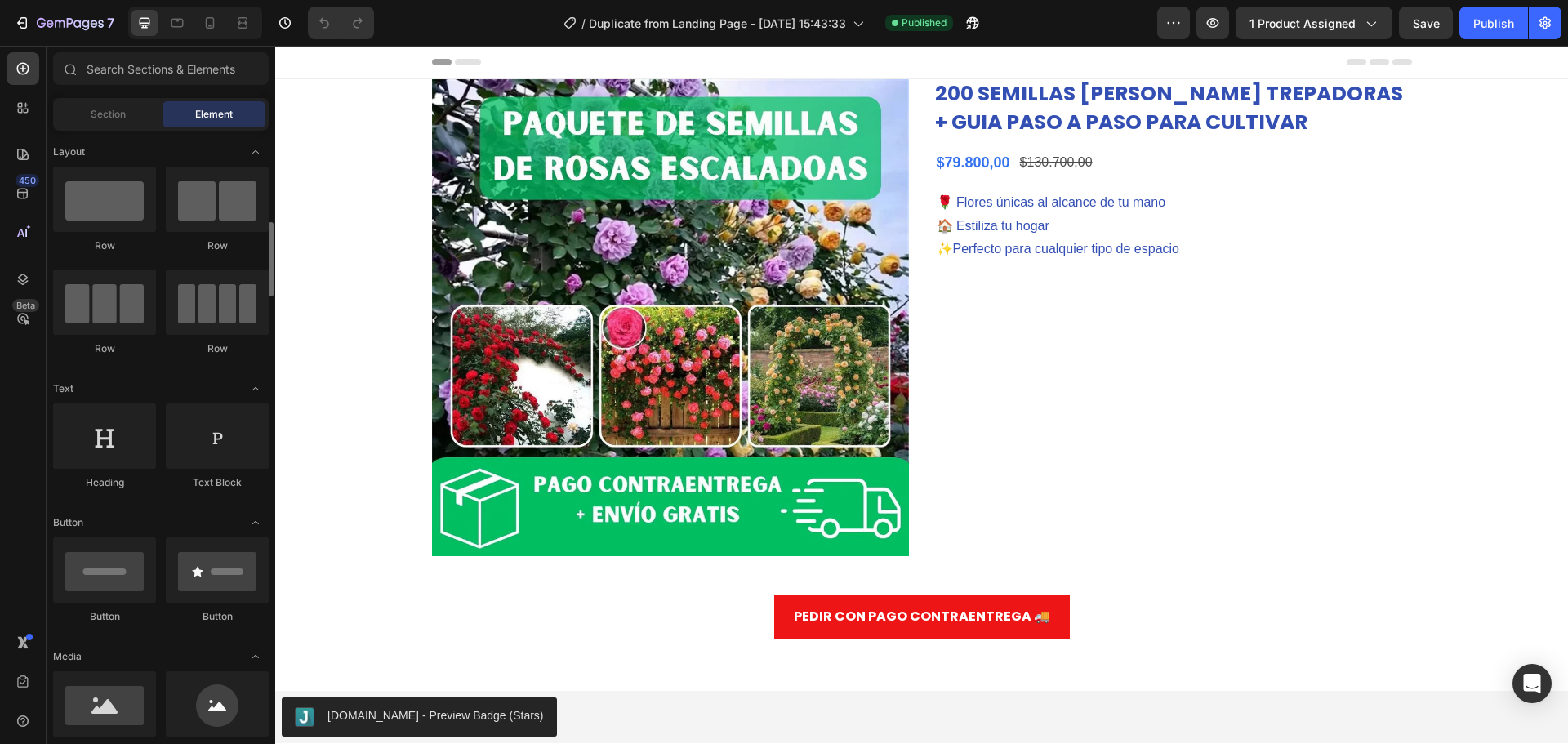
scroll to position [163, 0]
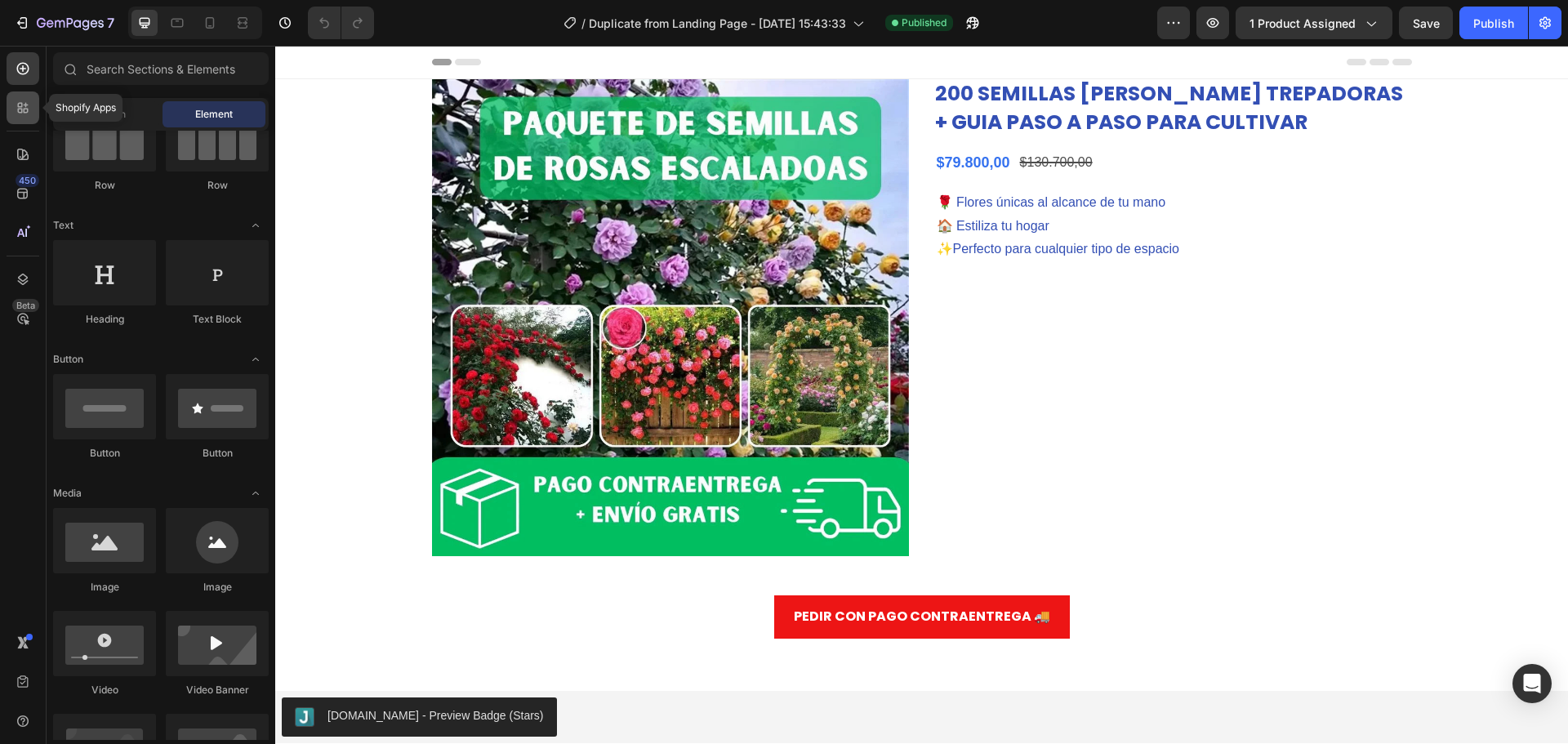
click at [25, 108] on icon at bounding box center [25, 110] width 5 height 5
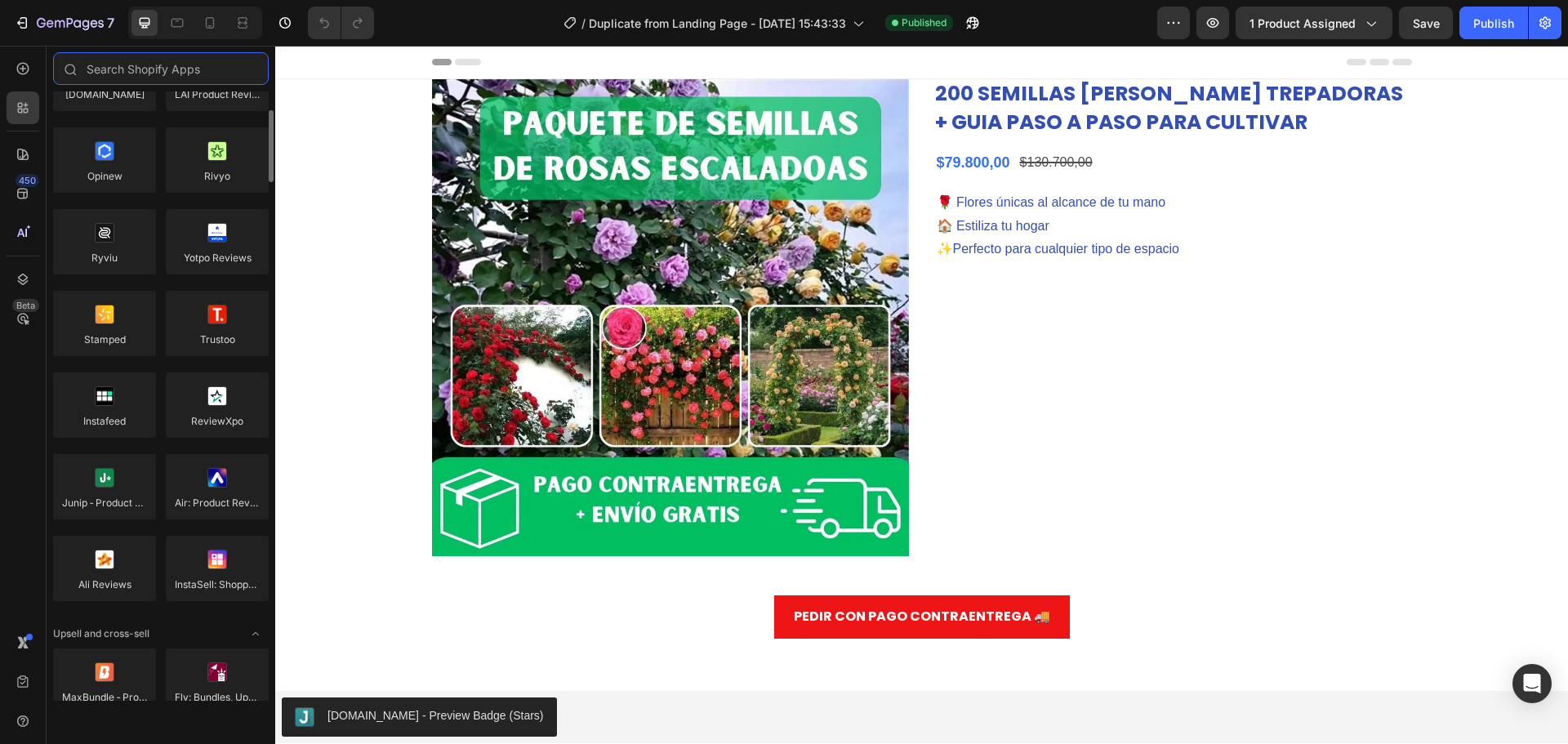
scroll to position [0, 0]
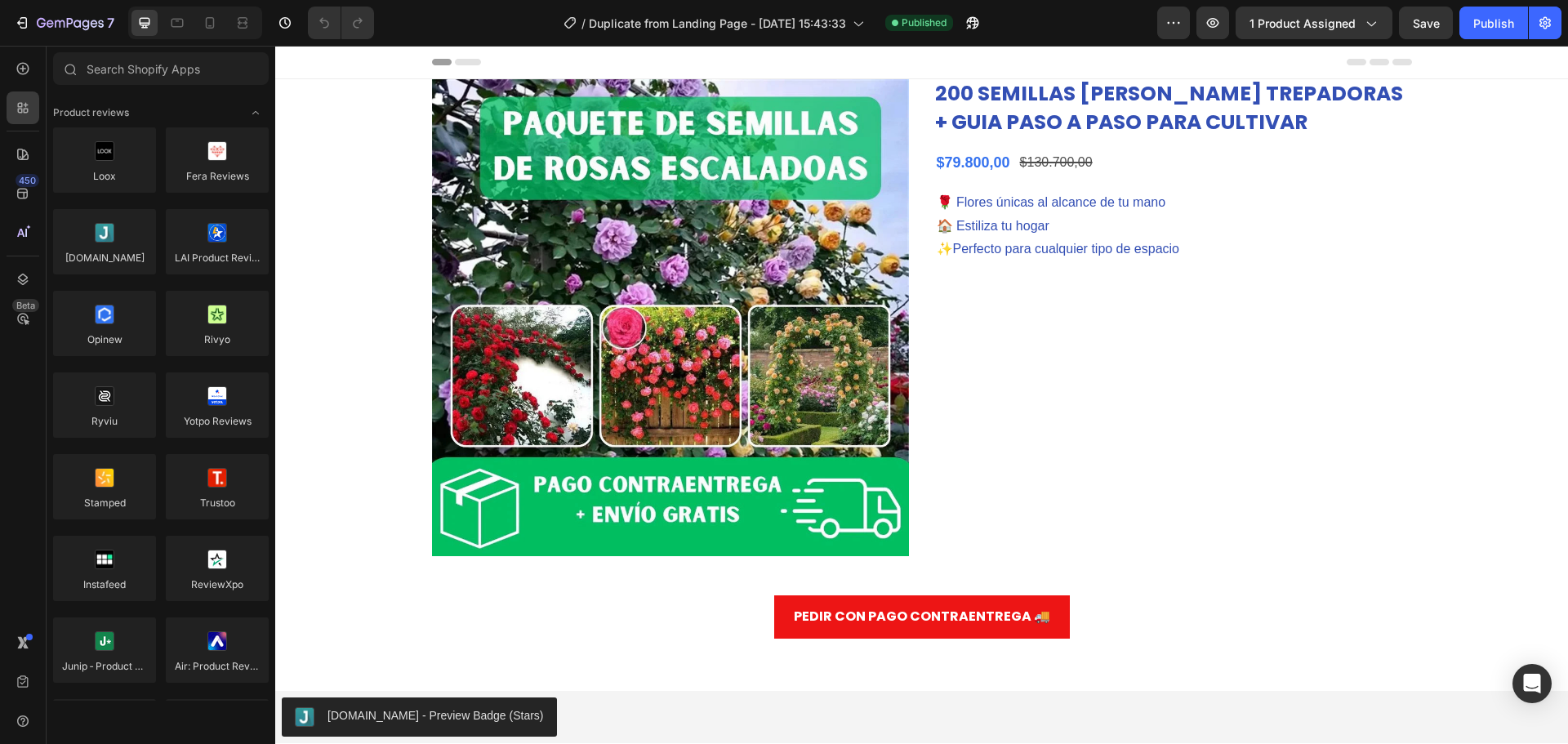
click at [0, 389] on div "450 Beta" at bounding box center [23, 394] width 47 height 698
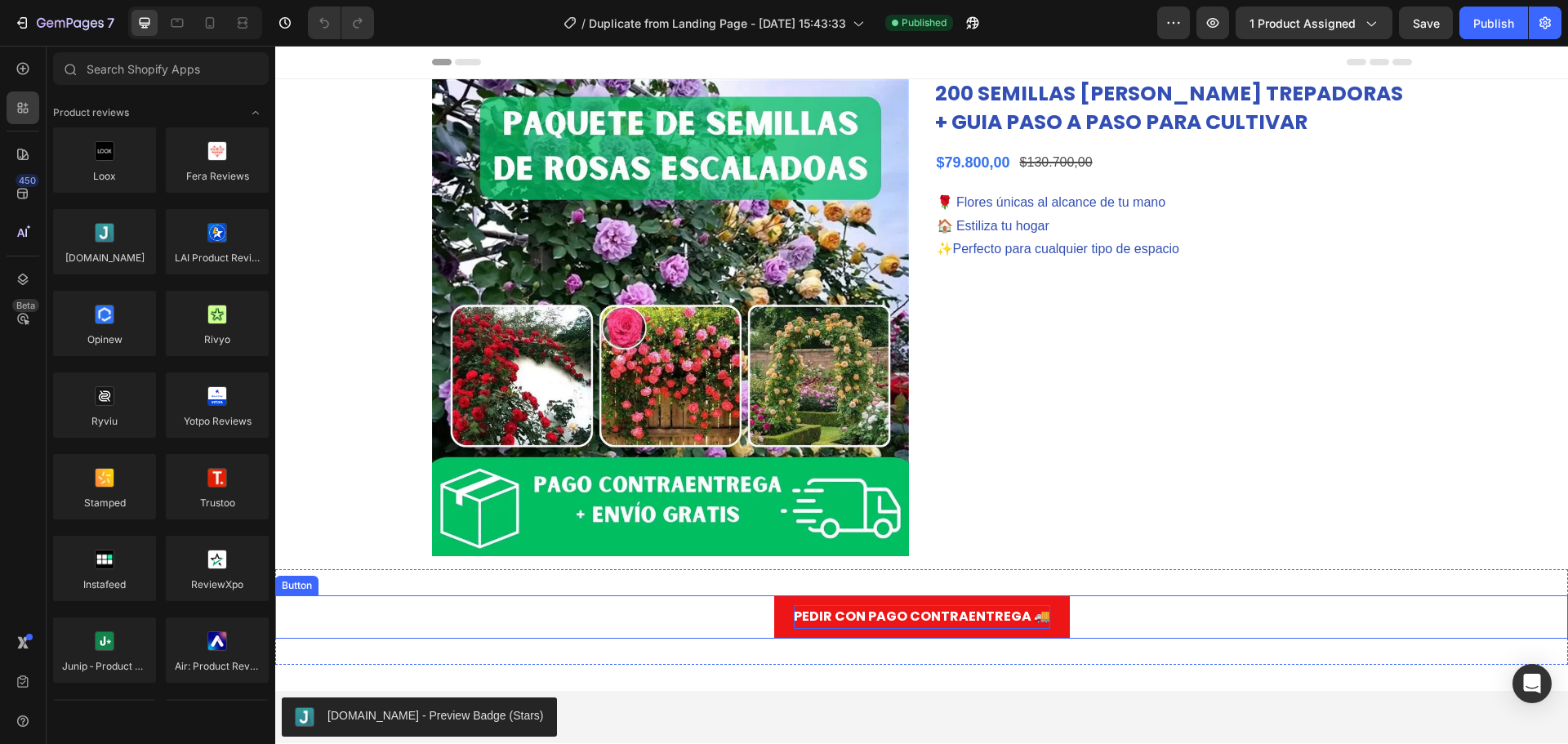
click at [930, 622] on p "PEDIR CON PAGO CONTRAENTREGA 🚚" at bounding box center [922, 617] width 257 height 23
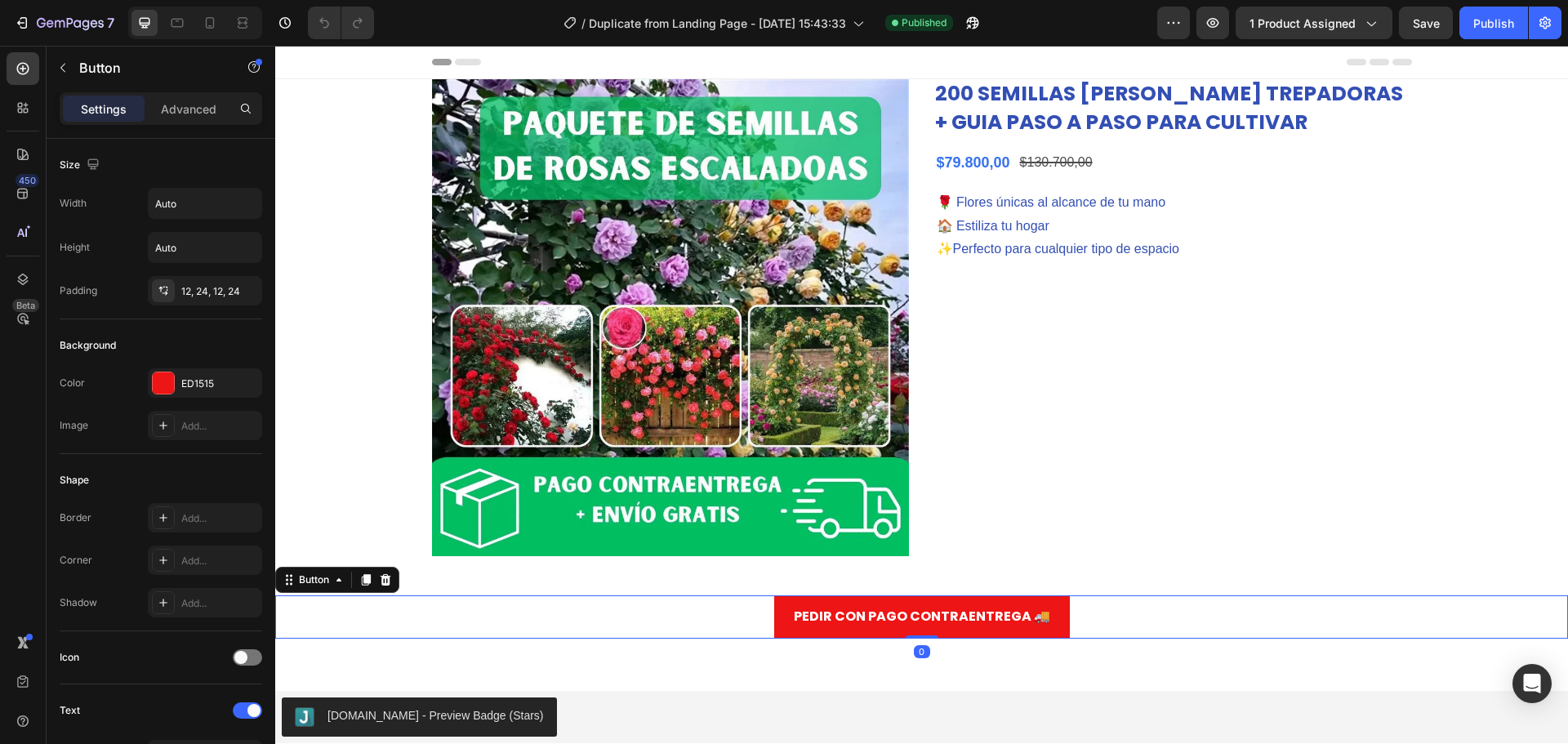
click at [781, 623] on button "PEDIR CON PAGO CONTRAENTREGA 🚚" at bounding box center [922, 617] width 296 height 43
click at [177, 111] on p "Advanced" at bounding box center [188, 109] width 56 height 18
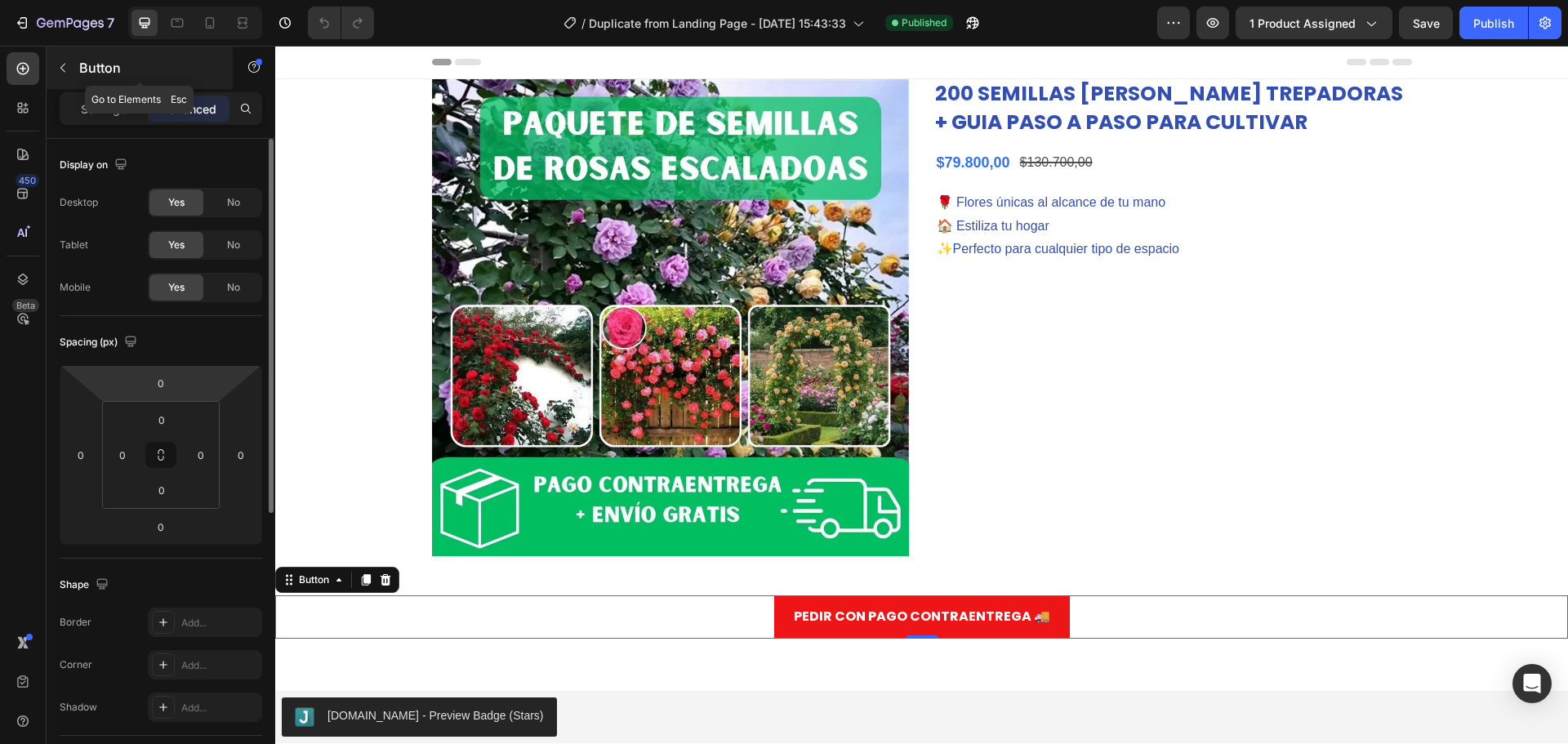
click at [74, 67] on button "button" at bounding box center [62, 67] width 26 height 26
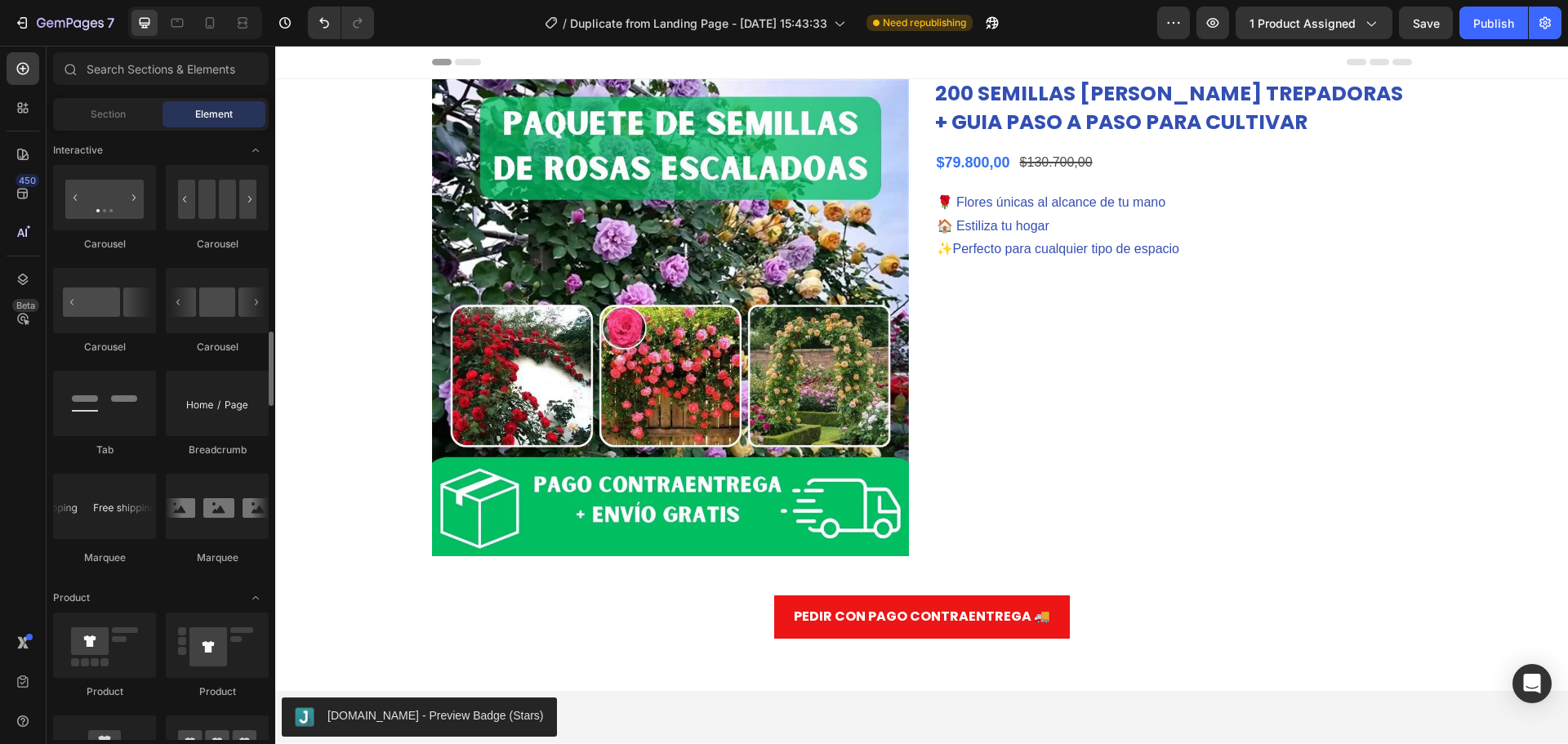
scroll to position [1797, 0]
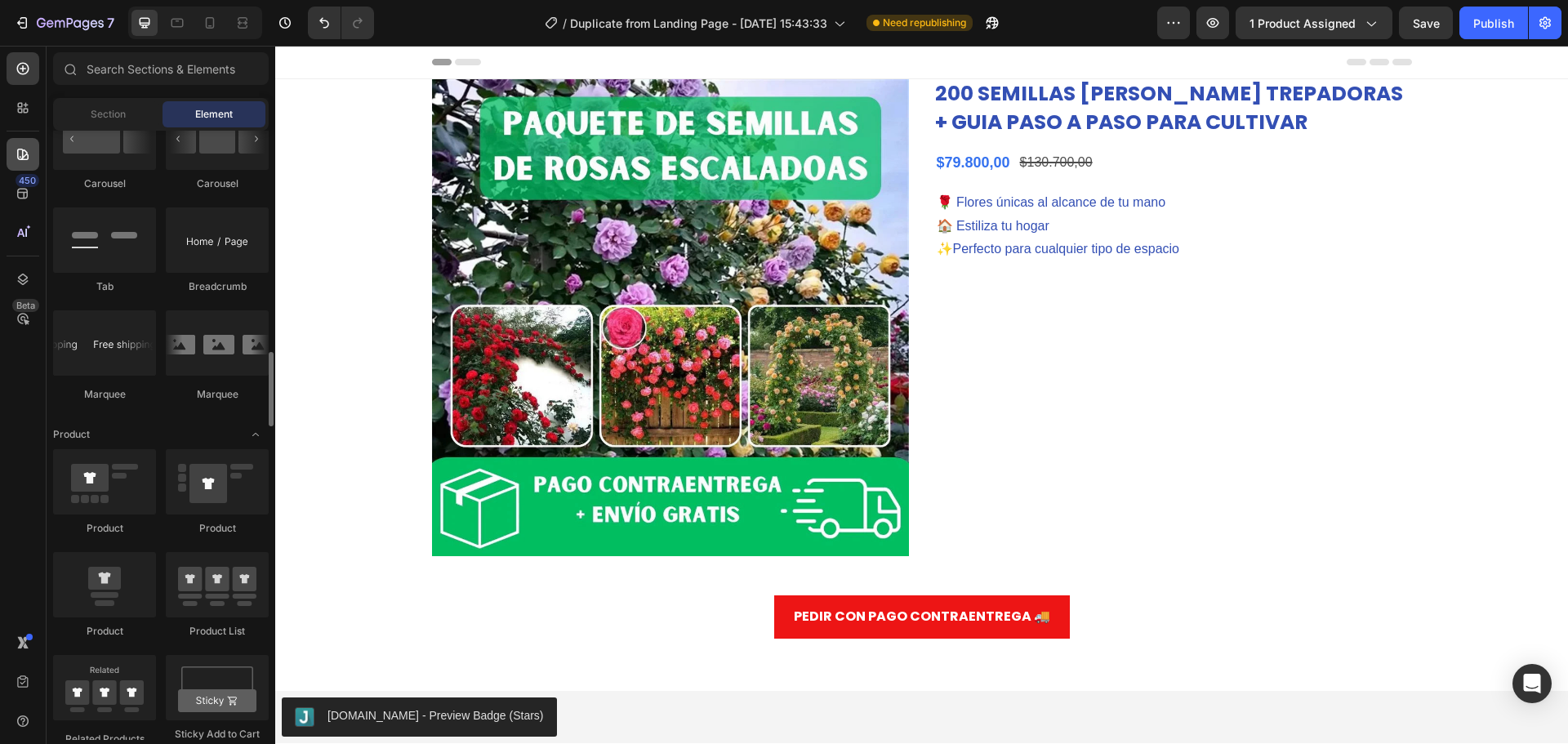
click at [37, 155] on div at bounding box center [22, 153] width 32 height 32
click at [29, 151] on icon at bounding box center [22, 154] width 17 height 17
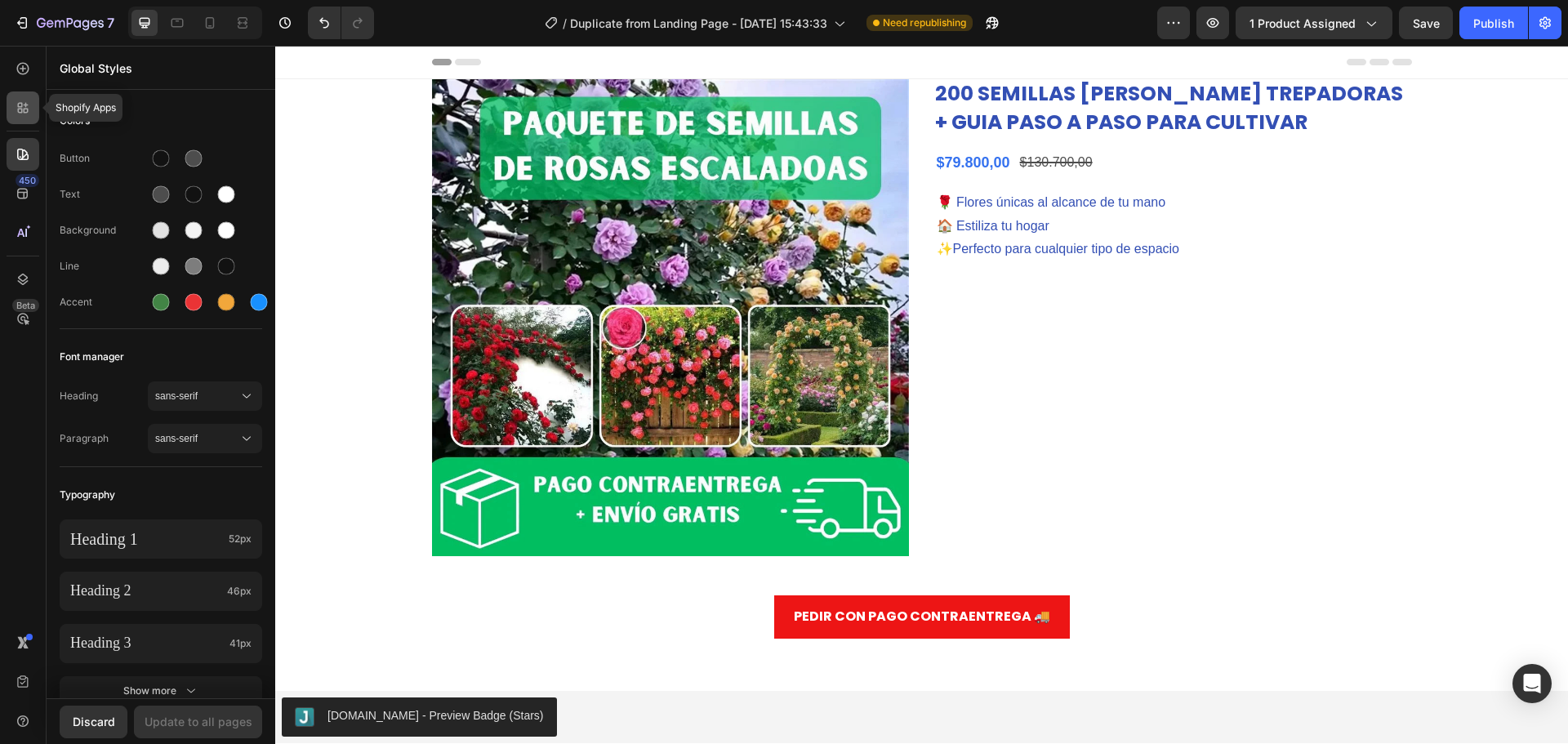
click at [20, 121] on div at bounding box center [22, 107] width 32 height 32
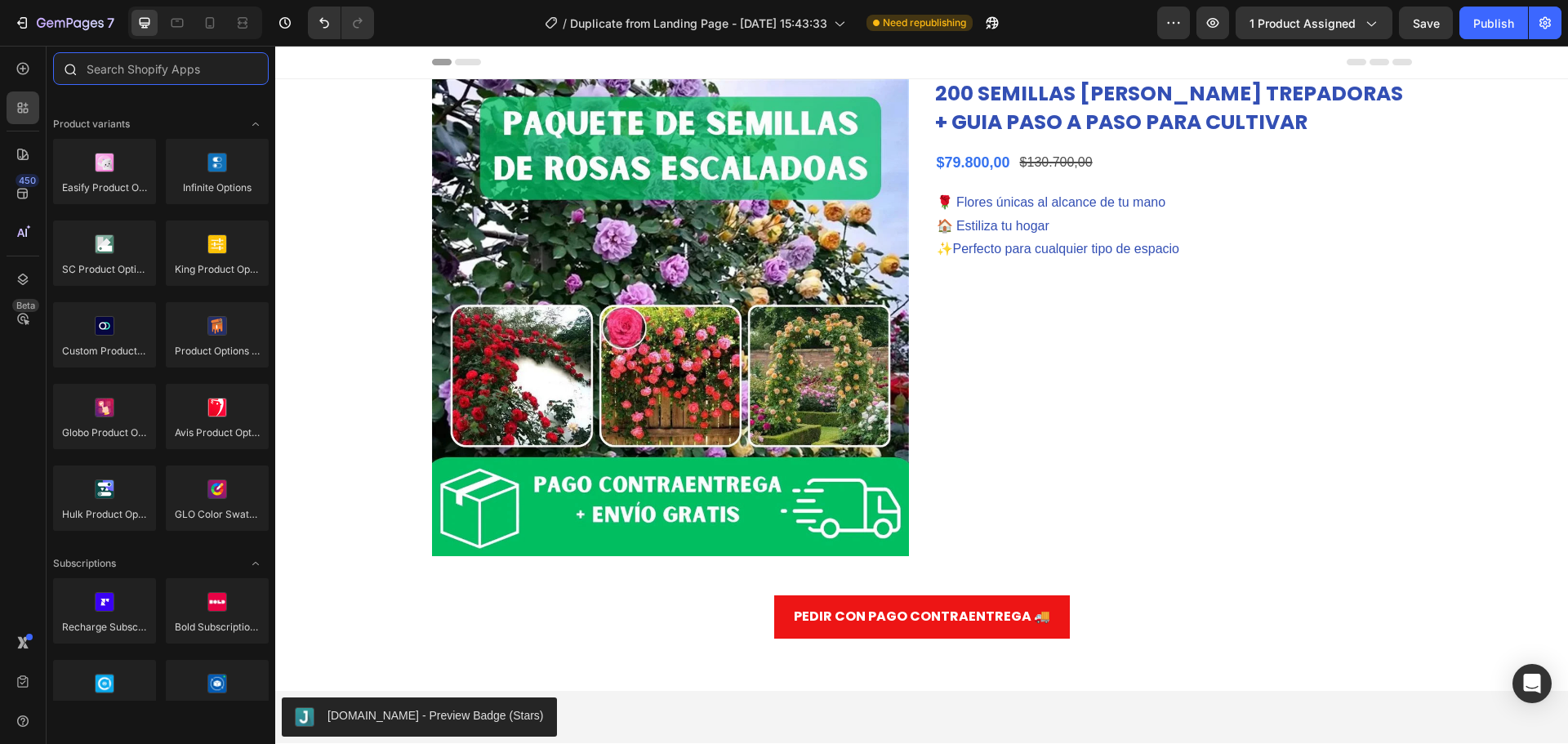
click at [157, 75] on input "text" at bounding box center [160, 68] width 216 height 32
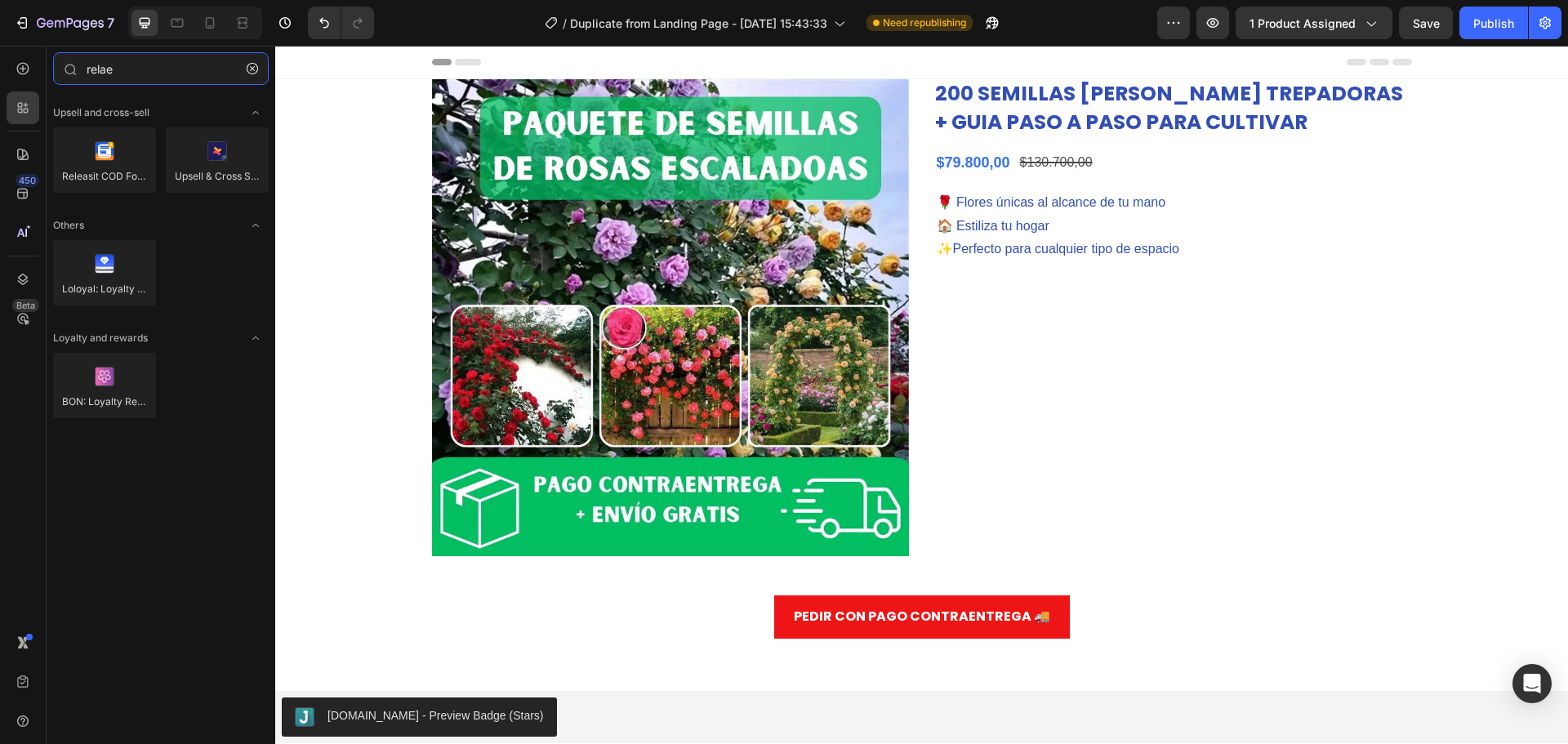
type input "relae"
click at [120, 167] on div at bounding box center [103, 160] width 103 height 65
click at [92, 173] on div at bounding box center [103, 160] width 103 height 65
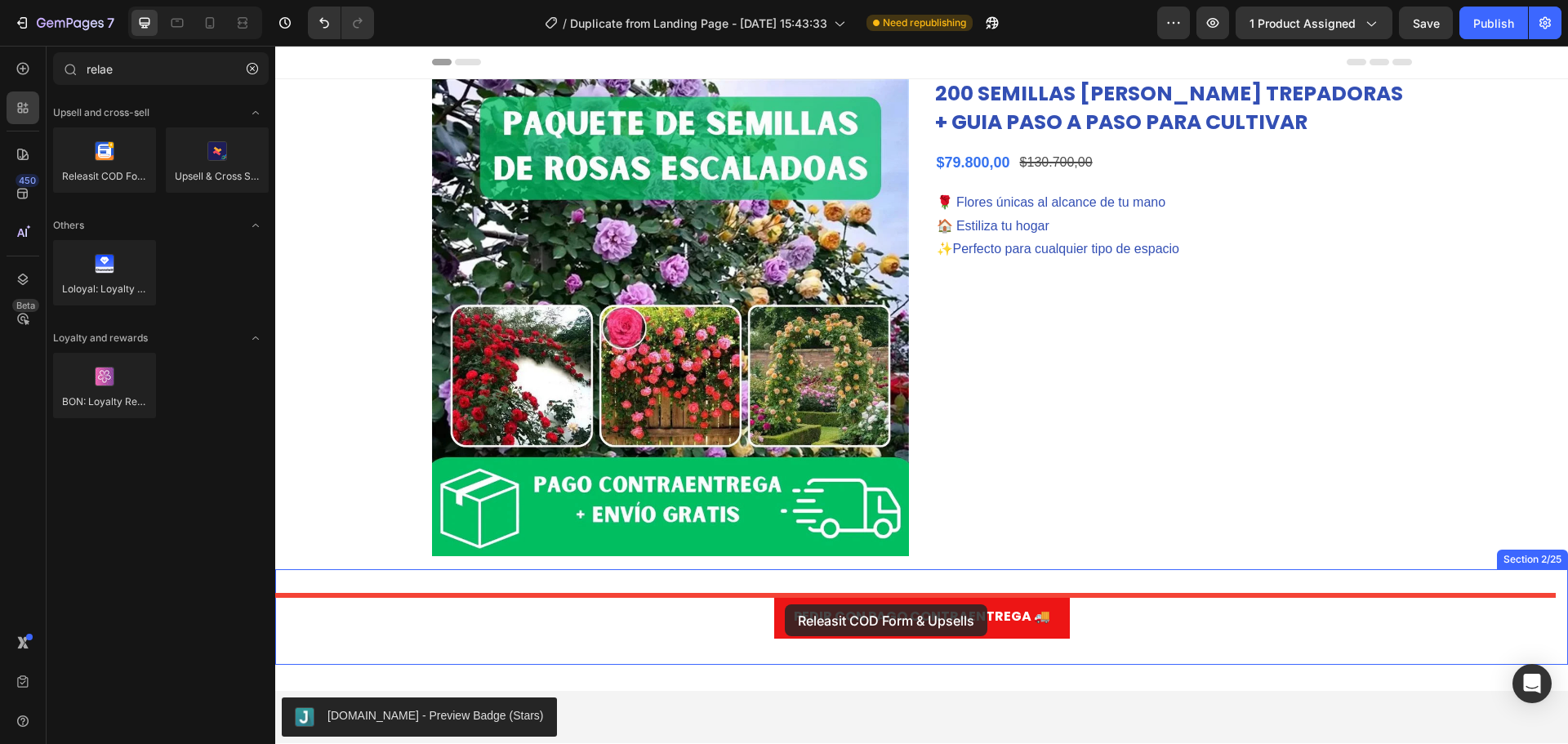
drag, startPoint x: 372, startPoint y: 197, endPoint x: 785, endPoint y: 604, distance: 579.8
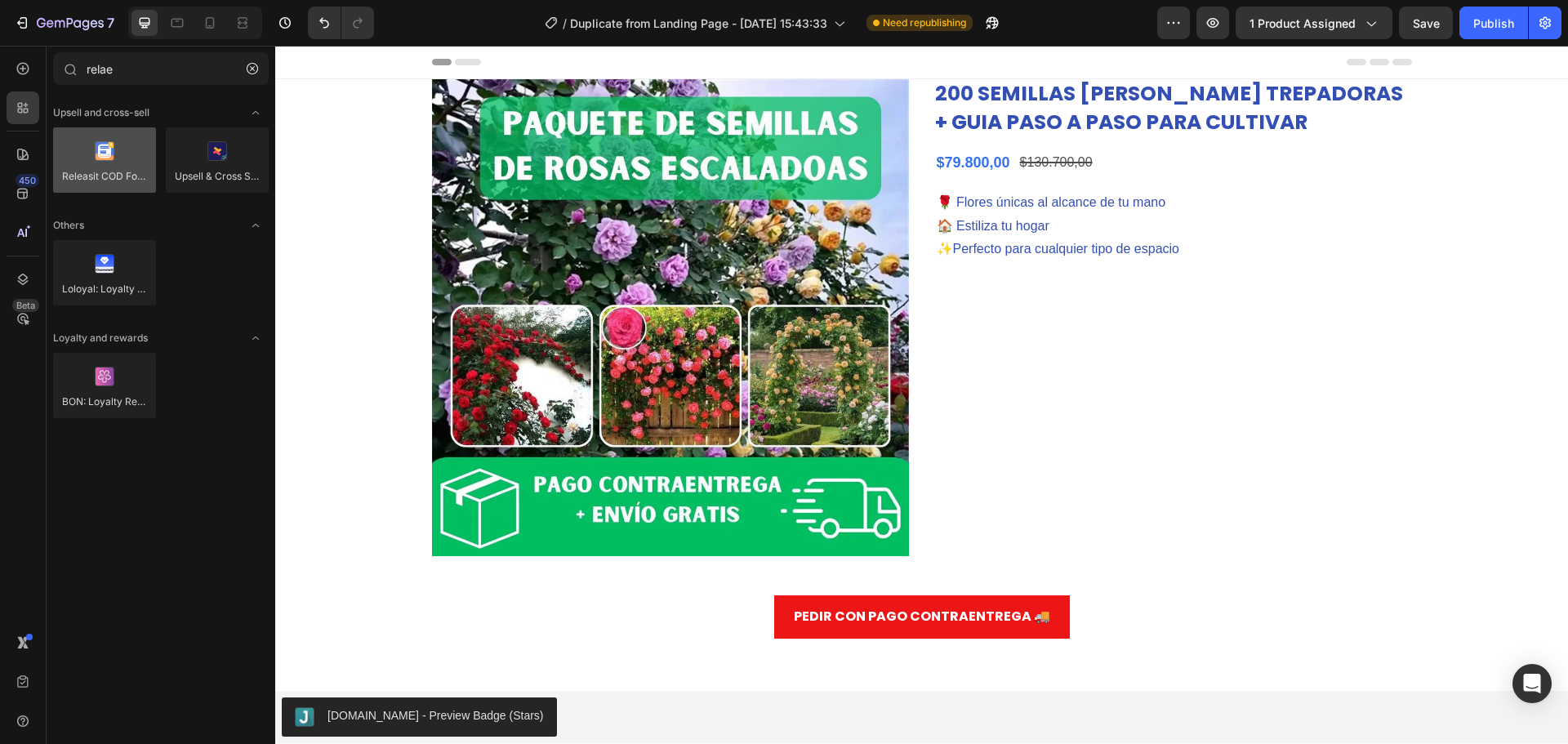
click at [105, 160] on div at bounding box center [103, 160] width 103 height 65
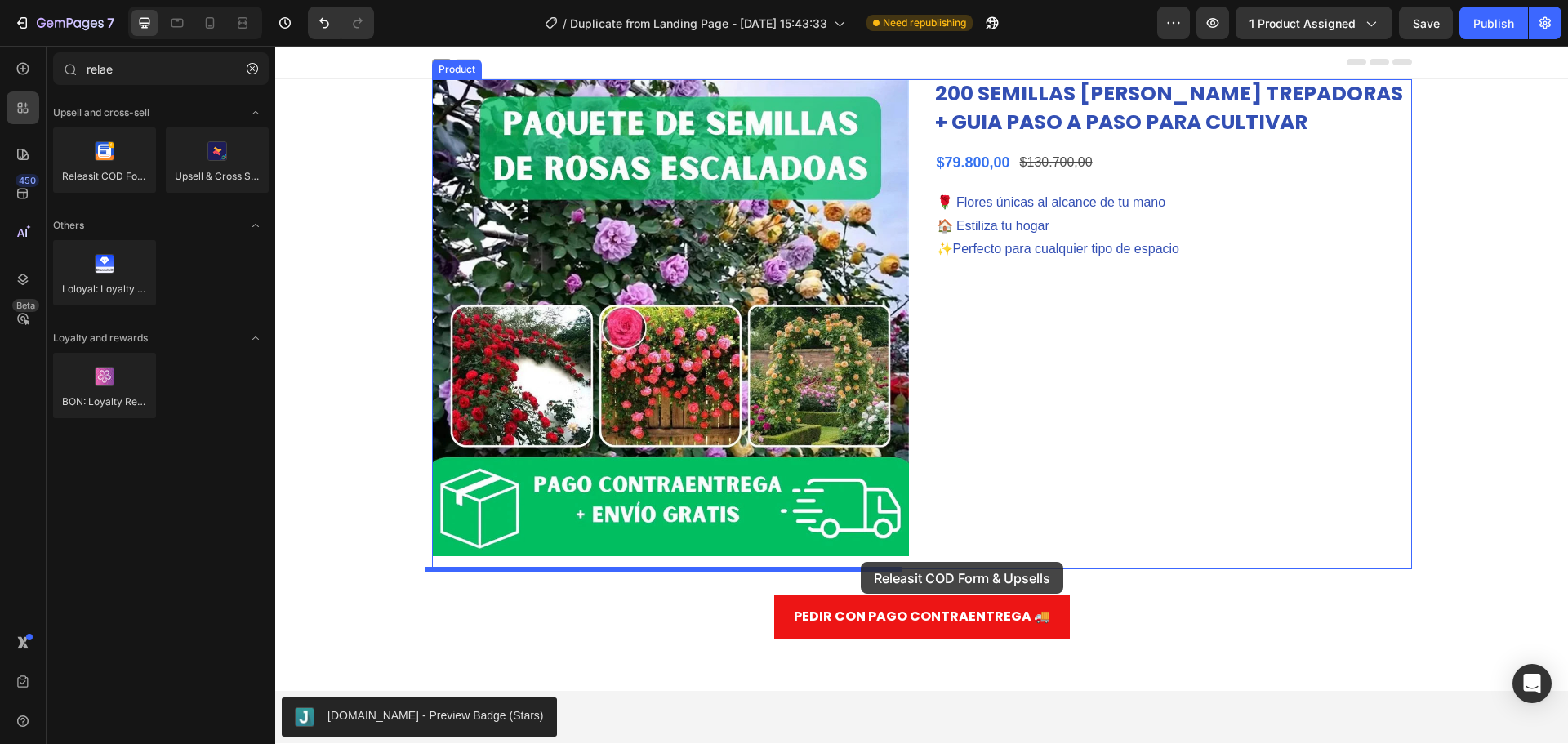
drag, startPoint x: 291, startPoint y: 277, endPoint x: 861, endPoint y: 562, distance: 637.3
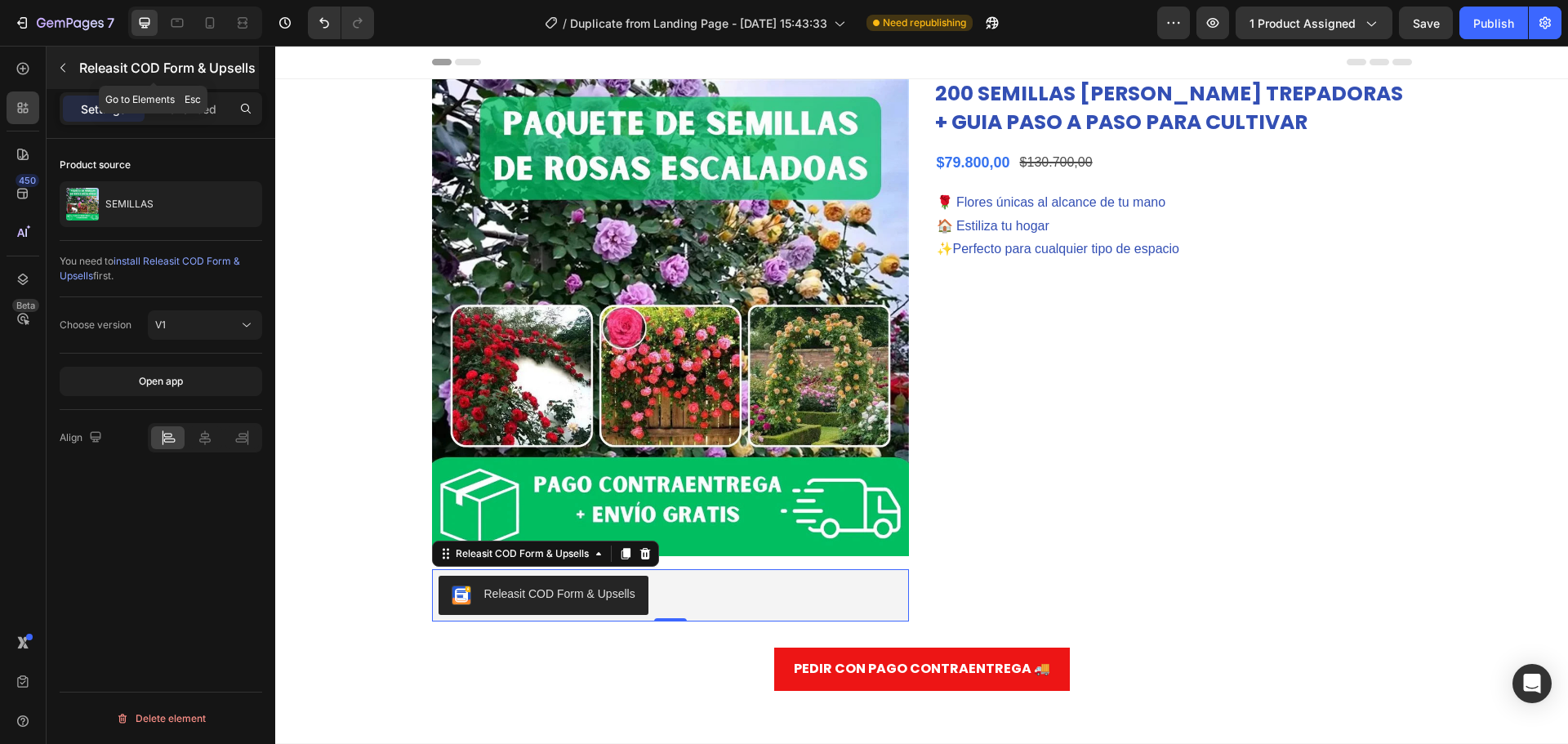
click at [62, 69] on icon "button" at bounding box center [62, 67] width 5 height 9
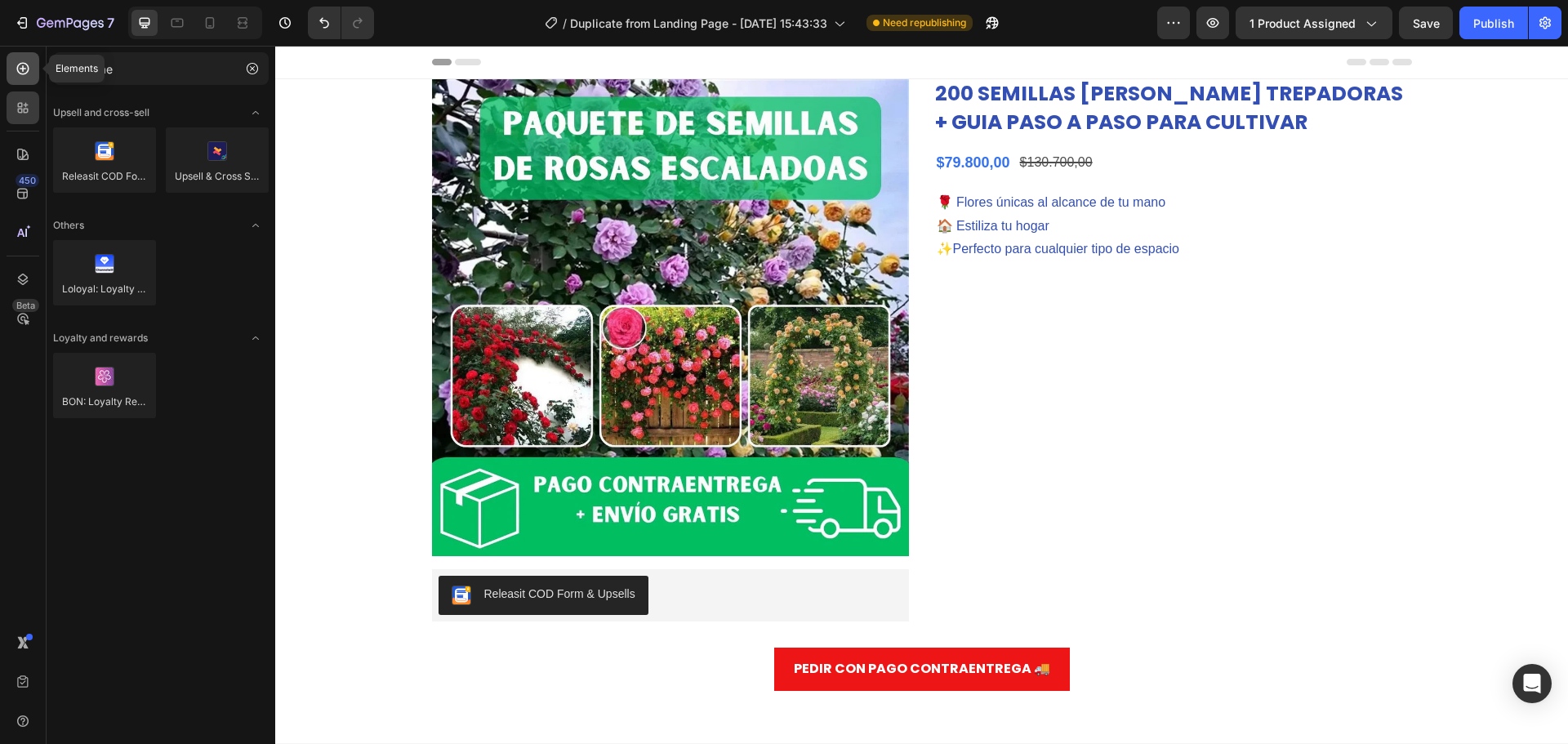
click at [28, 72] on icon at bounding box center [22, 68] width 17 height 17
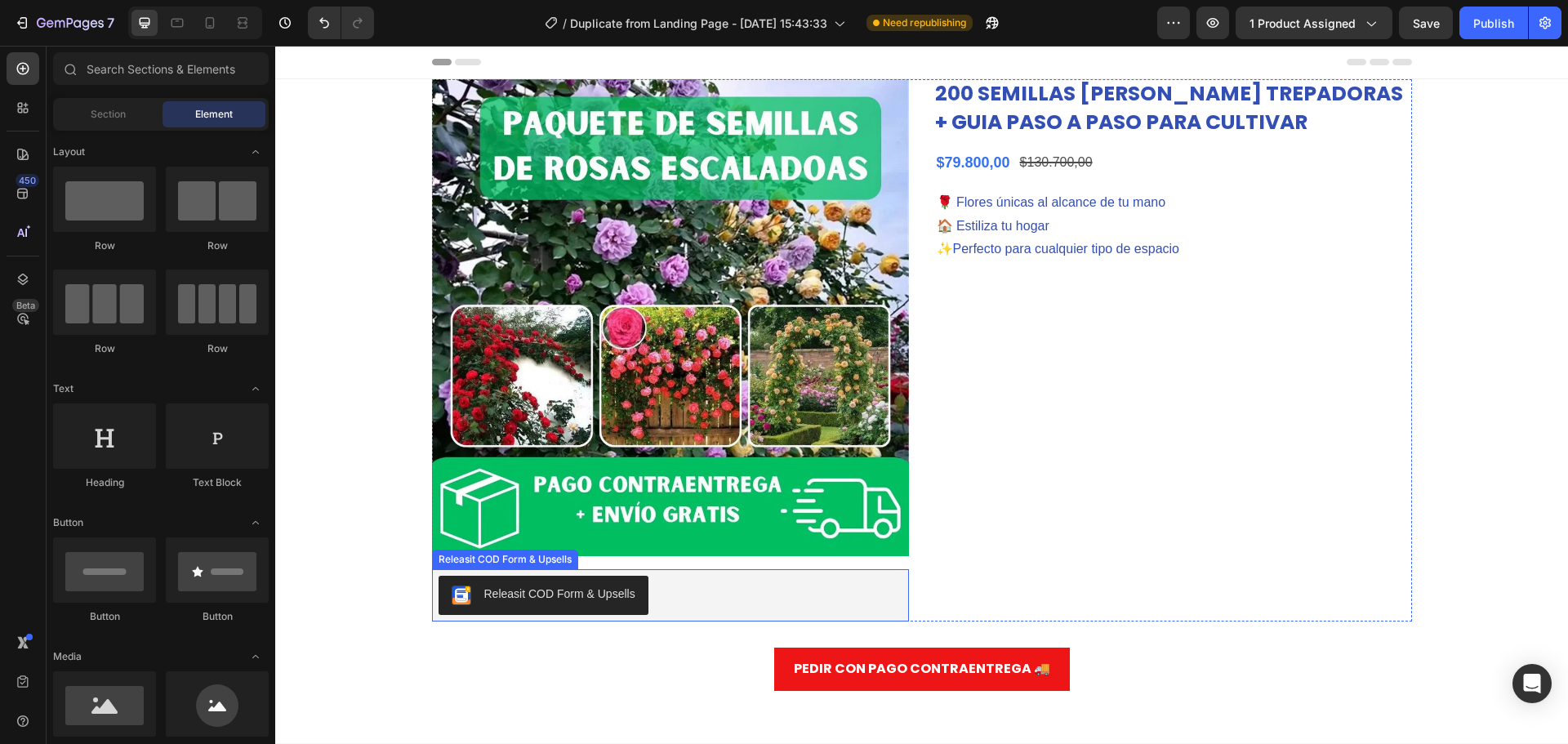
click at [544, 594] on div "Releasit COD Form & Upsells" at bounding box center [559, 595] width 151 height 18
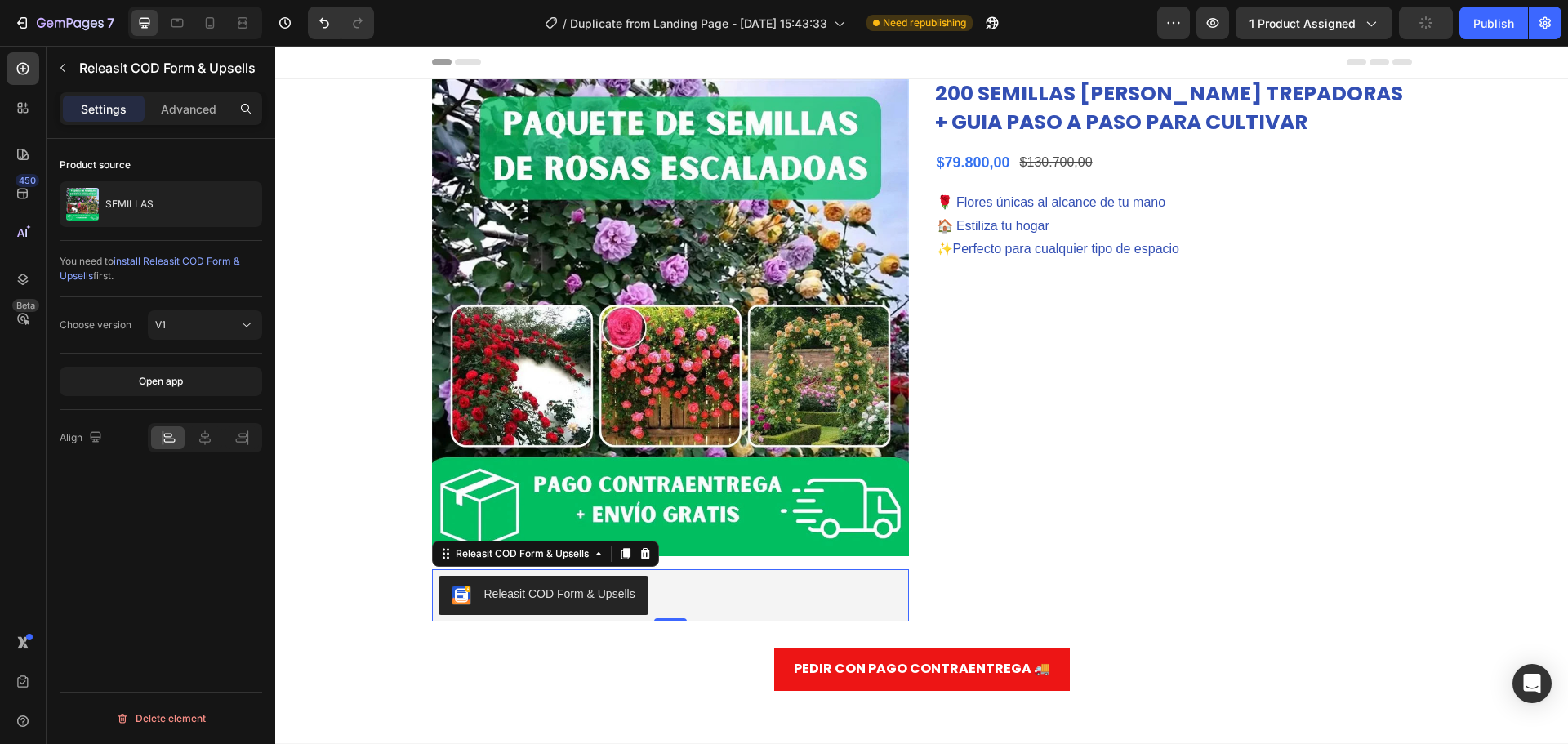
click at [507, 599] on div "Releasit COD Form & Upsells" at bounding box center [559, 595] width 151 height 18
click at [209, 22] on icon at bounding box center [210, 22] width 17 height 17
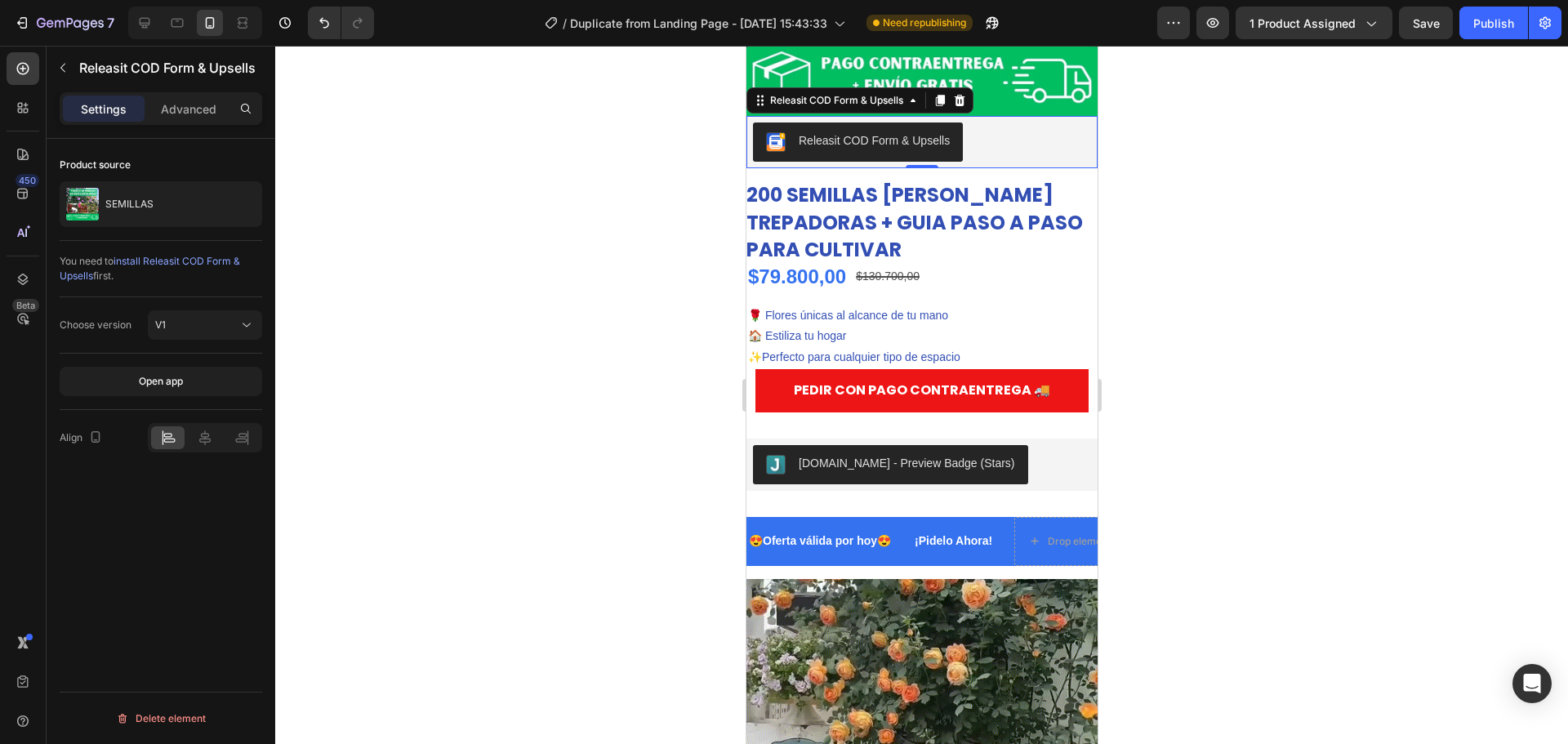
scroll to position [315, 0]
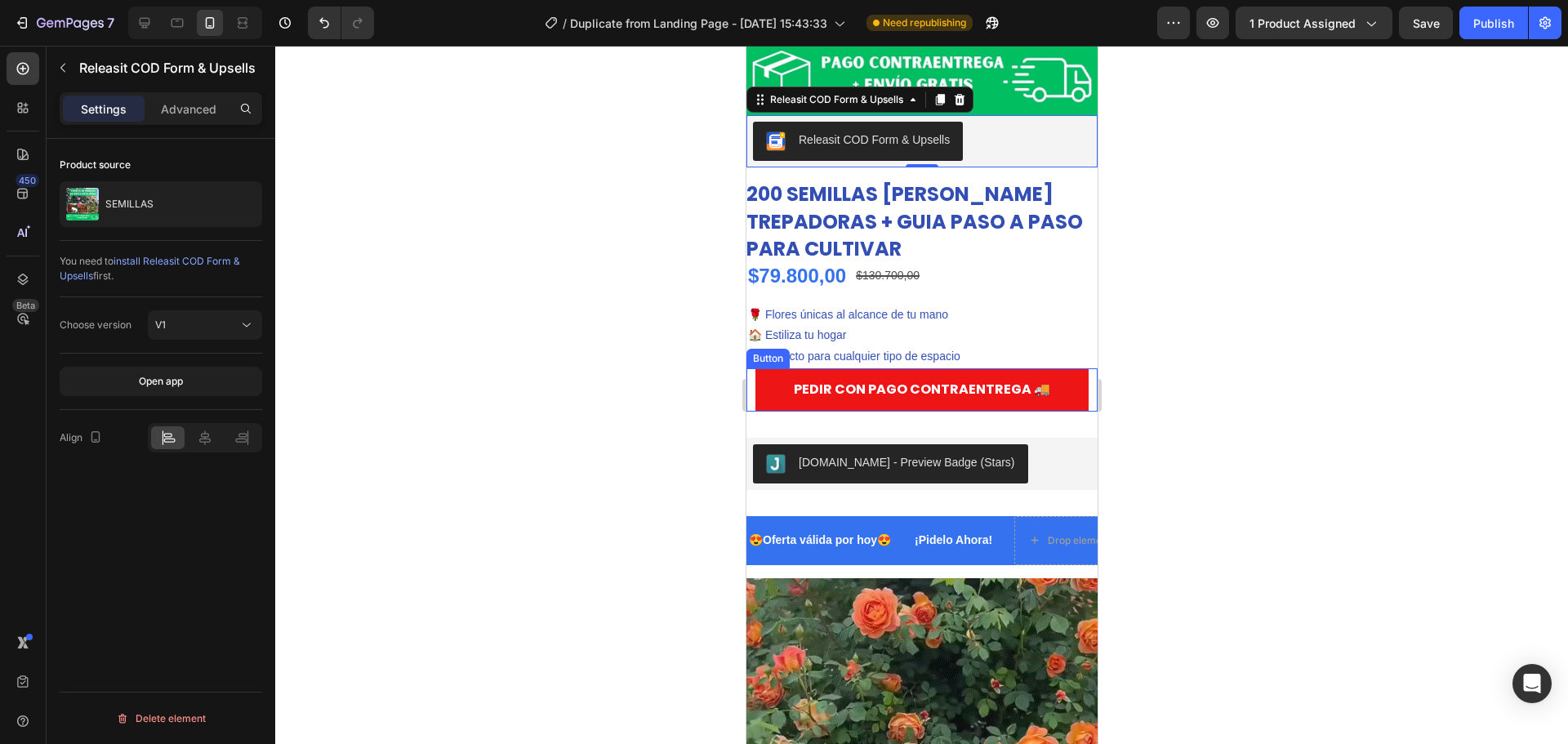
click at [767, 375] on button "PEDIR CON PAGO CONTRAENTREGA 🚚" at bounding box center [922, 390] width 334 height 43
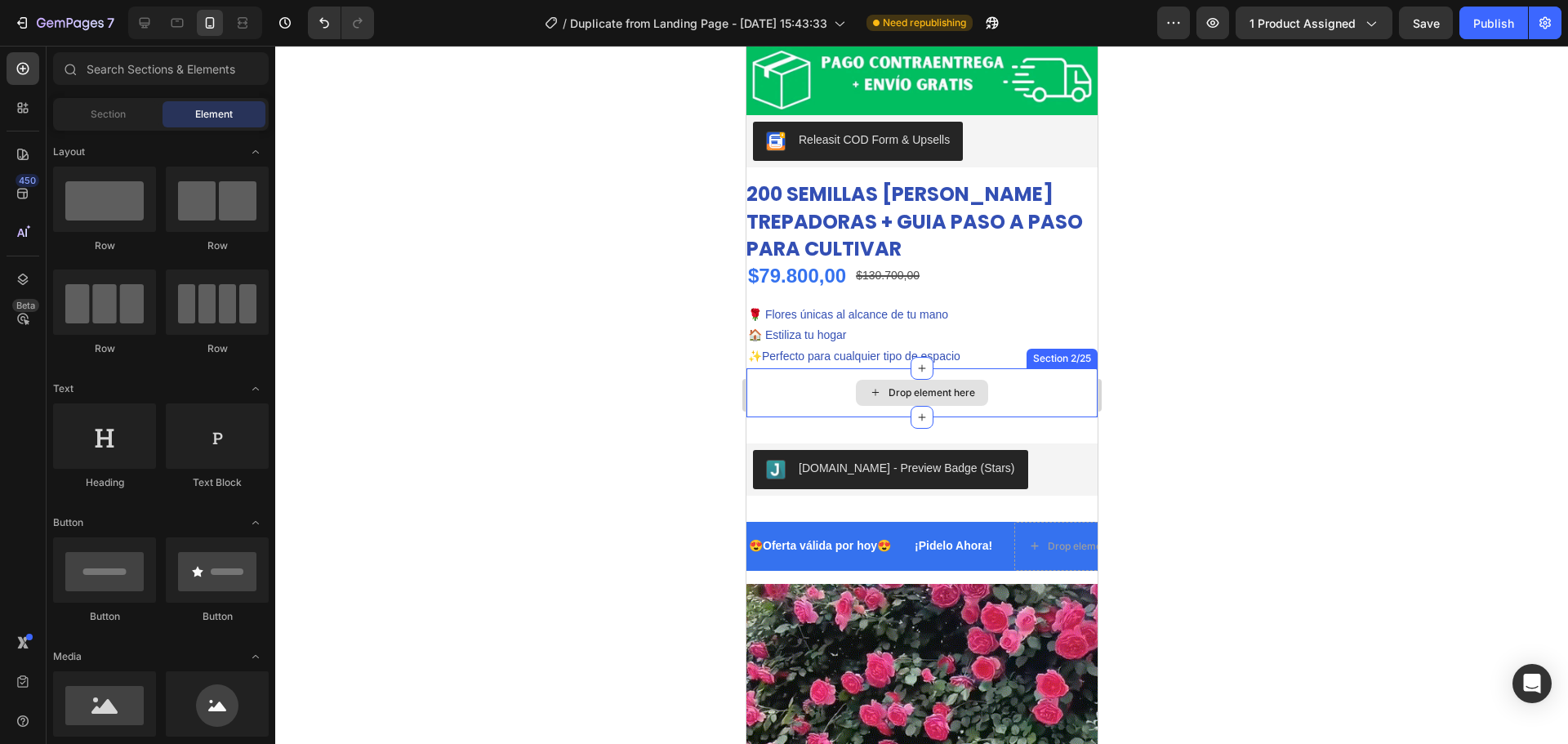
click at [771, 378] on div "Drop element here" at bounding box center [922, 393] width 351 height 49
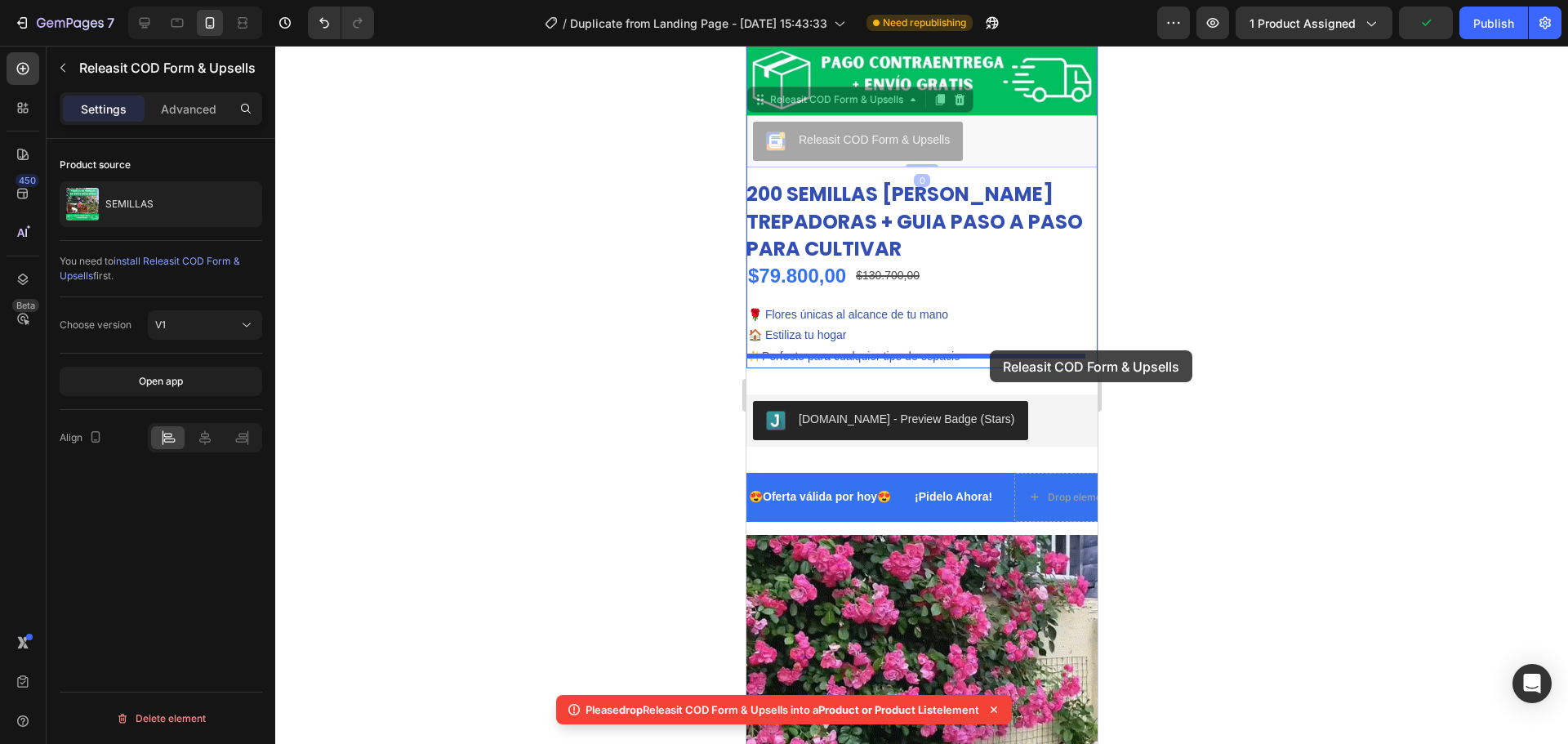
drag, startPoint x: 1012, startPoint y: 142, endPoint x: 989, endPoint y: 351, distance: 210.3
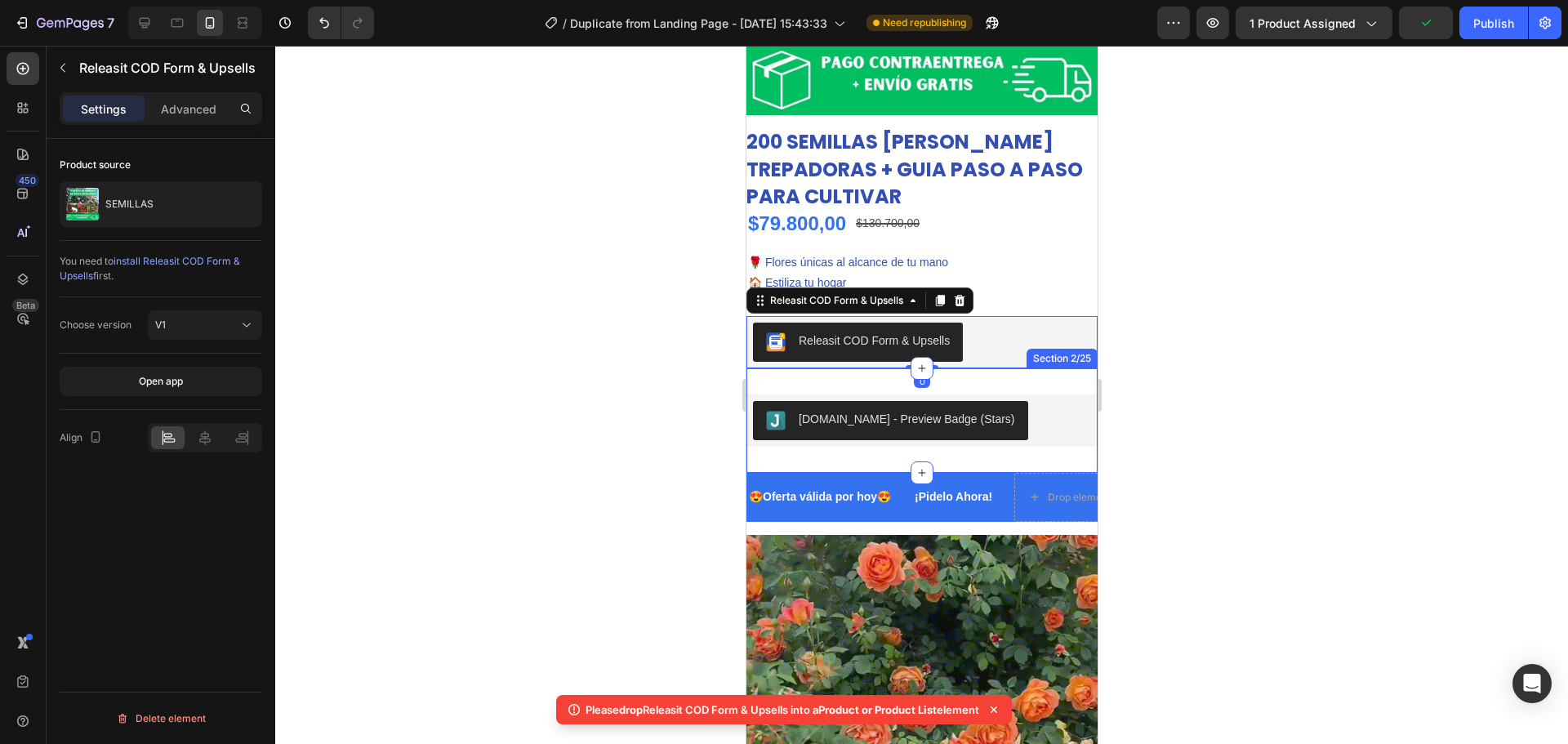
click at [1191, 308] on div at bounding box center [922, 394] width 1293 height 698
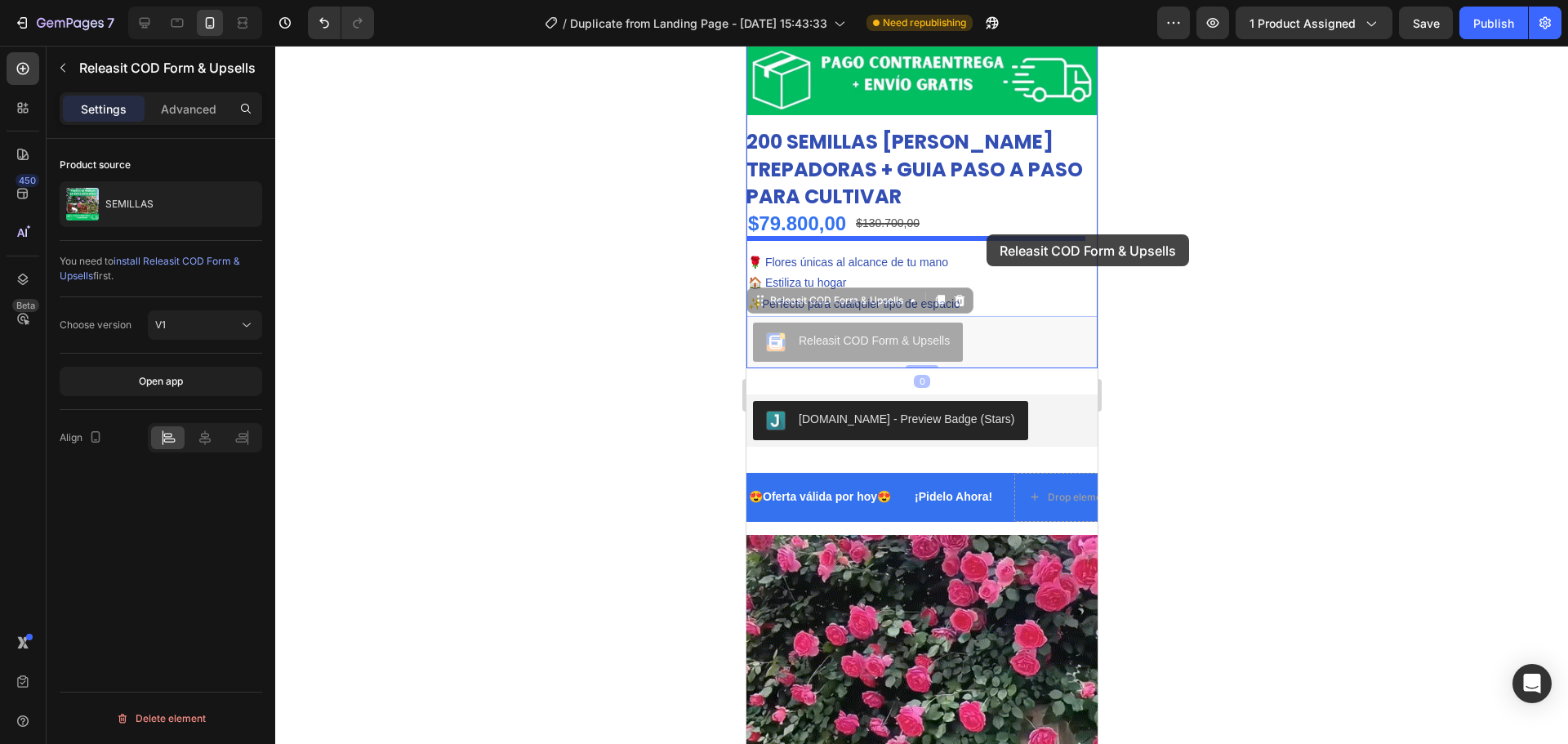
drag, startPoint x: 1000, startPoint y: 313, endPoint x: 986, endPoint y: 234, distance: 80.2
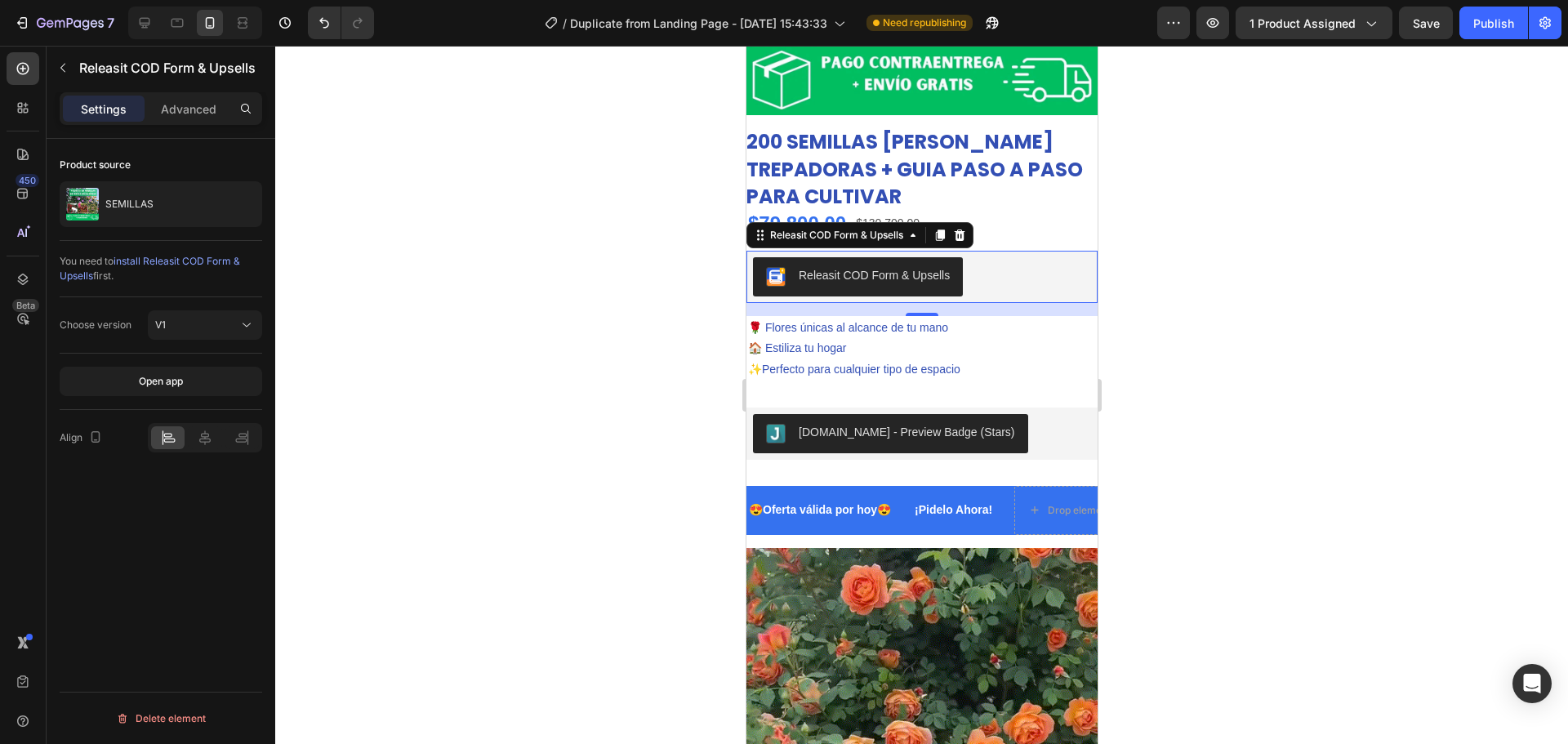
click at [1210, 253] on div at bounding box center [922, 394] width 1293 height 698
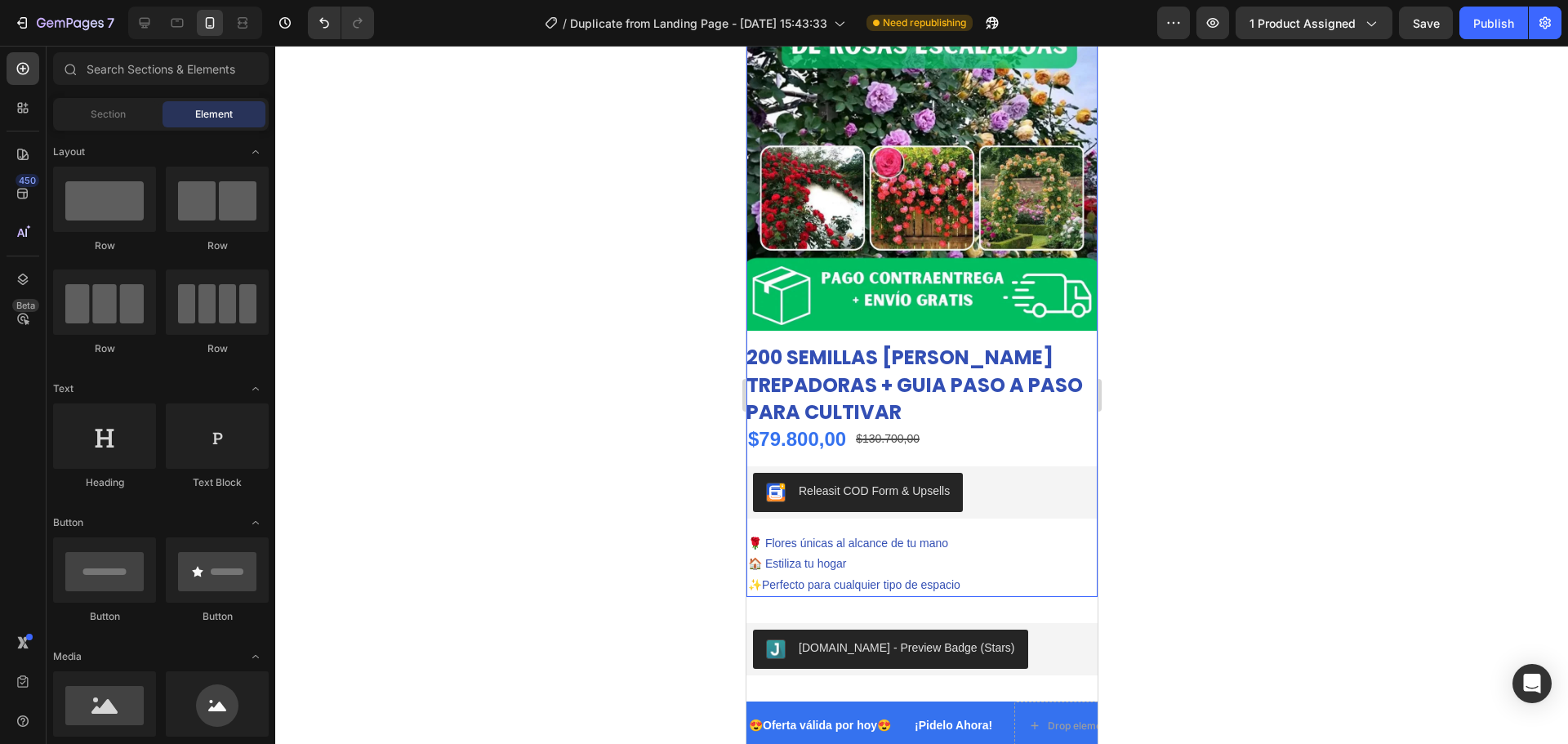
scroll to position [70, 0]
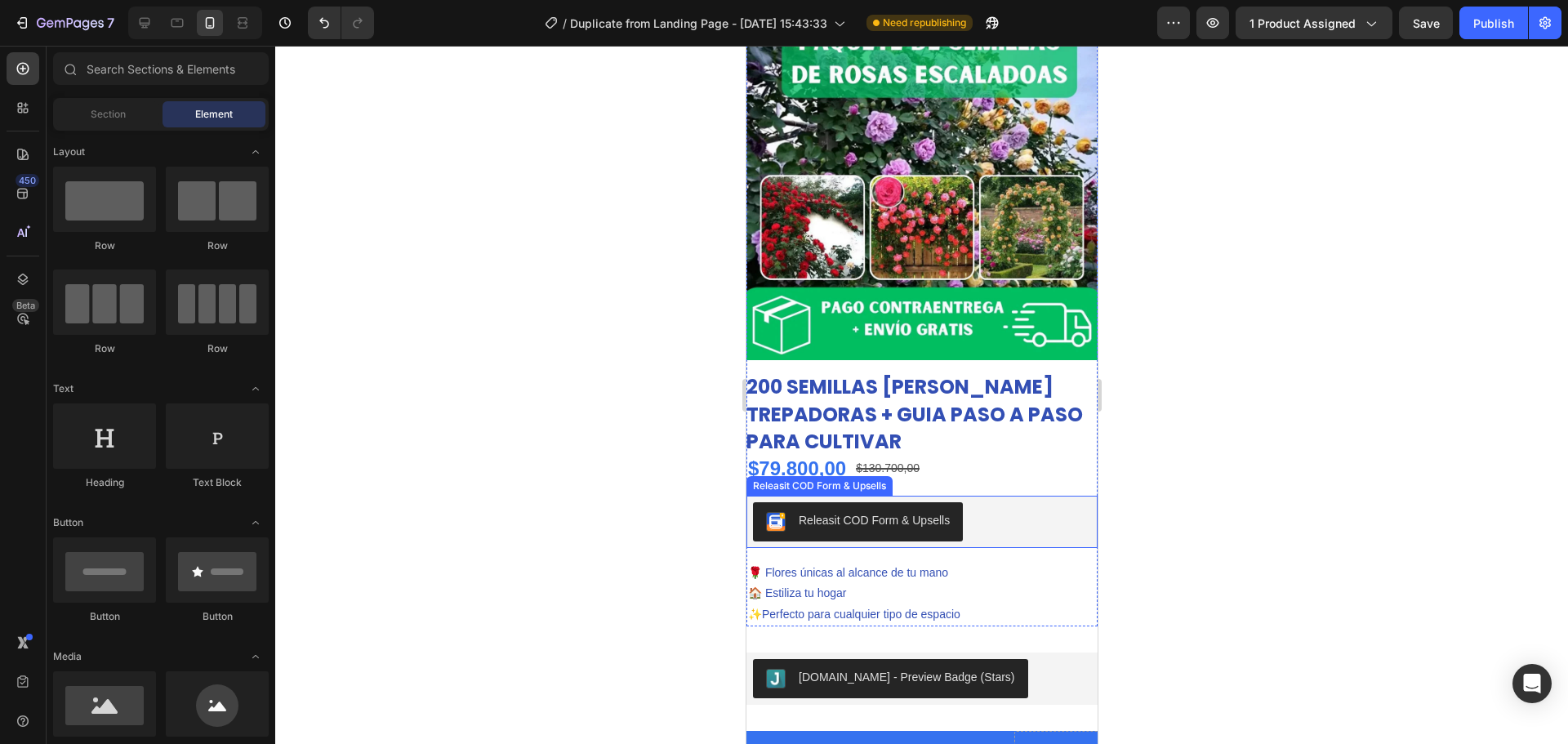
click at [992, 504] on div "Releasit COD Form & Upsells" at bounding box center [921, 521] width 338 height 39
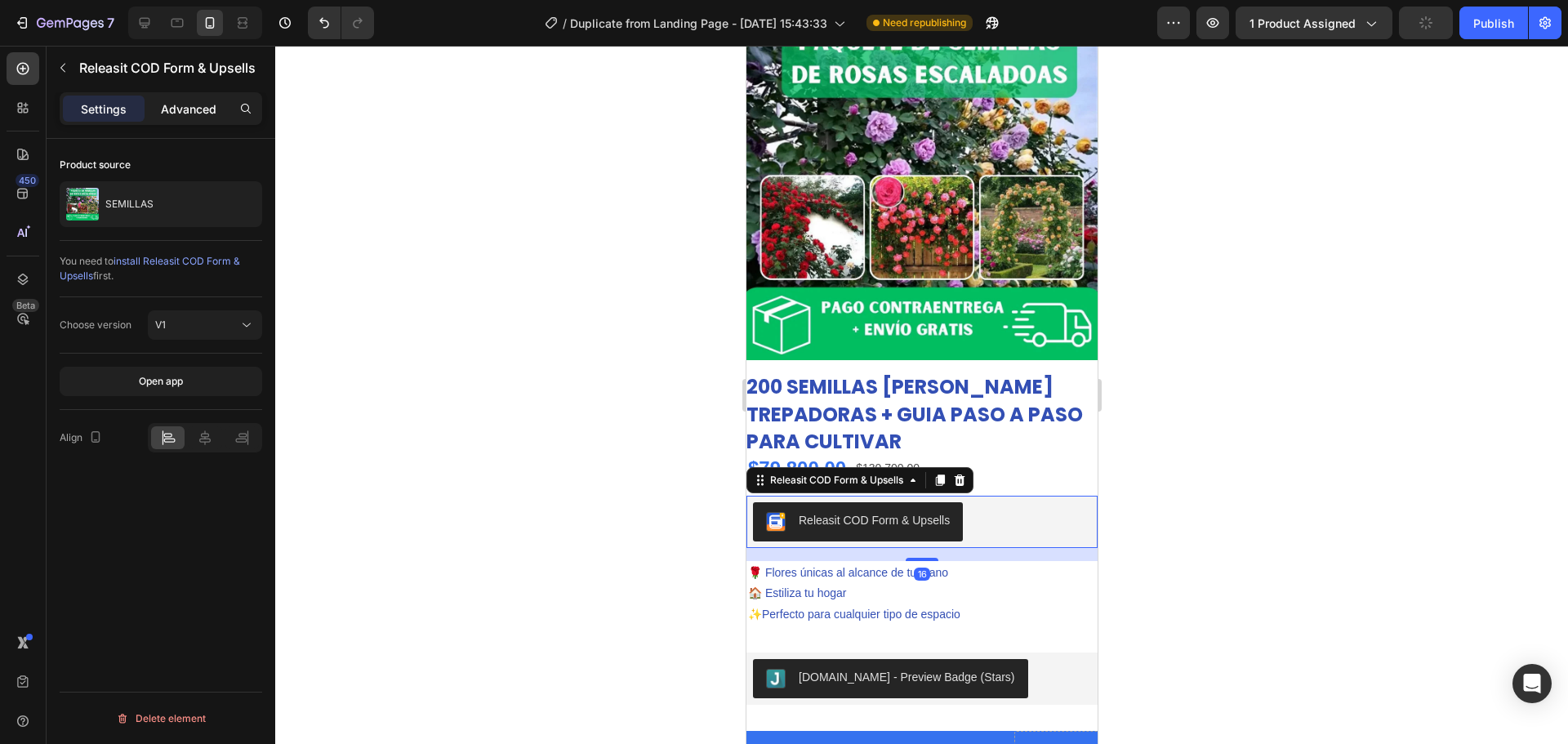
click at [183, 105] on p "Advanced" at bounding box center [188, 109] width 56 height 18
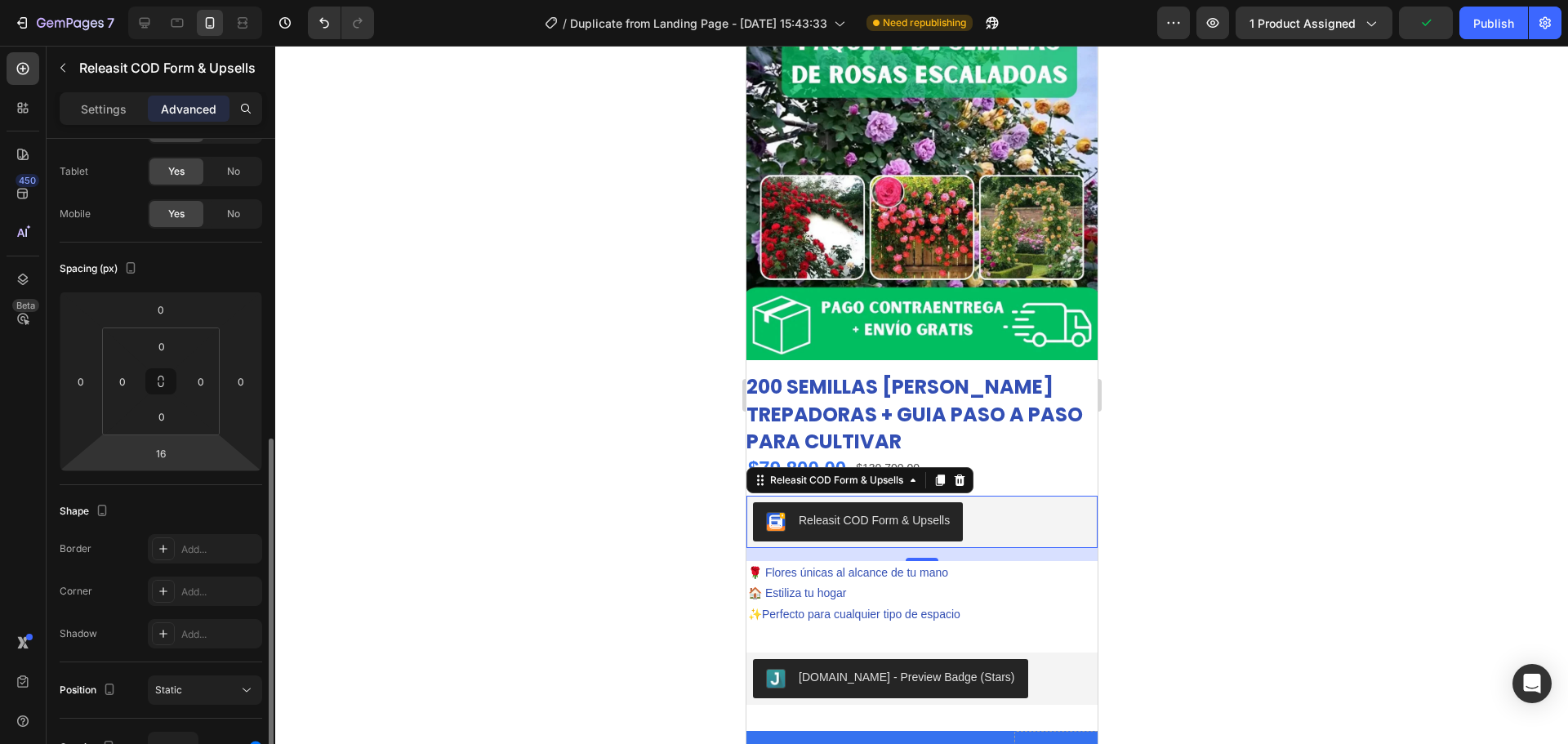
scroll to position [0, 0]
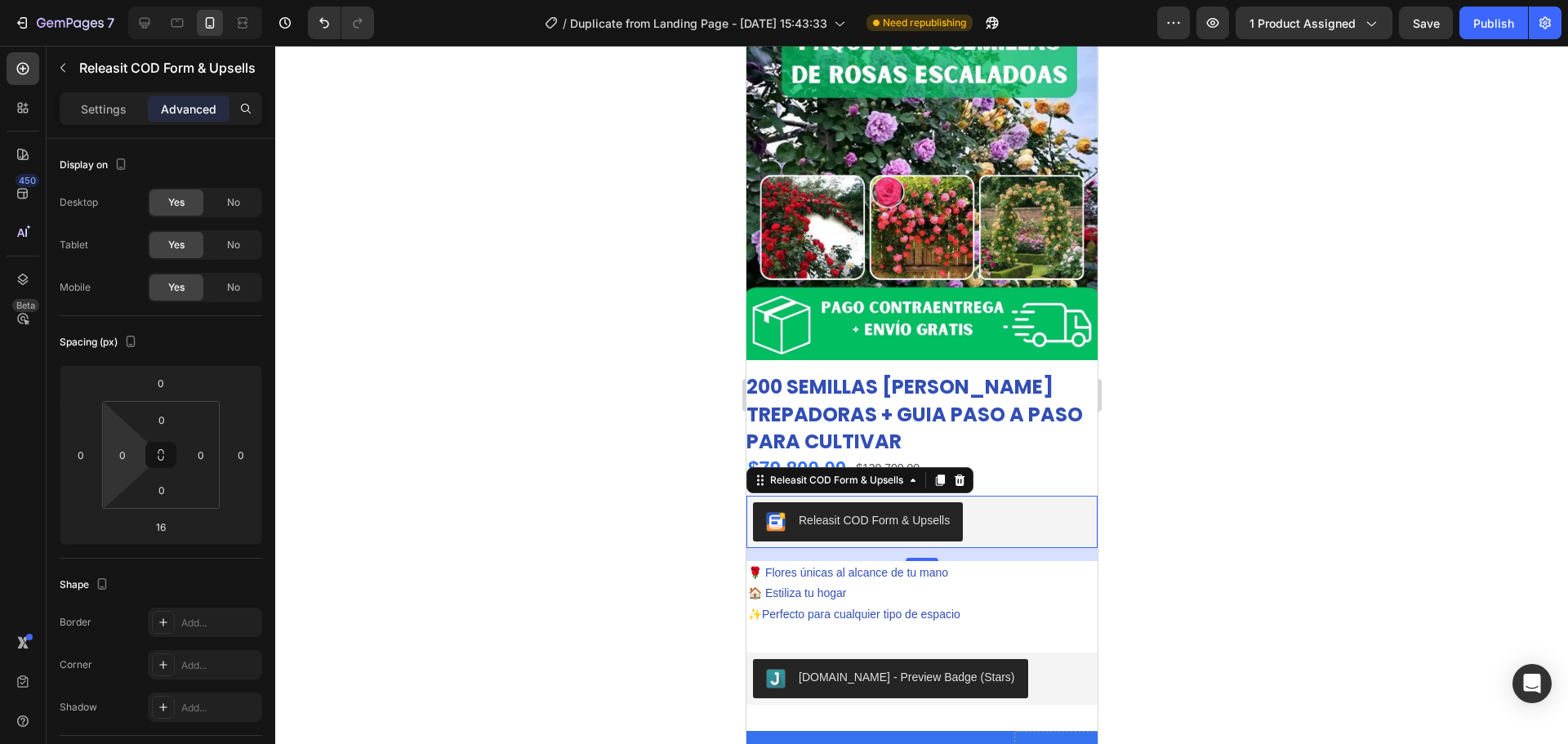
click at [129, 455] on input "0" at bounding box center [122, 454] width 24 height 24
click at [122, 459] on input "32" at bounding box center [122, 454] width 24 height 24
click at [122, 457] on input "50" at bounding box center [122, 454] width 24 height 24
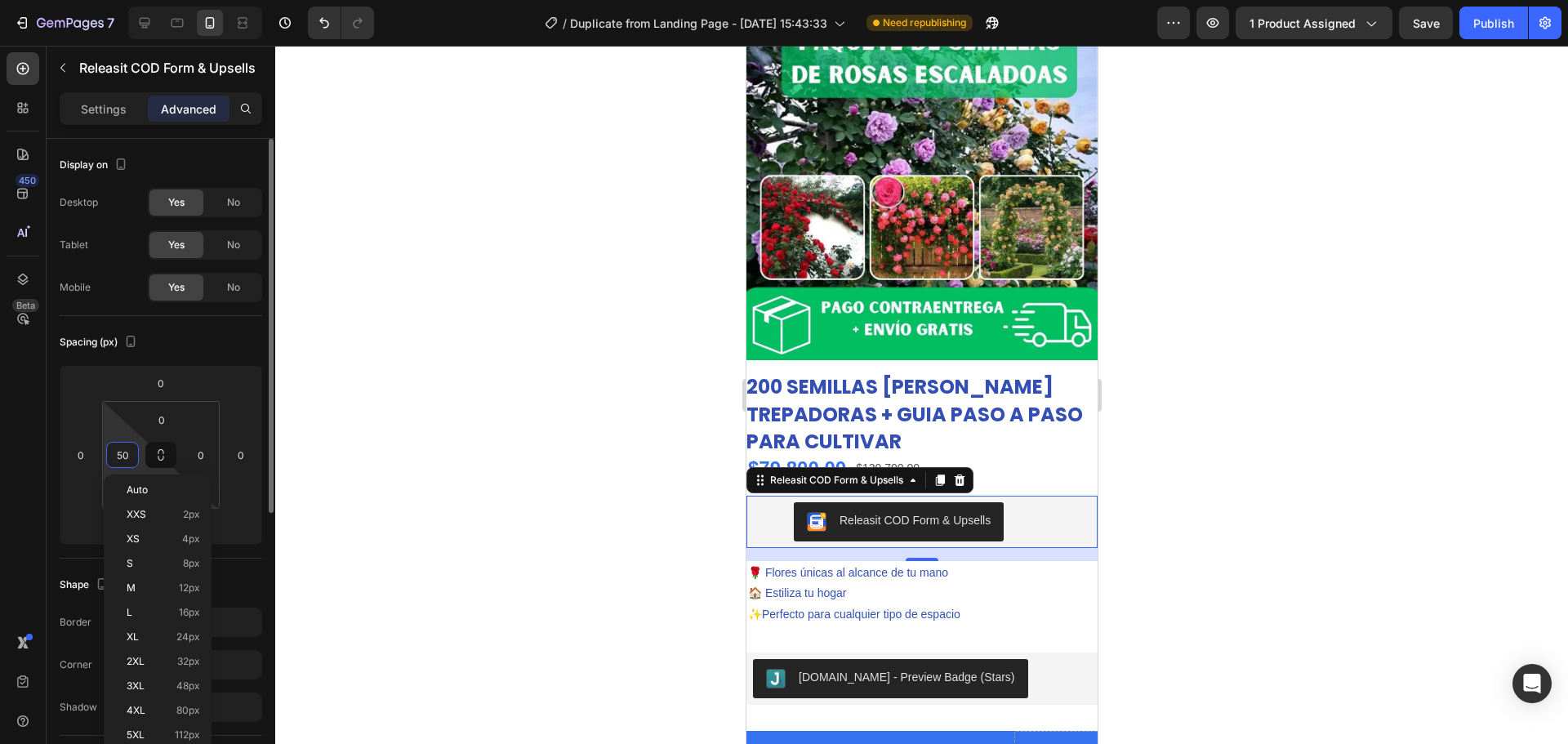
type input "0"
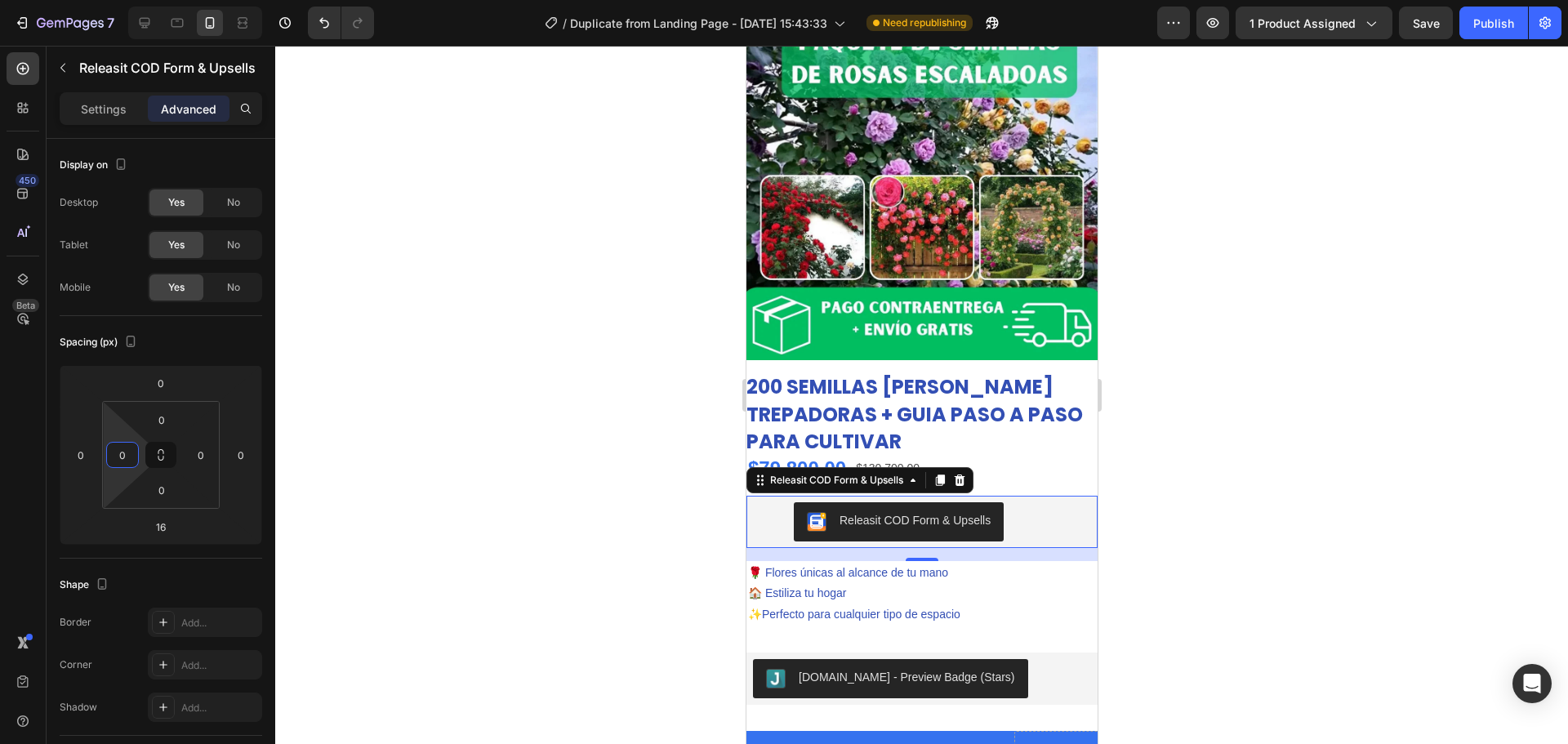
click at [344, 450] on div at bounding box center [922, 394] width 1293 height 698
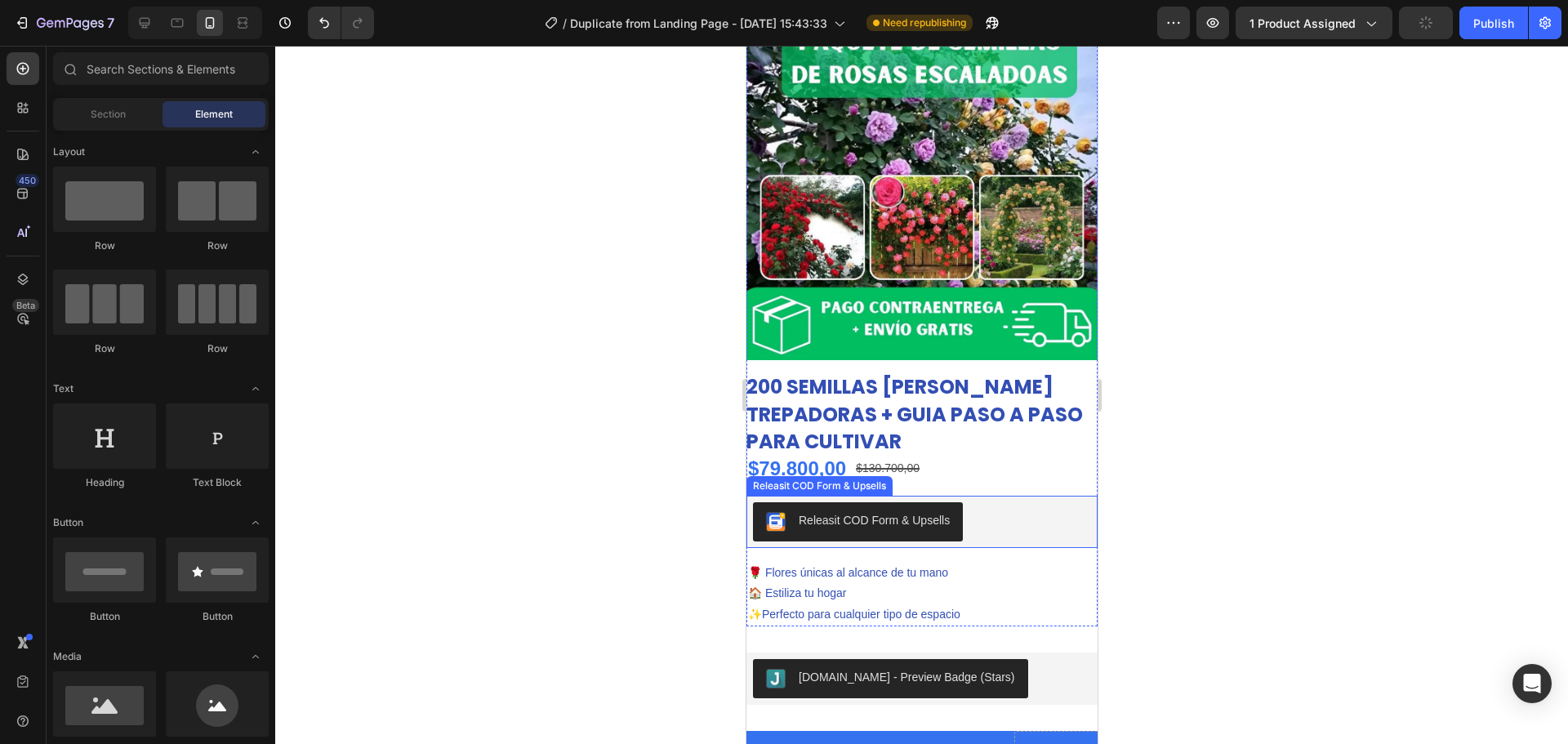
click at [1008, 522] on div "Releasit COD Form & Upsells" at bounding box center [921, 521] width 338 height 39
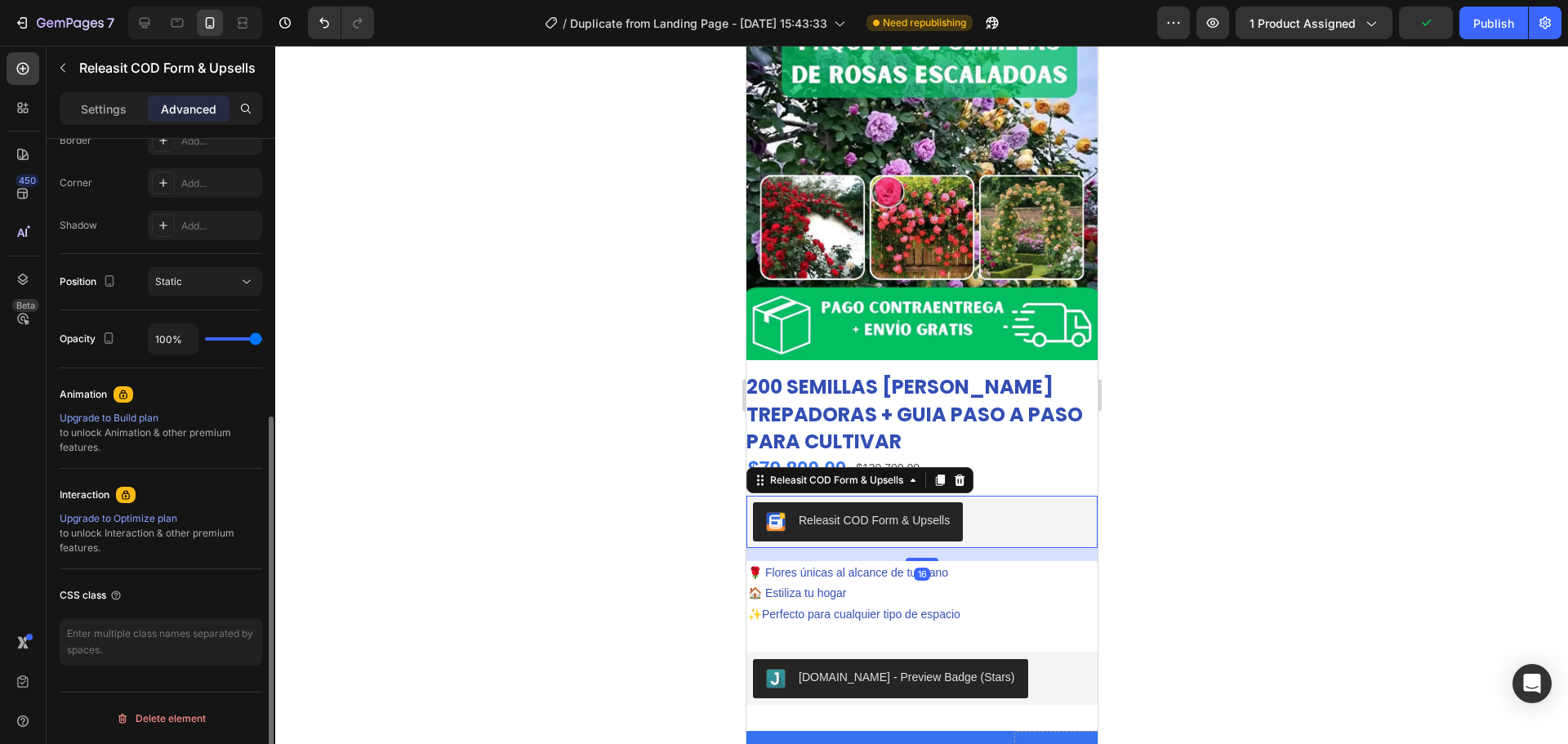
scroll to position [155, 0]
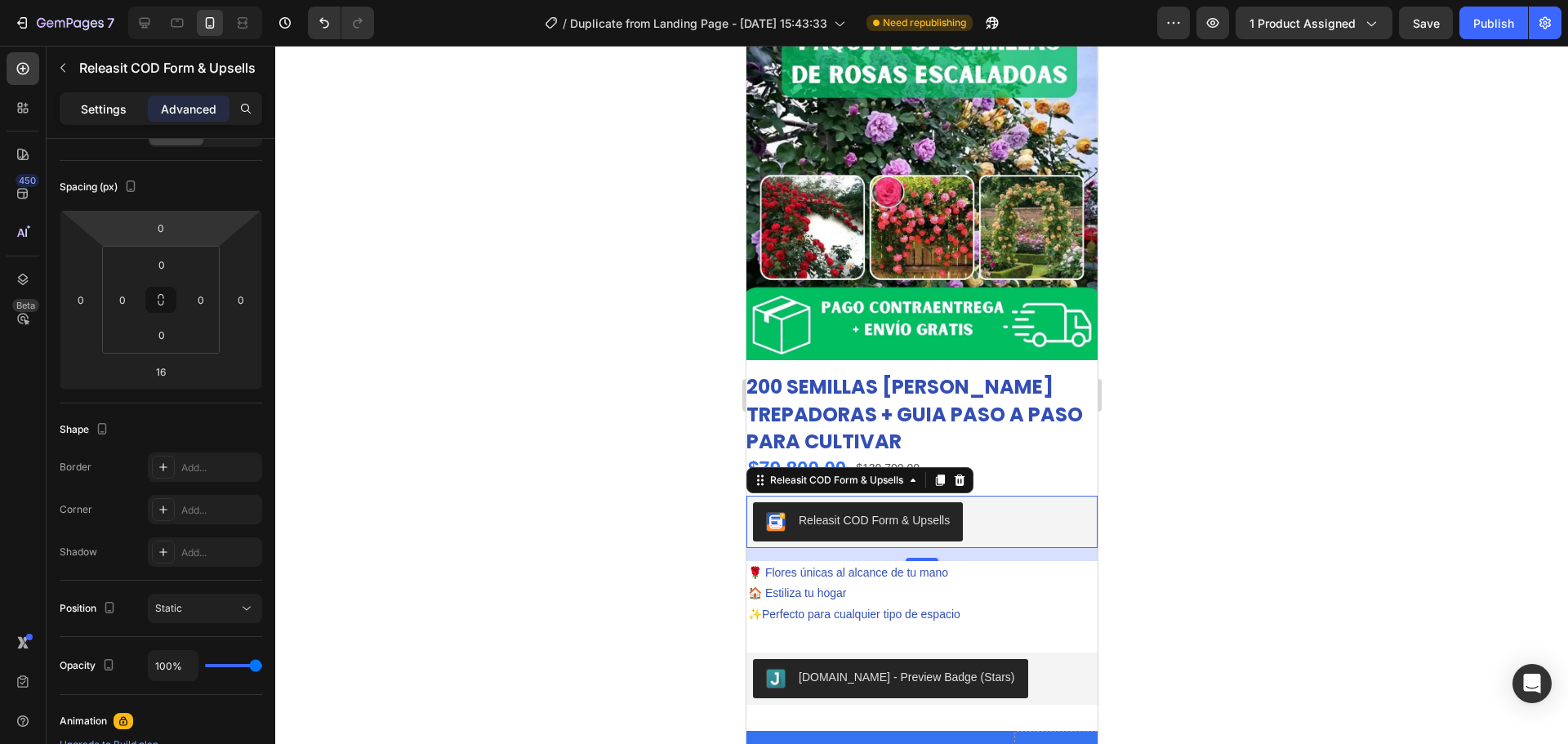
click at [107, 103] on p "Settings" at bounding box center [103, 109] width 46 height 18
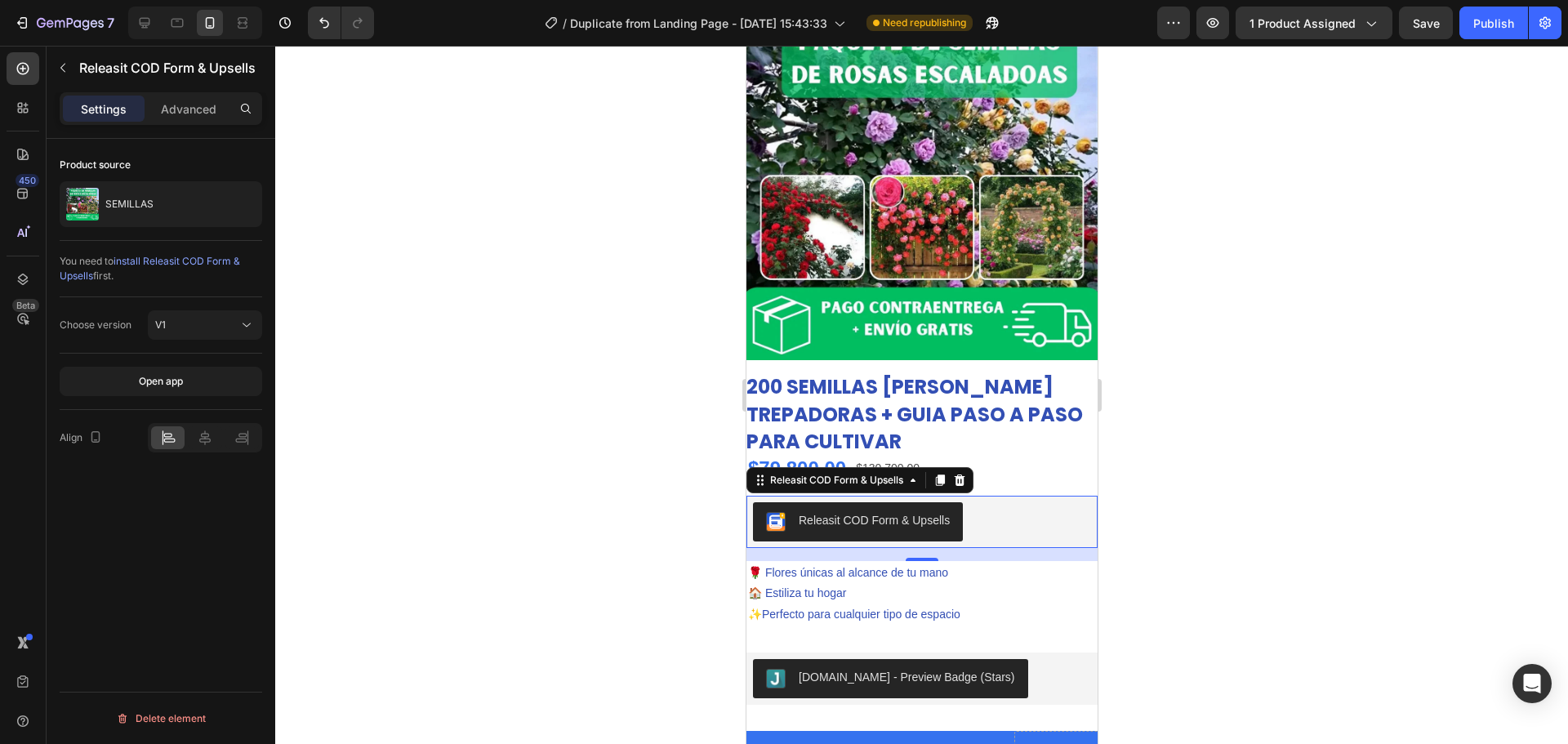
scroll to position [0, 0]
click at [765, 518] on span "Releasit COD Form & Upsells" at bounding box center [775, 522] width 20 height 20
click at [205, 437] on icon at bounding box center [205, 437] width 12 height 15
click at [560, 513] on div at bounding box center [922, 394] width 1293 height 698
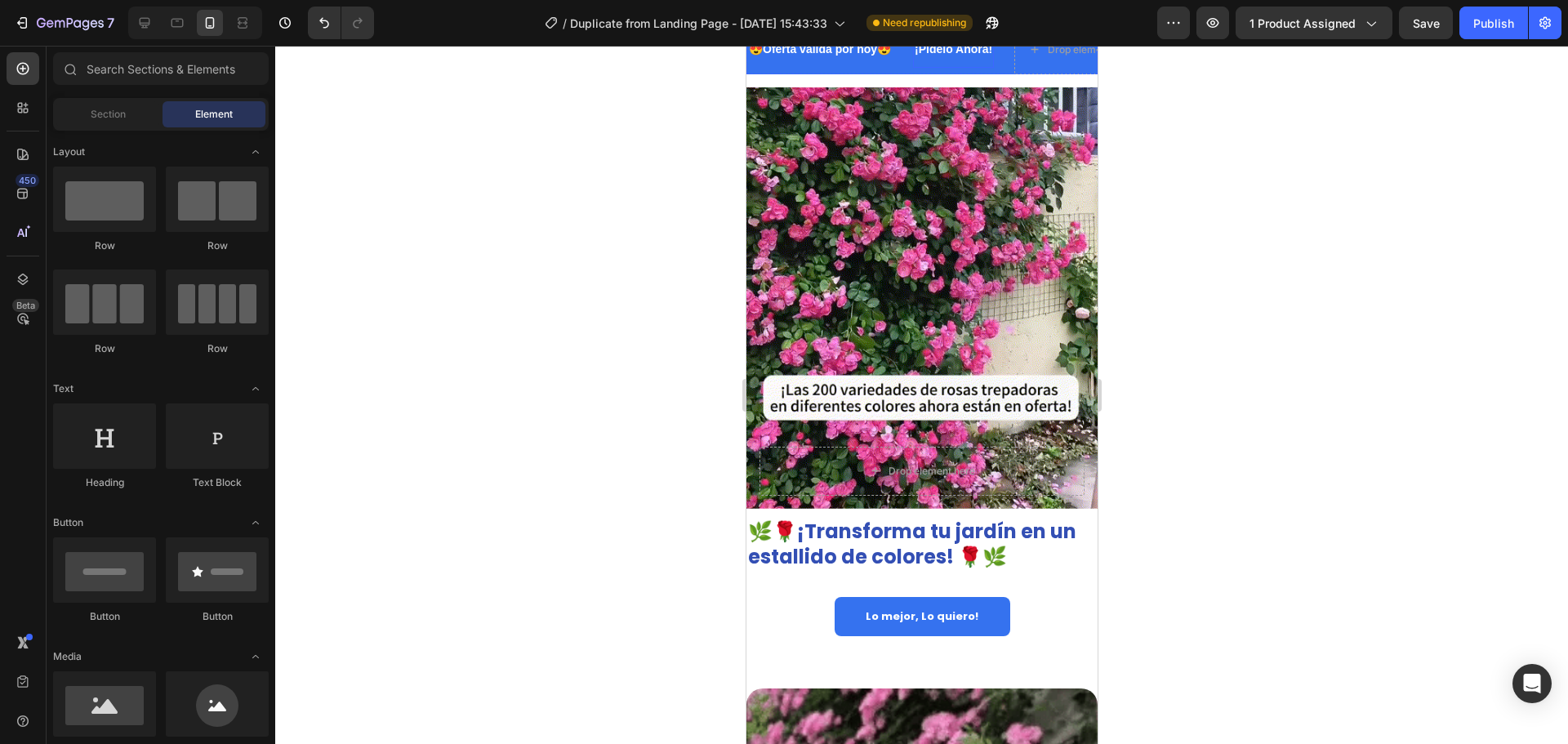
scroll to position [1132, 0]
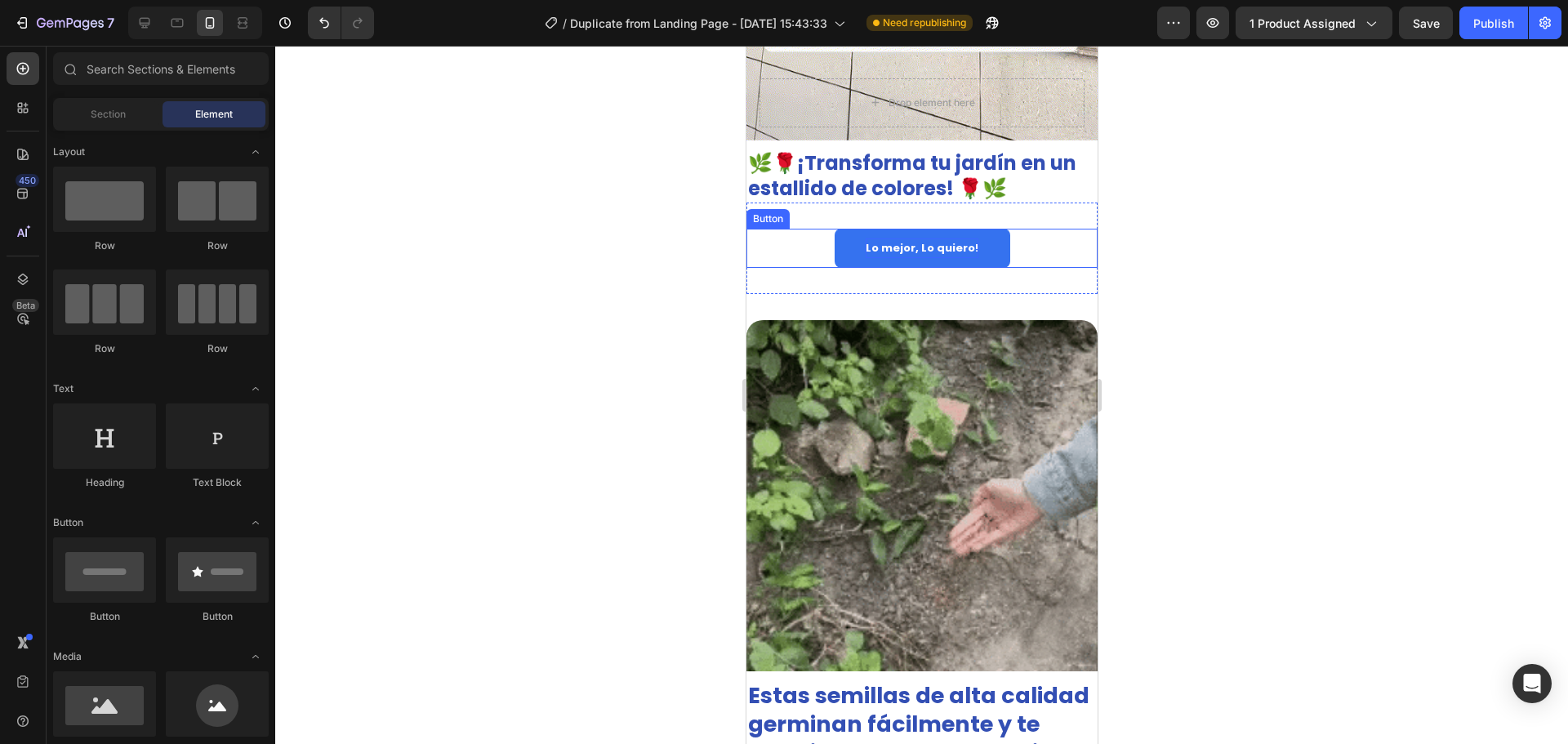
click at [935, 240] on strong "Lo mejor, Lo quiero!" at bounding box center [921, 248] width 112 height 16
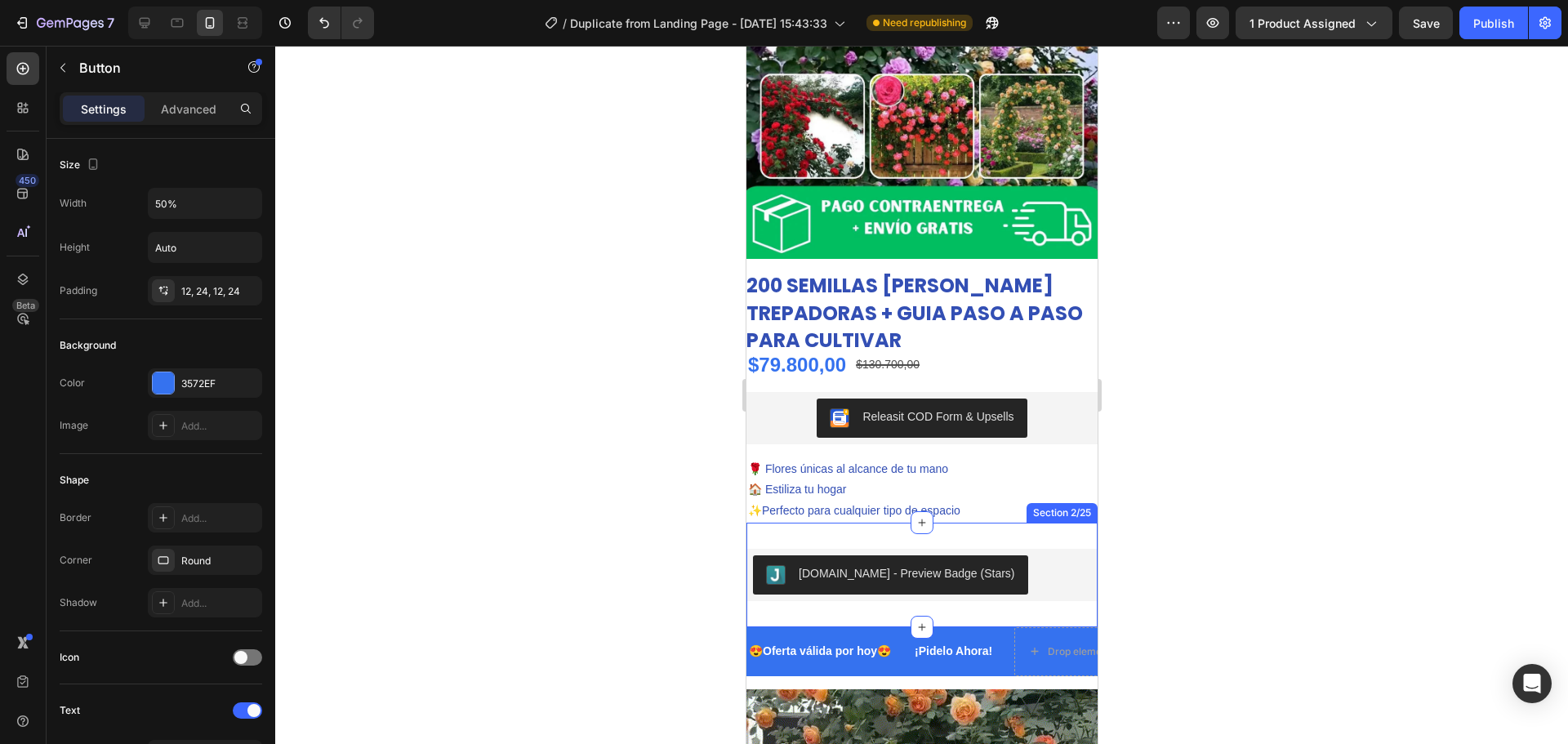
scroll to position [147, 0]
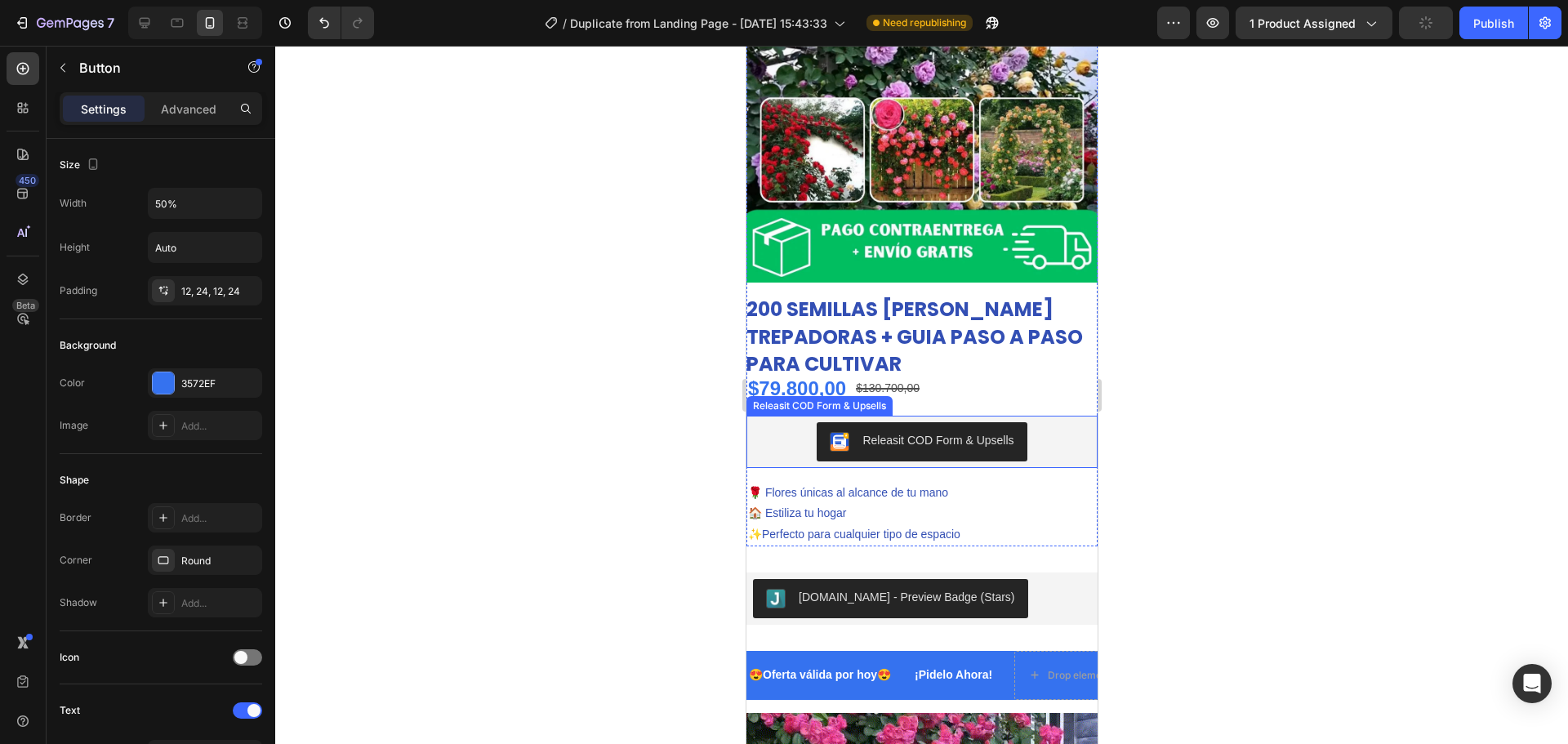
click at [914, 433] on div "Releasit COD Form & Upsells" at bounding box center [937, 441] width 151 height 18
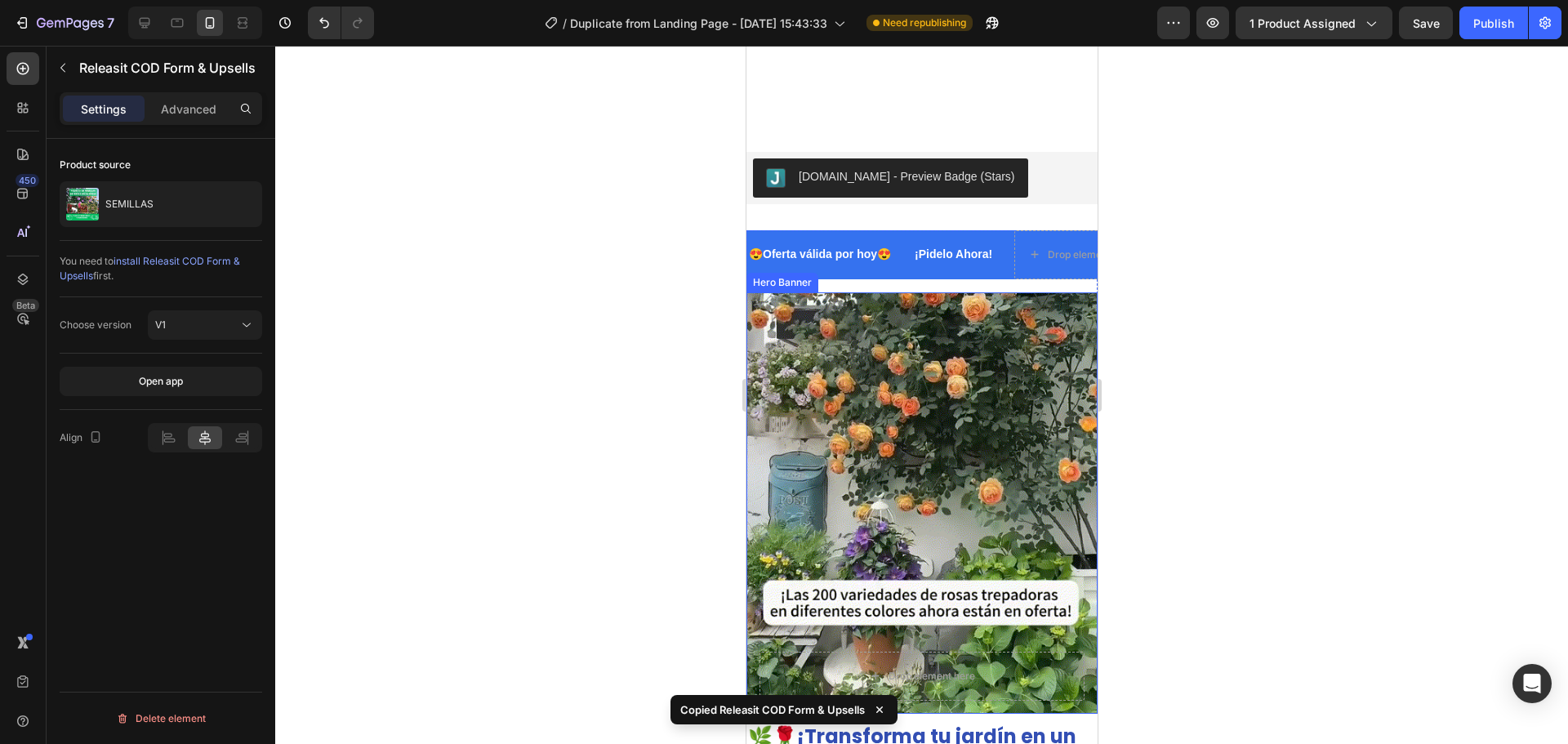
scroll to position [965, 0]
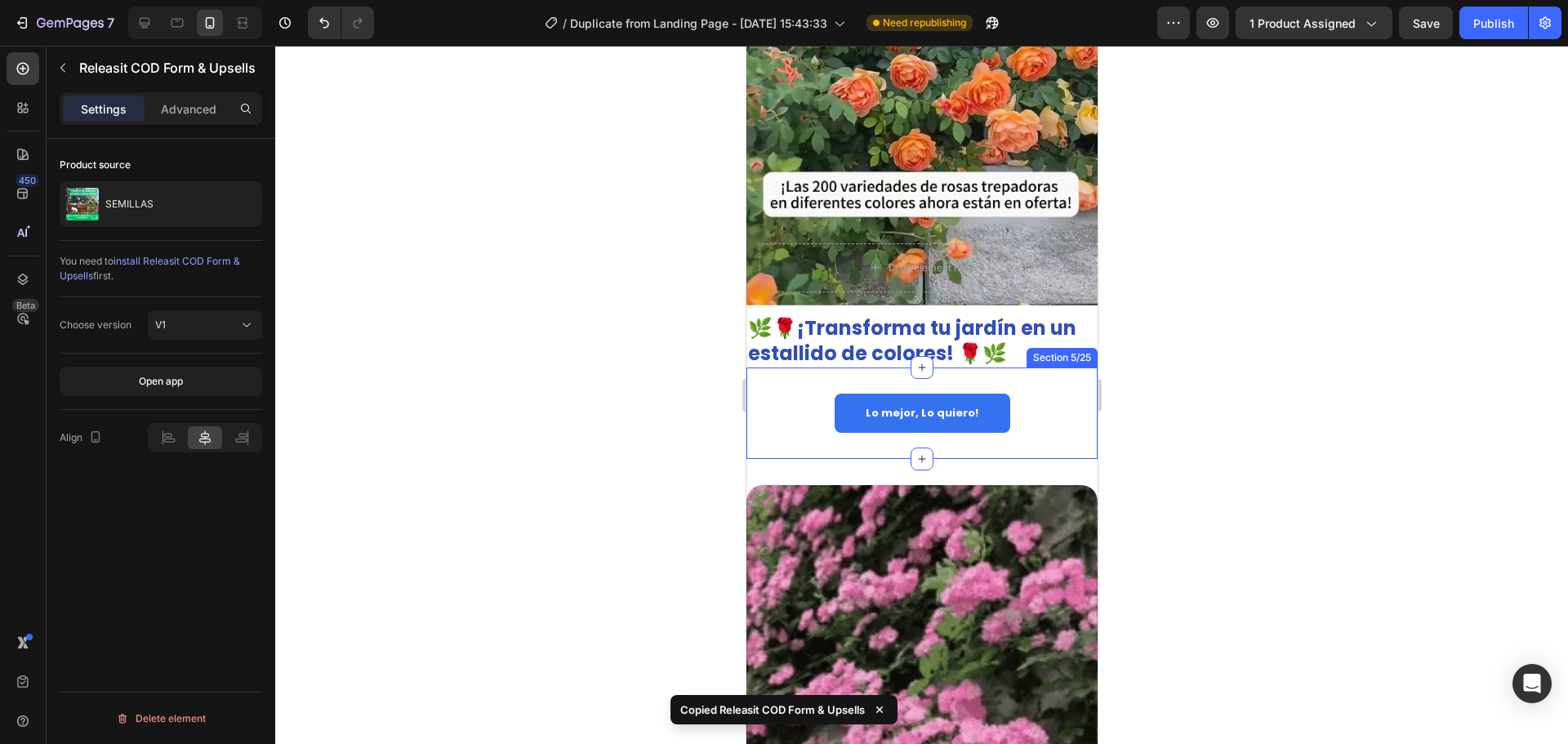
click at [961, 368] on div "Lo mejor, Lo quiero! Button Section 5/25" at bounding box center [922, 412] width 351 height 91
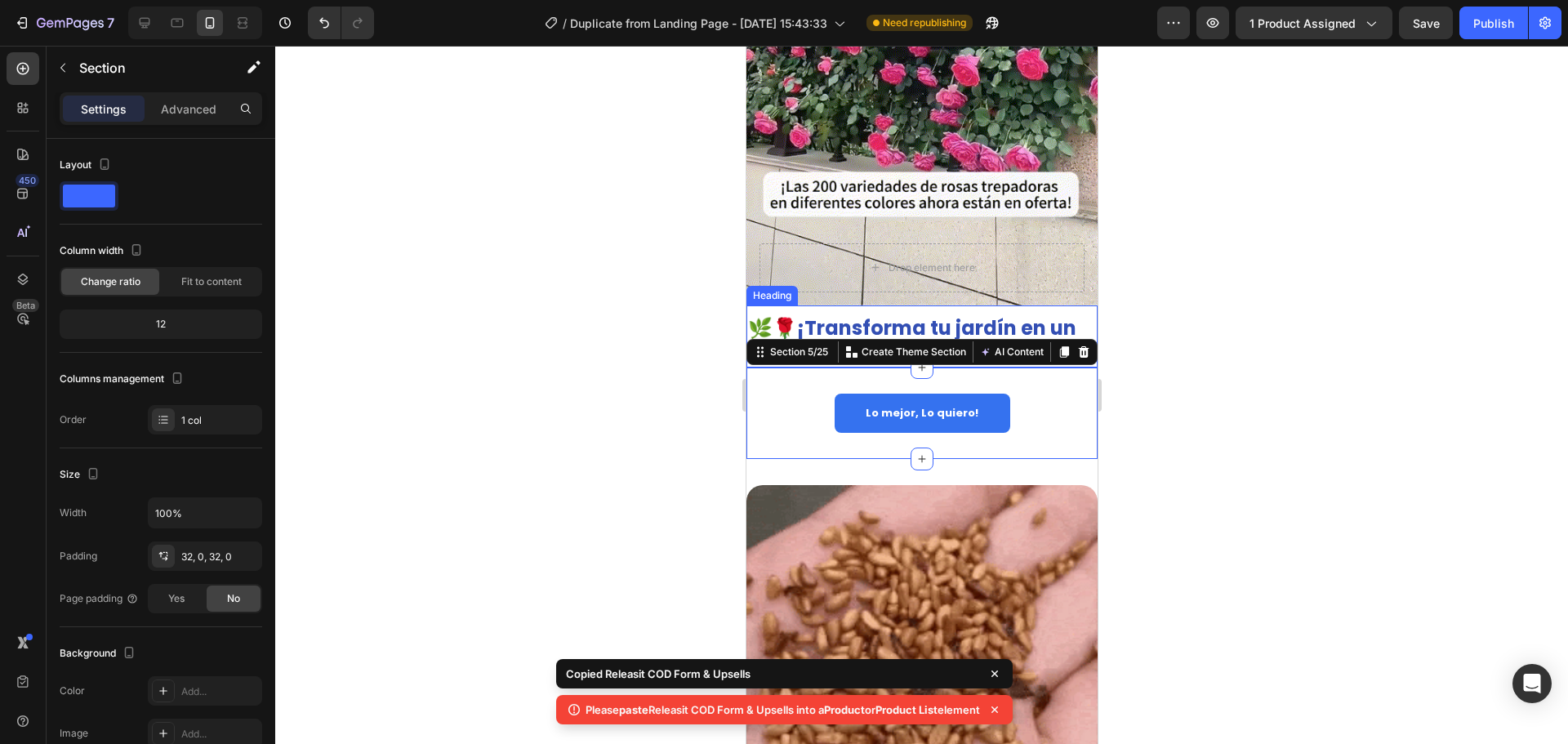
click at [1187, 349] on div at bounding box center [922, 394] width 1293 height 698
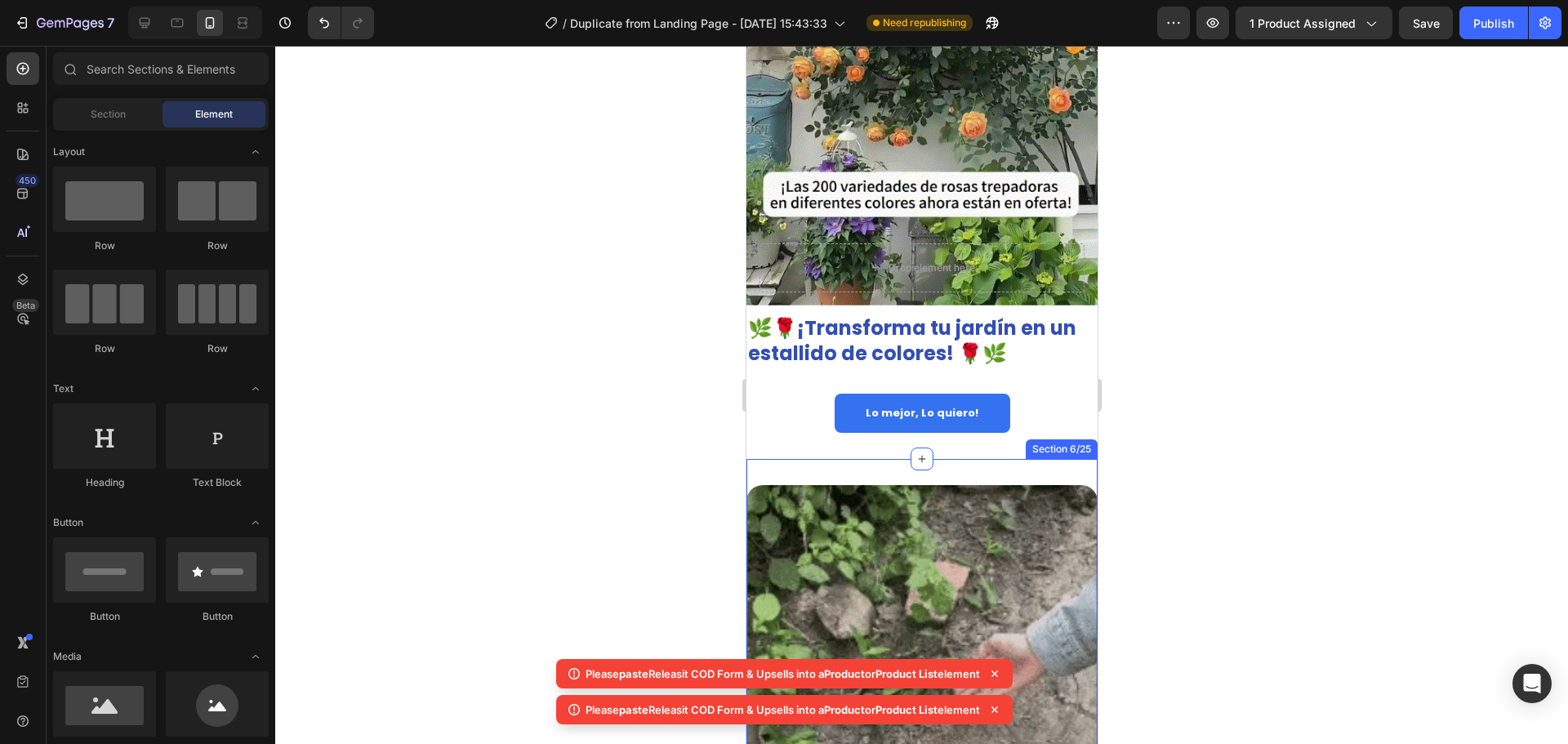
click at [970, 440] on div "Lo mejor, Lo quiero! Button Section 5/25" at bounding box center [922, 412] width 351 height 91
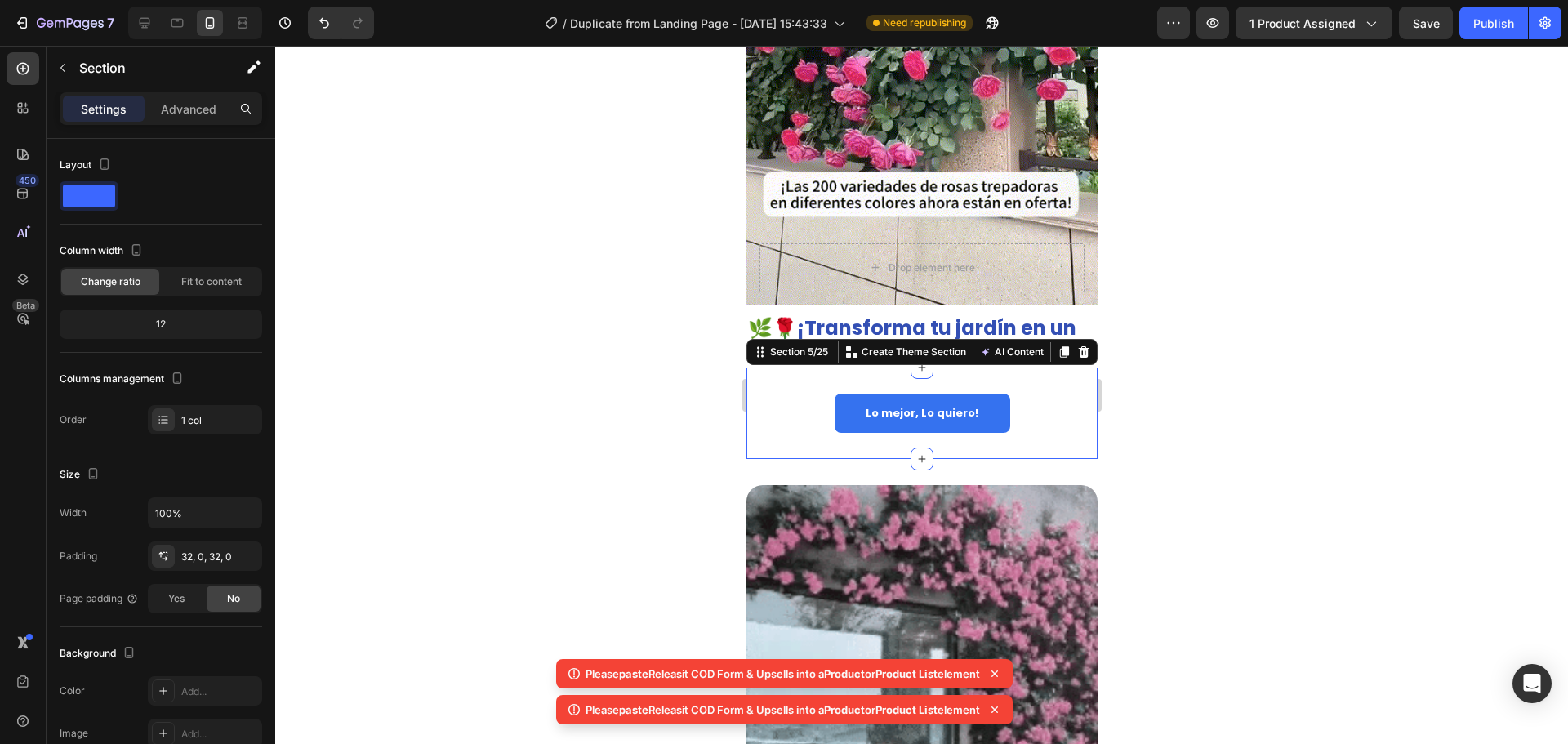
click at [1020, 370] on div "Lo mejor, Lo quiero! Button Section 5/25 You can create reusable sections Creat…" at bounding box center [922, 412] width 351 height 91
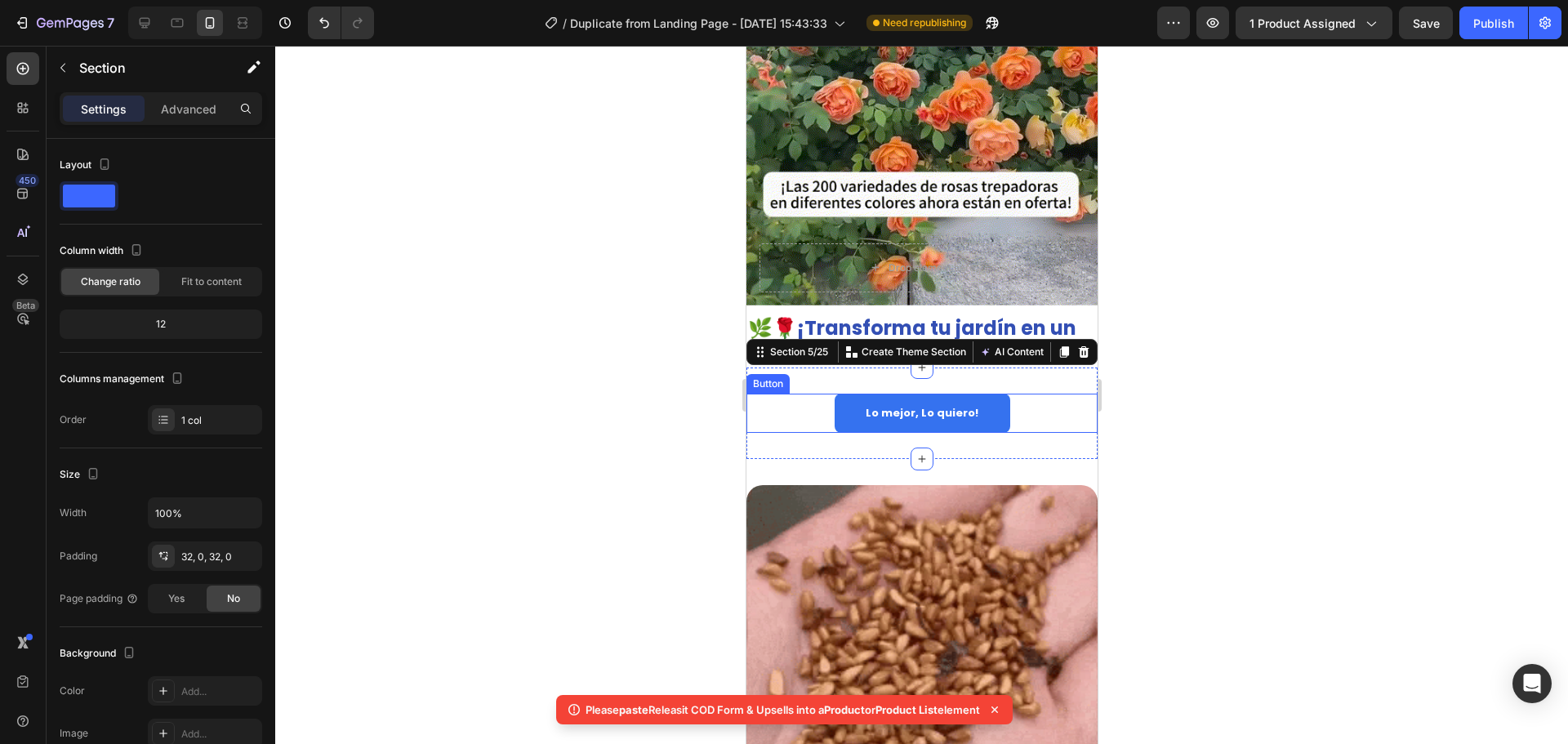
click at [958, 408] on button "Lo mejor, Lo quiero!" at bounding box center [922, 412] width 176 height 38
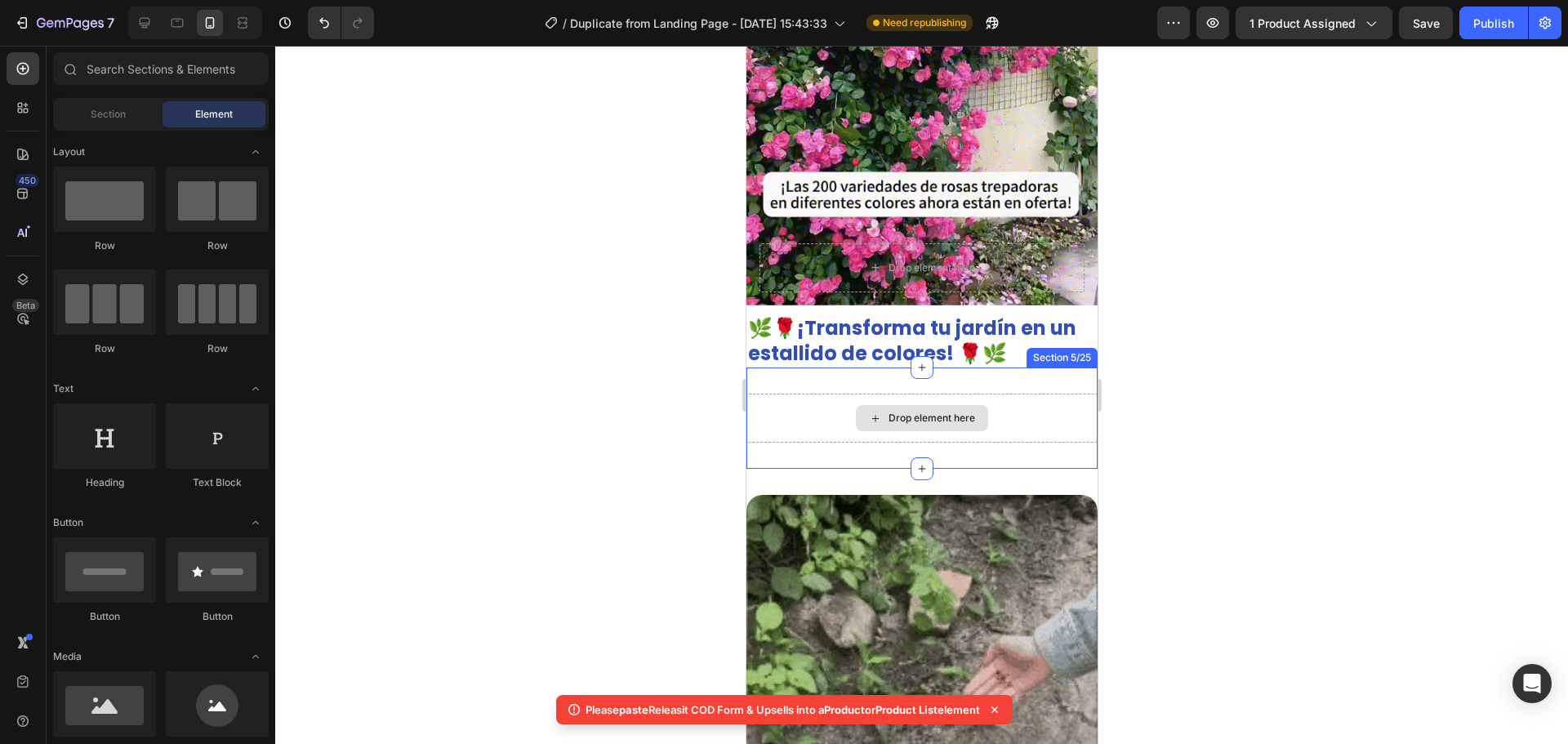
click at [947, 405] on div "Drop element here" at bounding box center [922, 418] width 133 height 26
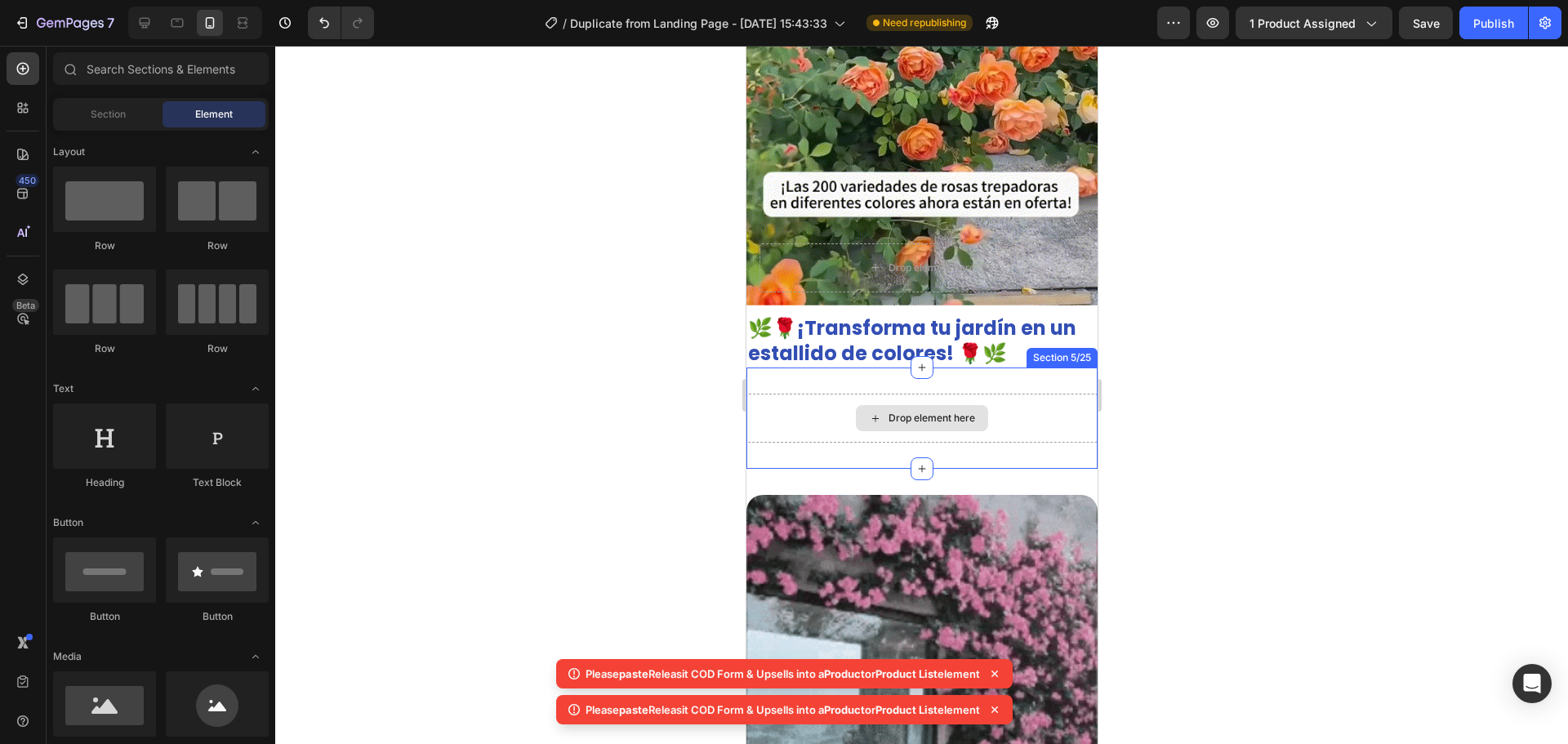
click at [977, 393] on div "Drop element here" at bounding box center [922, 418] width 351 height 49
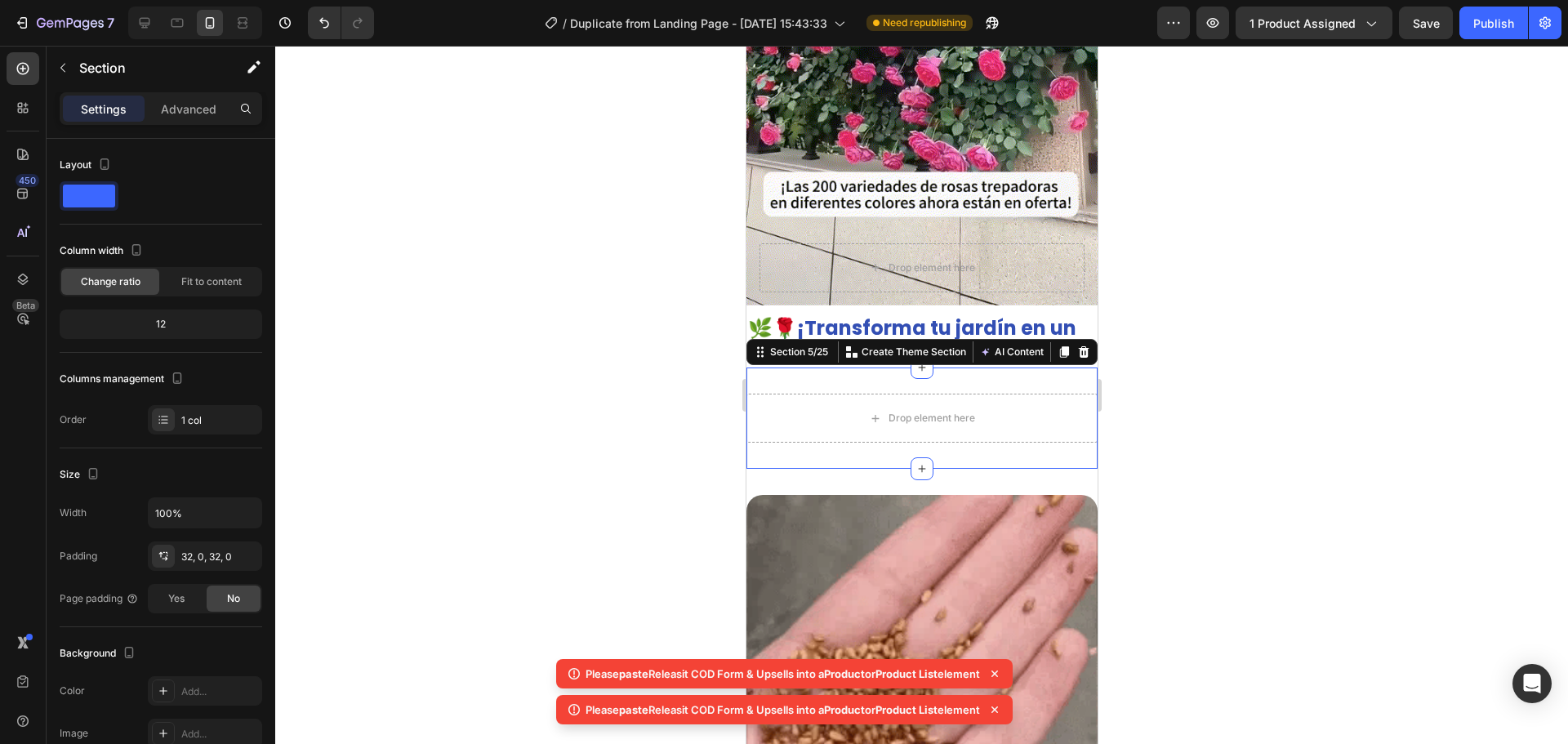
click at [1021, 350] on div "Section 5/25 You can create reusable sections Create Theme Section AI Content W…" at bounding box center [922, 351] width 351 height 26
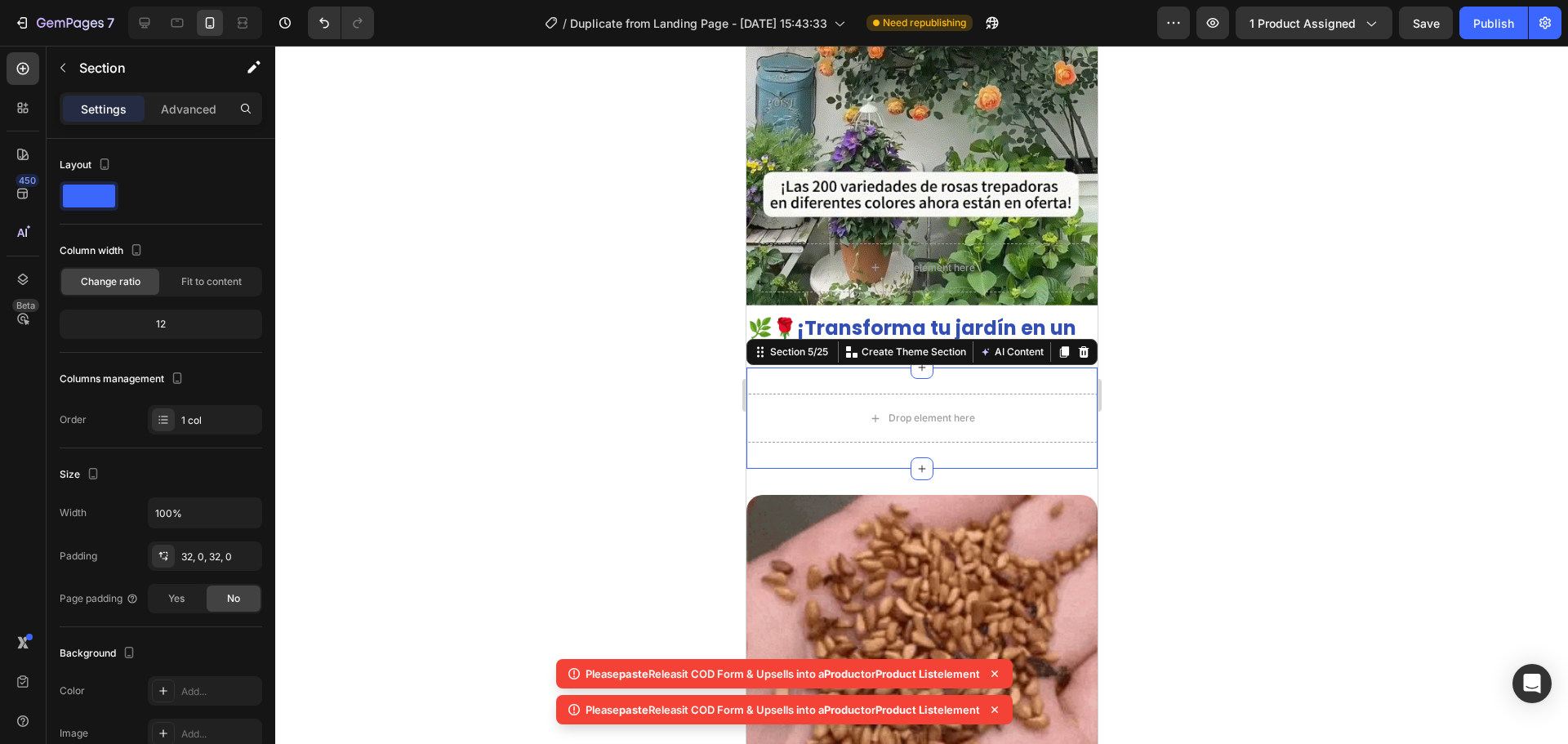
click at [627, 355] on div at bounding box center [922, 394] width 1293 height 698
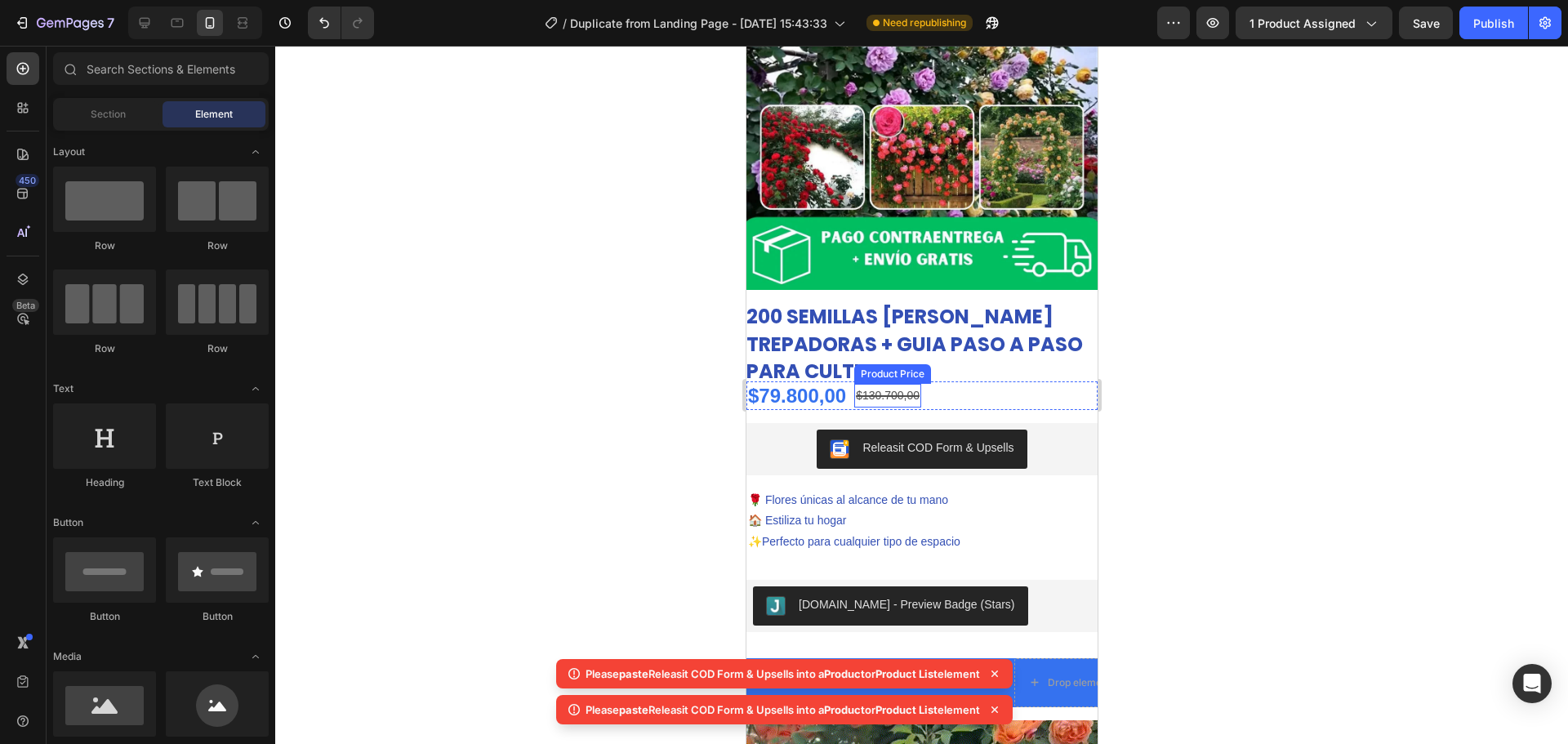
scroll to position [245, 0]
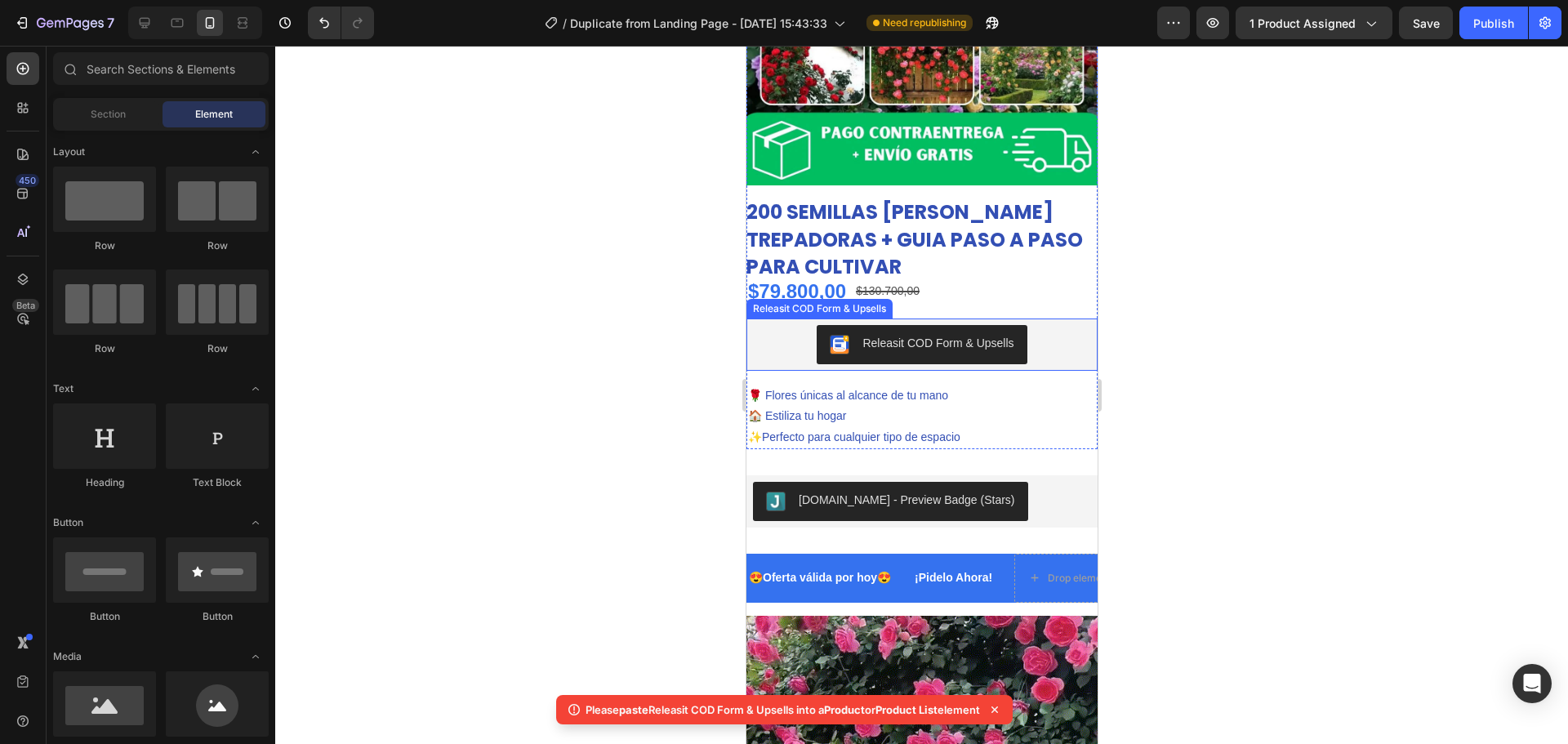
click at [1046, 325] on div "Releasit COD Form & Upsells" at bounding box center [921, 345] width 338 height 39
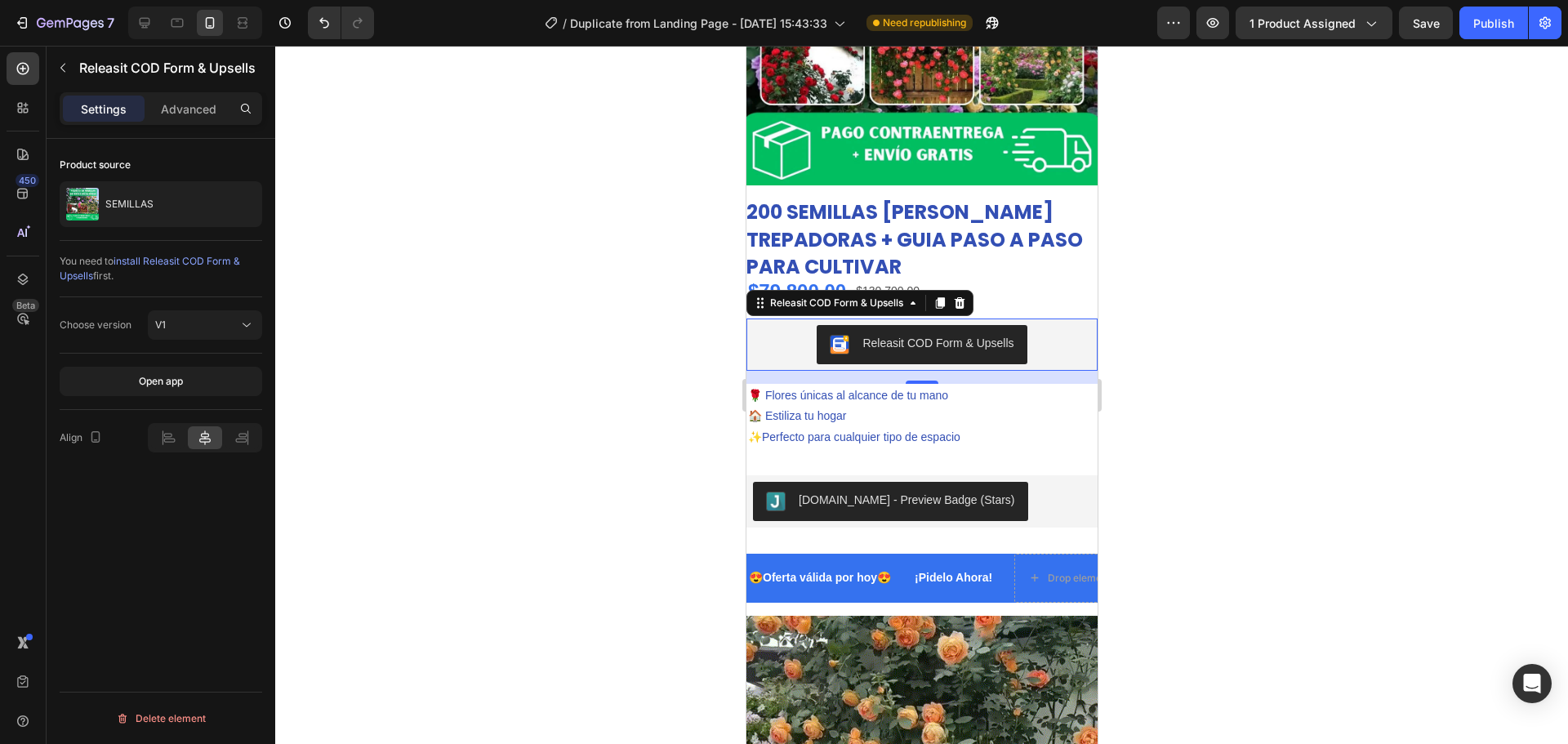
click at [649, 226] on div at bounding box center [922, 394] width 1293 height 698
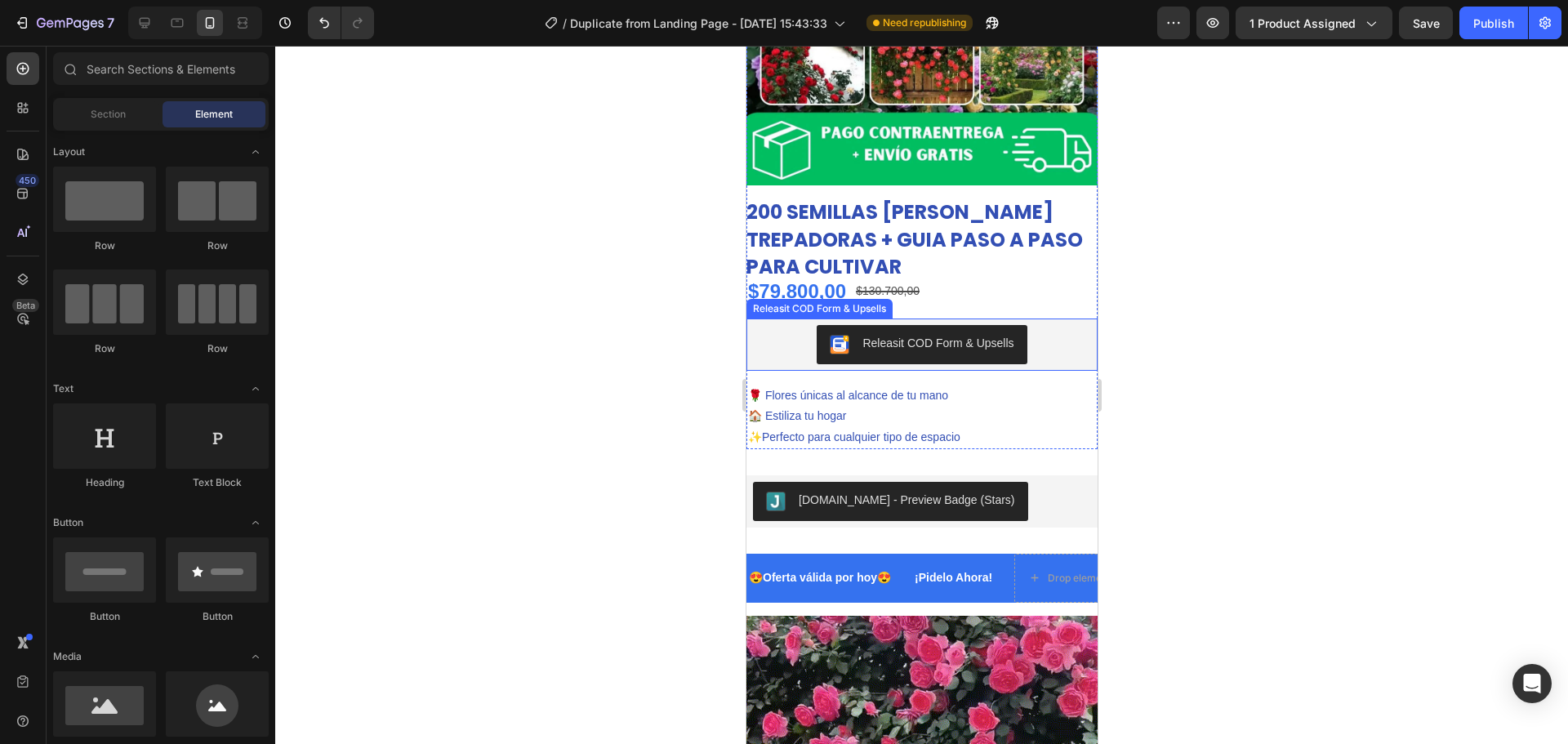
click at [792, 335] on div "Releasit COD Form & Upsells" at bounding box center [921, 345] width 338 height 39
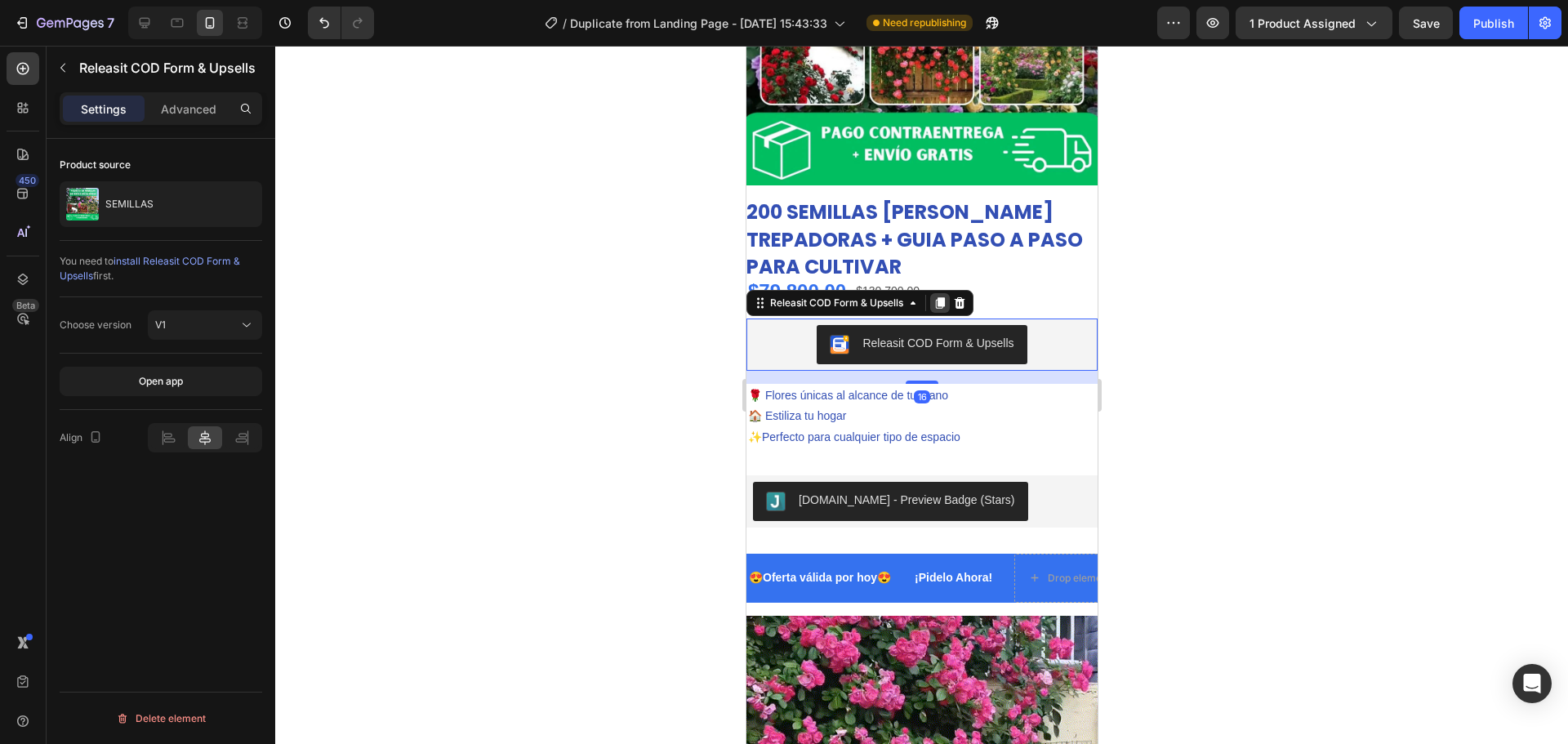
click at [939, 297] on icon at bounding box center [938, 303] width 13 height 13
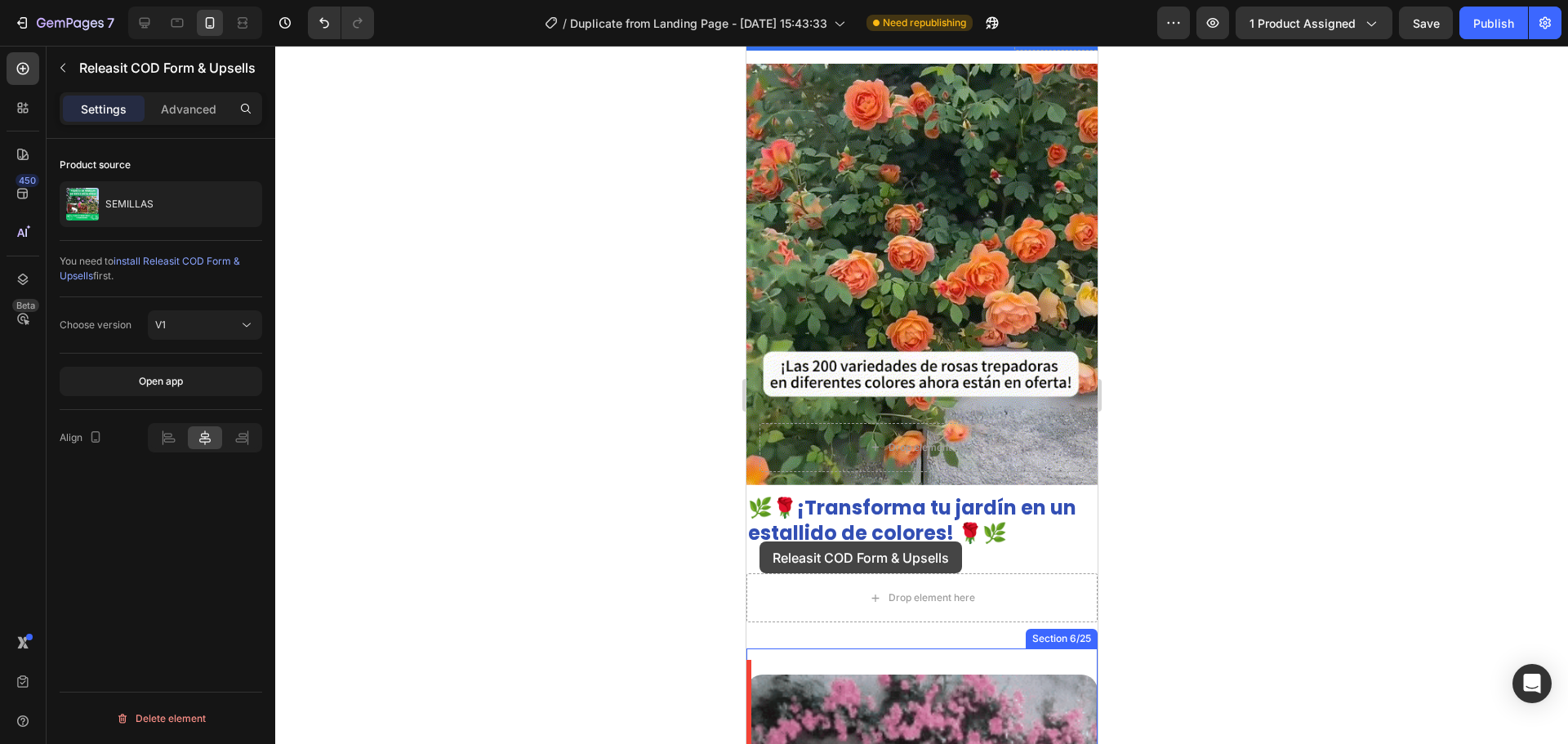
scroll to position [936, 0]
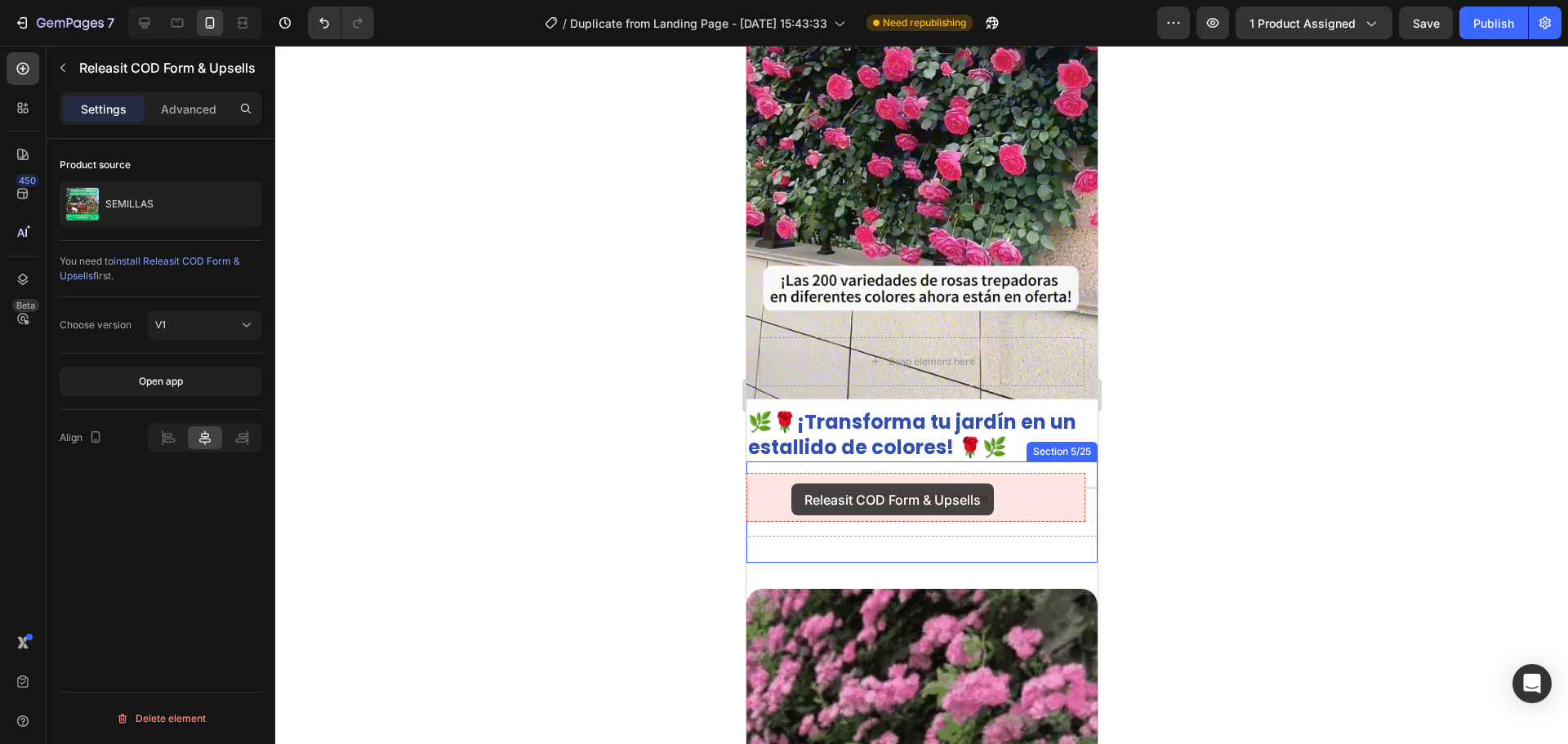
drag, startPoint x: 760, startPoint y: 358, endPoint x: 791, endPoint y: 483, distance: 128.8
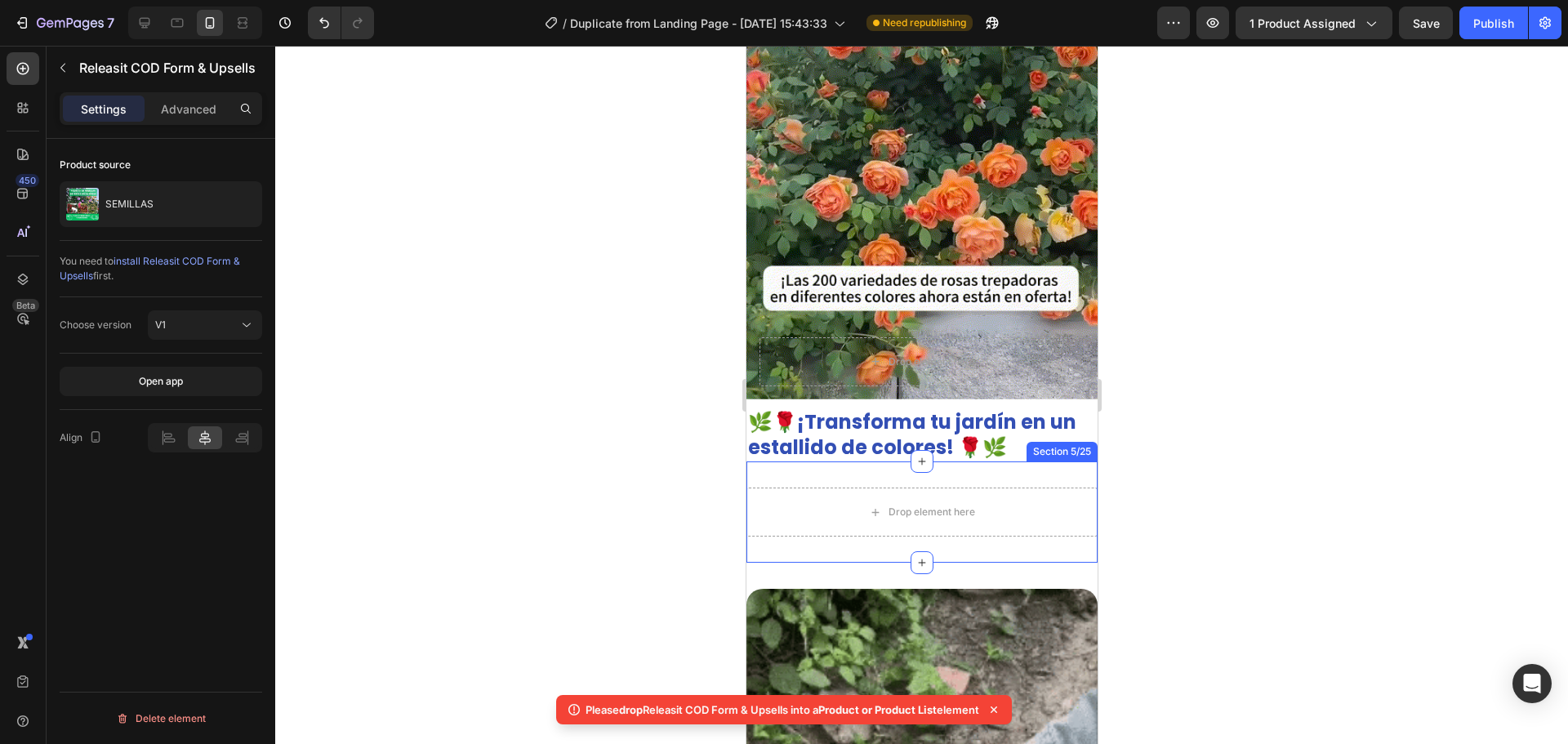
click at [961, 465] on div "Drop element here Section 5/25" at bounding box center [922, 513] width 351 height 102
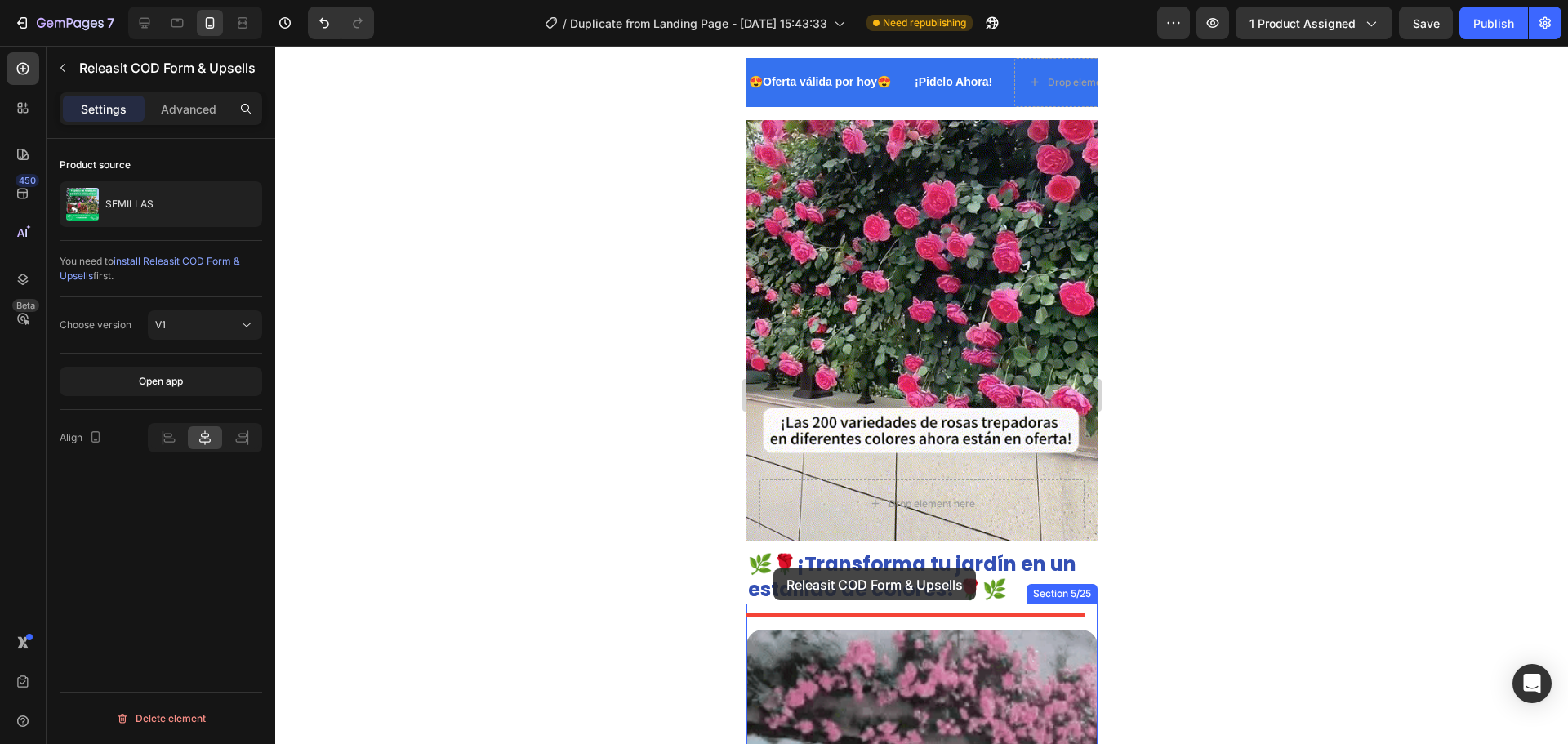
scroll to position [827, 0]
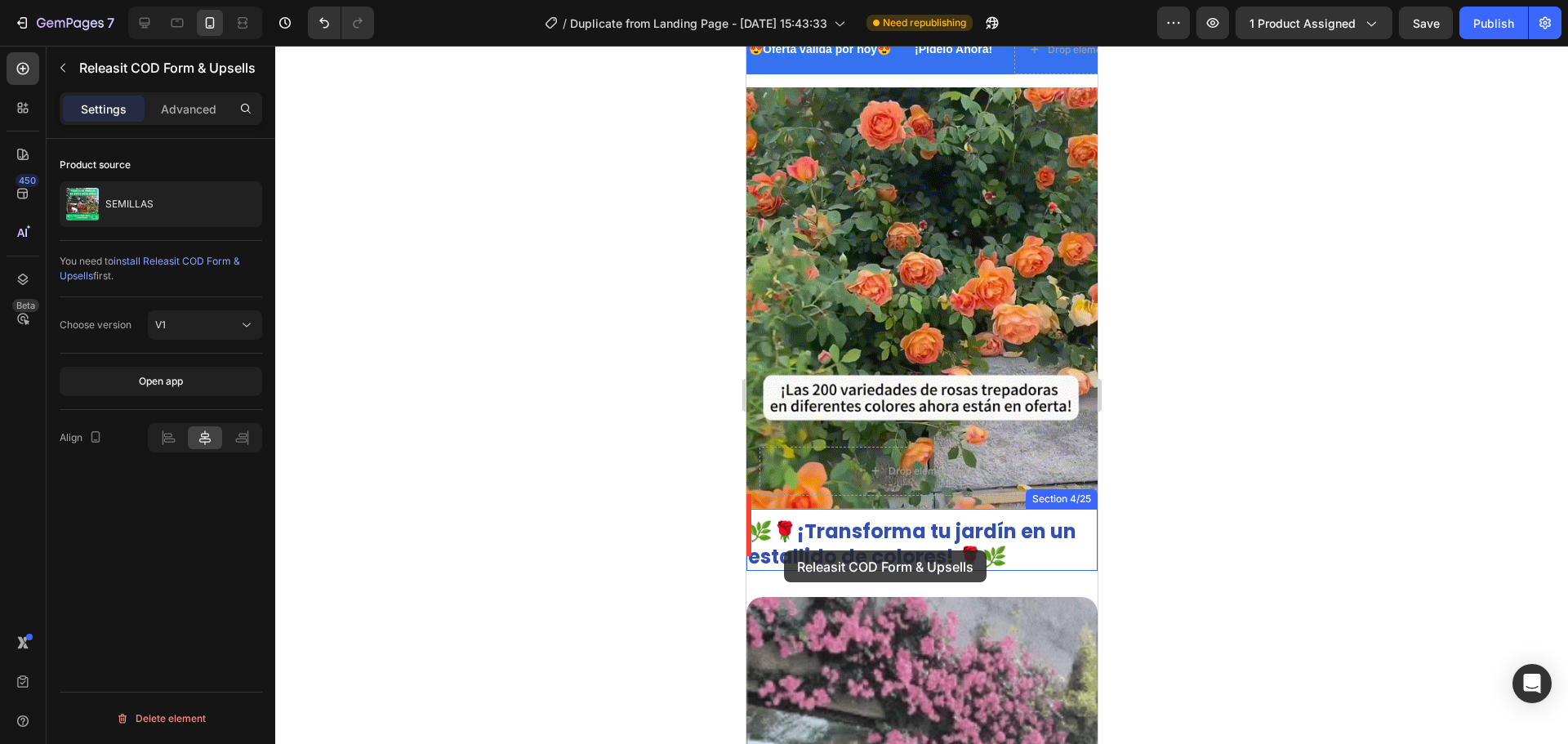
drag, startPoint x: 769, startPoint y: 348, endPoint x: 782, endPoint y: 551, distance: 203.4
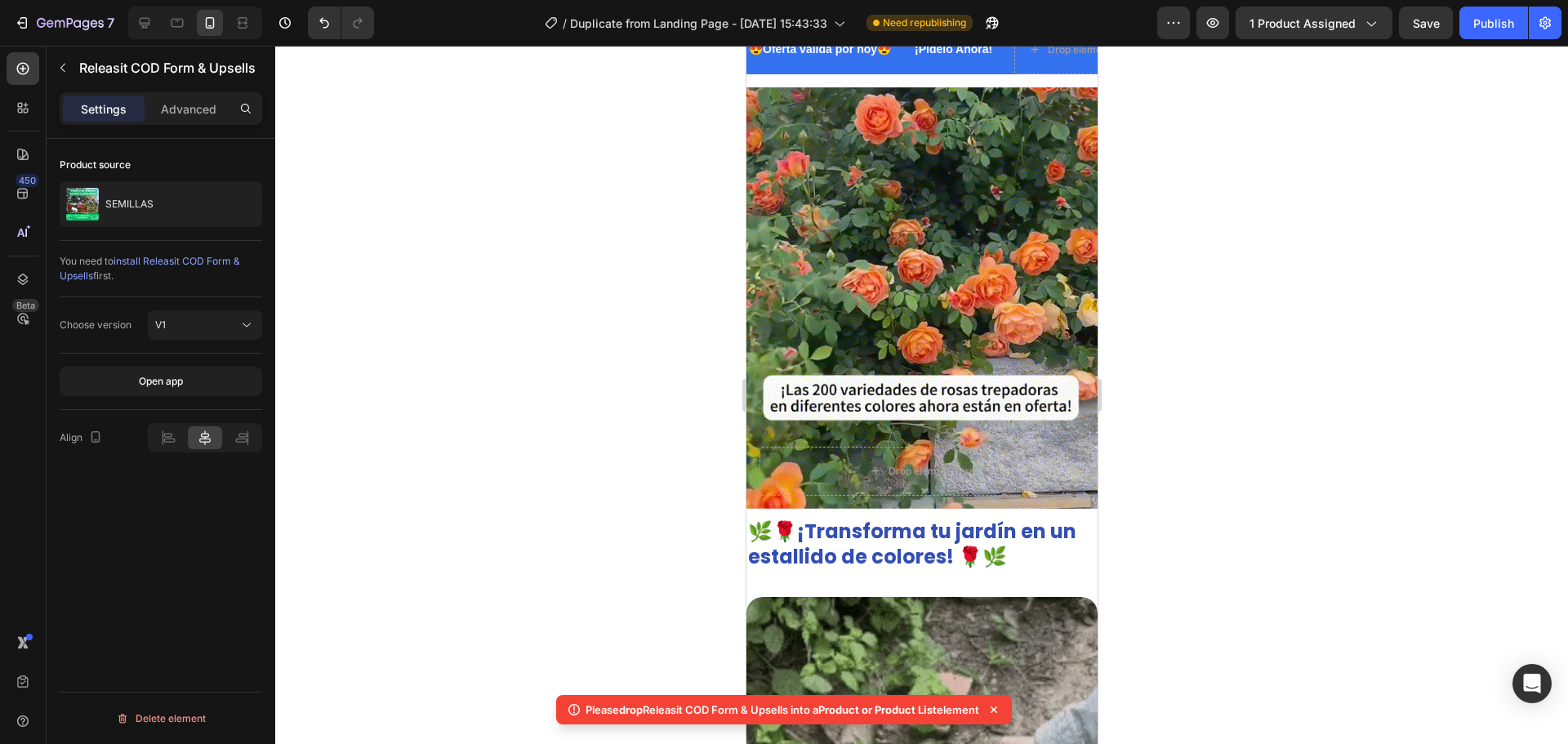
drag, startPoint x: 584, startPoint y: 707, endPoint x: 987, endPoint y: 706, distance: 403.0
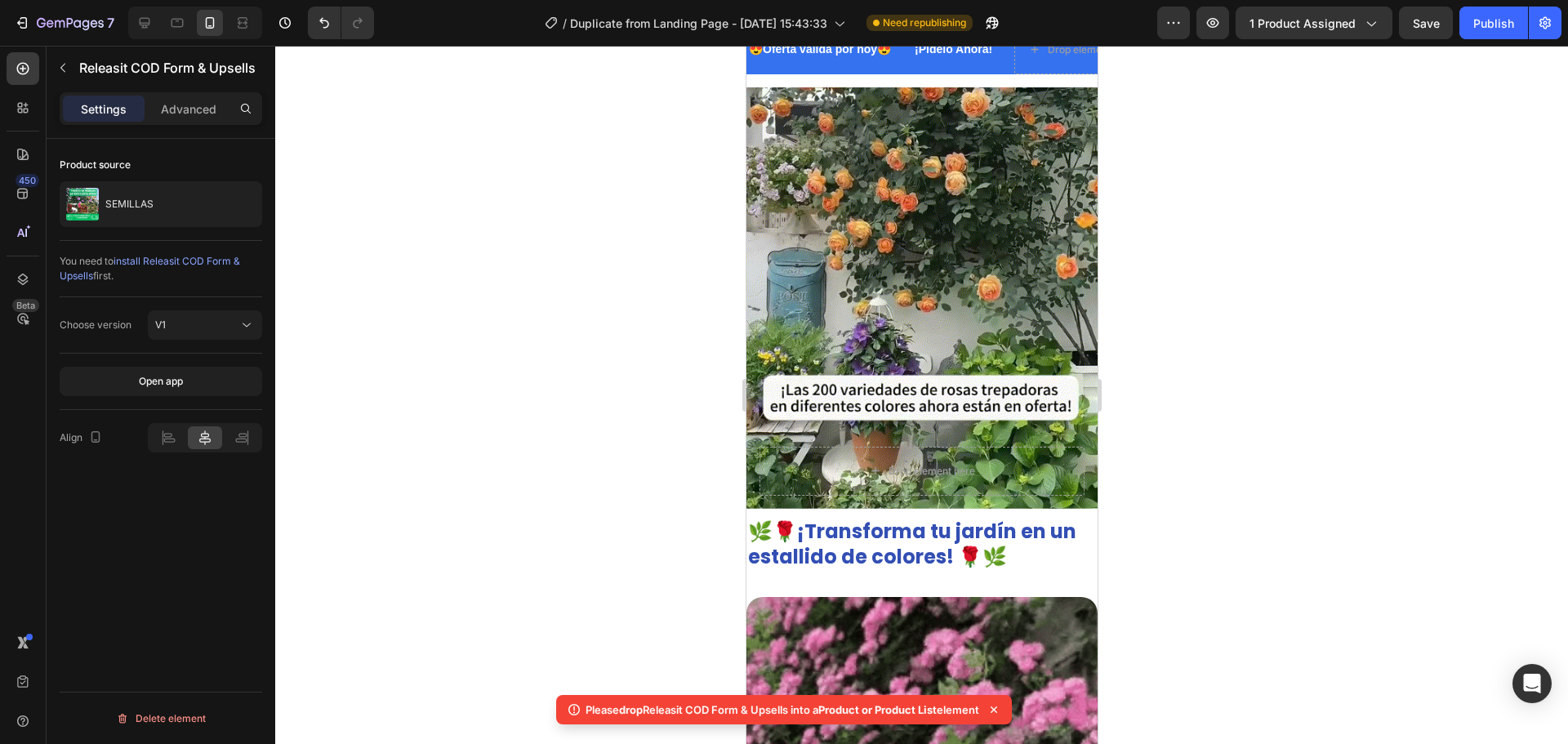
click at [987, 706] on div "Please drop Releasit COD Form & Upsells into a Product or Product List element" at bounding box center [784, 710] width 456 height 29
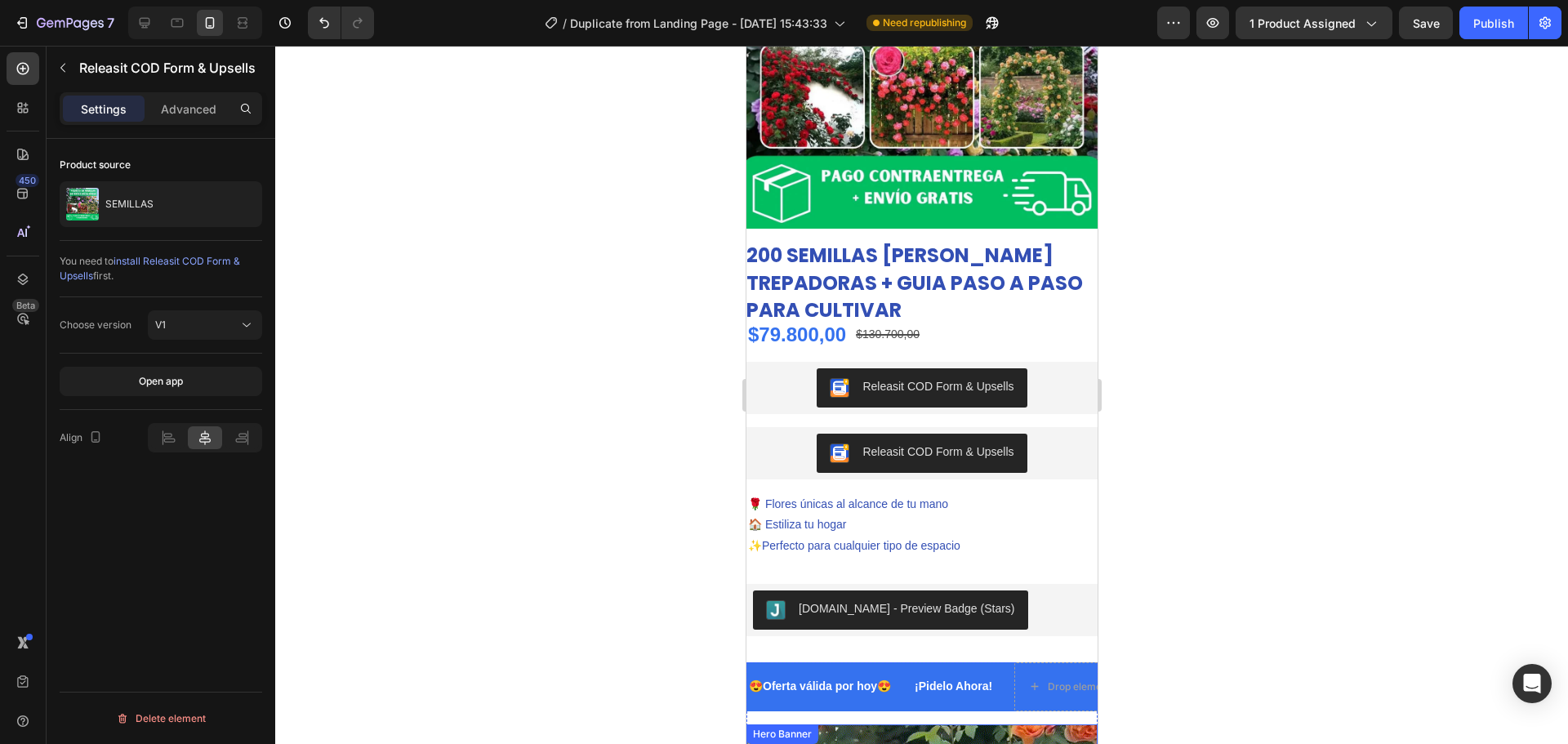
scroll to position [173, 0]
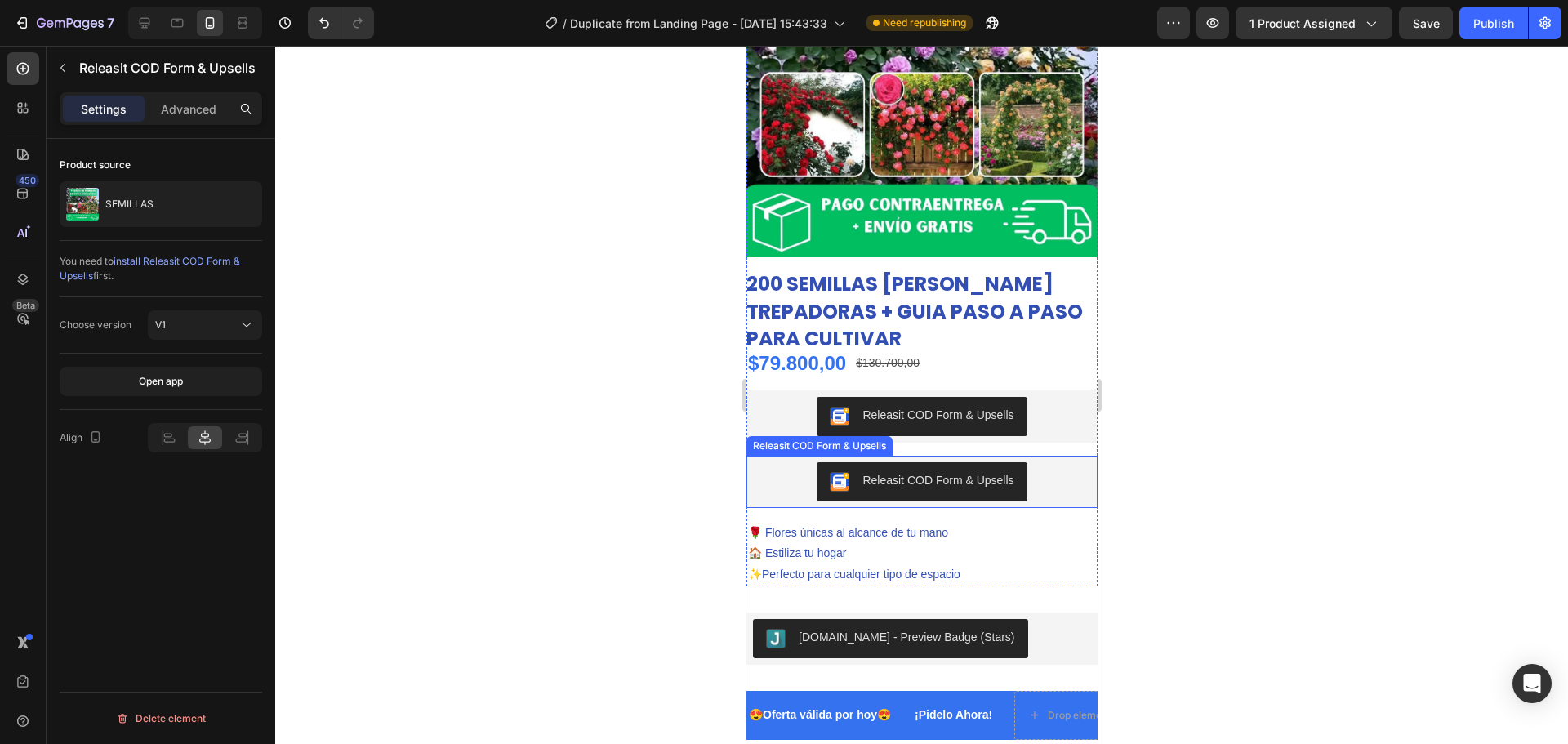
click at [783, 466] on div "Releasit COD Form & Upsells" at bounding box center [921, 482] width 338 height 39
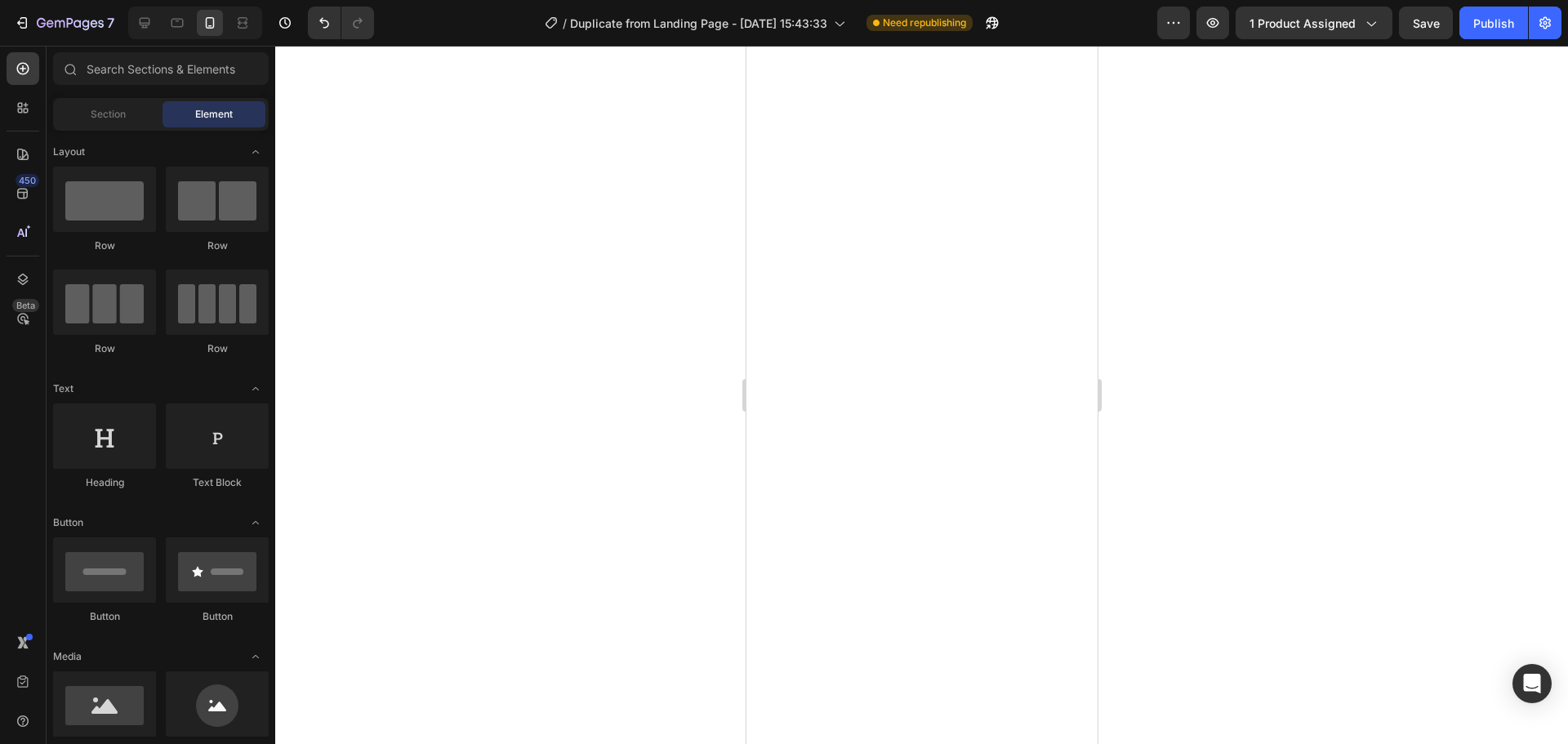
scroll to position [3032, 0]
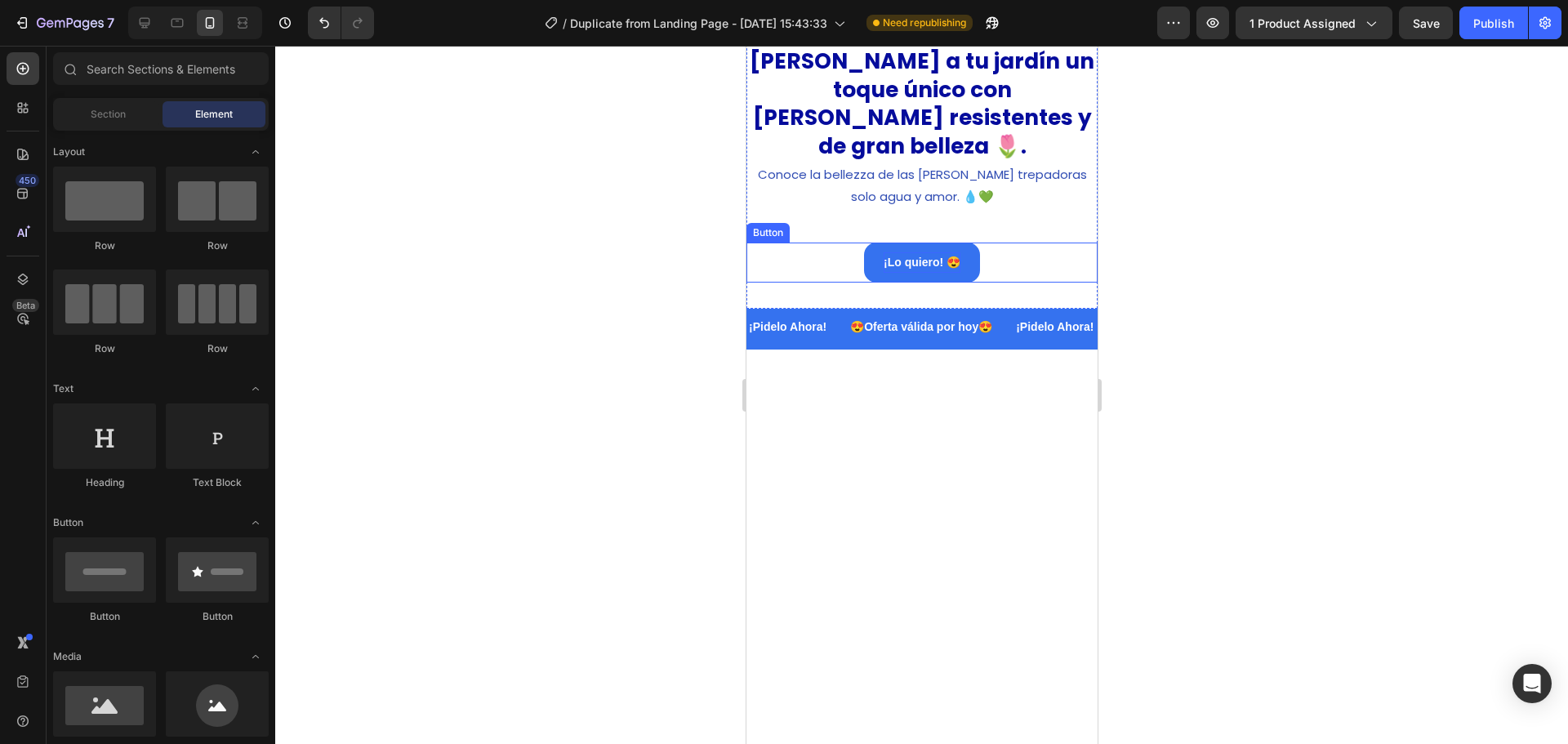
click at [947, 269] on strong "¡Lo quiero! 😍" at bounding box center [921, 262] width 77 height 13
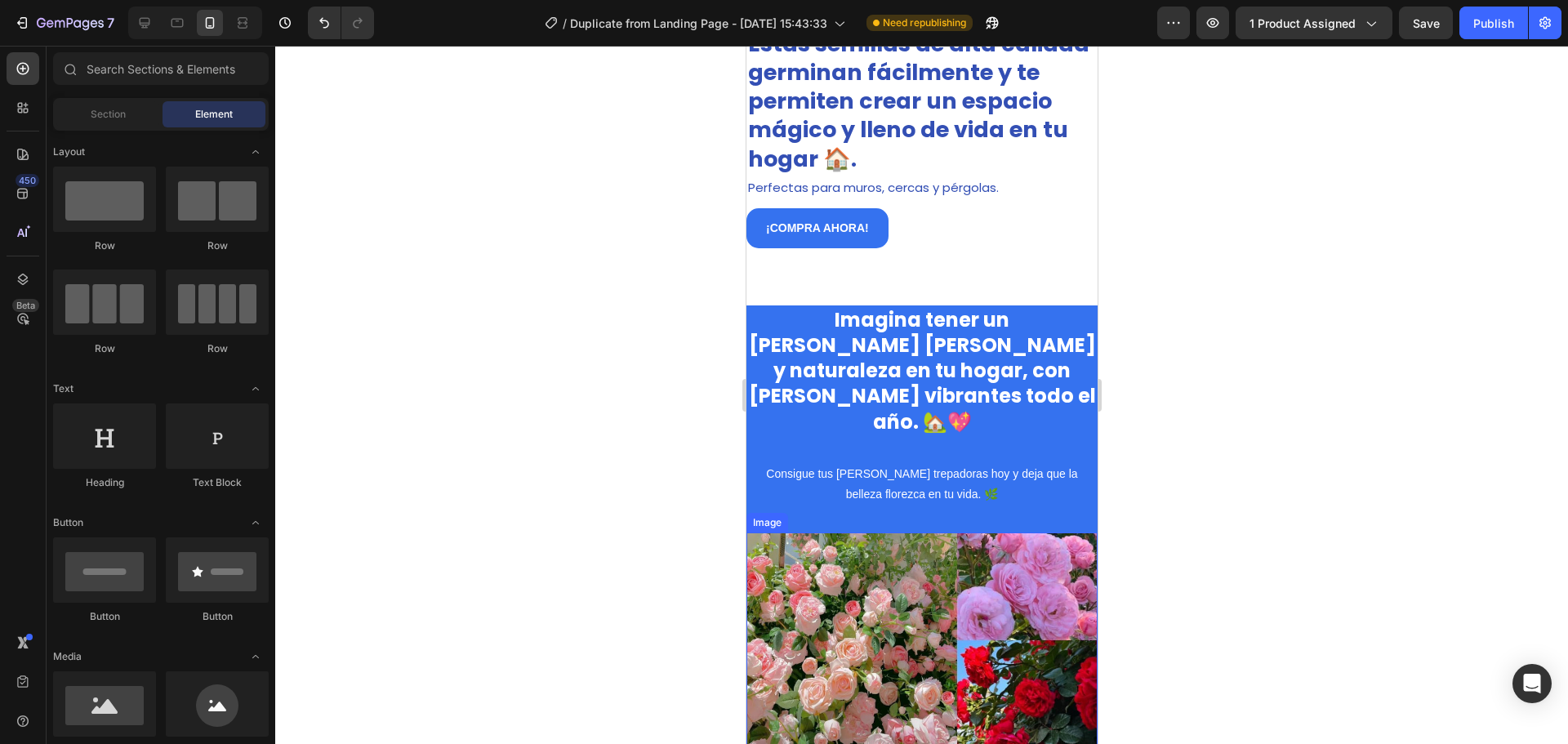
scroll to position [1317, 0]
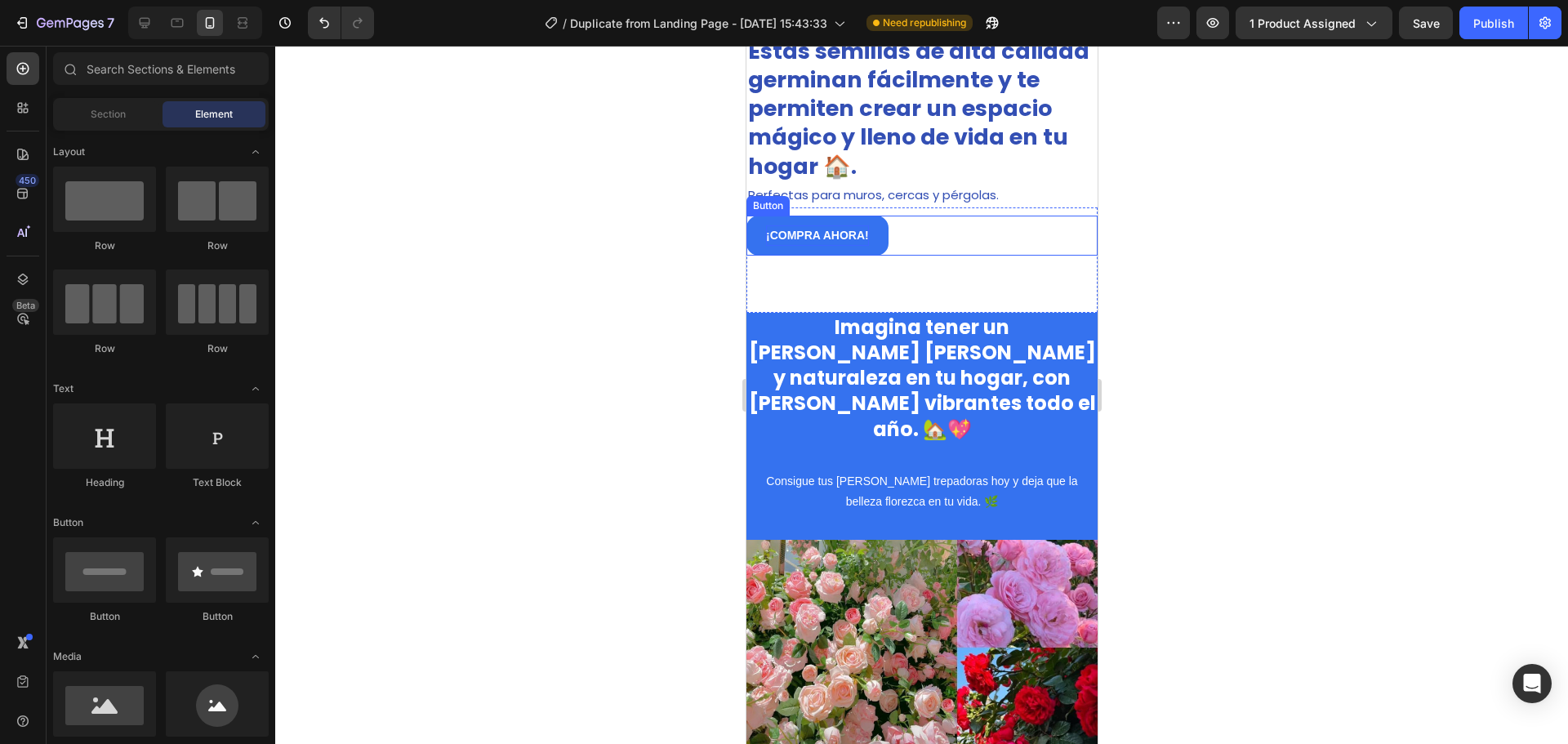
click at [798, 242] on p "¡COMPRA AHORA!" at bounding box center [816, 235] width 103 height 21
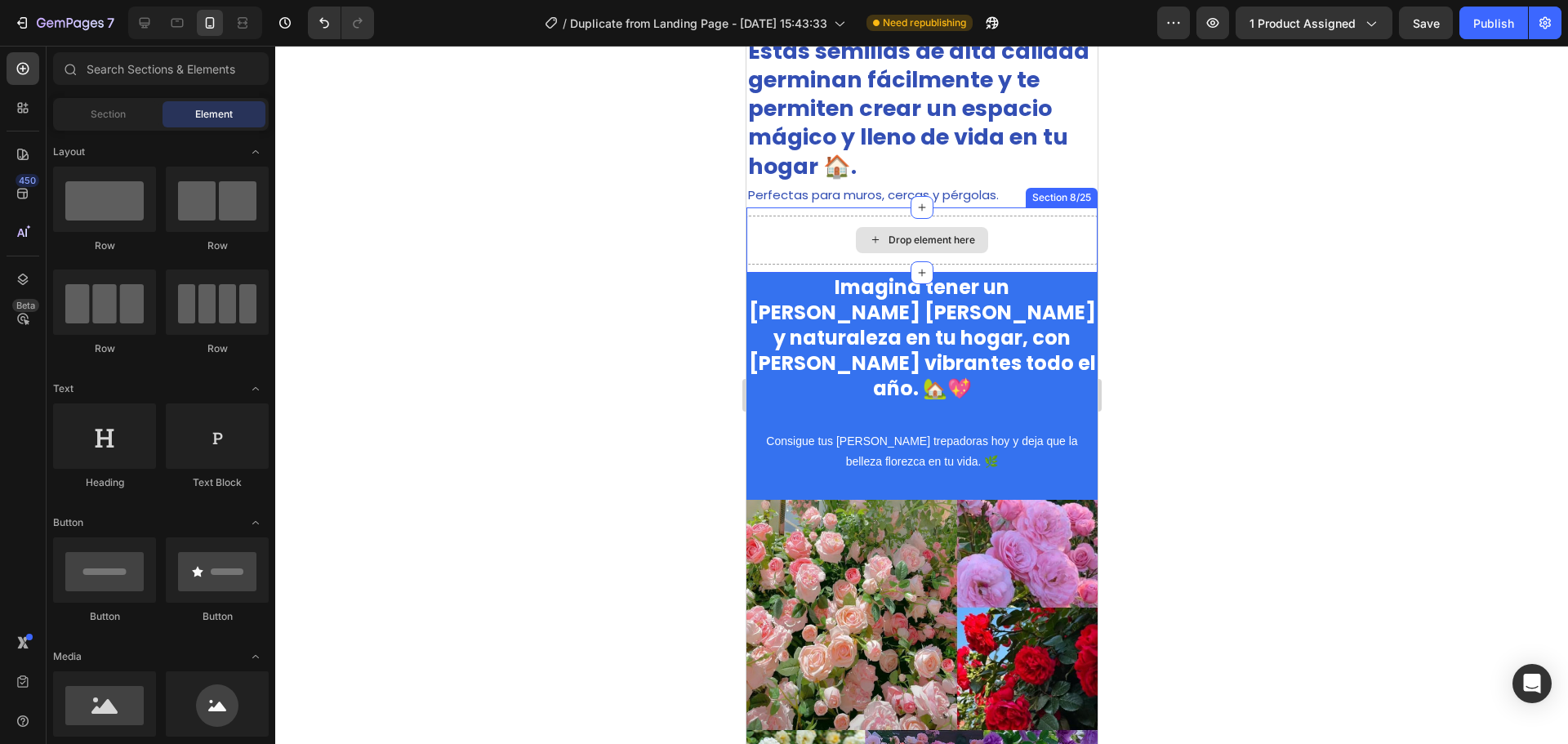
click at [843, 237] on div "Drop element here" at bounding box center [922, 240] width 351 height 49
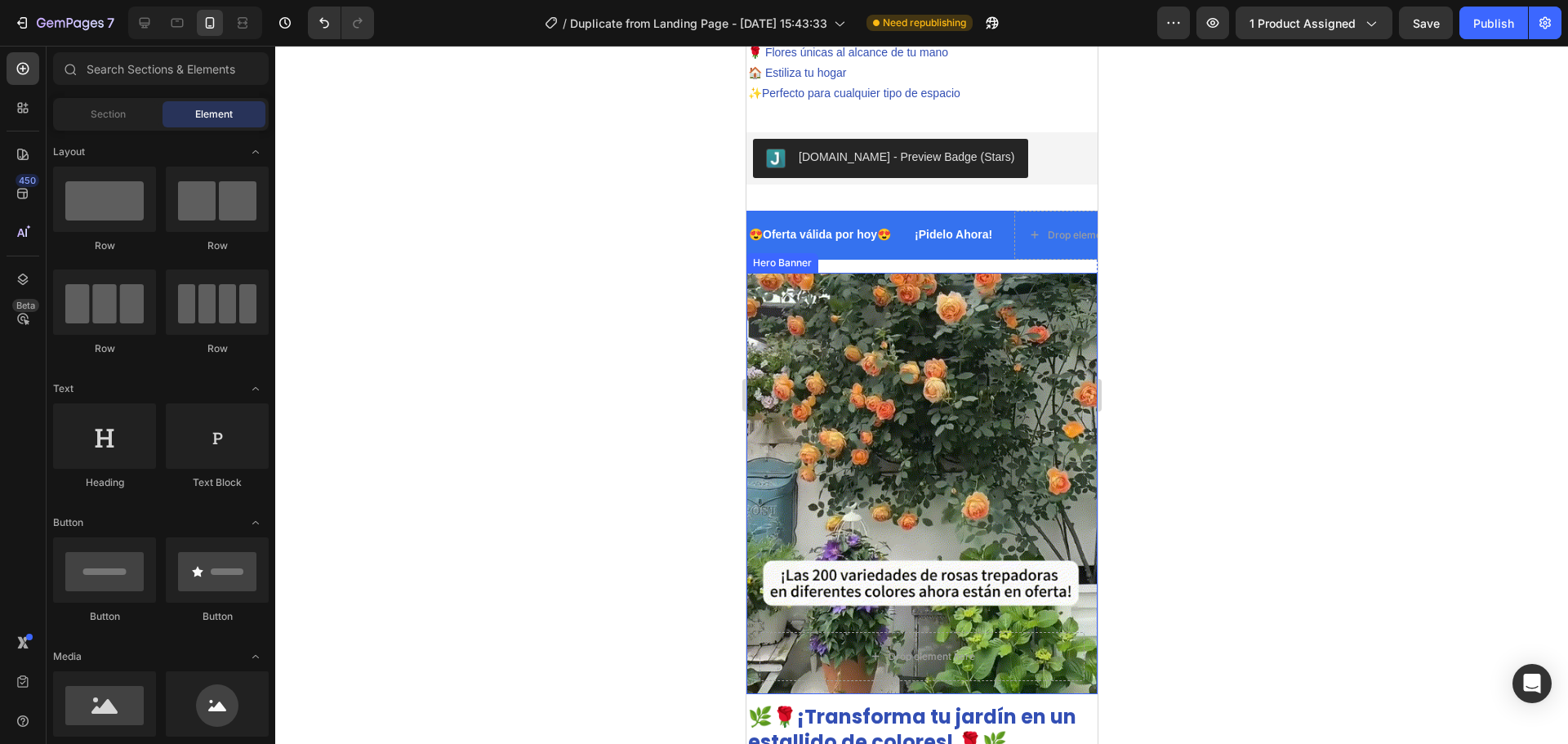
scroll to position [498, 0]
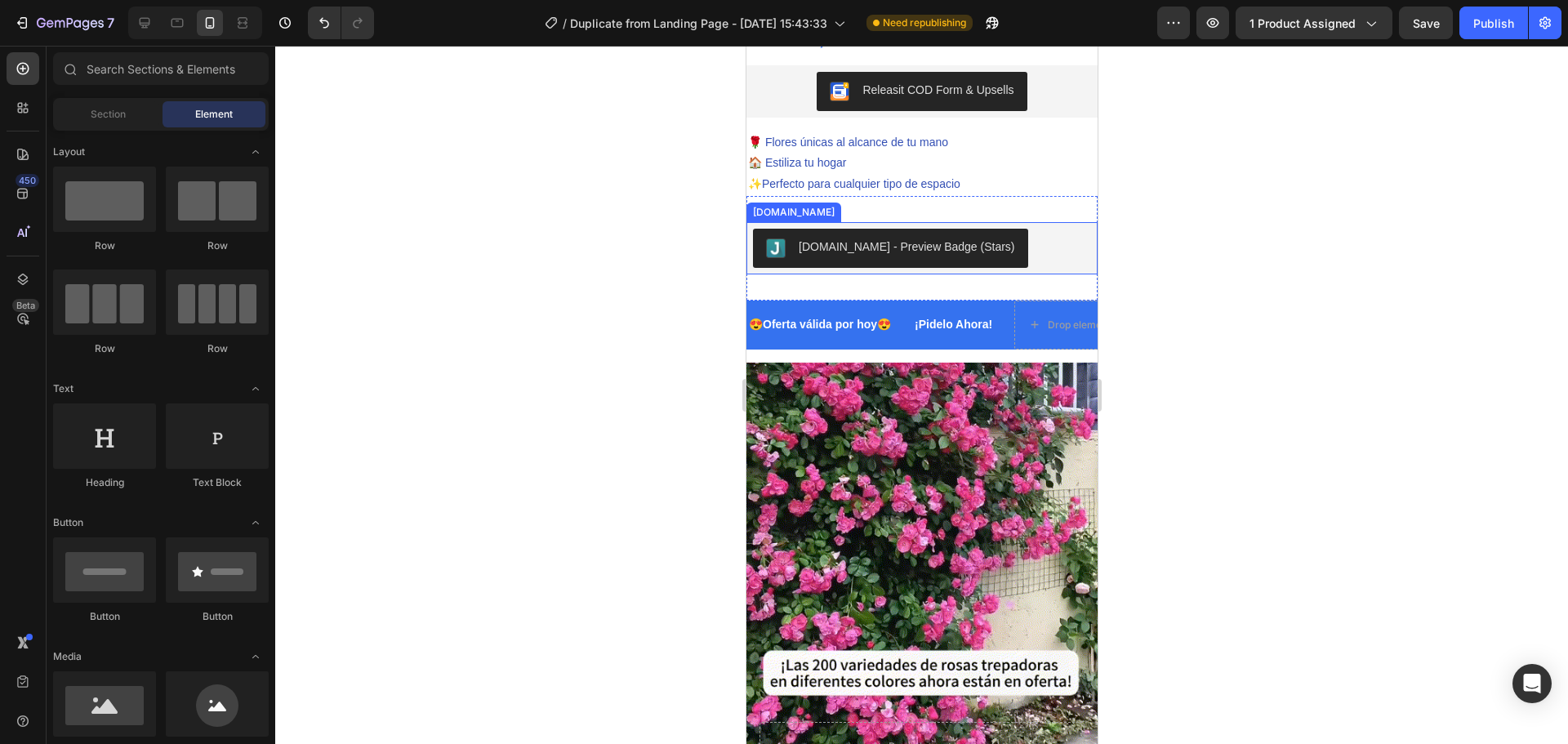
click at [958, 238] on div "[DOMAIN_NAME] - Preview Badge (Stars)" at bounding box center [906, 247] width 217 height 18
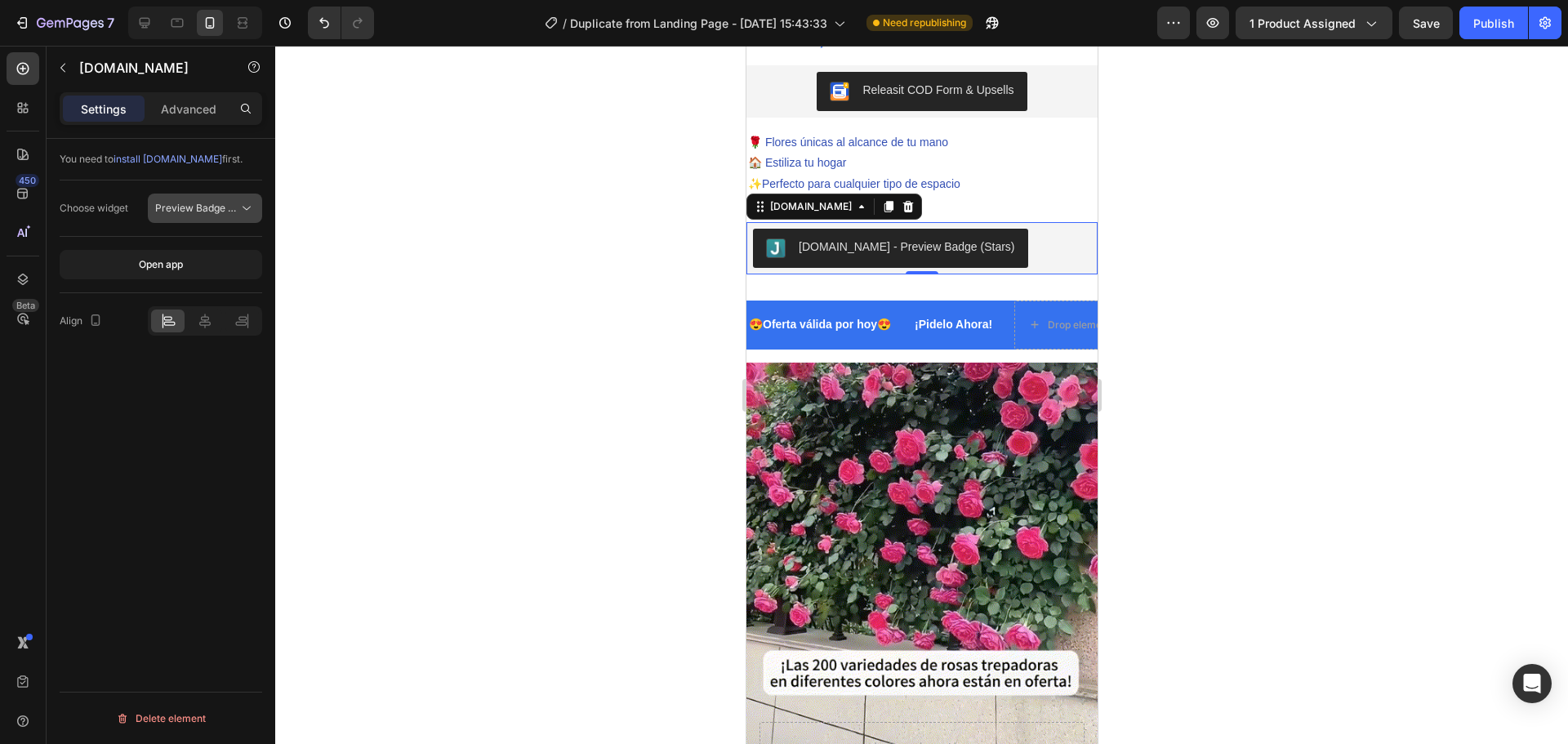
click at [240, 212] on icon at bounding box center [246, 208] width 17 height 17
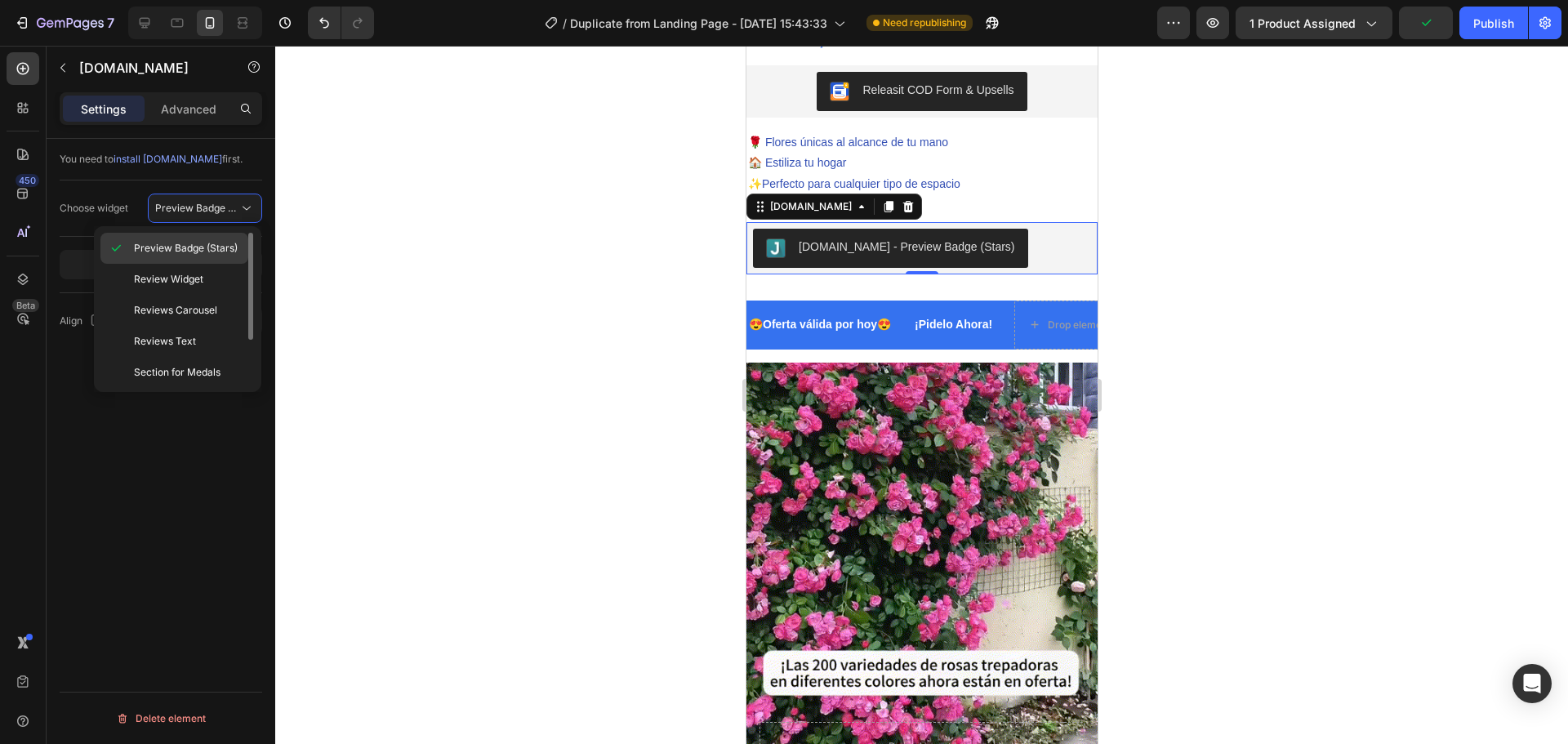
click at [215, 243] on span "Preview Badge (Stars)" at bounding box center [186, 248] width 103 height 15
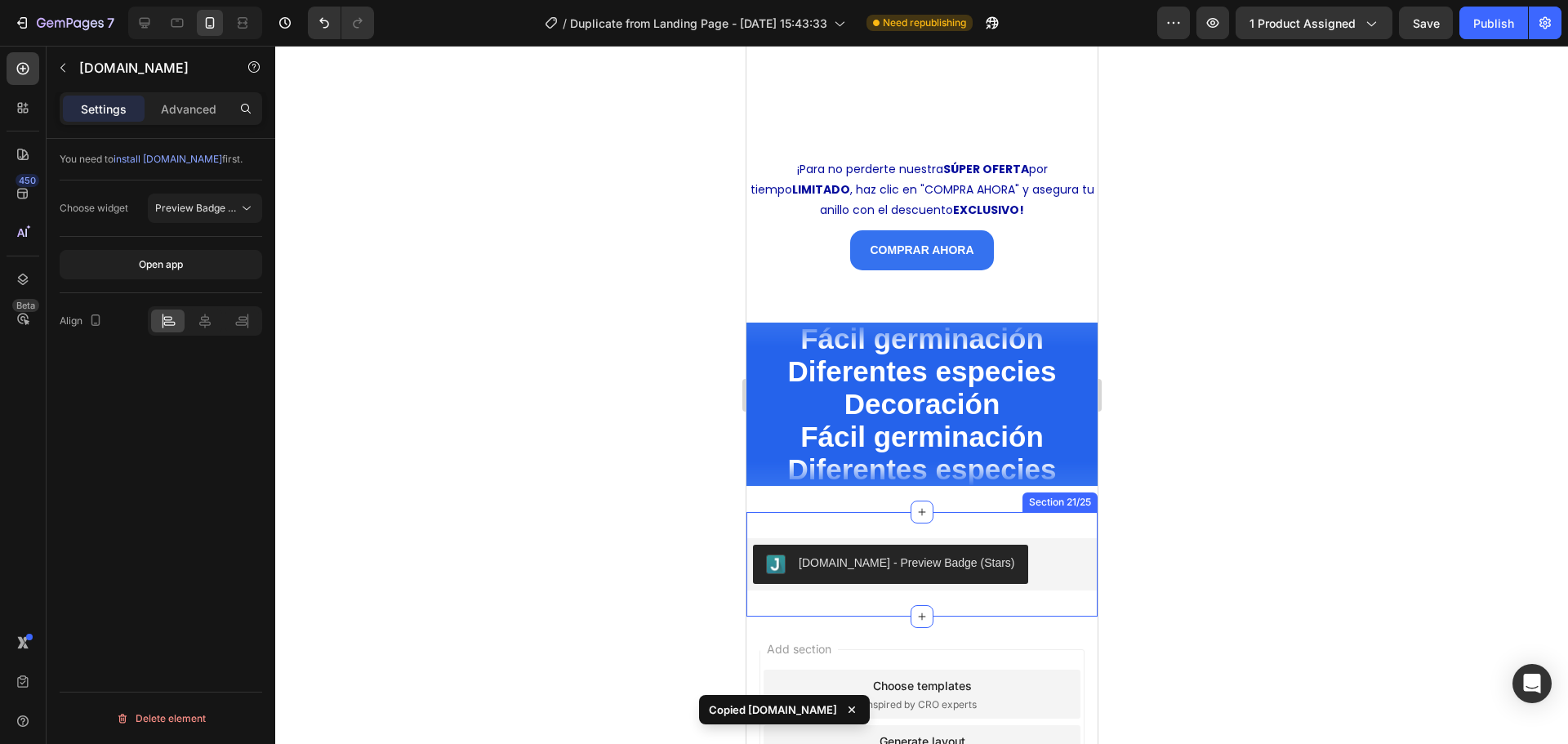
scroll to position [3822, 0]
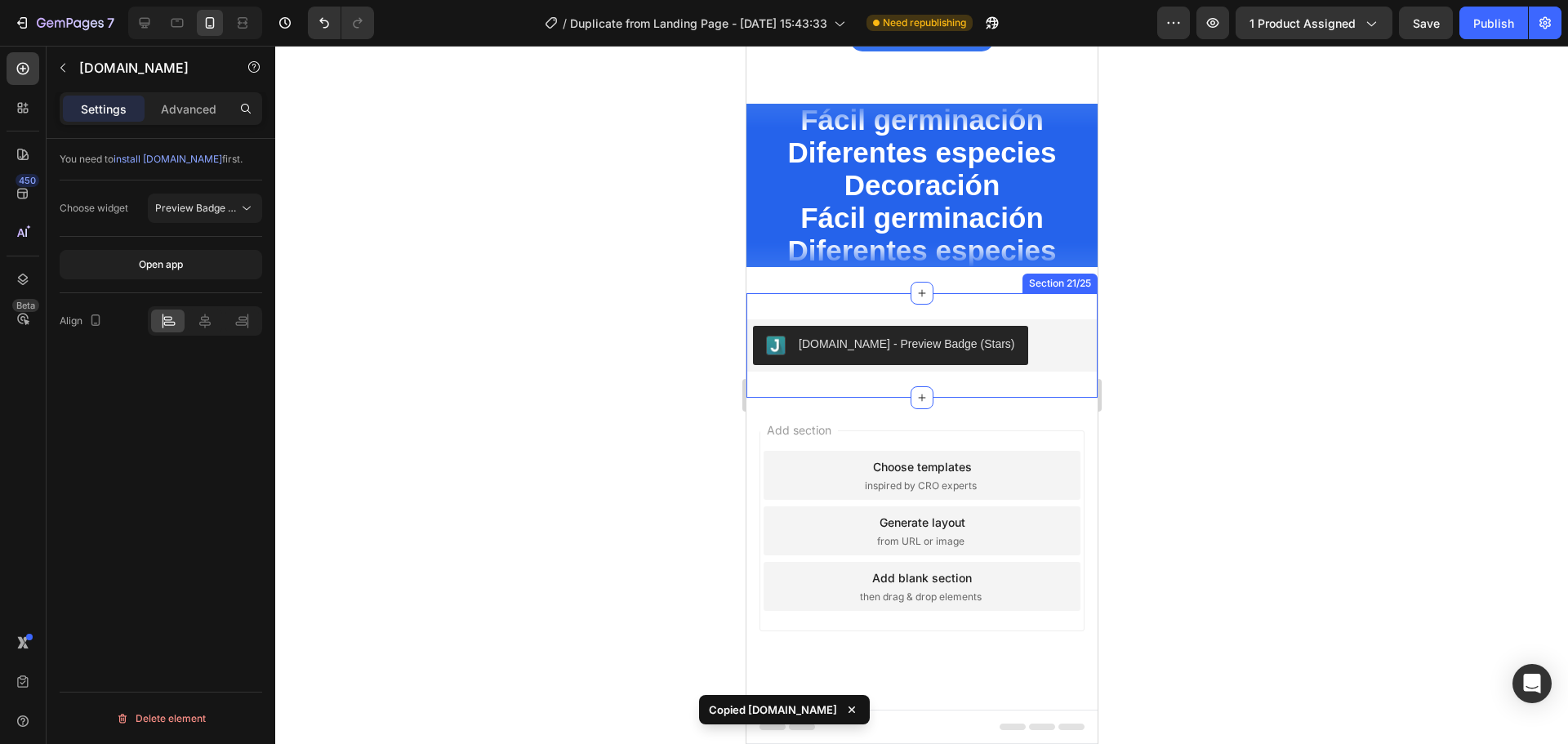
click at [972, 352] on div "[DOMAIN_NAME] - Preview Badge (Stars)" at bounding box center [906, 345] width 217 height 18
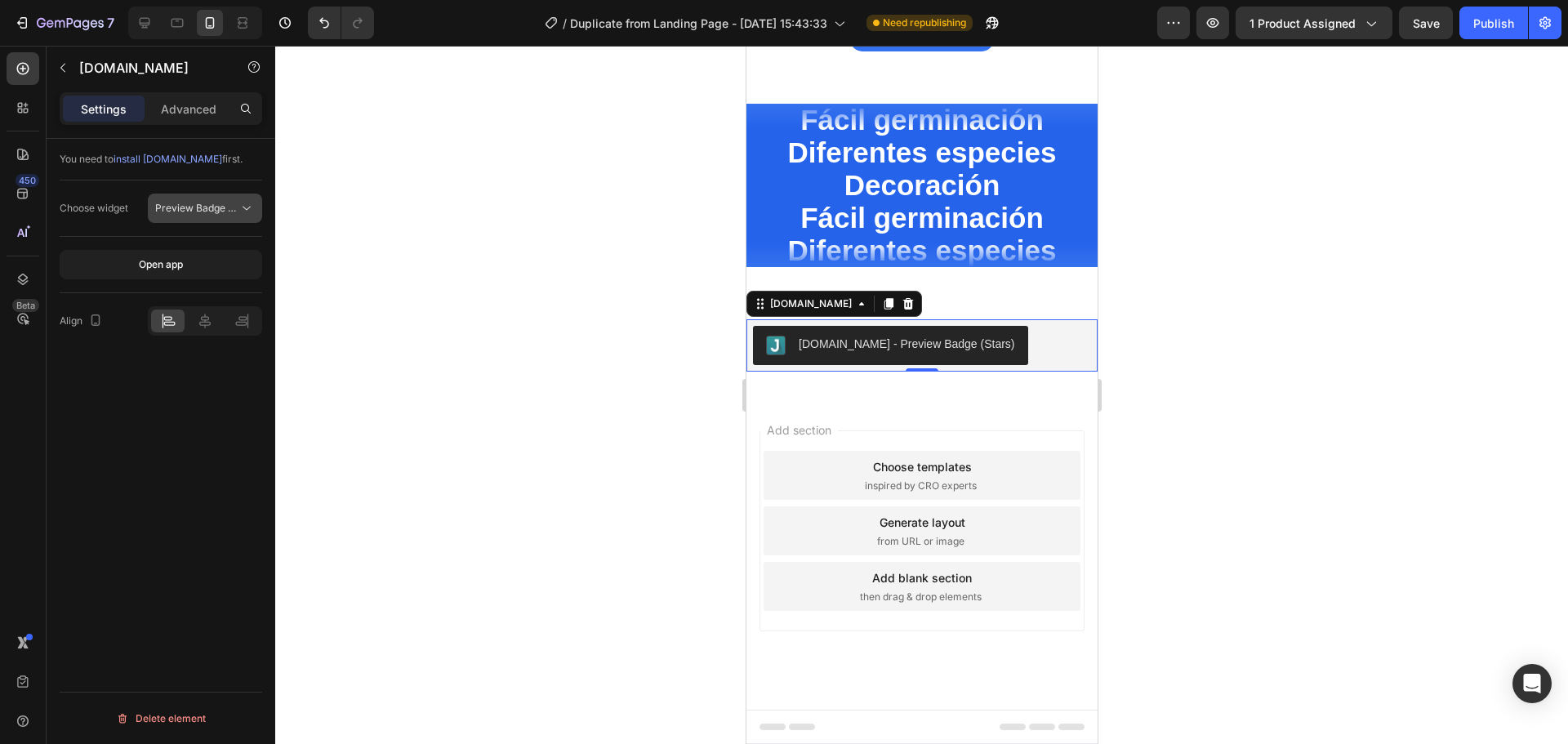
click at [214, 209] on span "Preview Badge (Stars)" at bounding box center [207, 208] width 103 height 13
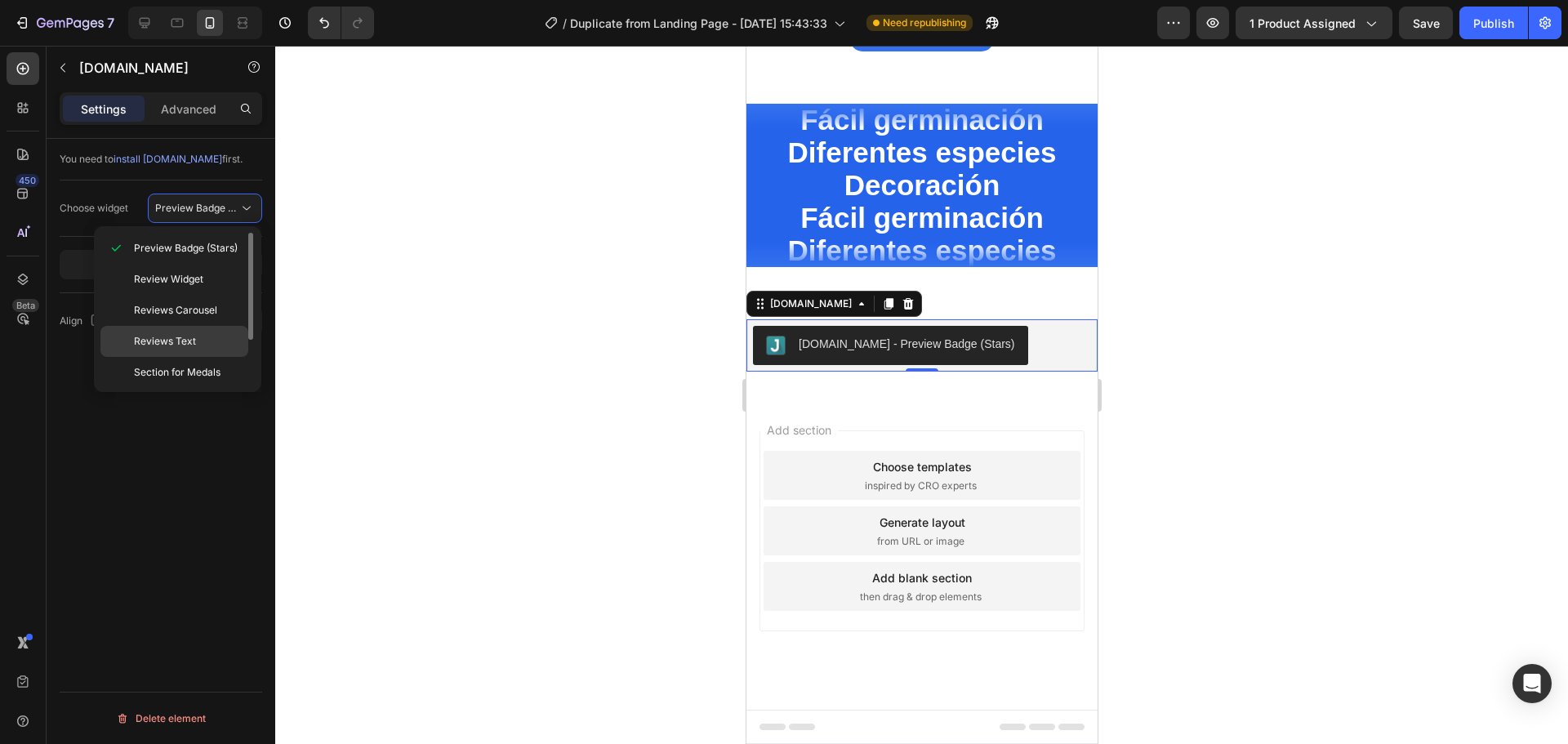
scroll to position [64, 0]
click at [192, 280] on span "Reviews Text" at bounding box center [165, 276] width 62 height 15
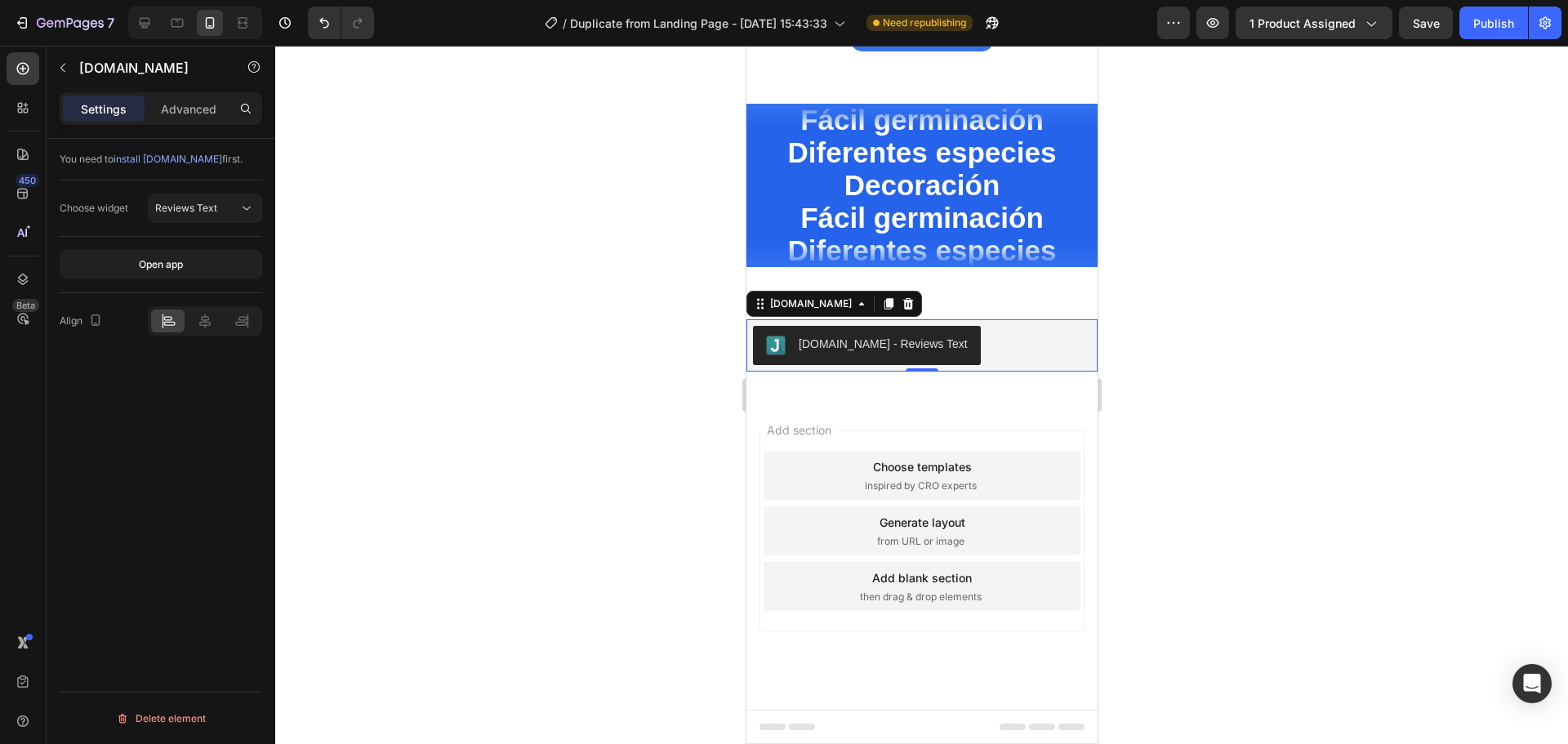
click at [545, 362] on div at bounding box center [922, 394] width 1293 height 698
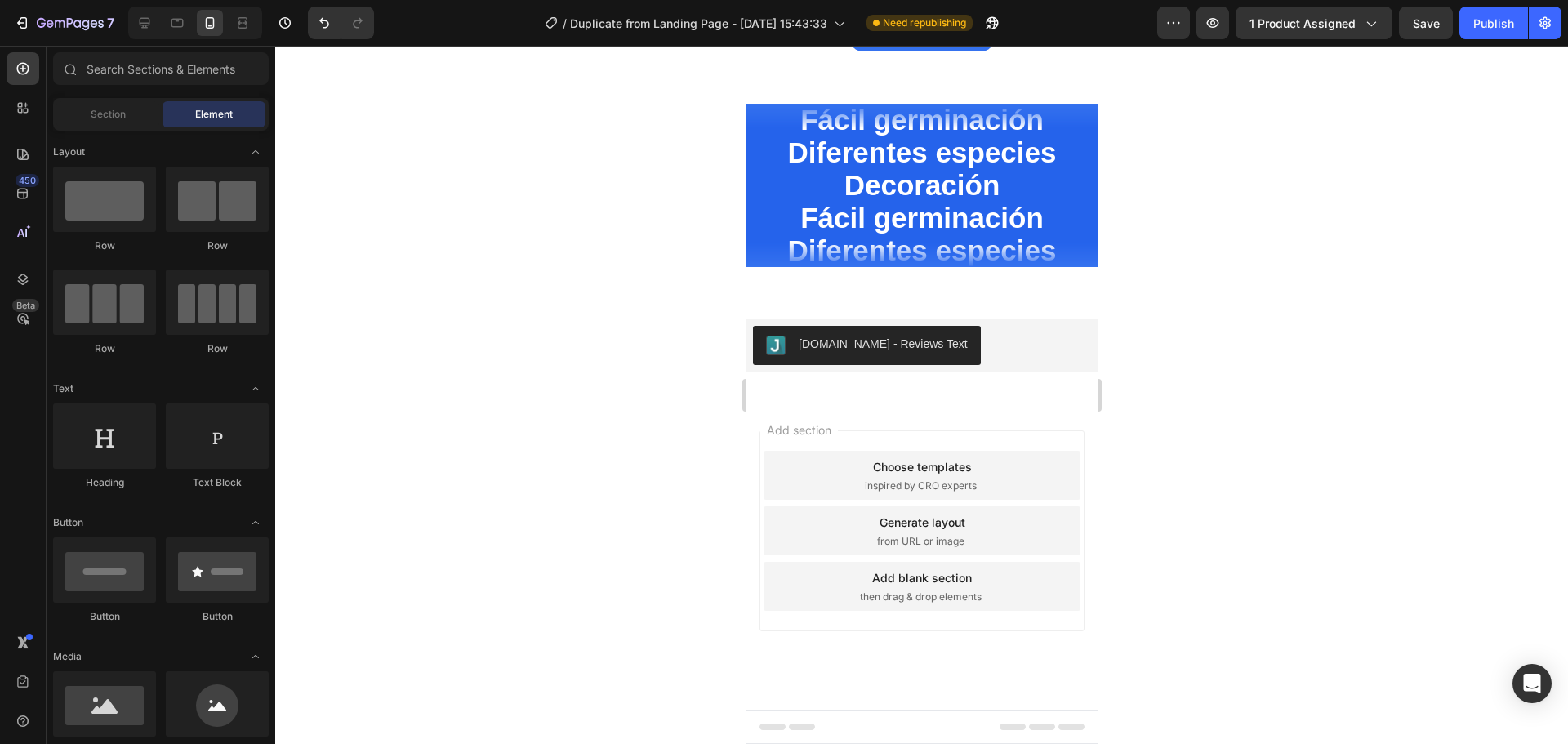
drag, startPoint x: 1483, startPoint y: 25, endPoint x: 1409, endPoint y: 69, distance: 86.1
click at [1484, 25] on div "Publish" at bounding box center [1494, 23] width 41 height 18
click at [863, 357] on button "[DOMAIN_NAME] - Reviews Text" at bounding box center [865, 346] width 227 height 39
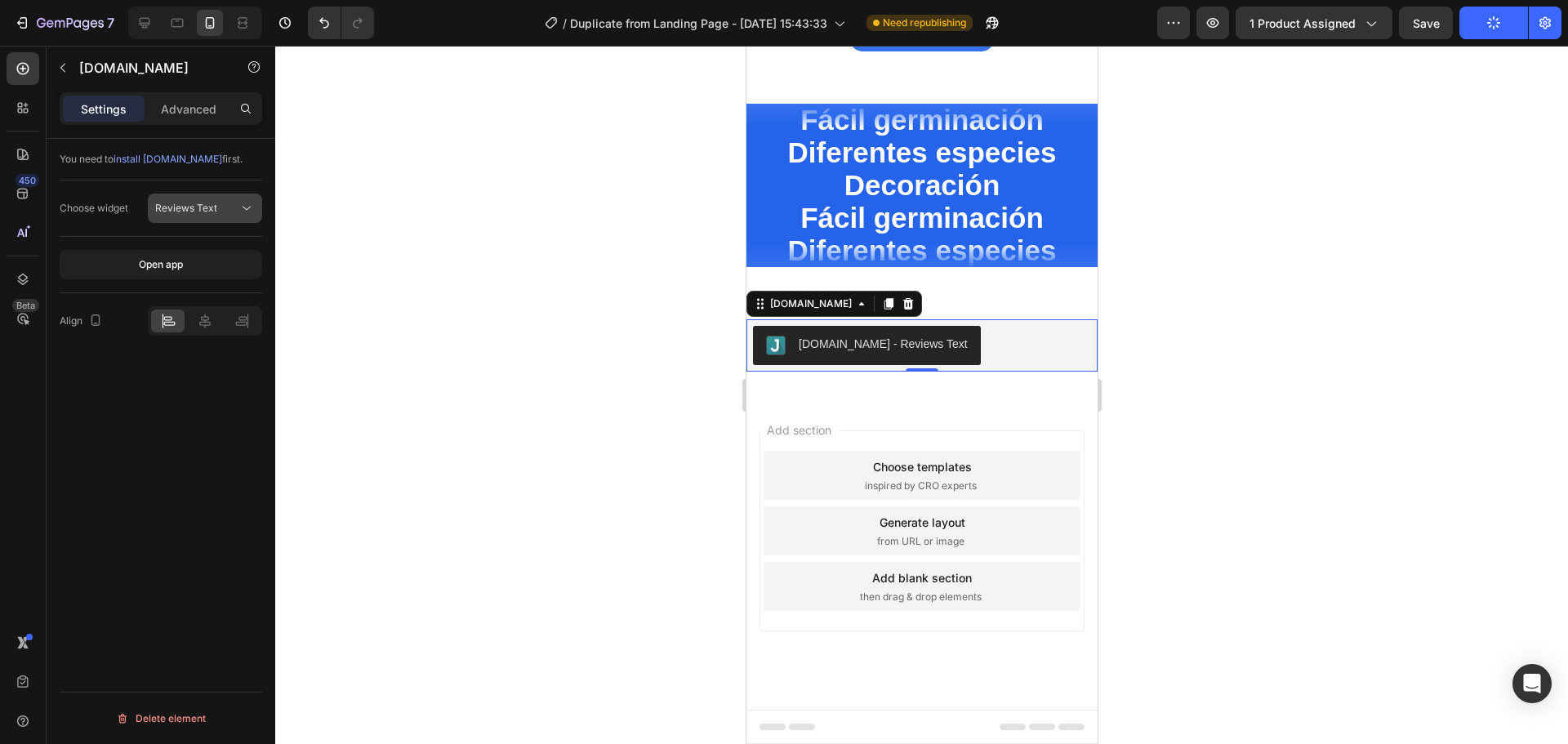
click at [222, 218] on button "Reviews Text" at bounding box center [204, 208] width 114 height 29
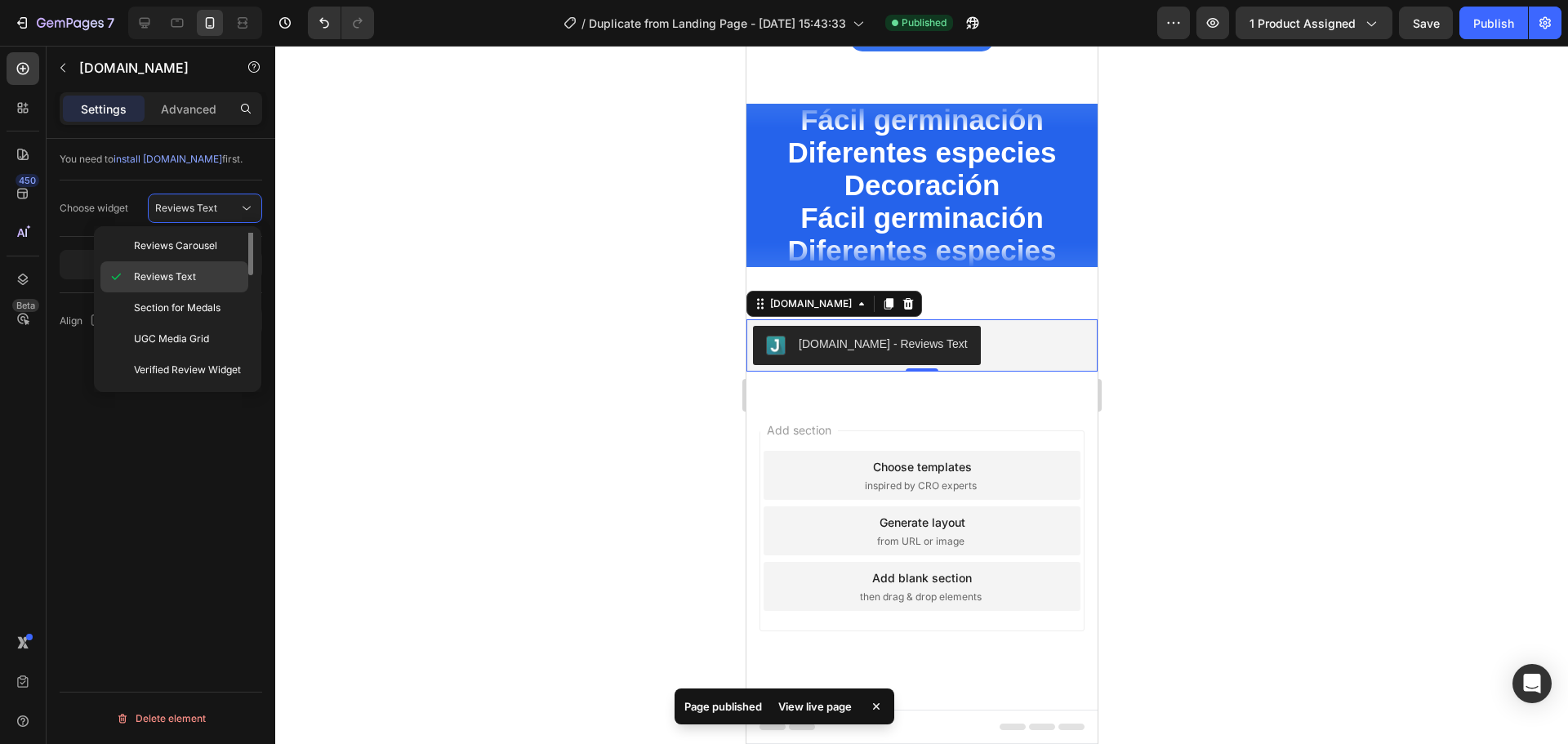
scroll to position [0, 0]
click at [186, 281] on span "Review Widget" at bounding box center [168, 279] width 69 height 15
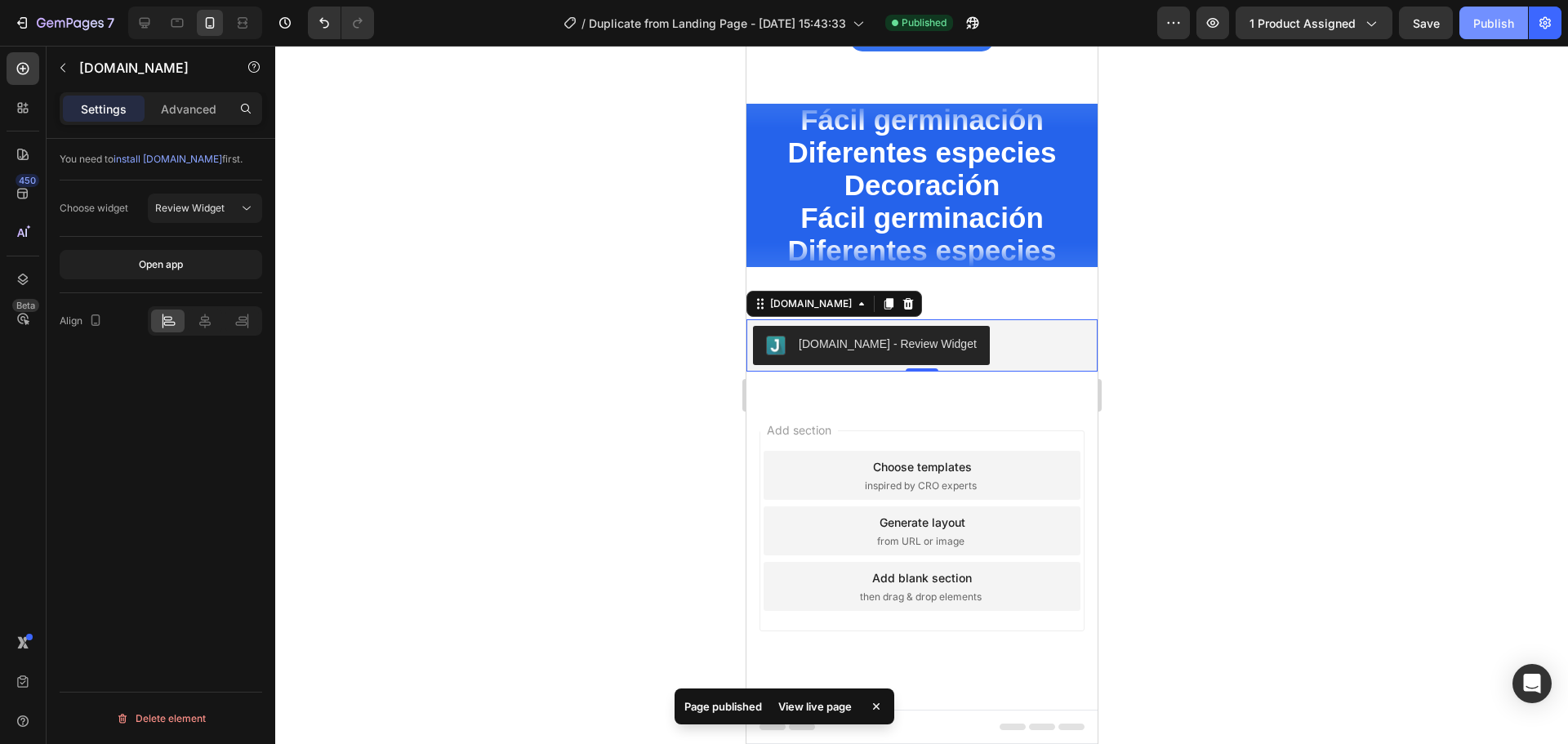
click at [1496, 24] on div "Publish" at bounding box center [1494, 23] width 41 height 18
click at [1206, 27] on button "button" at bounding box center [1213, 22] width 32 height 32
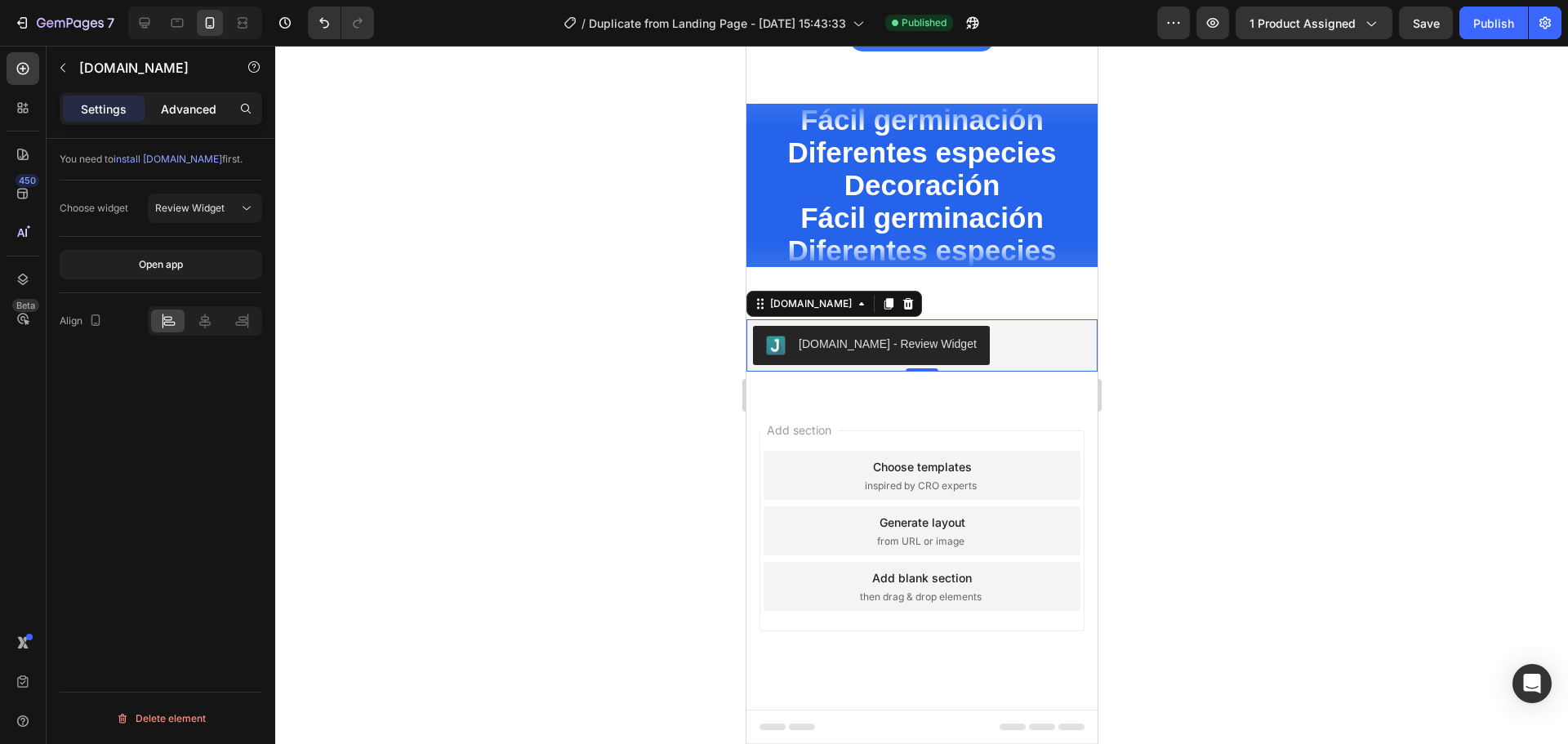
click at [176, 113] on p "Advanced" at bounding box center [188, 109] width 56 height 18
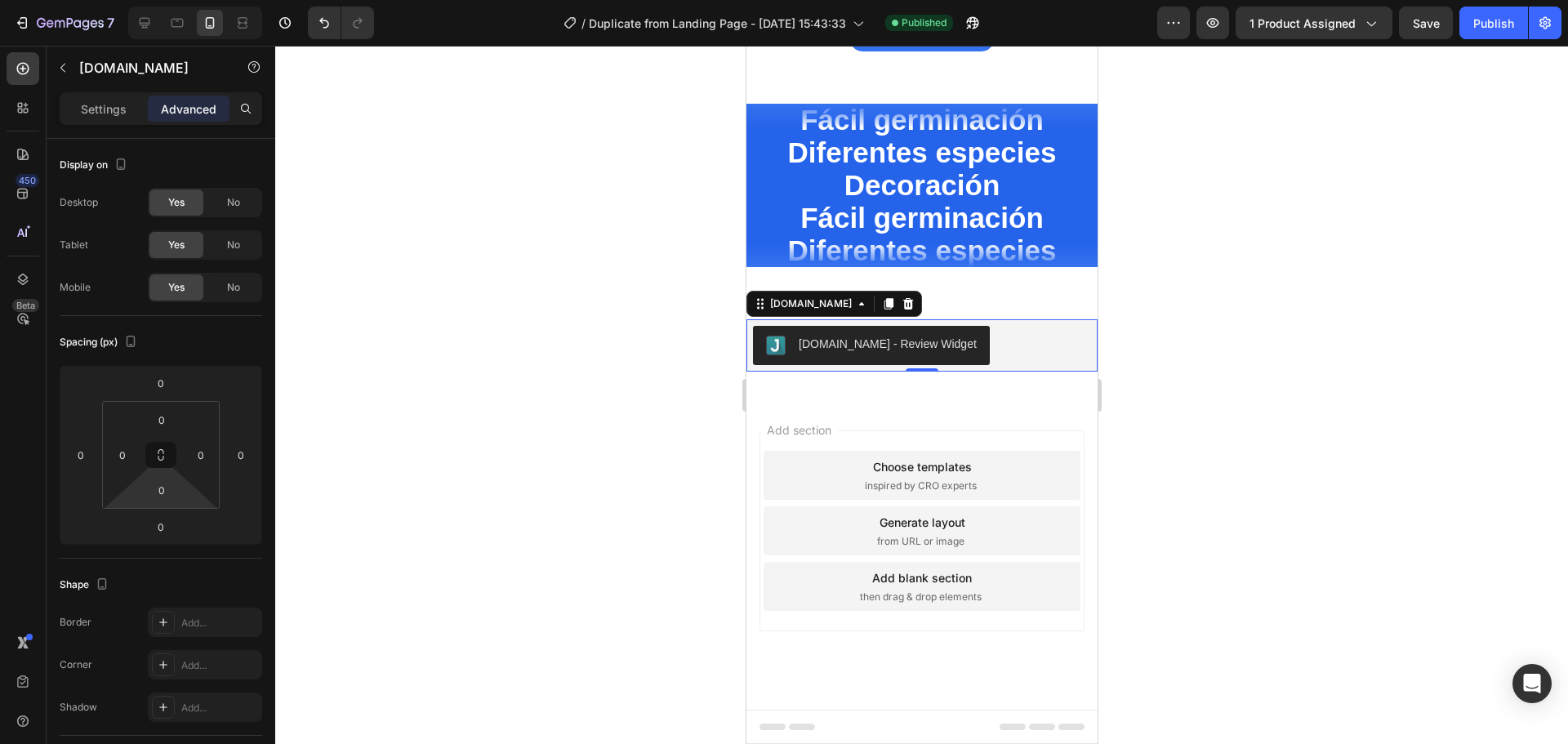
scroll to position [482, 0]
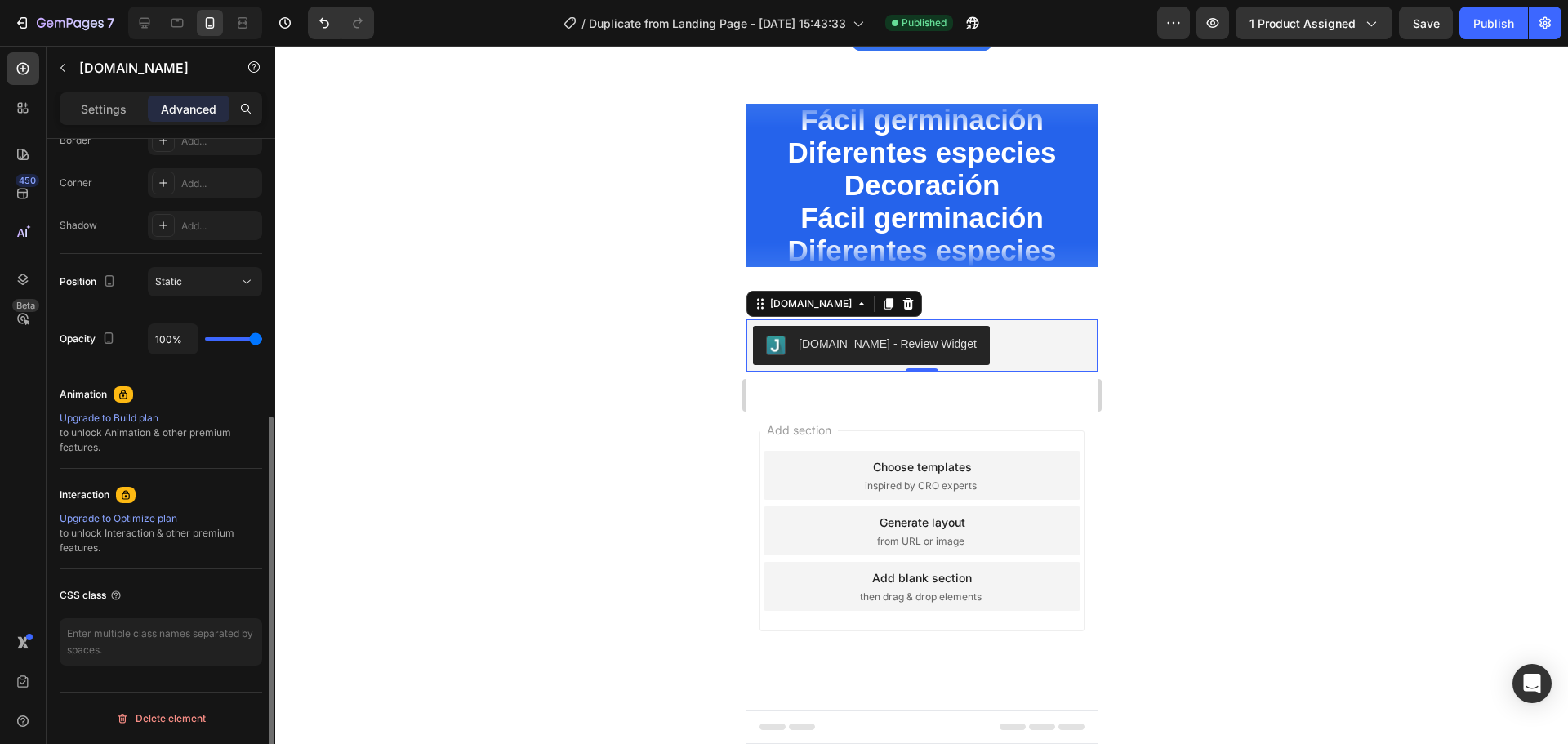
click at [965, 345] on div "[DOMAIN_NAME] - Review Widget" at bounding box center [921, 346] width 338 height 39
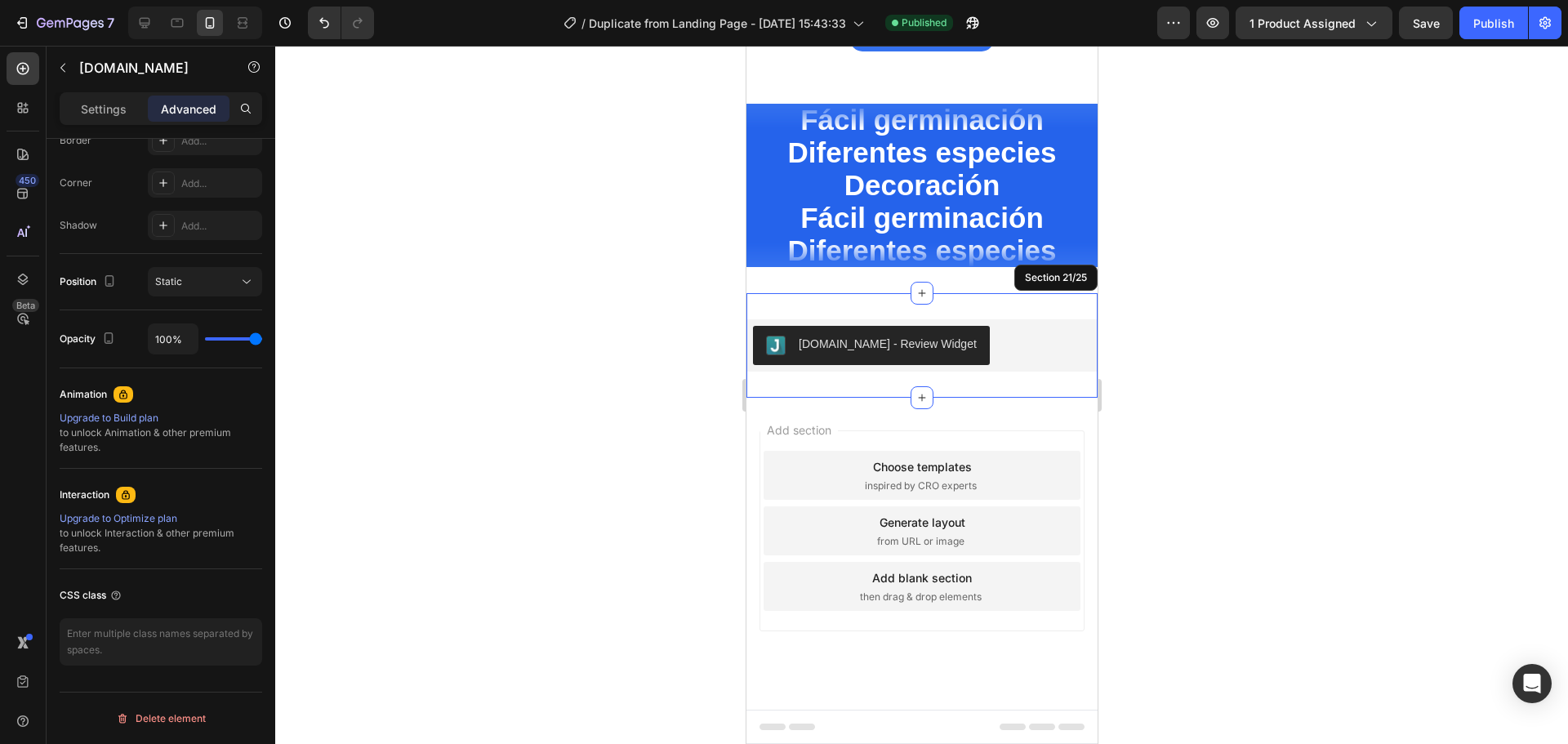
click at [994, 312] on div "[DOMAIN_NAME] - Review Widget [DOMAIN_NAME] 0 Section 21/25" at bounding box center [922, 345] width 351 height 104
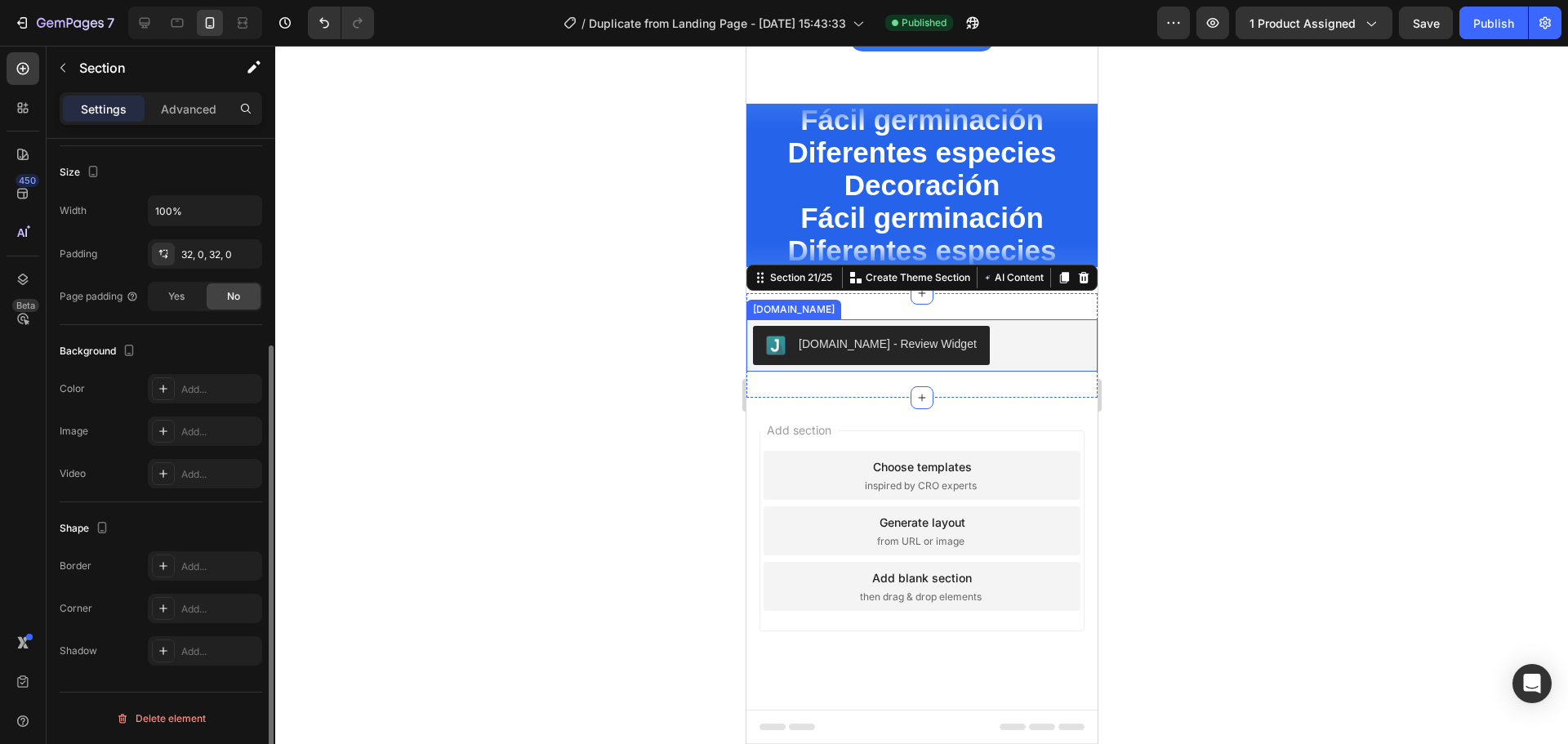
scroll to position [0, 0]
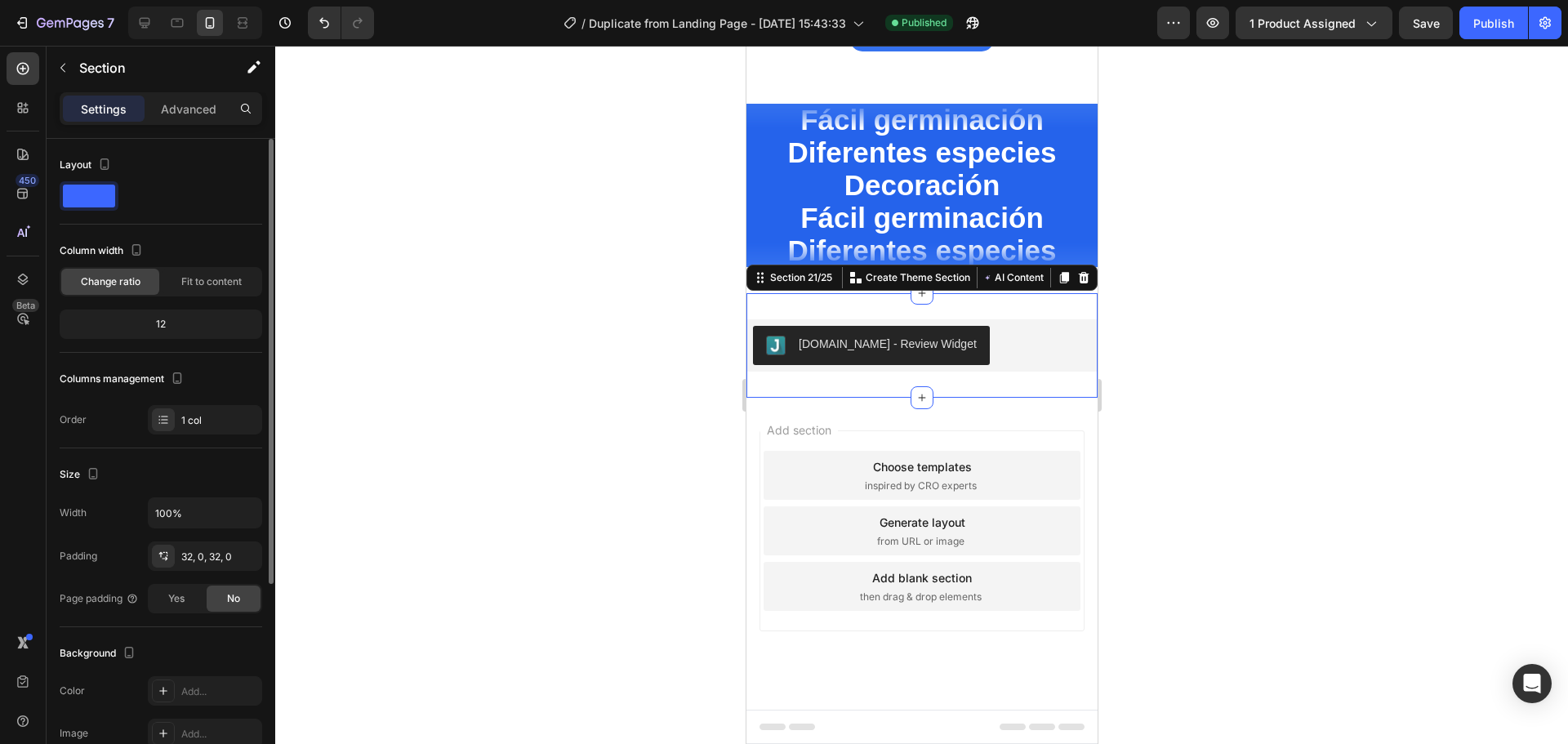
click at [113, 197] on span at bounding box center [89, 195] width 53 height 22
click at [105, 167] on icon "button" at bounding box center [104, 168] width 4 height 2
click at [197, 178] on div "Layout" at bounding box center [160, 182] width 202 height 59
click at [62, 186] on span at bounding box center [89, 195] width 53 height 22
click at [103, 205] on span at bounding box center [89, 195] width 53 height 22
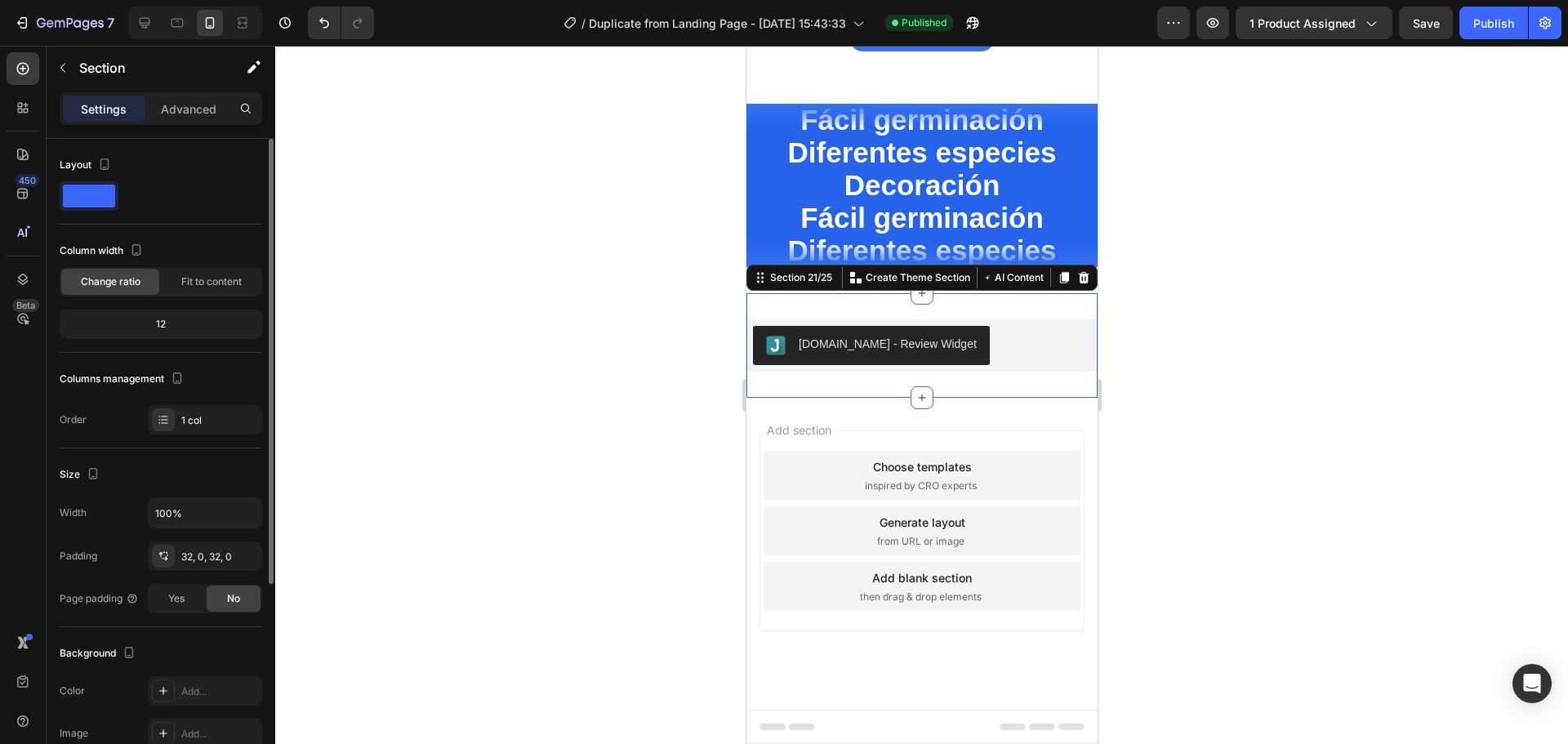
click at [84, 192] on span at bounding box center [89, 195] width 53 height 22
click at [104, 176] on div at bounding box center [104, 165] width 20 height 22
click at [250, 65] on icon "button" at bounding box center [254, 66] width 17 height 17
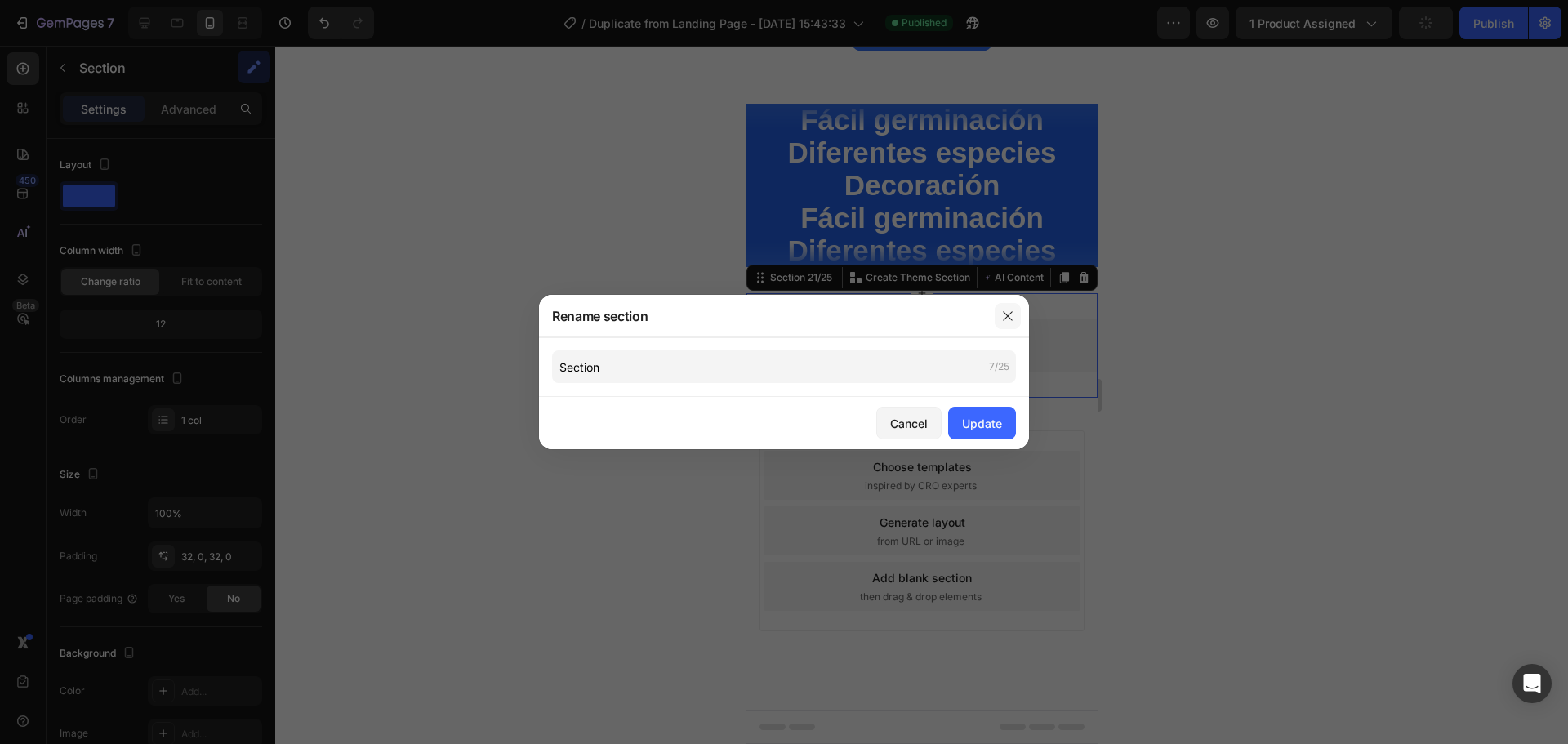
drag, startPoint x: 1002, startPoint y: 307, endPoint x: 40, endPoint y: 279, distance: 962.4
click at [1002, 307] on button "button" at bounding box center [1008, 315] width 26 height 26
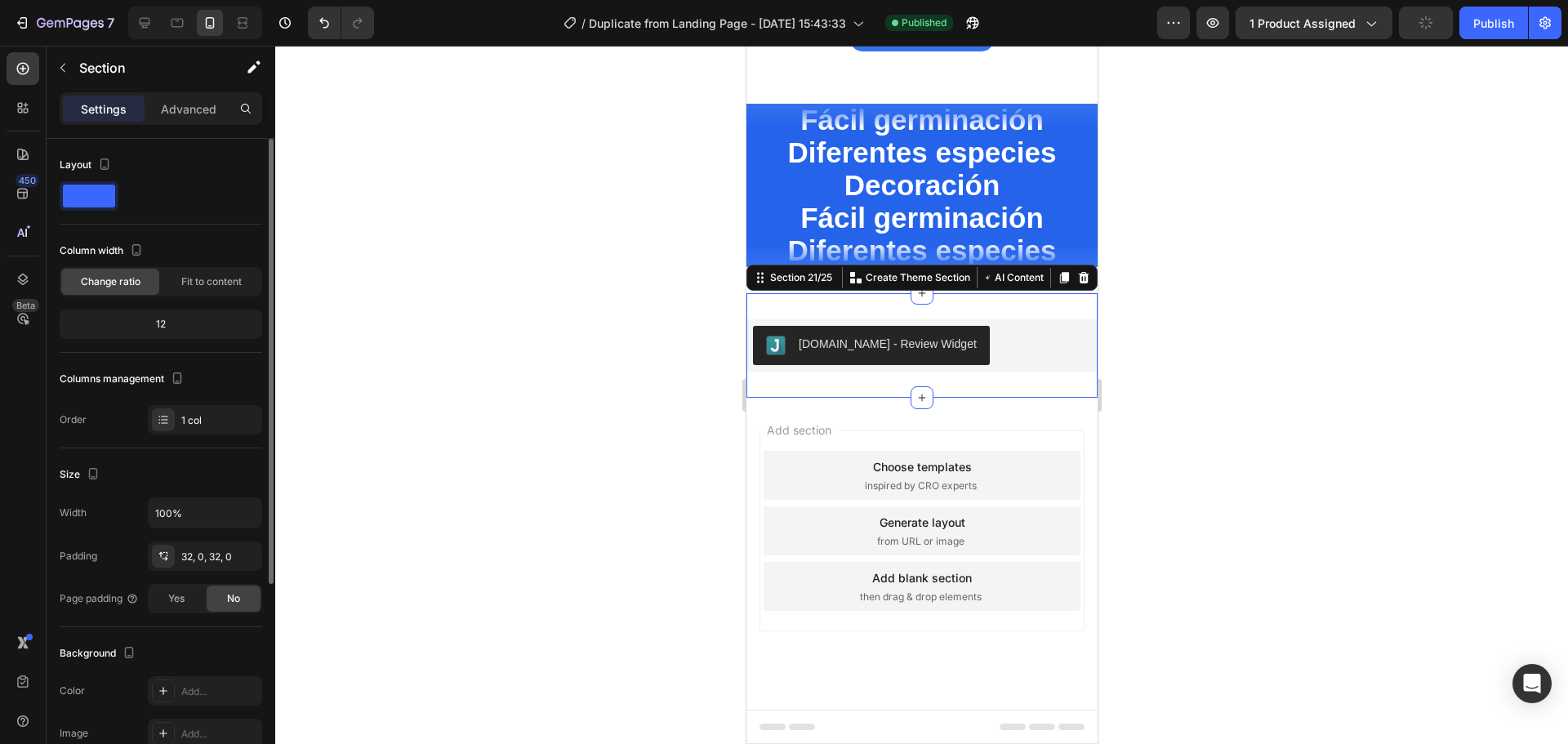
click at [80, 190] on span at bounding box center [89, 195] width 53 height 22
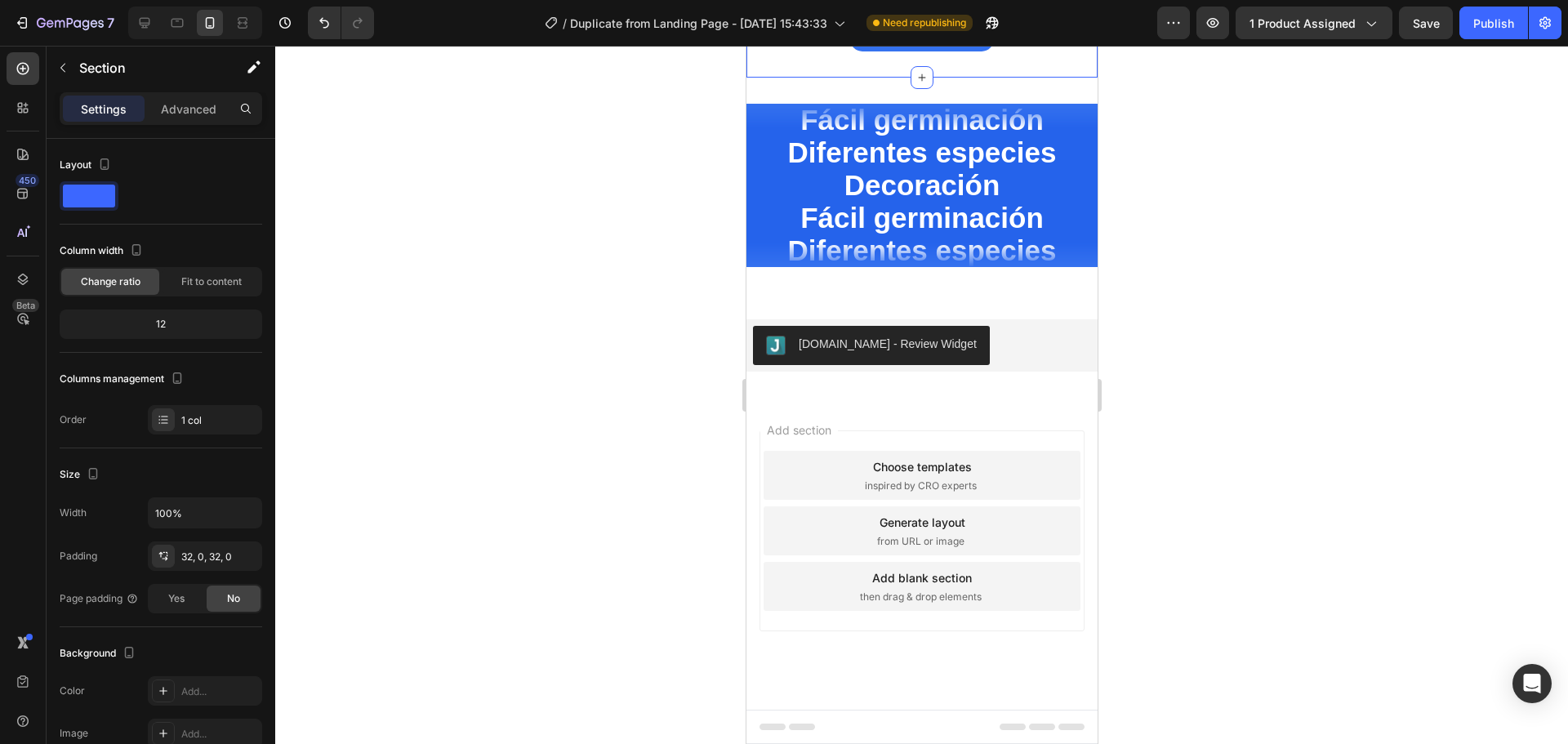
click at [482, 275] on div at bounding box center [922, 394] width 1293 height 698
